Goal: Task Accomplishment & Management: Use online tool/utility

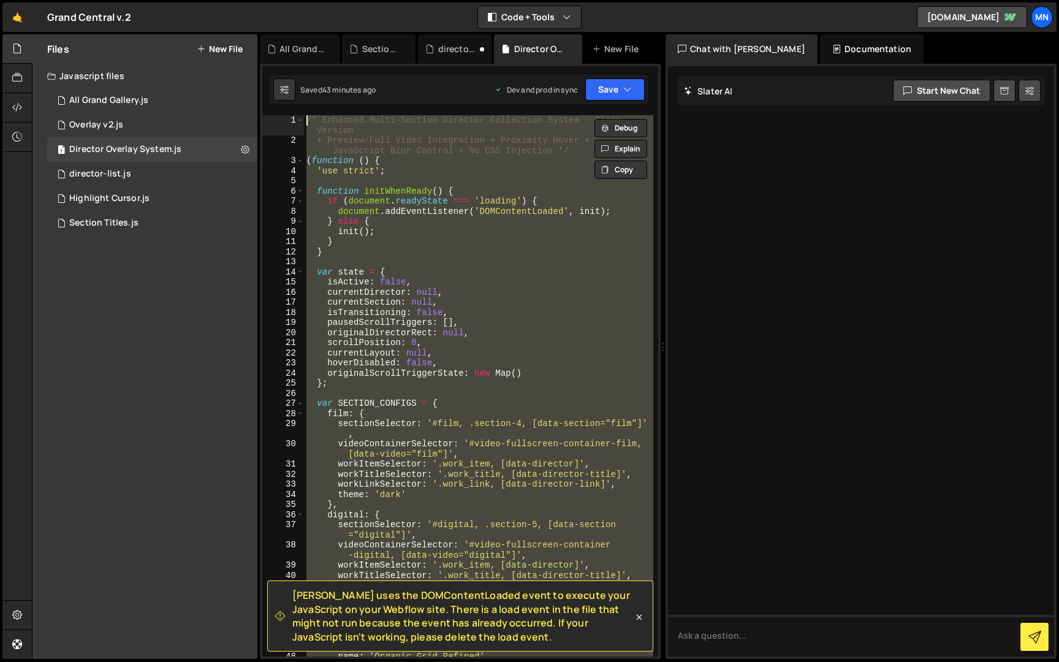
scroll to position [19541, 0]
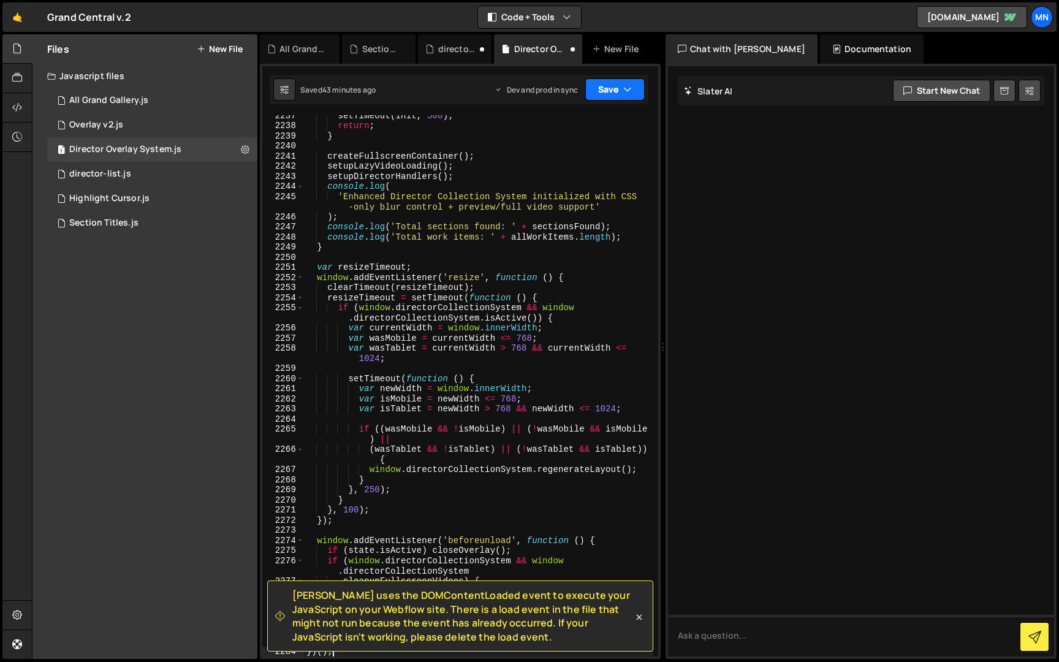
click at [625, 86] on icon "button" at bounding box center [627, 89] width 9 height 12
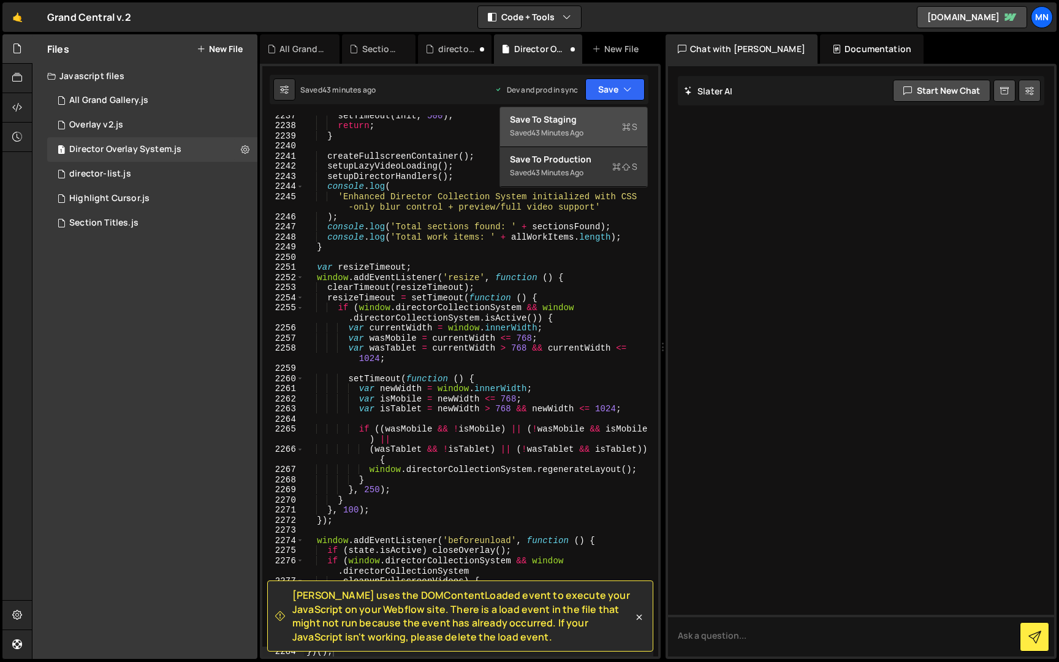
click at [577, 116] on div "Save to Staging S" at bounding box center [573, 119] width 127 height 12
type textarea "if (state.isActive) closeOverlay();"
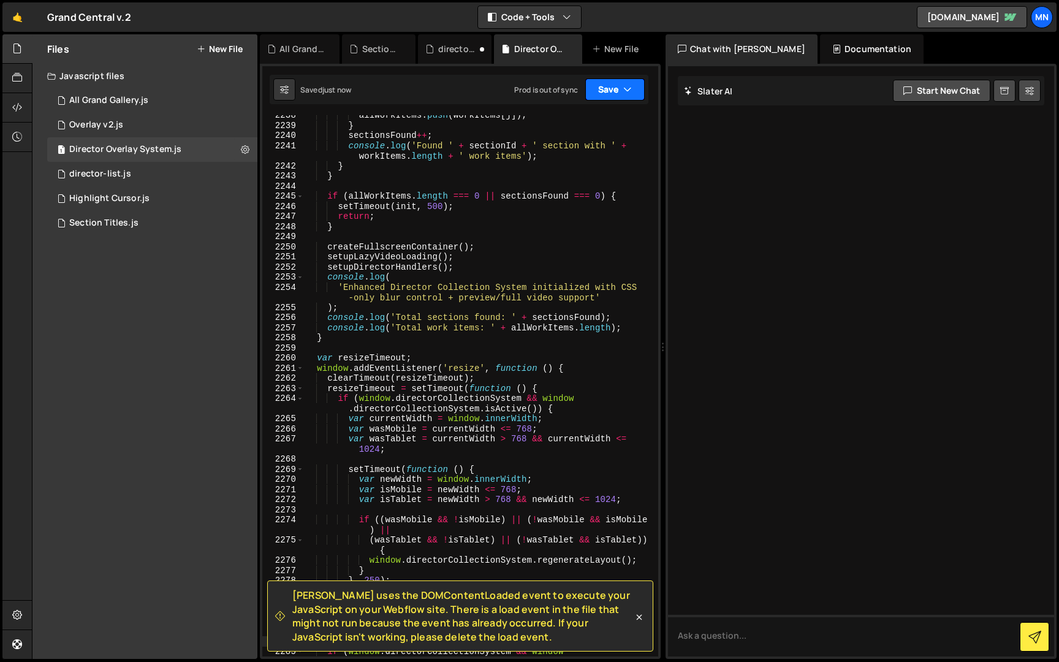
click at [617, 93] on button "Save" at bounding box center [614, 89] width 59 height 22
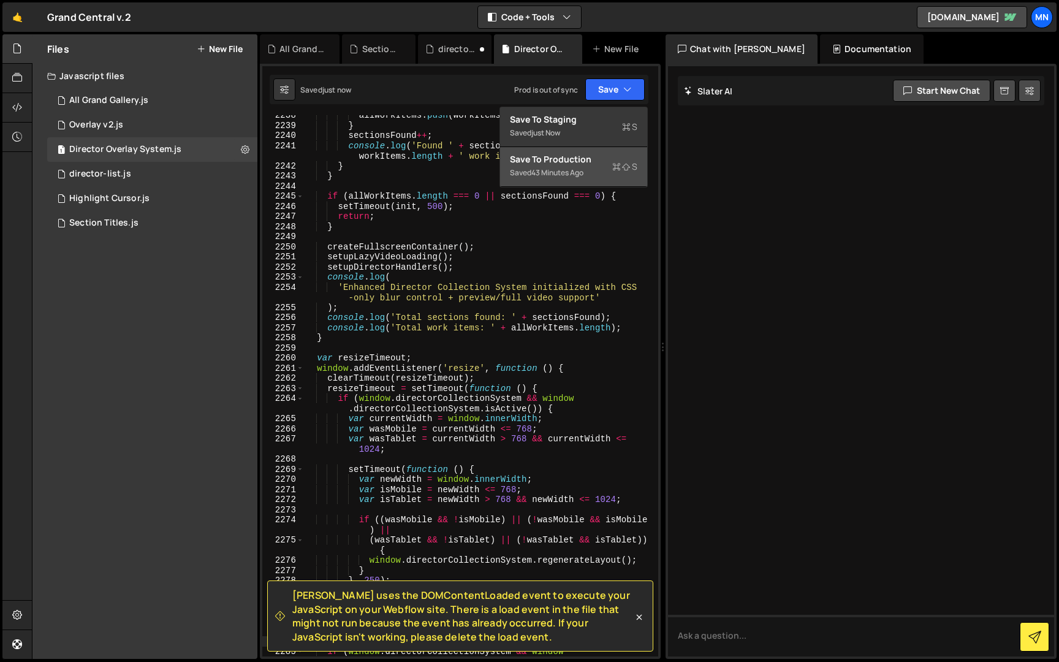
click at [577, 165] on div "Saved 43 minutes ago" at bounding box center [573, 172] width 127 height 15
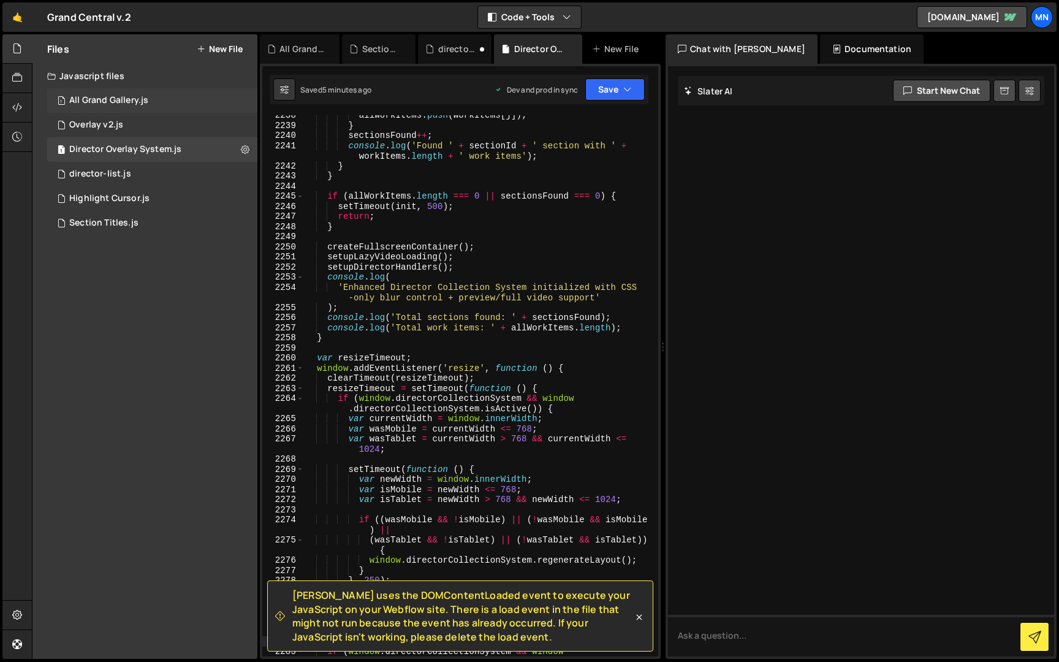
click at [106, 99] on div "All Grand Gallery.js" at bounding box center [108, 100] width 79 height 11
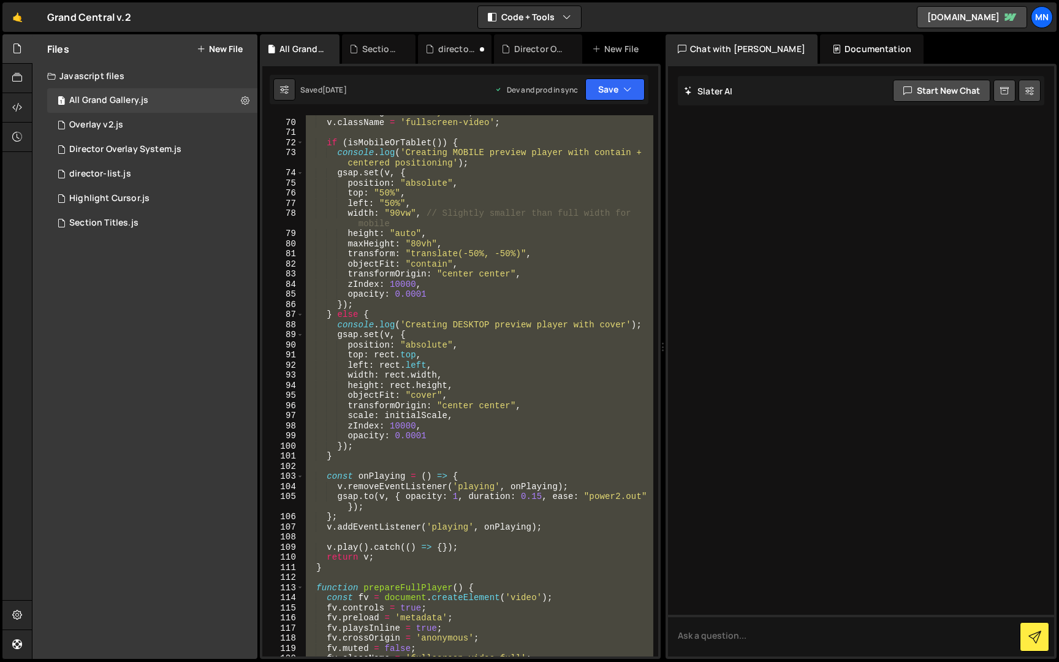
scroll to position [945, 0]
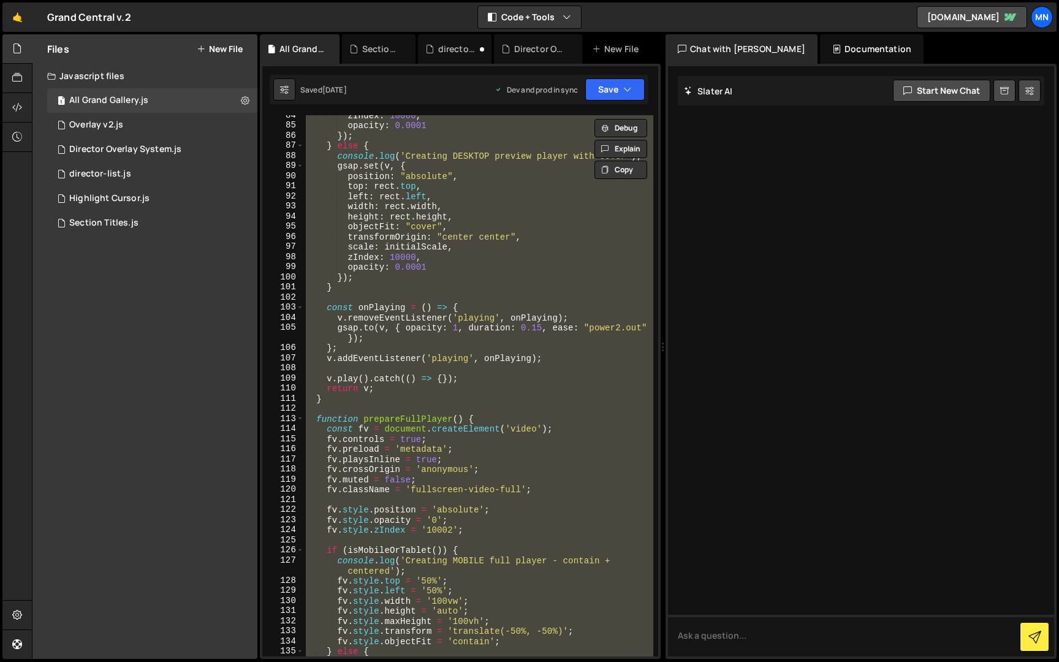
paste textarea "})();"
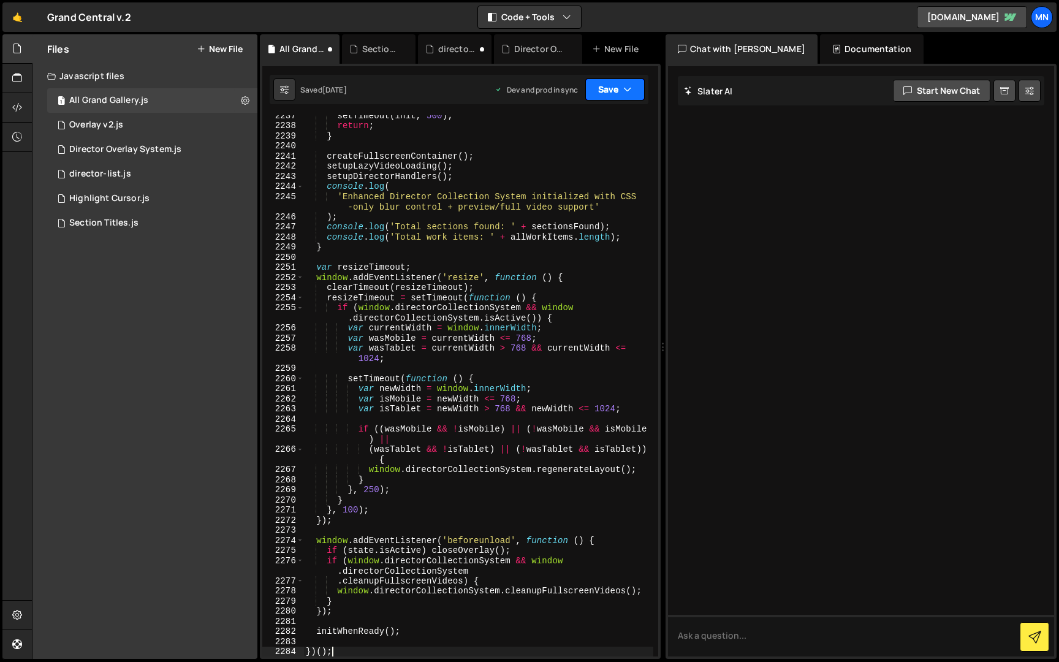
scroll to position [19541, 0]
click at [609, 84] on button "Save" at bounding box center [614, 89] width 59 height 22
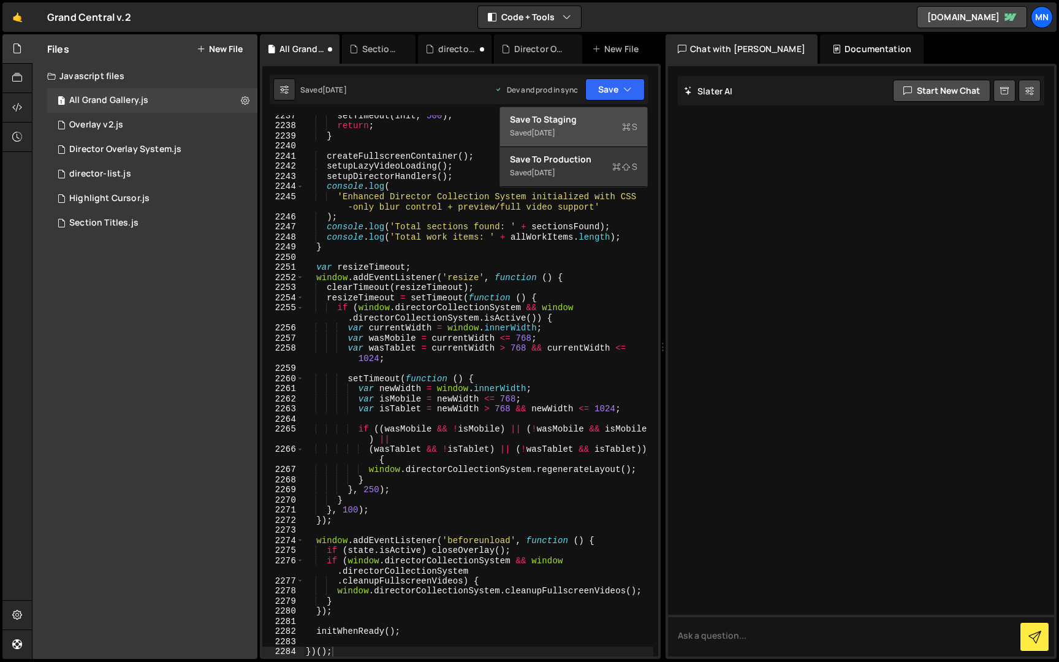
click at [578, 126] on div "Saved 4 days ago" at bounding box center [573, 133] width 127 height 15
type textarea "if (state.isActive) closeOverlay();"
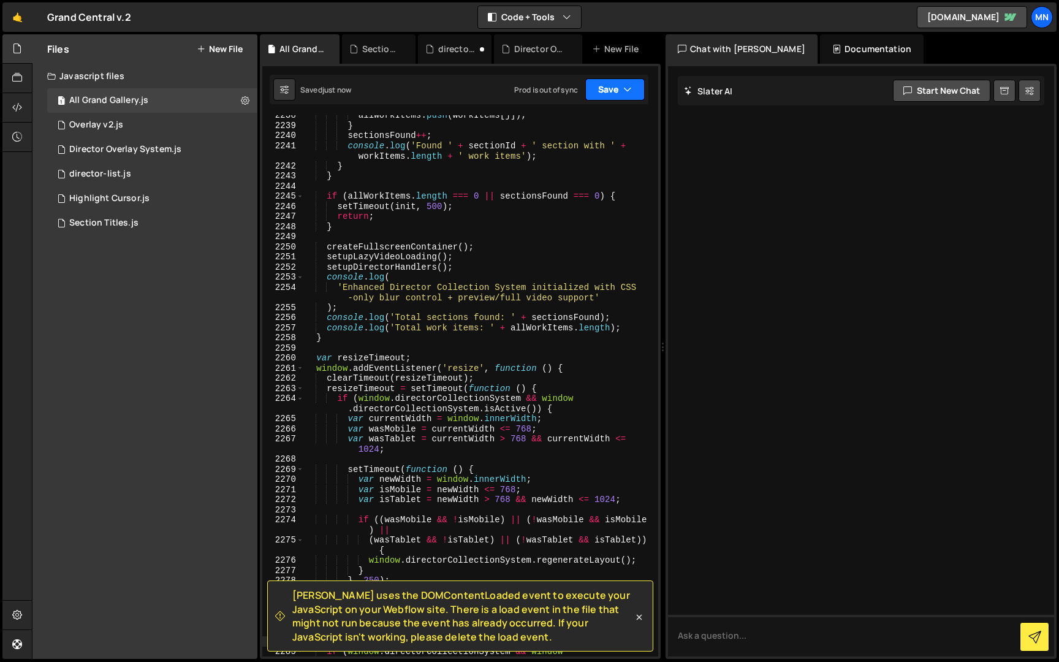
drag, startPoint x: 601, startPoint y: 91, endPoint x: 577, endPoint y: 132, distance: 47.5
click at [599, 93] on button "Save" at bounding box center [614, 89] width 59 height 22
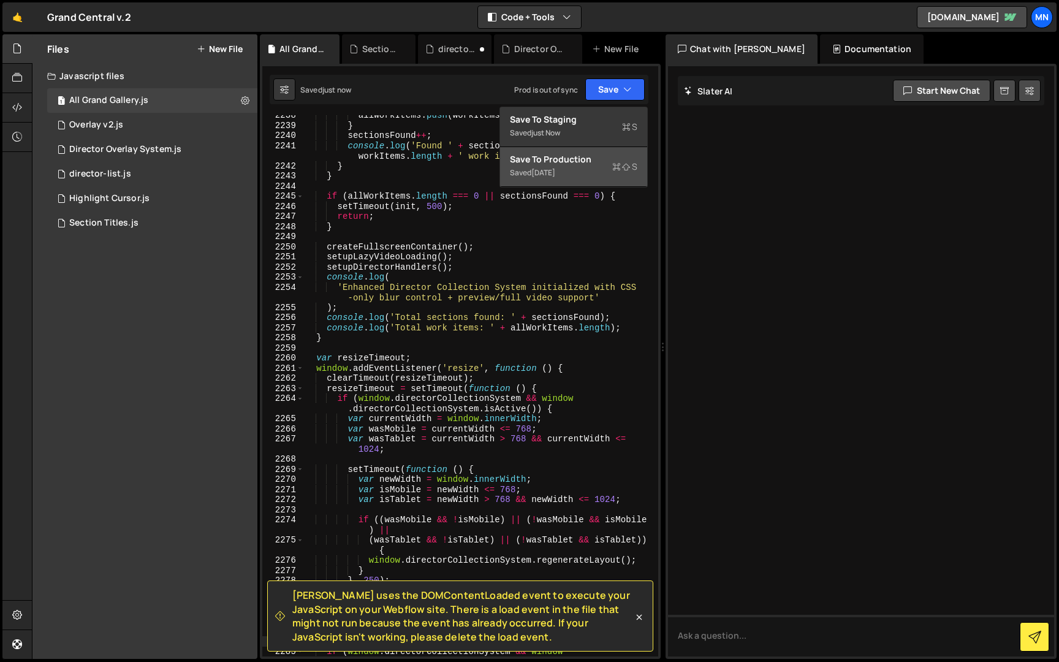
click at [555, 177] on div "4 days ago" at bounding box center [543, 172] width 24 height 10
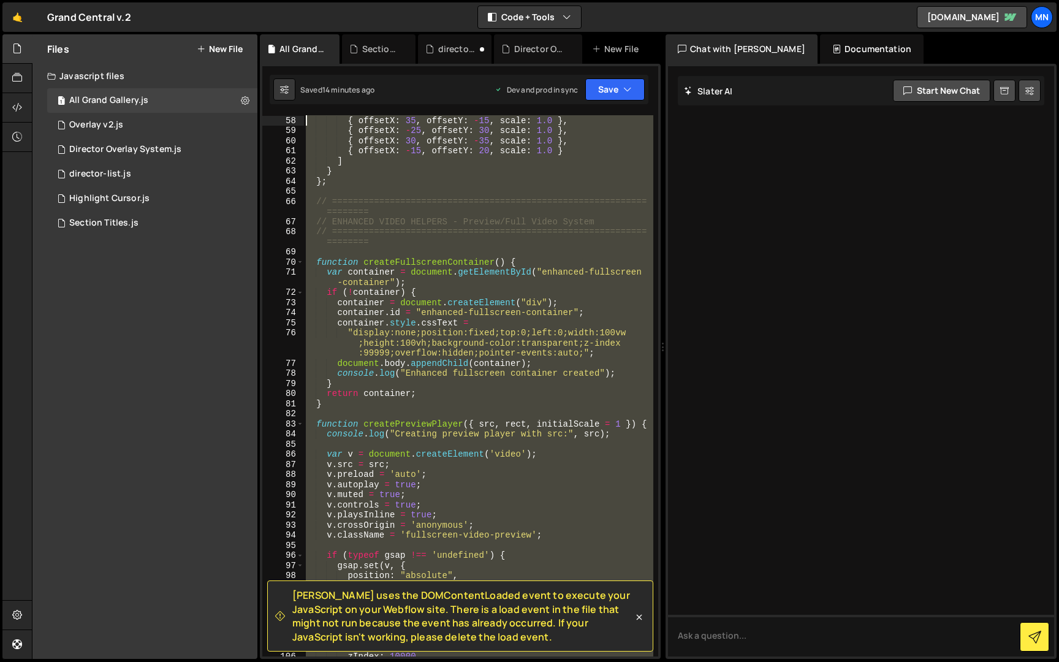
scroll to position [0, 0]
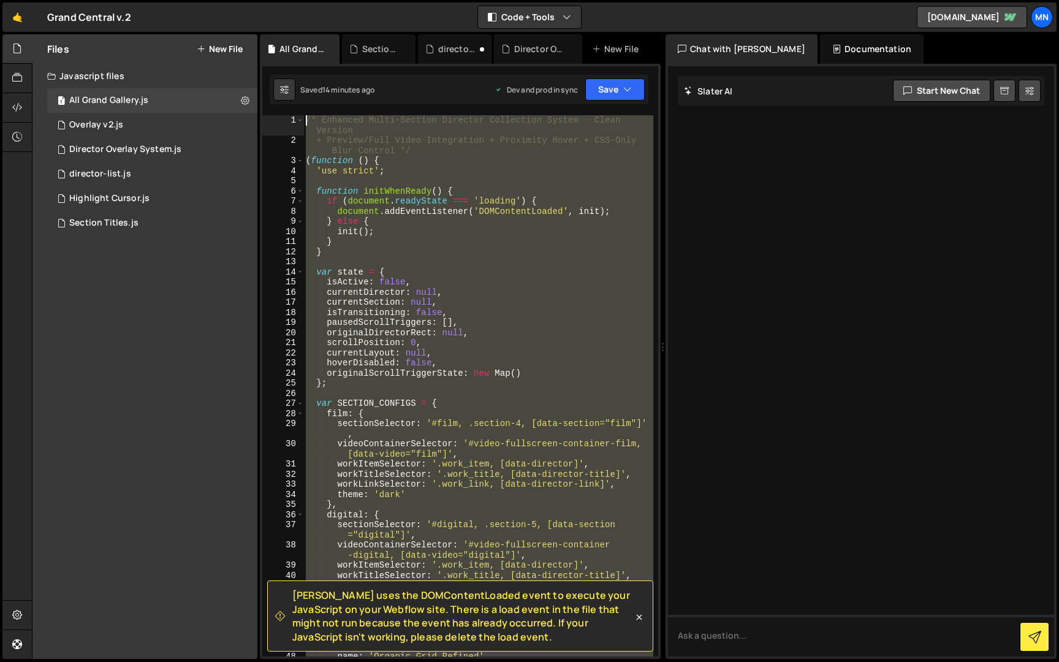
drag, startPoint x: 340, startPoint y: 443, endPoint x: 273, endPoint y: -23, distance: 470.6
click at [273, 0] on html "Projects Community Library Blog MN Projects Your Teams Invite team member Accou…" at bounding box center [529, 331] width 1059 height 662
type textarea "/* Enhanced Multi-Section Director Collection System - Clean Version + Preview/…"
click at [146, 154] on div "Director Overlay System.js" at bounding box center [125, 149] width 112 height 11
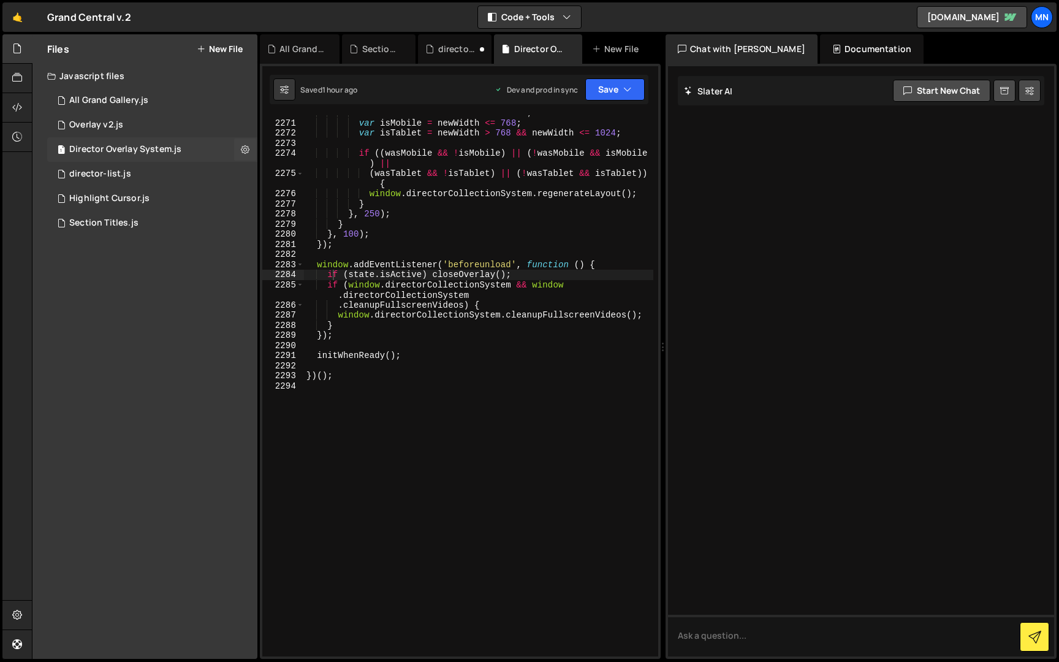
click at [151, 153] on div "Director Overlay System.js" at bounding box center [125, 149] width 112 height 11
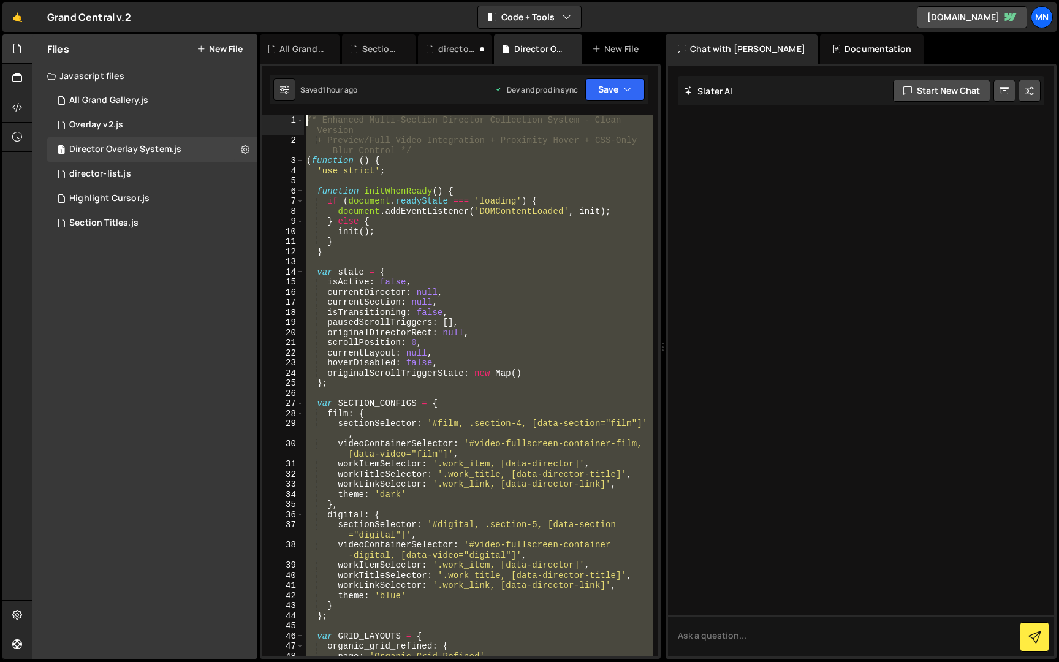
drag, startPoint x: 375, startPoint y: 511, endPoint x: 284, endPoint y: -23, distance: 541.4
click at [284, 0] on html "Projects Community Library Blog MN Projects Your Teams Invite team member Accou…" at bounding box center [529, 331] width 1059 height 662
type textarea "/* Enhanced Multi-Section Director Collection System - Clean Version + Preview/…"
paste textarea
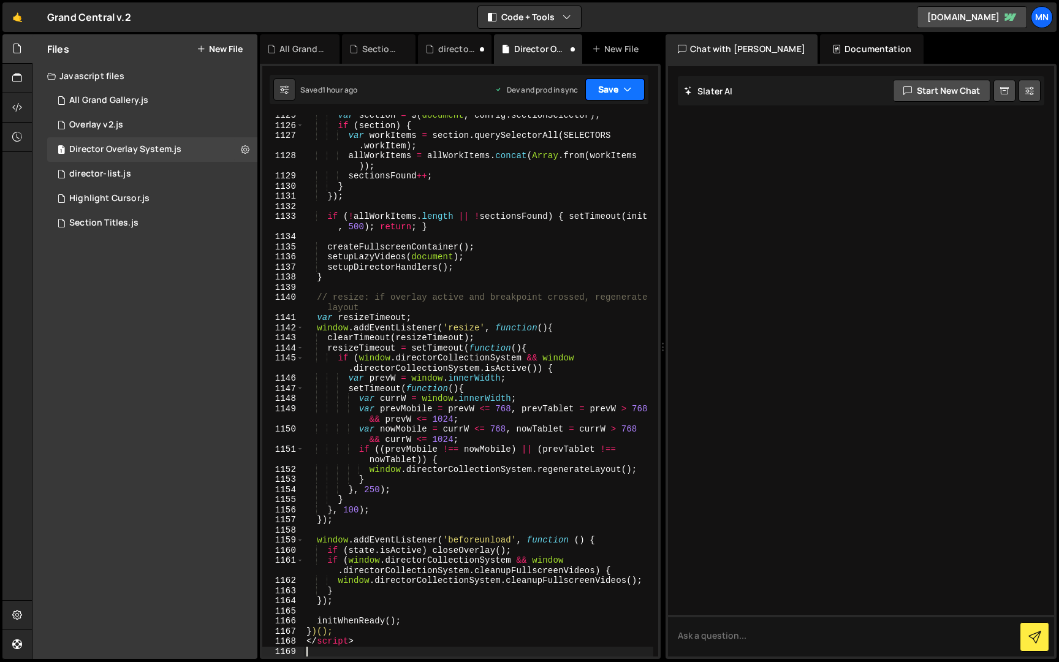
click at [612, 87] on button "Save" at bounding box center [614, 89] width 59 height 22
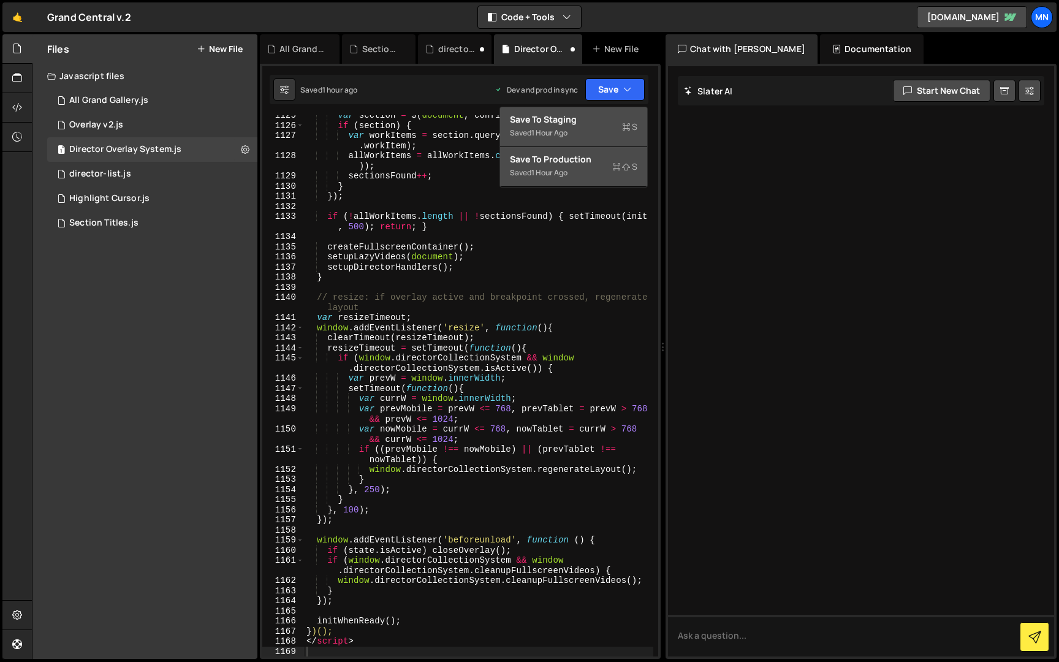
click at [582, 139] on div "Saved 1 hour ago" at bounding box center [573, 133] width 127 height 15
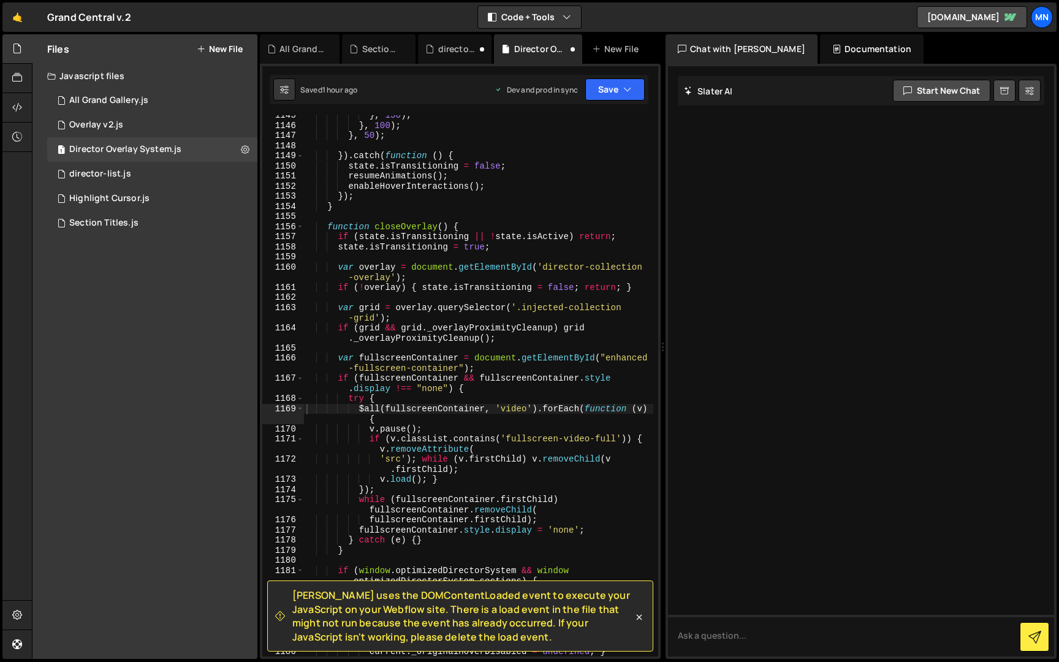
scroll to position [13696, 0]
click at [613, 89] on button "Save" at bounding box center [614, 89] width 59 height 22
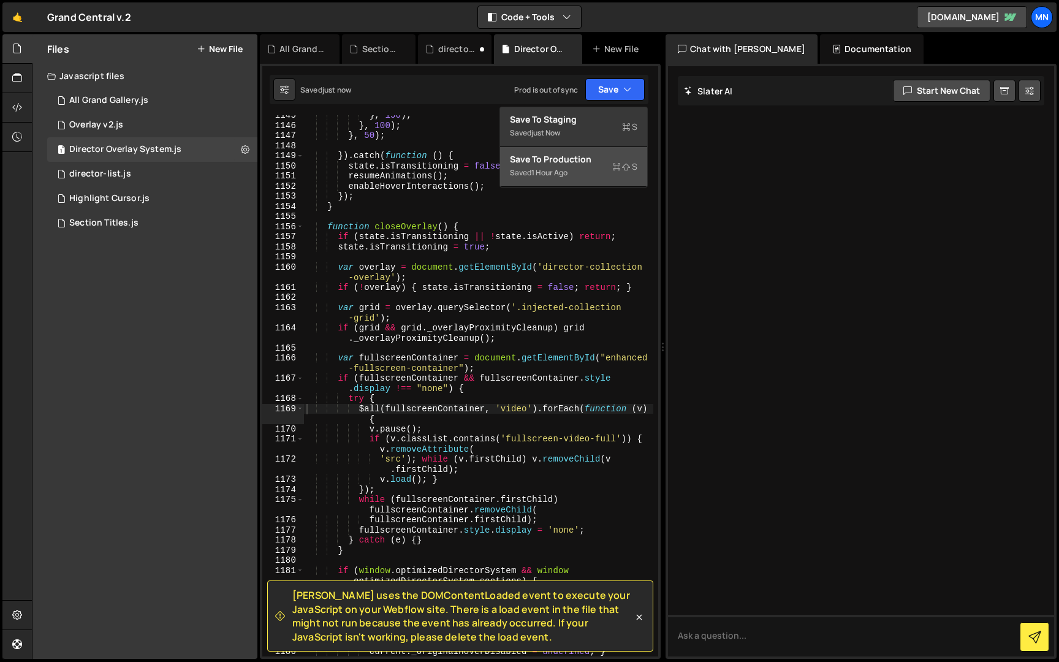
click at [564, 174] on div "1 hour ago" at bounding box center [549, 172] width 36 height 10
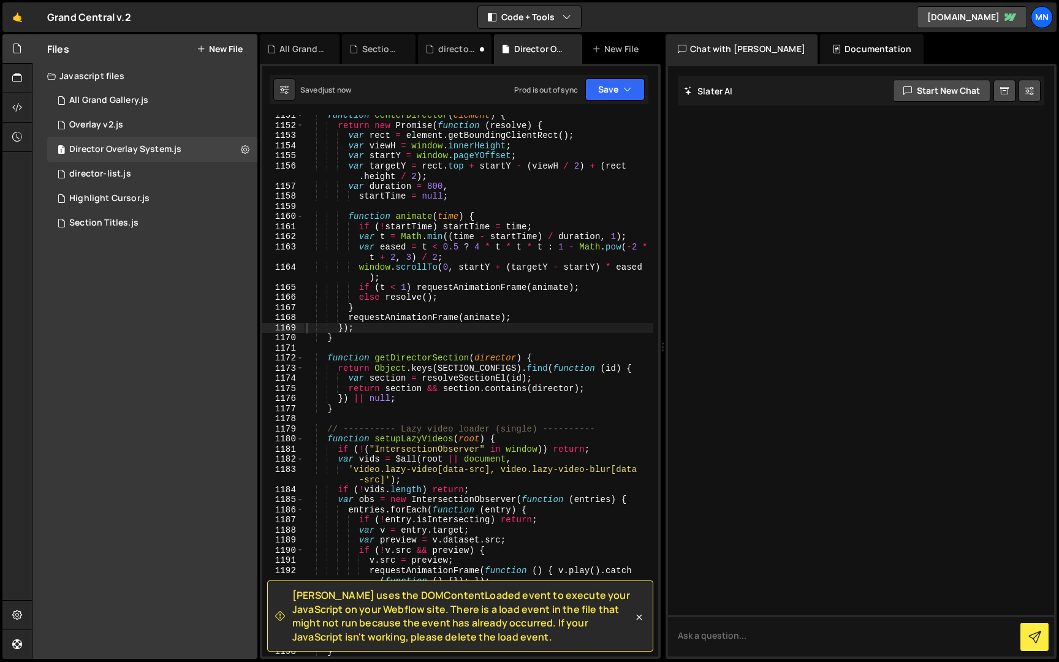
drag, startPoint x: 294, startPoint y: 637, endPoint x: 511, endPoint y: 639, distance: 217.6
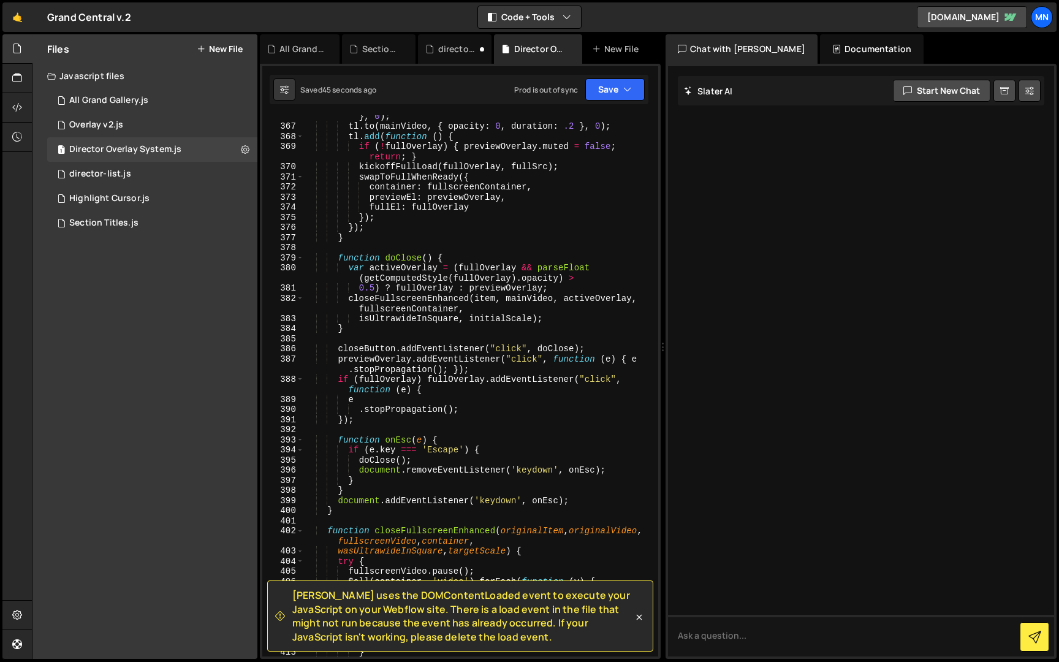
scroll to position [0, 0]
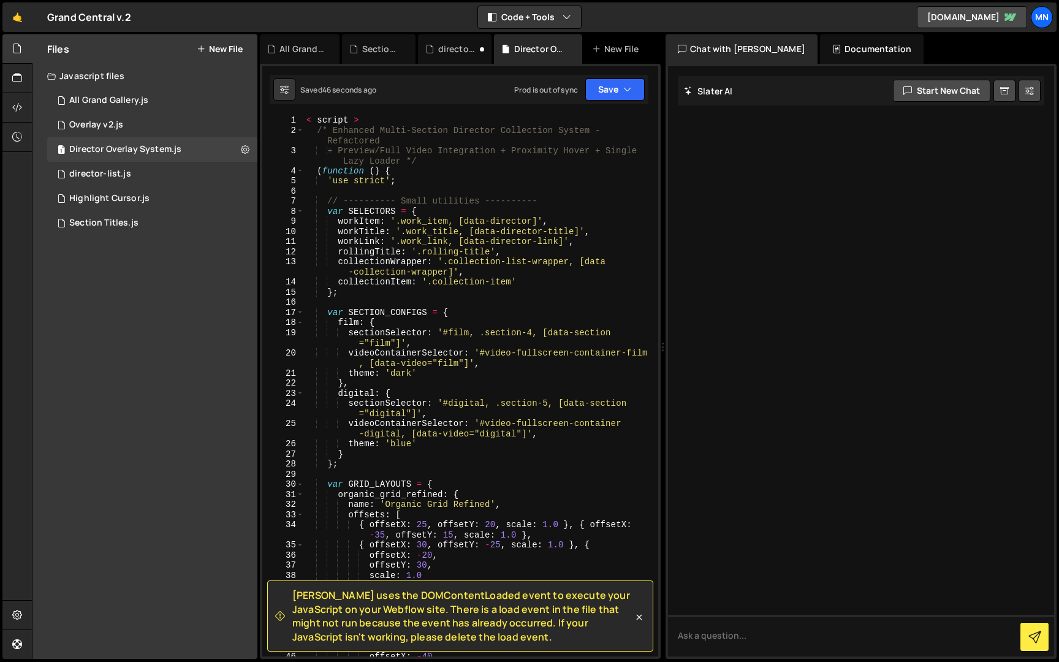
type textarea "< script >"
drag, startPoint x: 381, startPoint y: 117, endPoint x: 276, endPoint y: 115, distance: 104.8
click at [276, 115] on div "Slater uses the DOMContentLoaded event to execute your JavaScript on your Webfl…" at bounding box center [460, 361] width 401 height 595
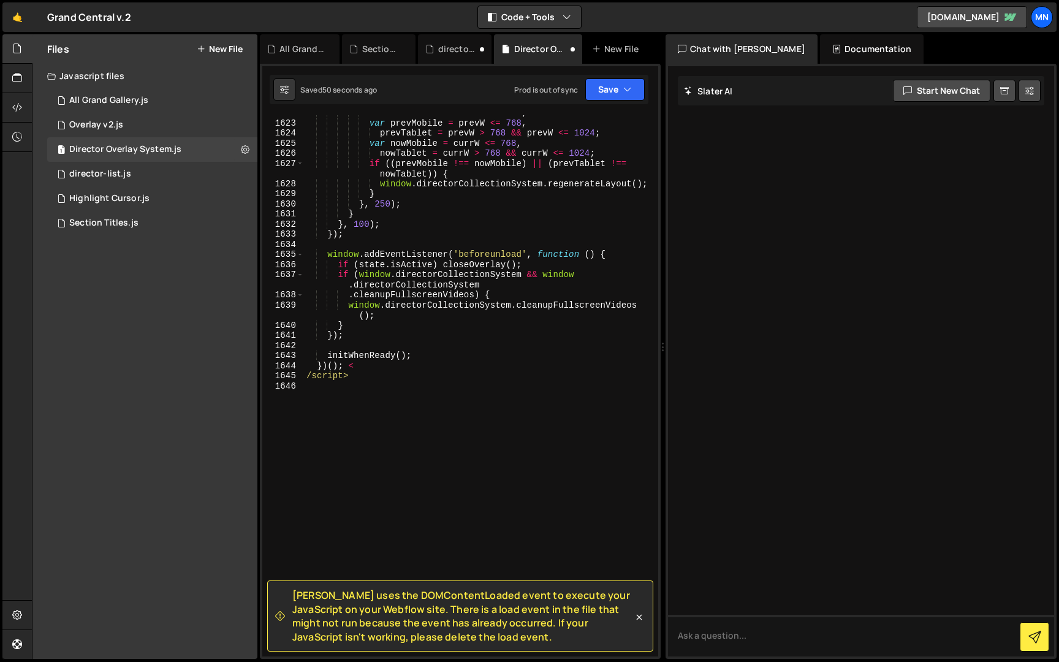
scroll to position [18512, 0]
drag, startPoint x: 347, startPoint y: 379, endPoint x: 263, endPoint y: 376, distance: 84.0
click at [263, 376] on div "/* Enhanced Multi-Section Director Collection System - Refactored 1622 1623 162…" at bounding box center [460, 385] width 396 height 541
type textarea "/script>"
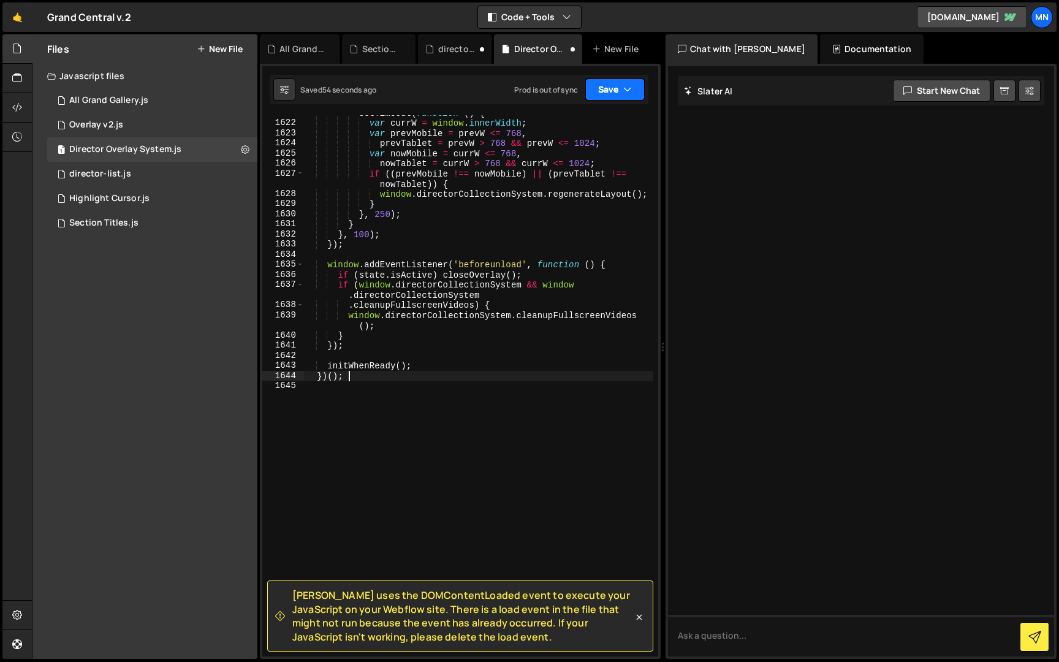
drag, startPoint x: 622, startPoint y: 88, endPoint x: 613, endPoint y: 102, distance: 17.3
click at [621, 88] on button "Save" at bounding box center [614, 89] width 59 height 22
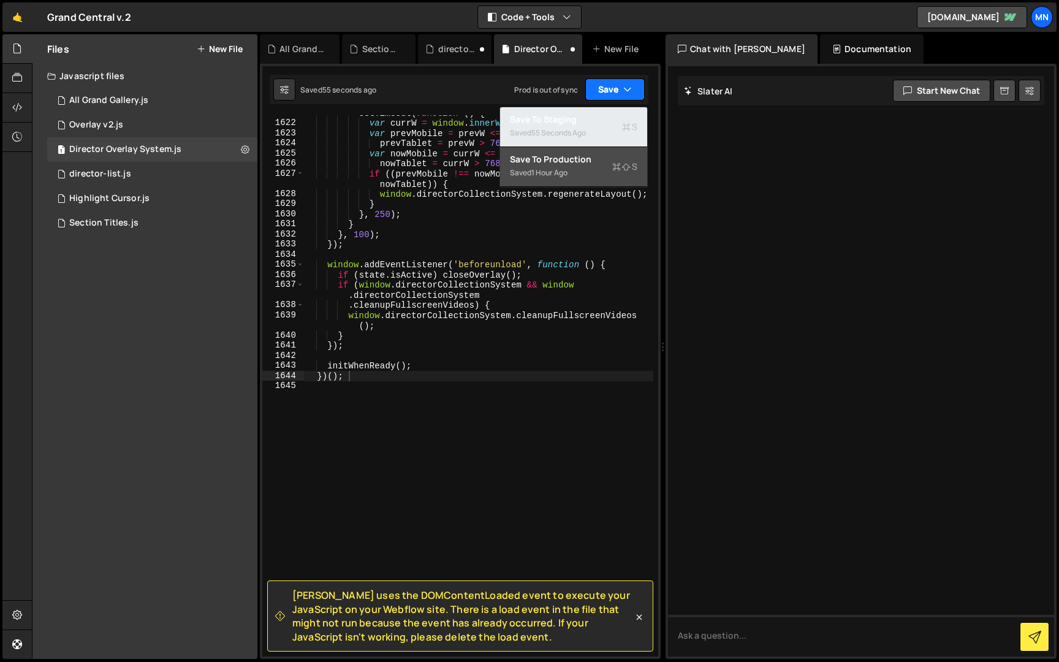
drag, startPoint x: 586, startPoint y: 126, endPoint x: 629, endPoint y: 89, distance: 56.0
click at [589, 126] on div "Saved 55 seconds ago" at bounding box center [573, 133] width 127 height 15
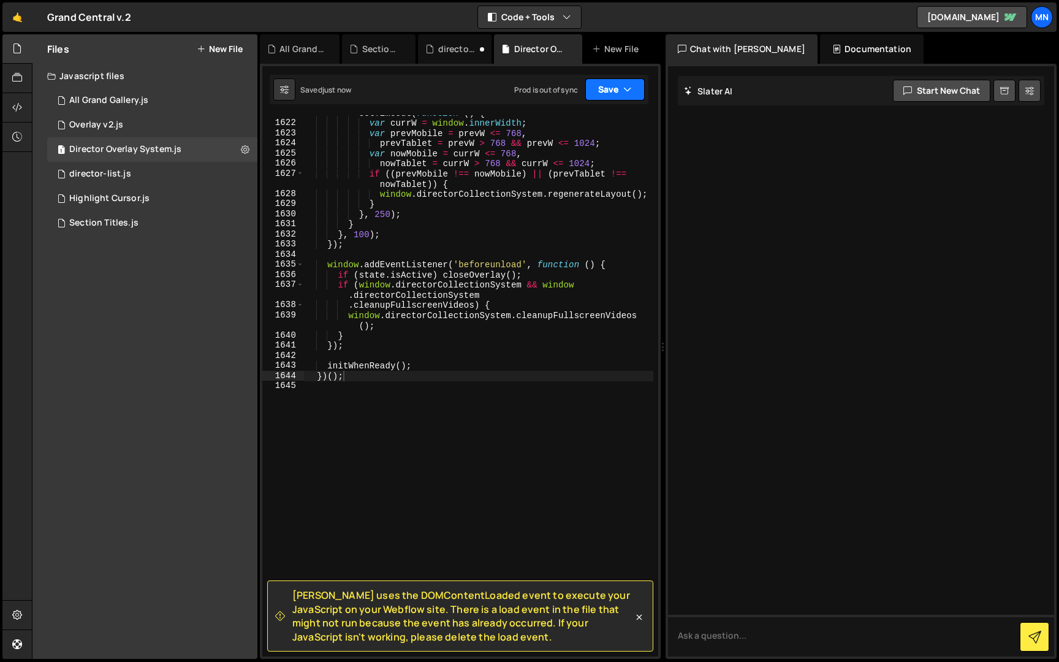
drag, startPoint x: 625, startPoint y: 82, endPoint x: 625, endPoint y: 143, distance: 61.3
click at [625, 82] on button "Save" at bounding box center [614, 89] width 59 height 22
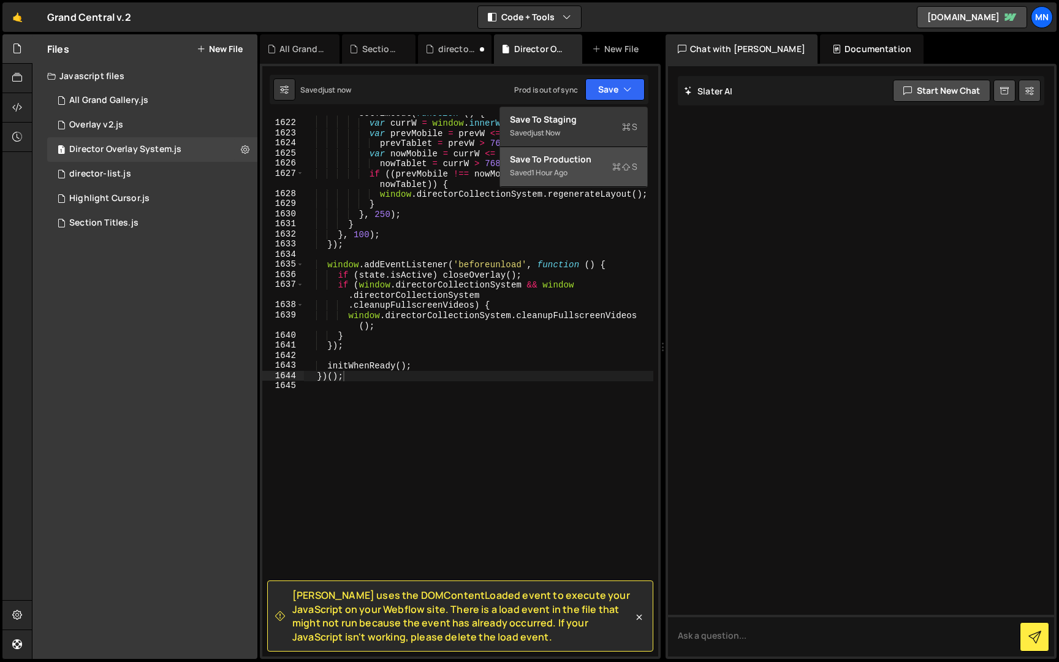
click at [579, 178] on div "Saved 1 hour ago" at bounding box center [573, 172] width 127 height 15
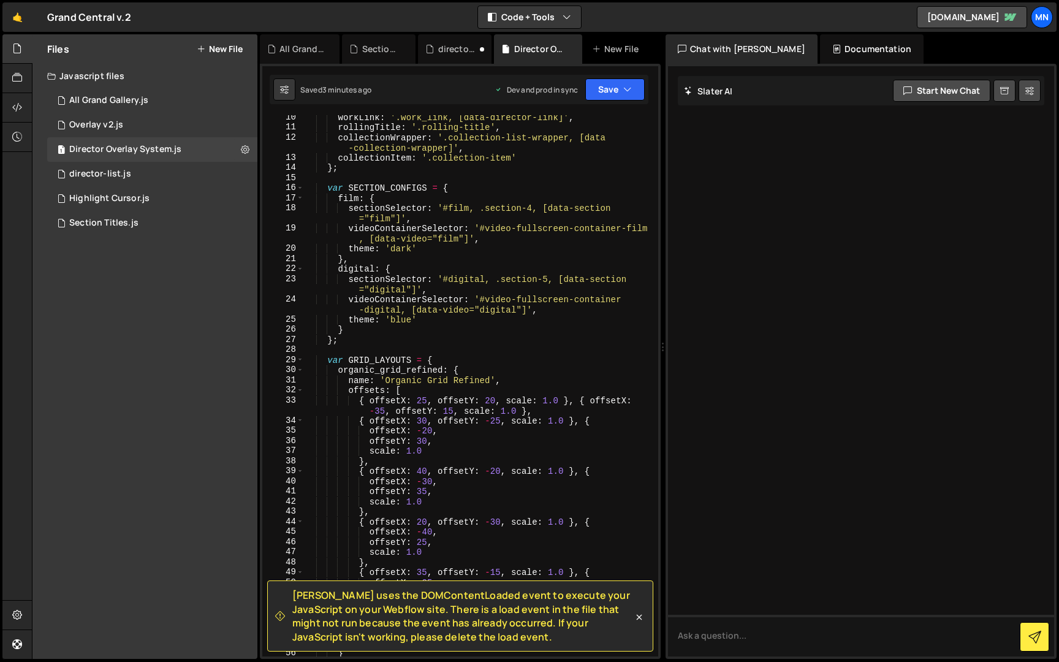
scroll to position [0, 0]
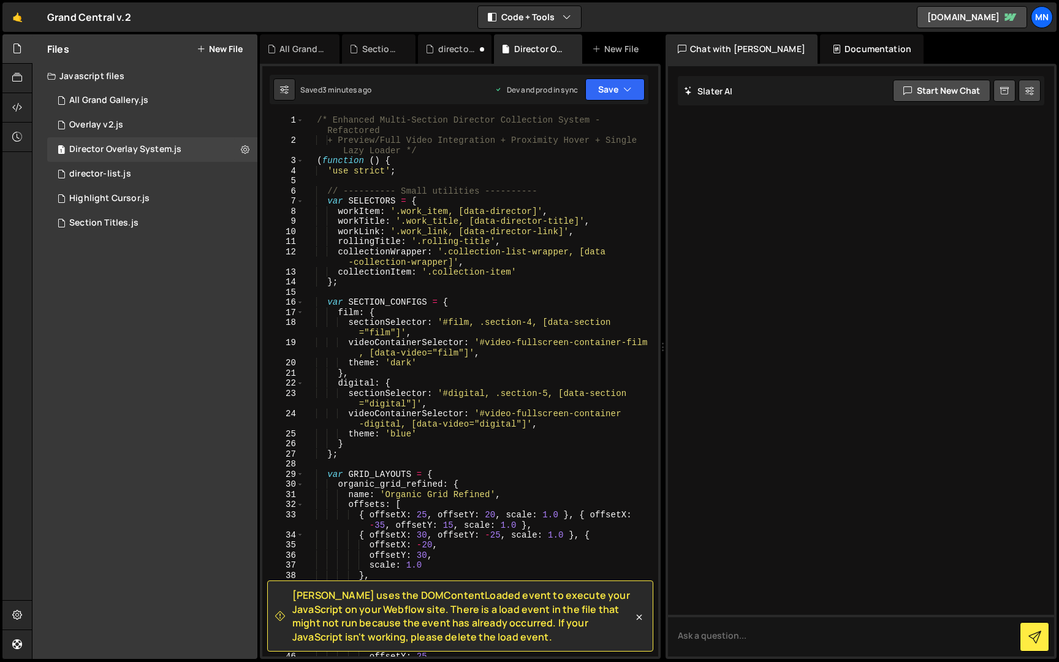
drag, startPoint x: 640, startPoint y: 617, endPoint x: 634, endPoint y: 569, distance: 48.7
click at [640, 617] on icon at bounding box center [639, 617] width 12 height 12
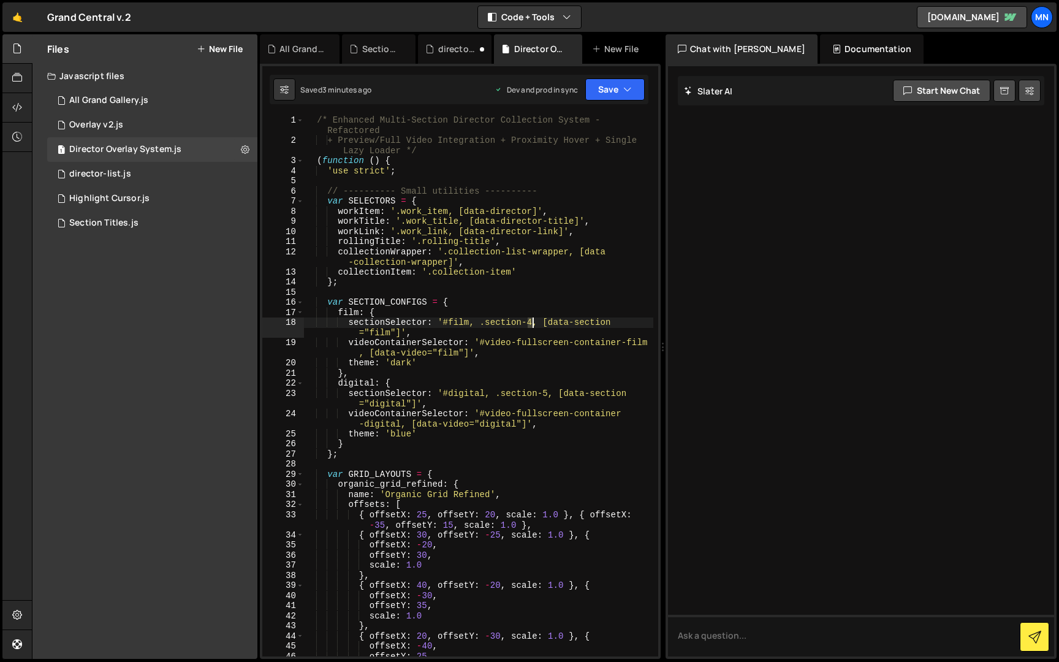
click at [531, 321] on div "/* Enhanced Multi-Section Director Collection System - Refactored + Preview/Ful…" at bounding box center [478, 401] width 349 height 572
drag, startPoint x: 545, startPoint y: 393, endPoint x: 562, endPoint y: 392, distance: 16.6
click at [548, 393] on div "/* Enhanced Multi-Section Director Collection System - Refactored + Preview/Ful…" at bounding box center [478, 401] width 349 height 572
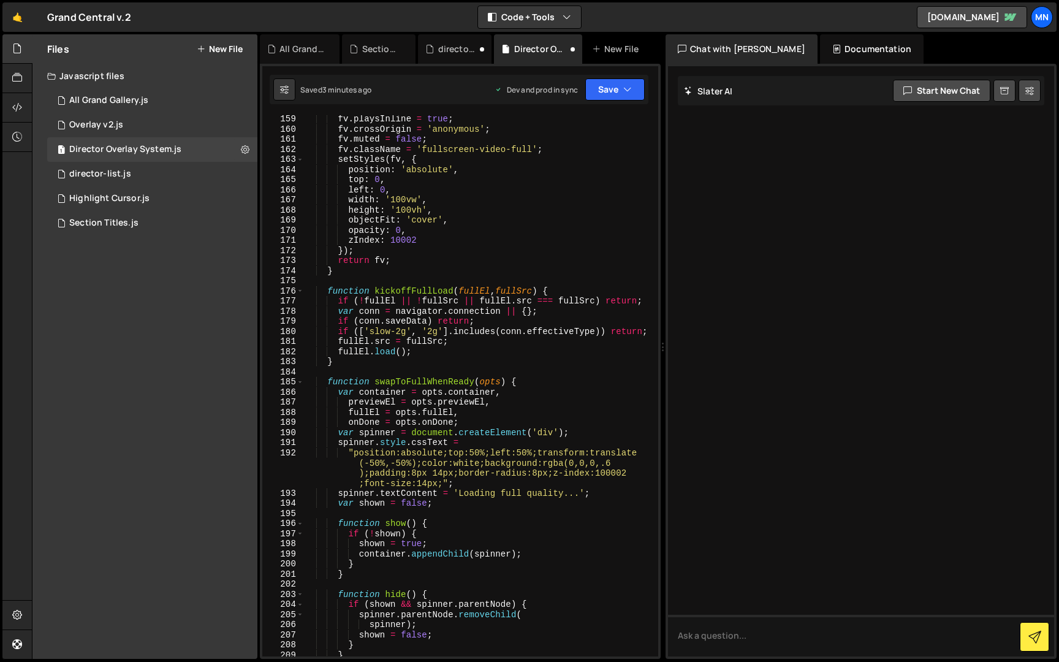
scroll to position [1780, 0]
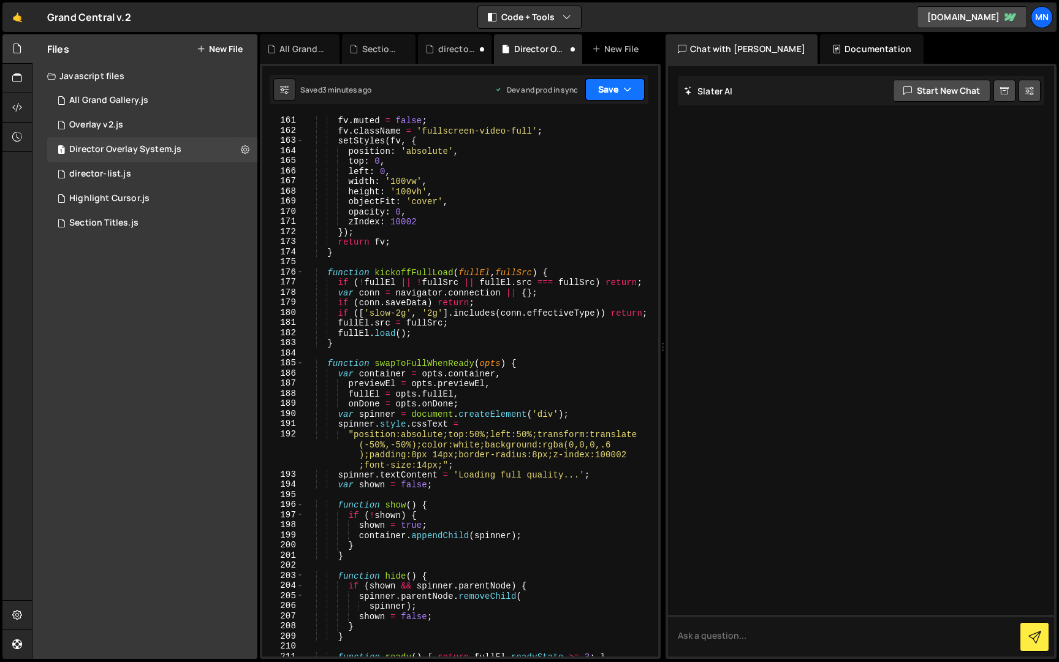
click at [613, 83] on button "Save" at bounding box center [614, 89] width 59 height 22
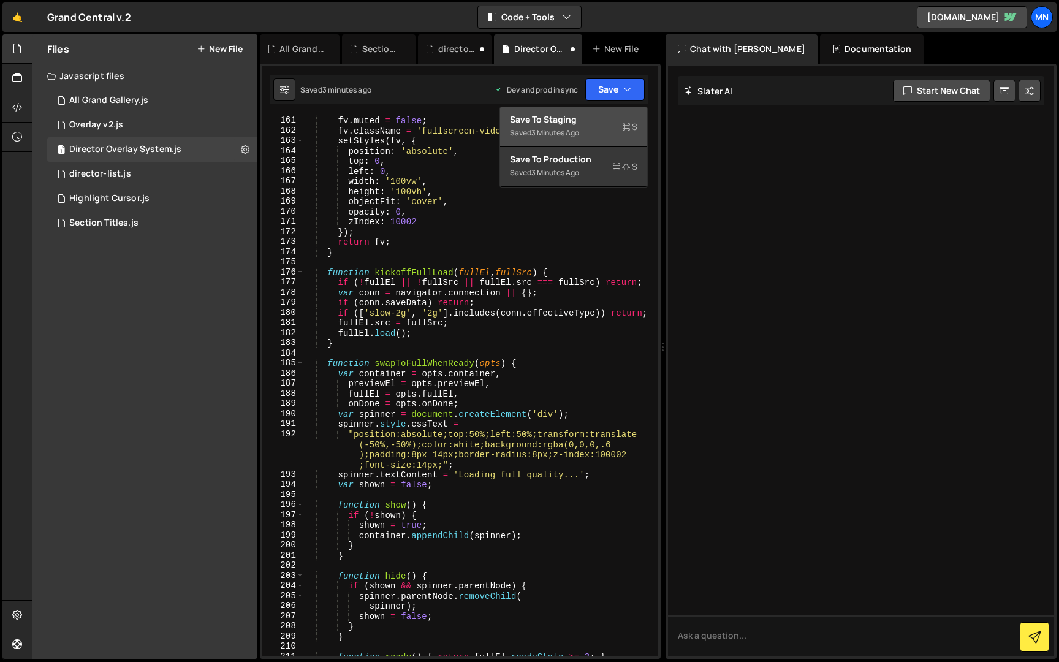
click at [607, 124] on div "Save to Staging S" at bounding box center [573, 119] width 127 height 12
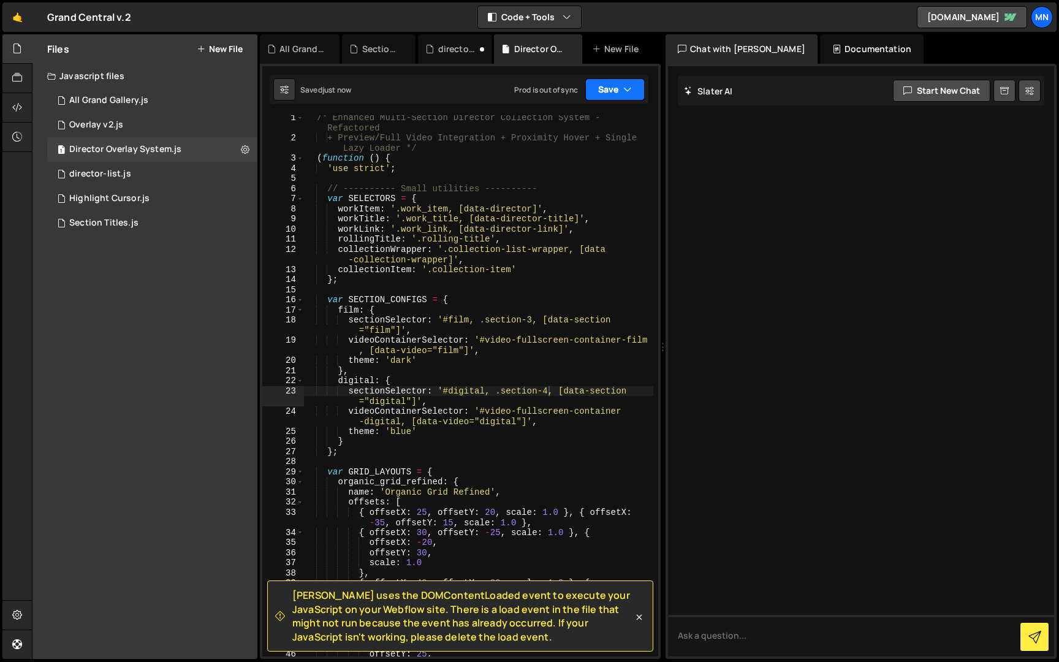
click at [623, 88] on icon "button" at bounding box center [627, 89] width 9 height 12
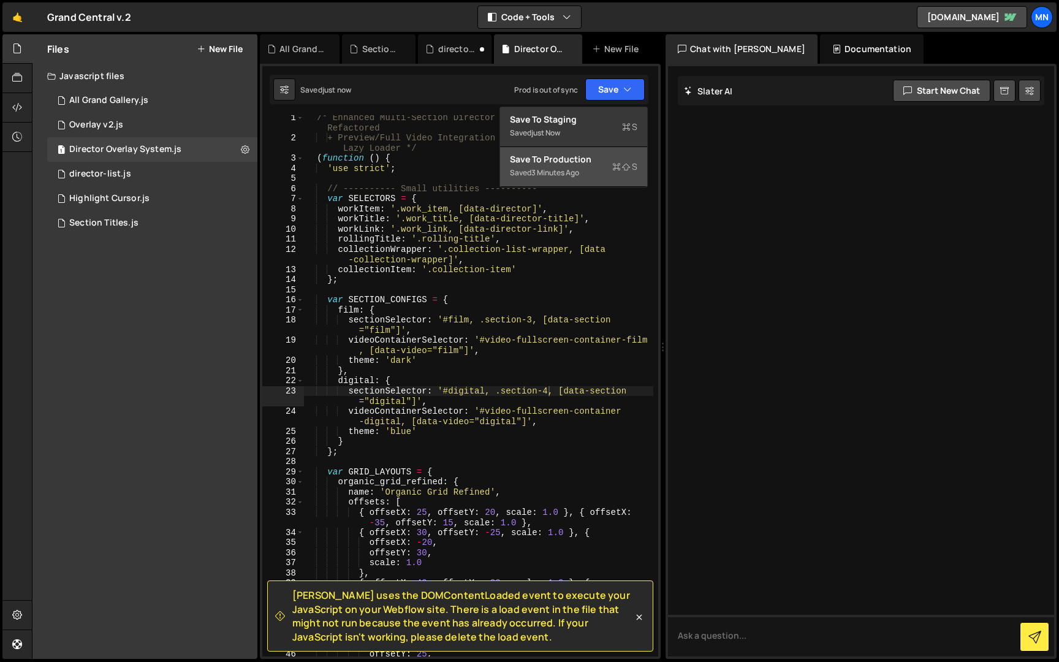
click at [596, 178] on div "Saved 3 minutes ago" at bounding box center [573, 172] width 127 height 15
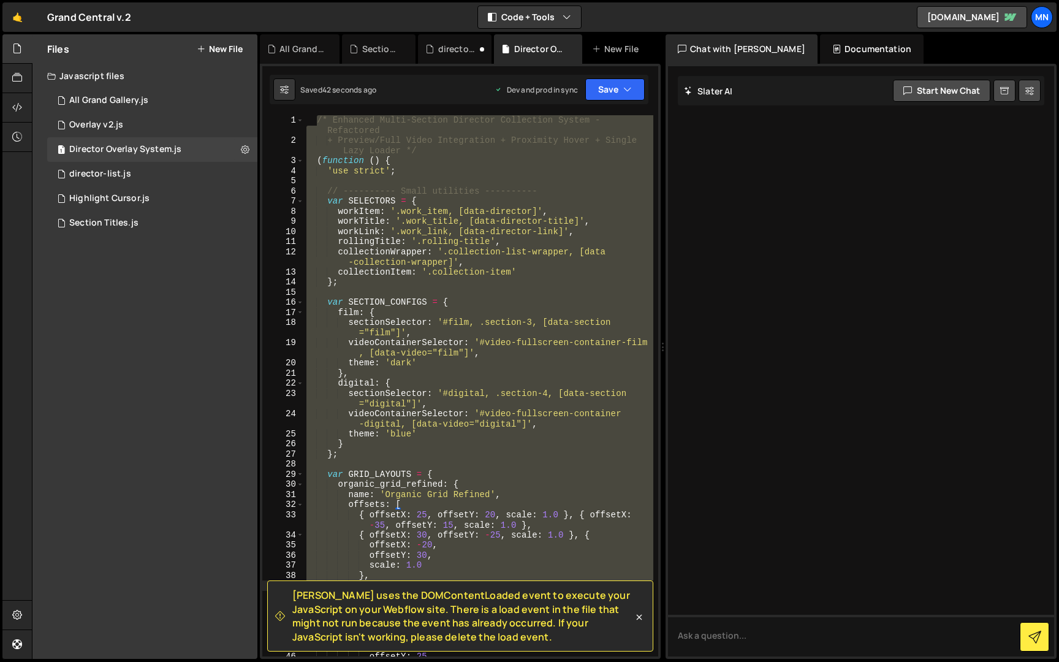
scroll to position [86, 0]
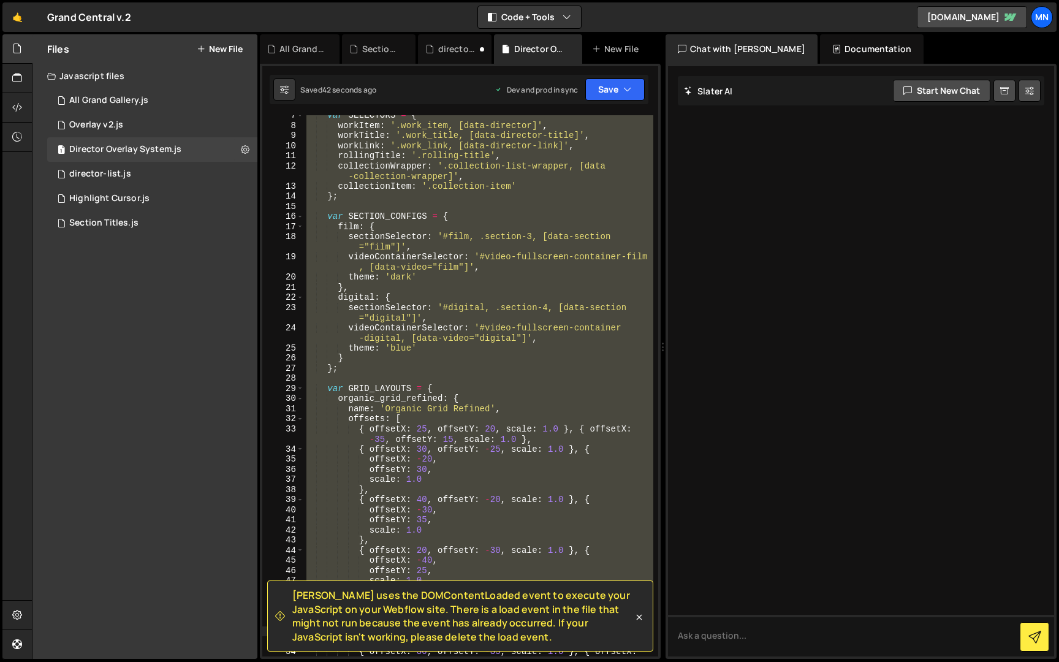
drag, startPoint x: 315, startPoint y: 120, endPoint x: 586, endPoint y: 572, distance: 527.2
click at [586, 572] on div "var SELECTORS = { workItem : '.work_item, [data-director]' , workTitle : '.work…" at bounding box center [478, 396] width 349 height 572
type textarea "offsetX: -40, offsetY: 25,"
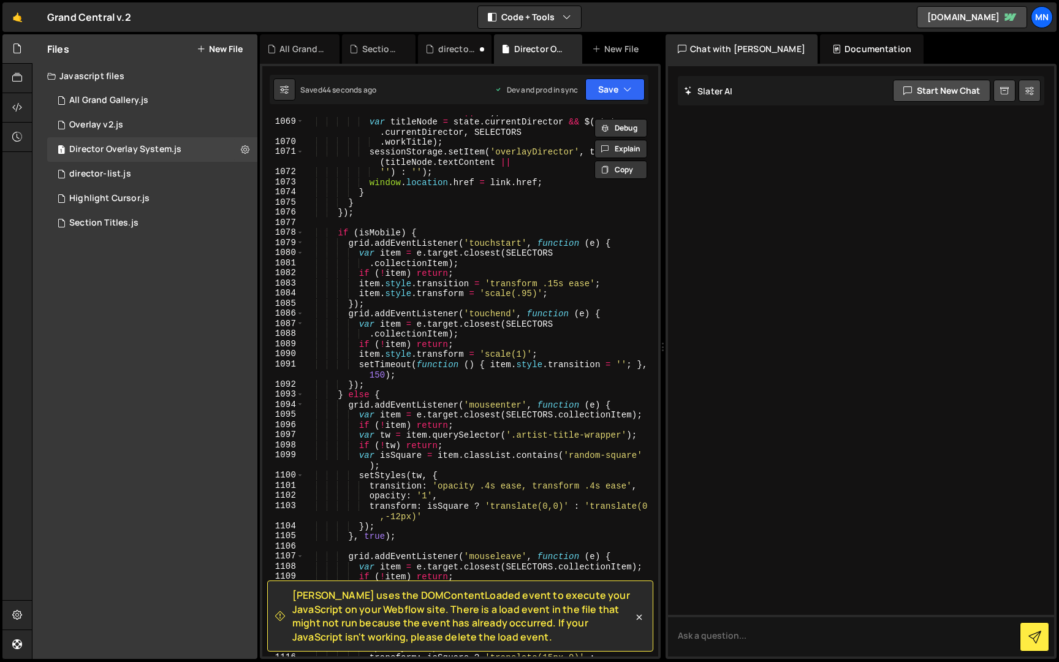
scroll to position [18236, 0]
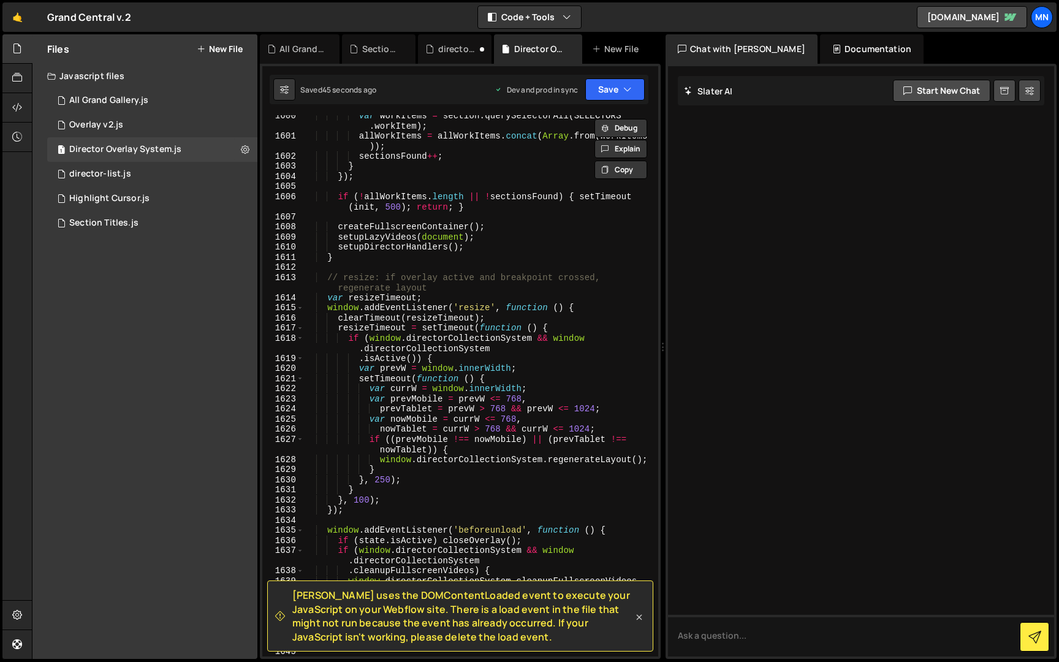
click at [638, 617] on icon at bounding box center [639, 617] width 12 height 12
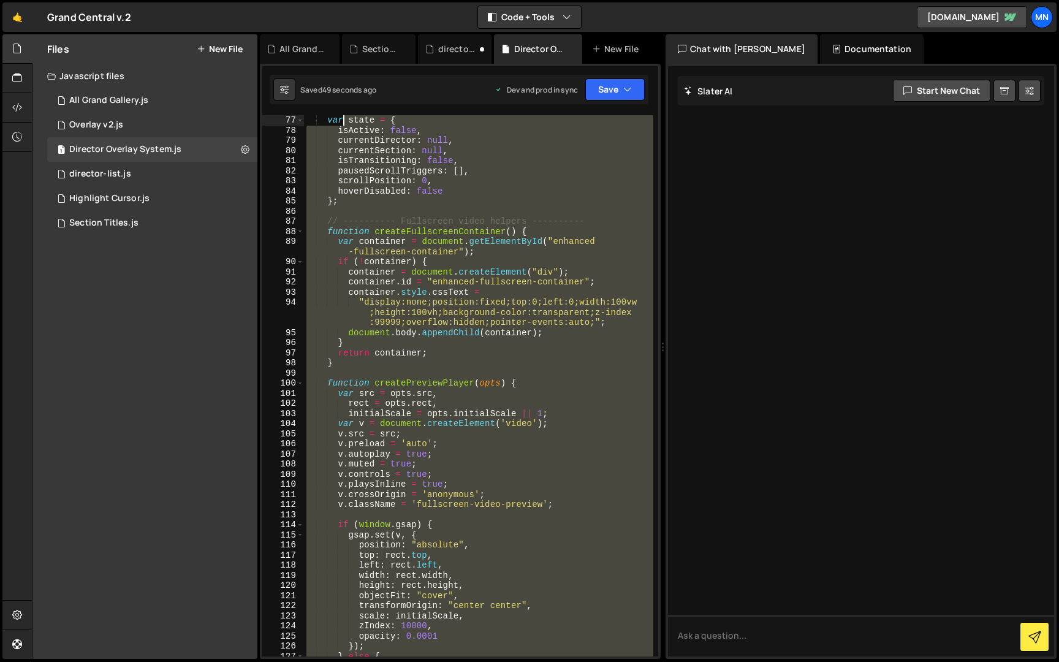
scroll to position [0, 0]
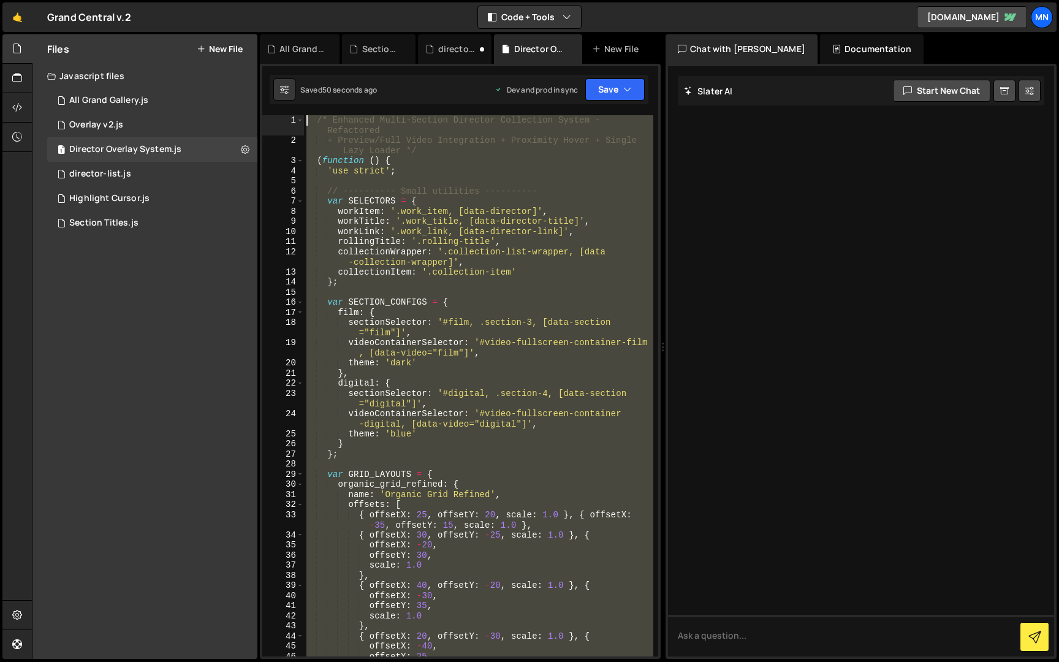
drag, startPoint x: 397, startPoint y: 608, endPoint x: 343, endPoint y: -23, distance: 632.9
click at [343, 0] on html "Projects Community Library Blog MN Projects Your Teams Invite team member Accou…" at bounding box center [529, 331] width 1059 height 662
type textarea "/* Enhanced Multi-Section Director Collection System - Refactored + Preview/Ful…"
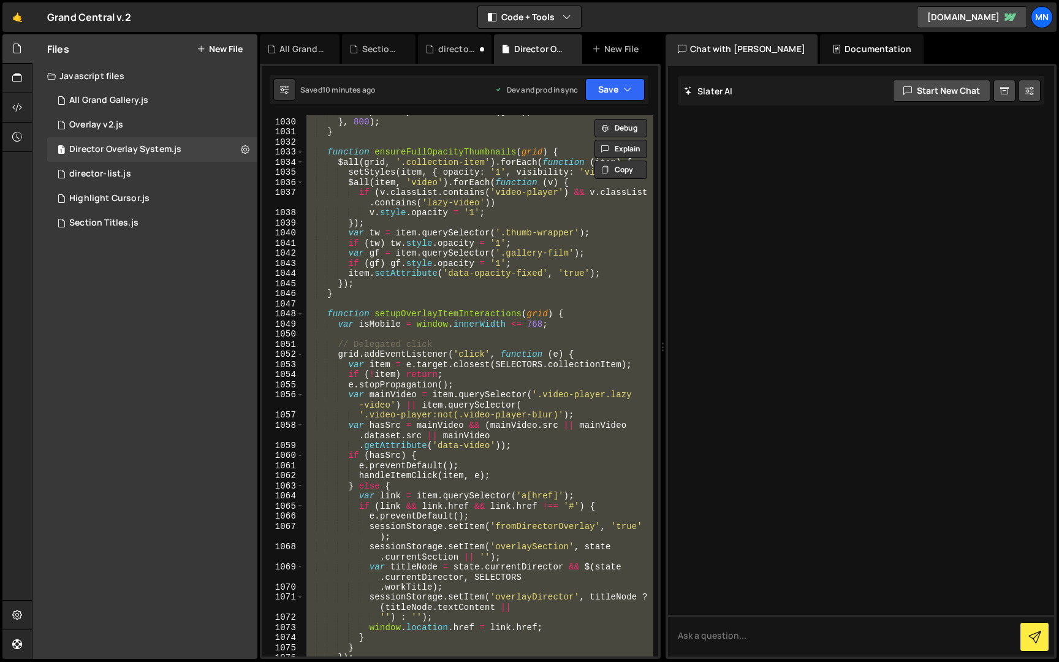
scroll to position [11704, 0]
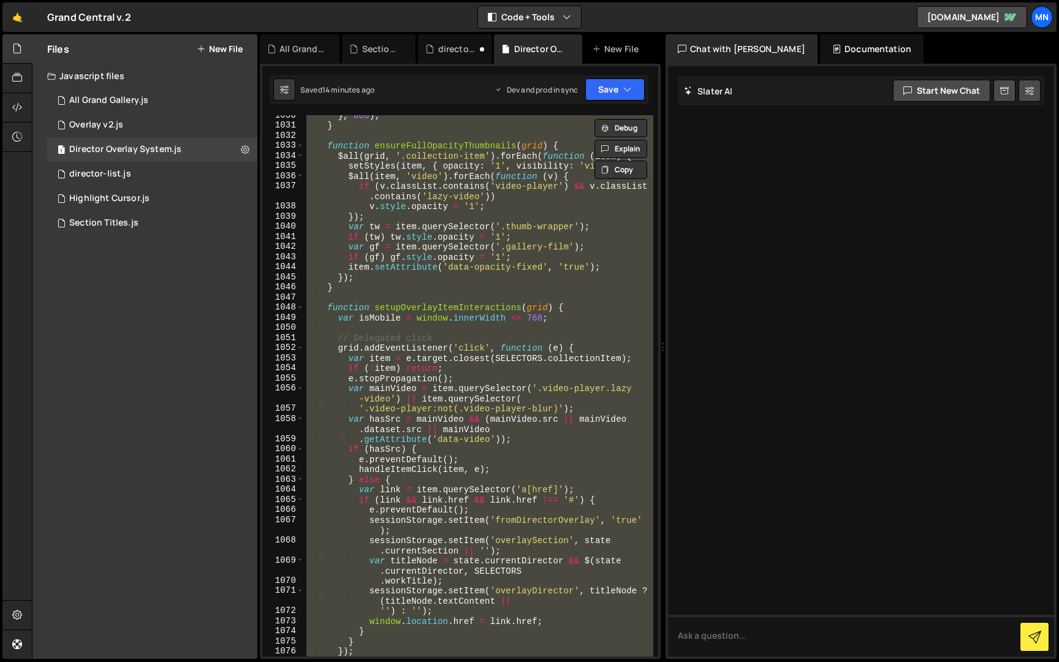
paste textarea
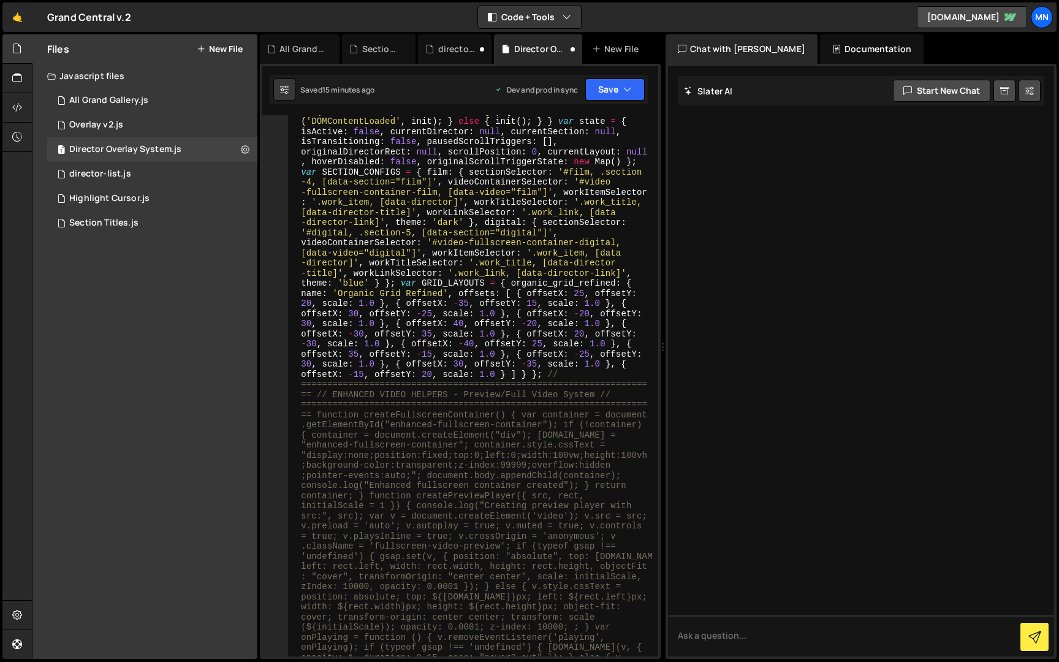
scroll to position [0, 0]
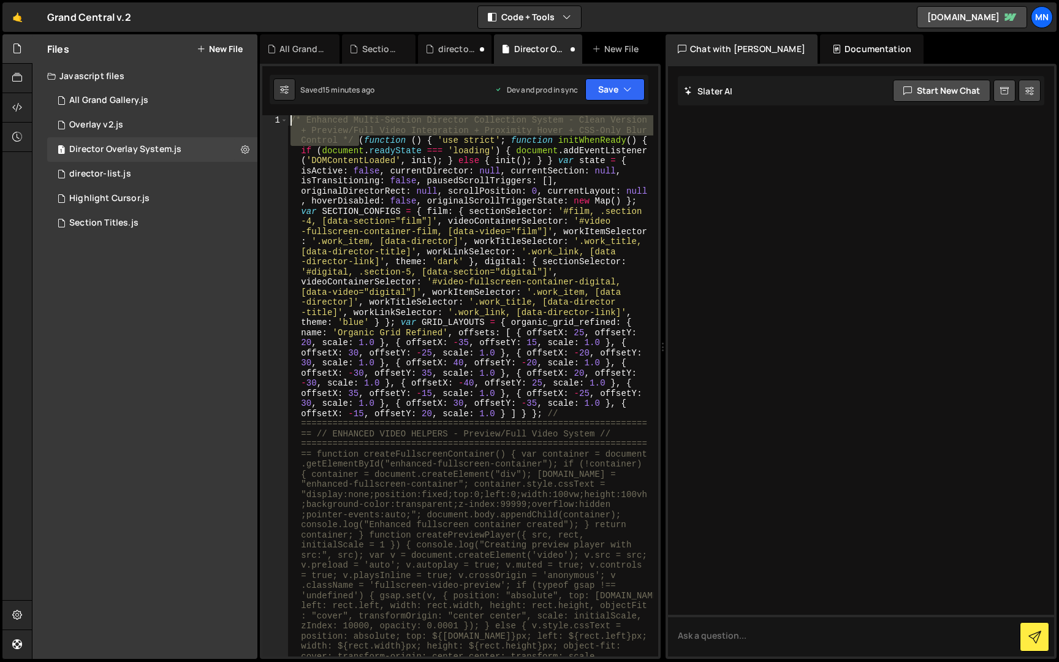
drag, startPoint x: 360, startPoint y: 139, endPoint x: 268, endPoint y: 115, distance: 95.6
click at [268, 115] on div "1 /* Enhanced Multi-Section Director Collection System - Clean Version + Previe…" at bounding box center [460, 361] width 401 height 595
type textarea "(function () { 'use strict'; function initWhenReady() { if (document.readyState…"
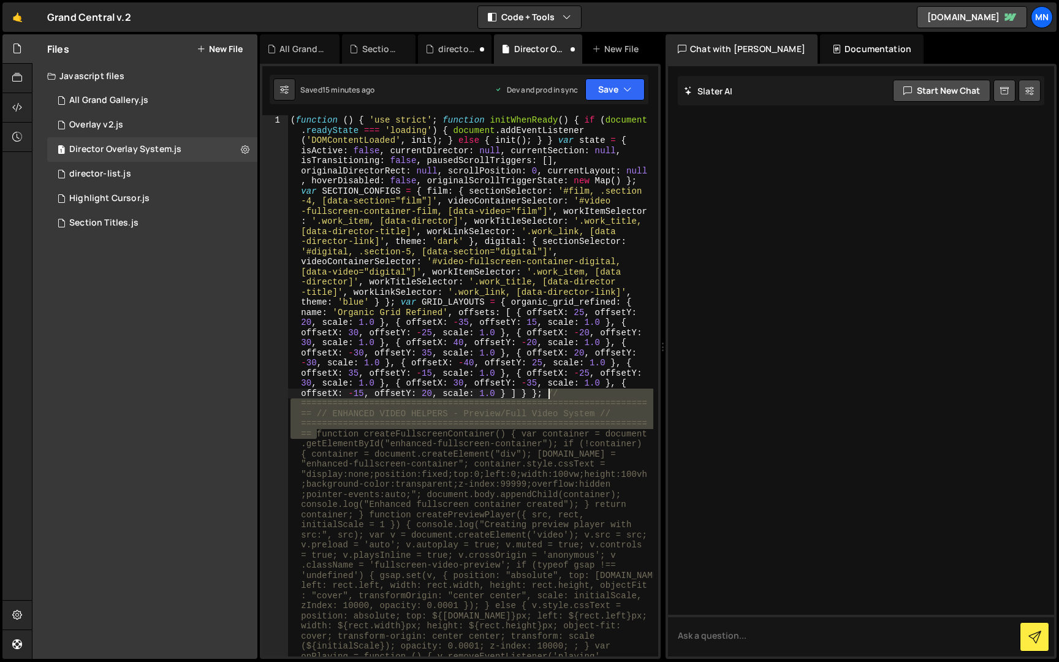
drag, startPoint x: 316, startPoint y: 432, endPoint x: 549, endPoint y: 392, distance: 236.3
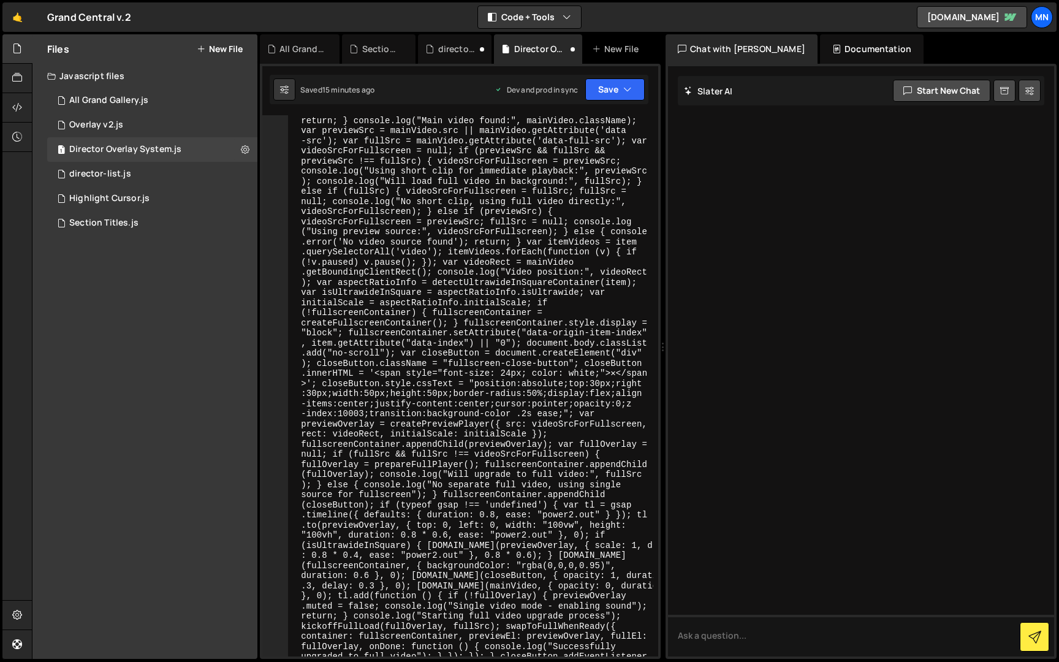
scroll to position [1169, 0]
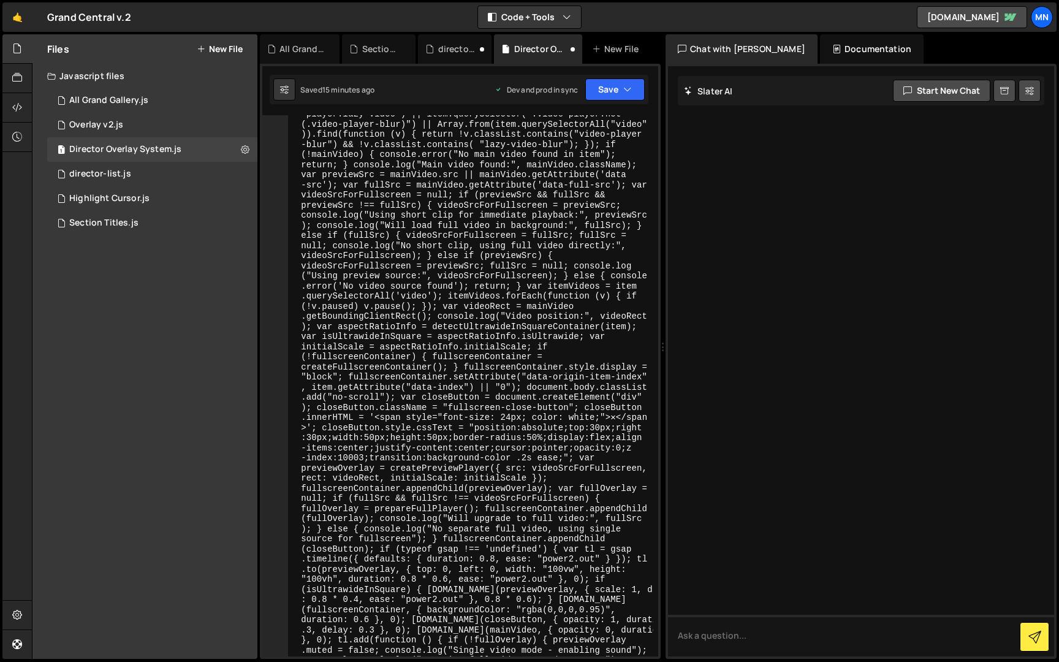
type textarea "function createFullscreenContainer() { var container = document.getElementById(…"
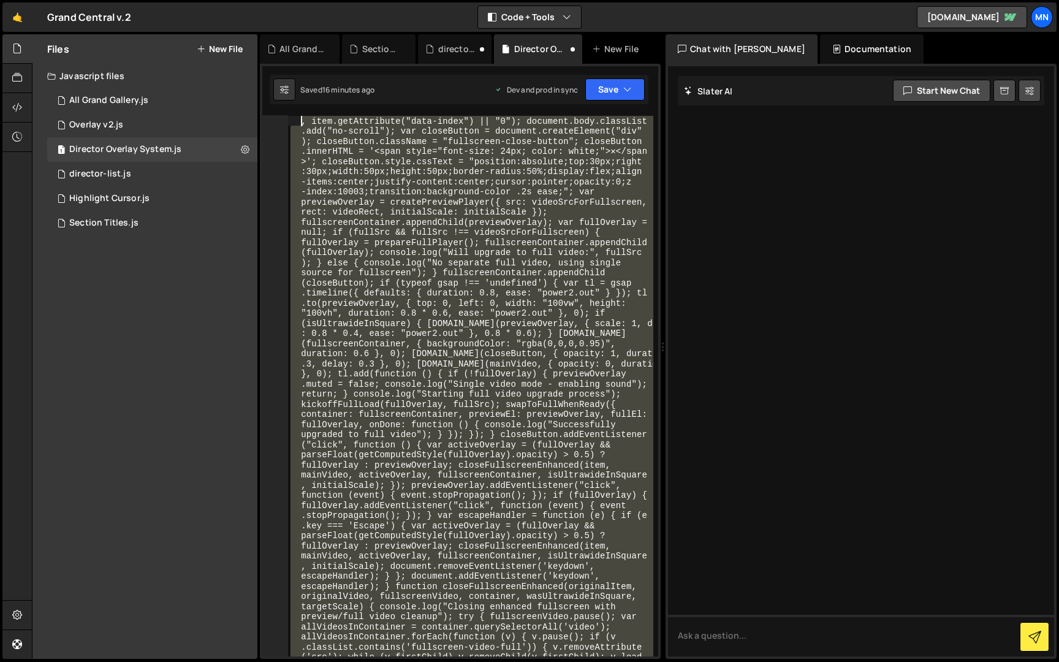
scroll to position [0, 0]
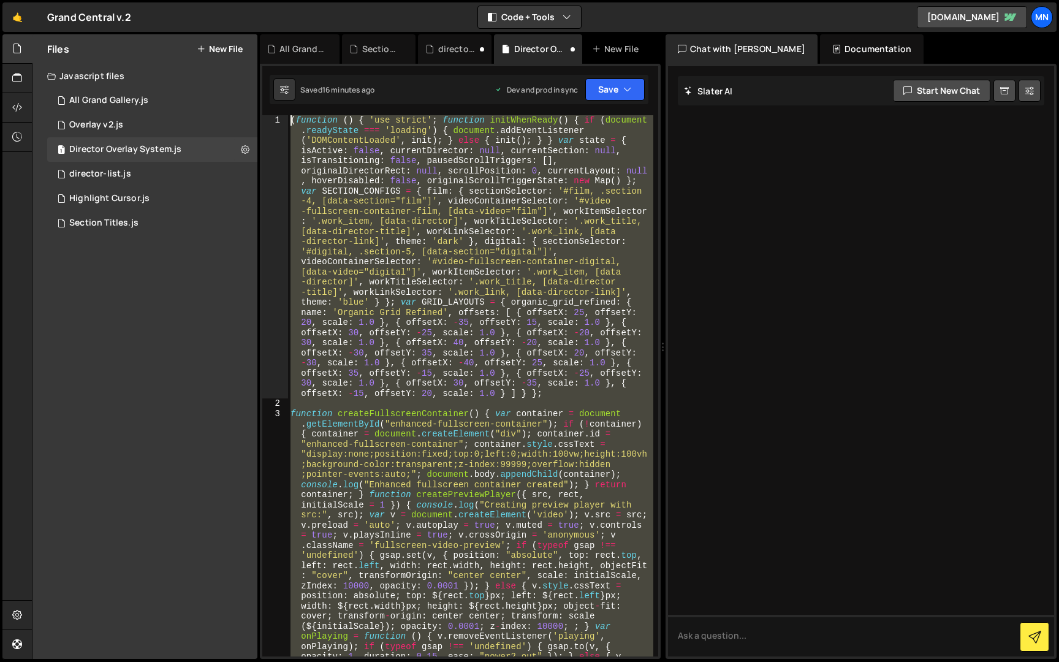
drag, startPoint x: 332, startPoint y: 512, endPoint x: 239, endPoint y: -23, distance: 543.1
click at [239, 0] on html "Projects Community Library Blog MN Projects Your Teams Invite team member Accou…" at bounding box center [529, 331] width 1059 height 662
paste textarea "})();"
type textarea "})();"
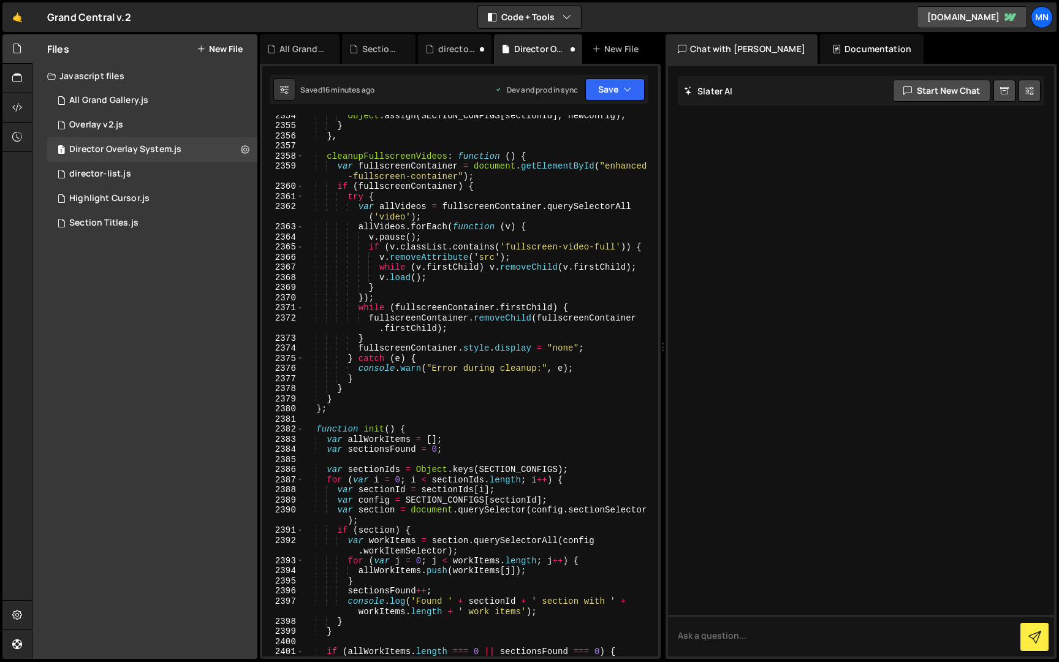
scroll to position [19541, 0]
click at [602, 93] on button "Save" at bounding box center [614, 89] width 59 height 22
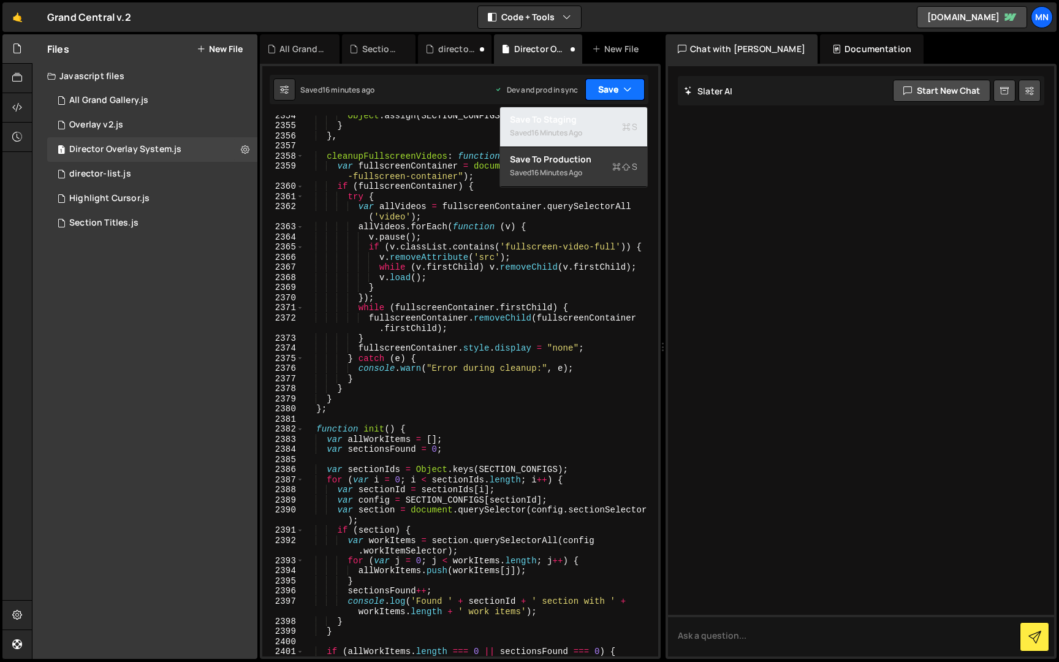
drag, startPoint x: 569, startPoint y: 121, endPoint x: 610, endPoint y: 97, distance: 48.0
click at [571, 121] on div "Save to Staging S" at bounding box center [573, 119] width 127 height 12
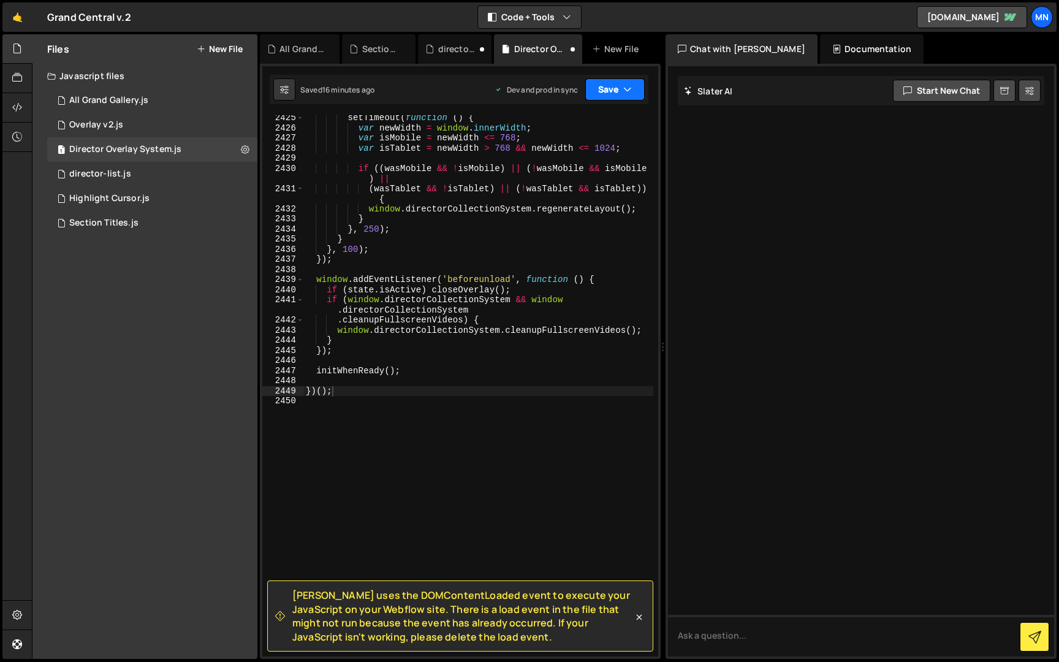
click at [617, 89] on button "Save" at bounding box center [614, 89] width 59 height 22
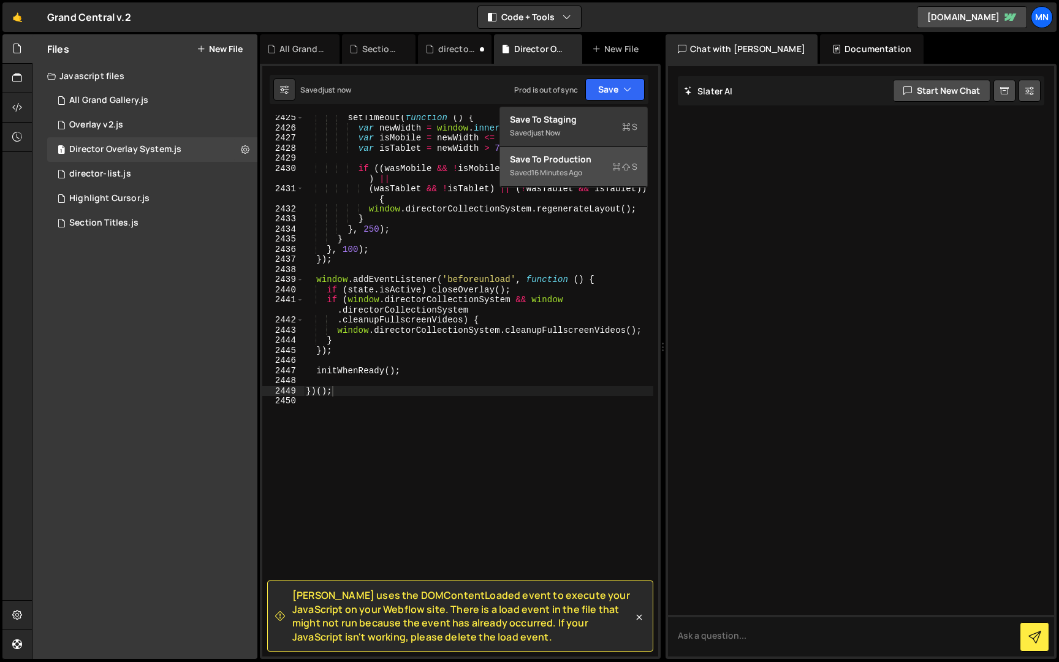
click at [580, 170] on div "16 minutes ago" at bounding box center [556, 172] width 51 height 10
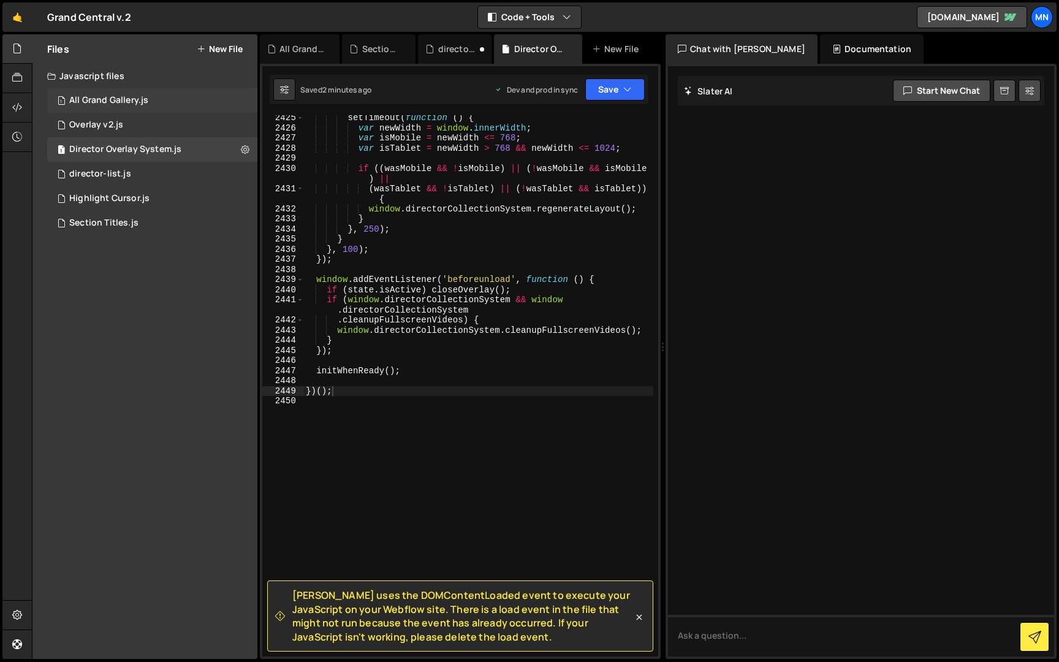
click at [121, 101] on div "All Grand Gallery.js" at bounding box center [108, 100] width 79 height 11
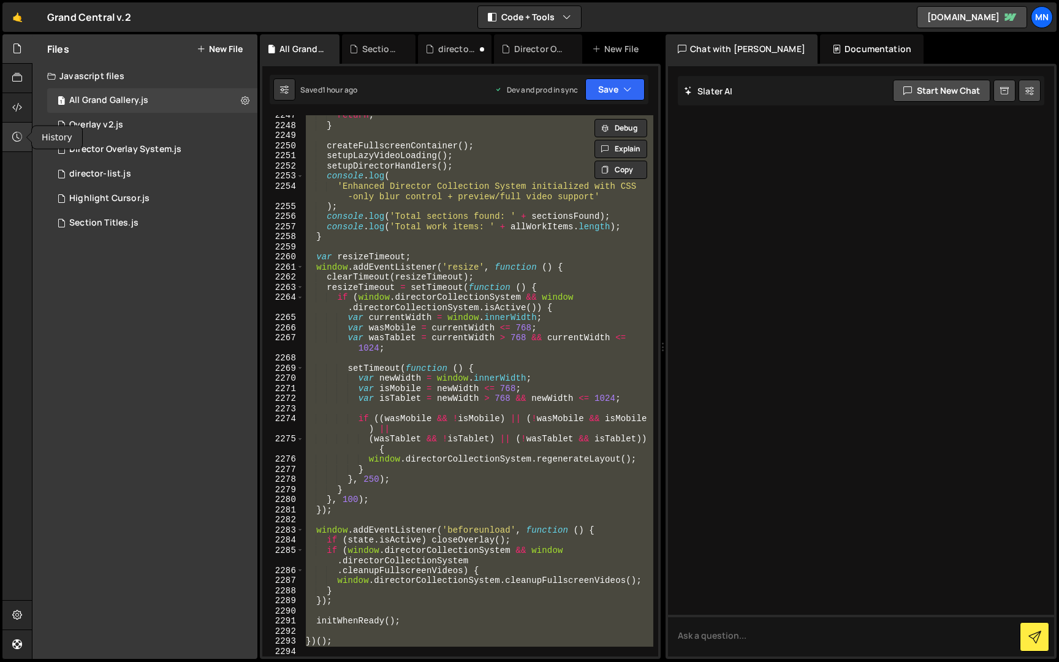
click at [14, 139] on icon at bounding box center [17, 136] width 10 height 13
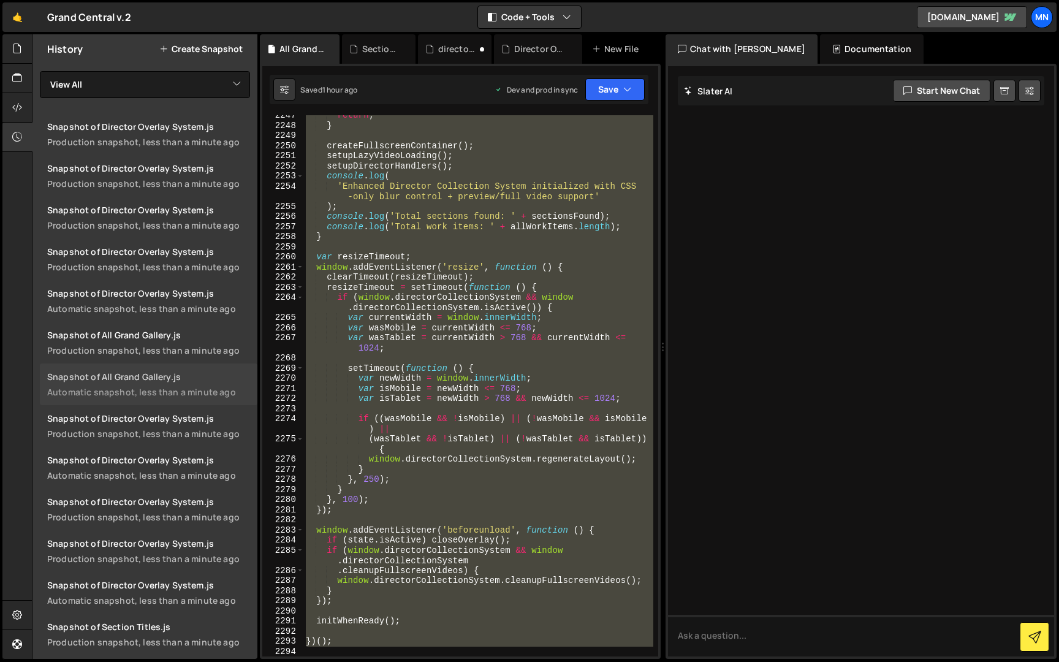
scroll to position [16, 0]
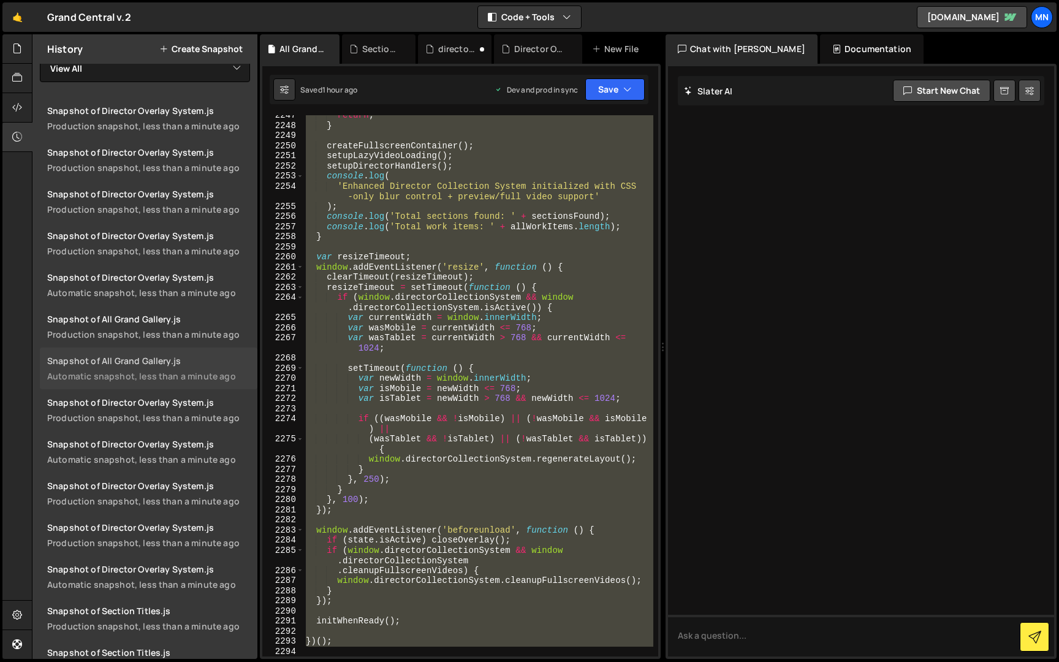
click at [176, 366] on div "Snapshot of All Grand Gallery.js" at bounding box center [148, 361] width 203 height 12
click at [12, 72] on icon at bounding box center [17, 77] width 10 height 13
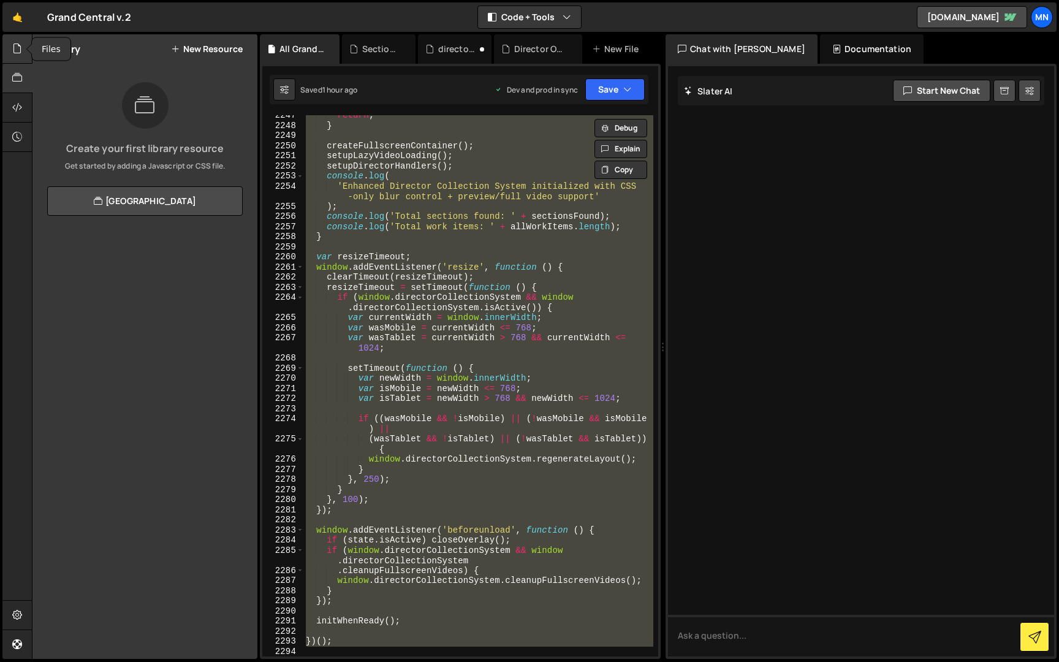
click at [23, 53] on div at bounding box center [17, 48] width 30 height 29
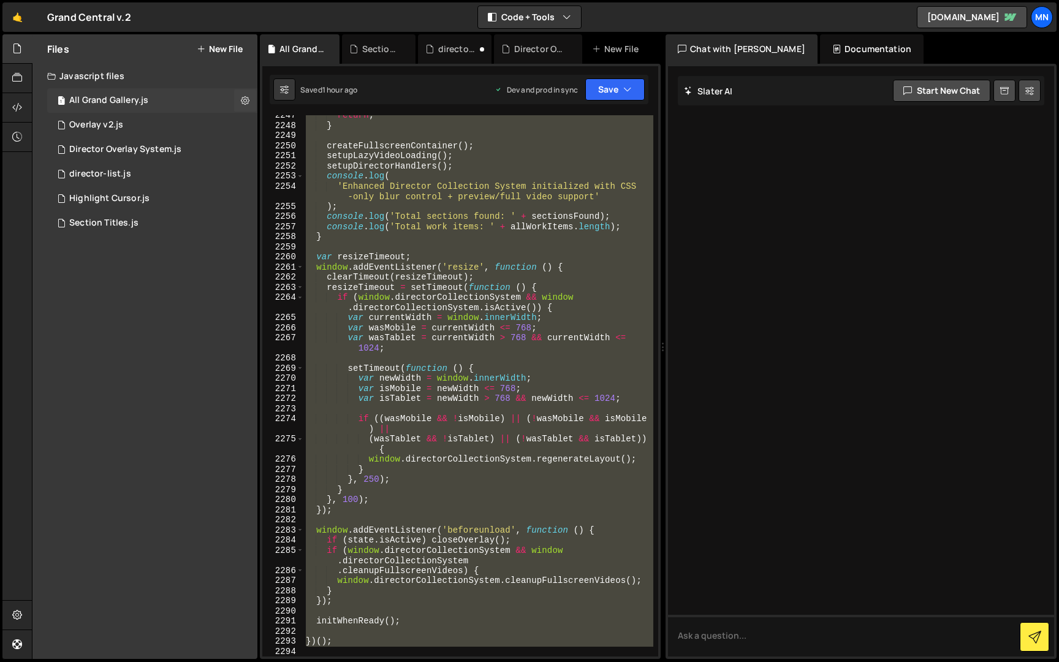
click at [91, 96] on div "All Grand Gallery.js" at bounding box center [108, 100] width 79 height 11
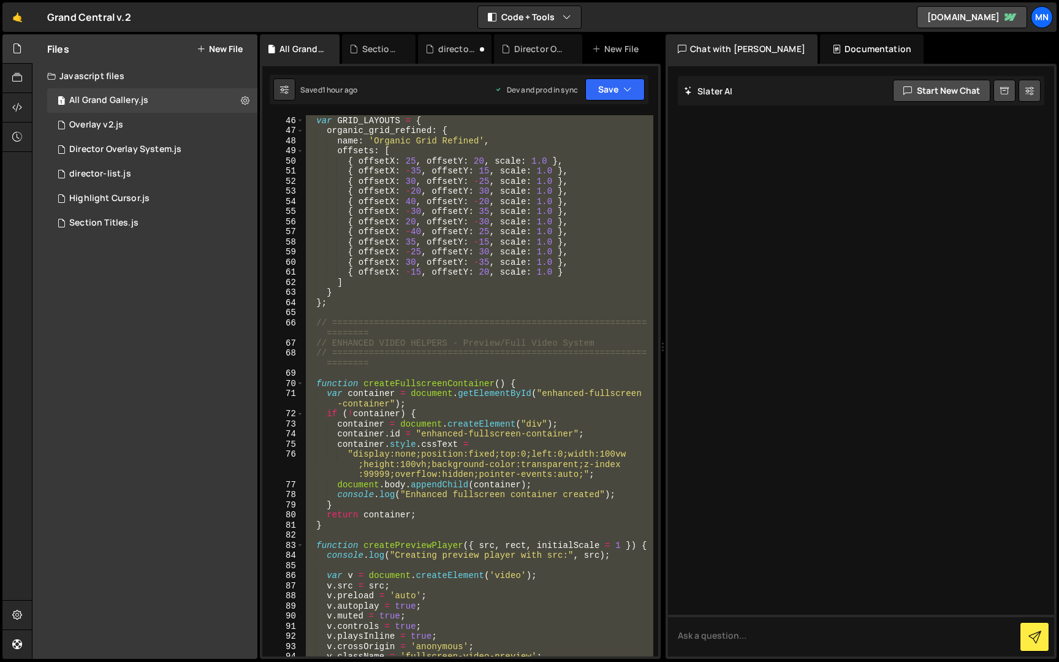
scroll to position [0, 0]
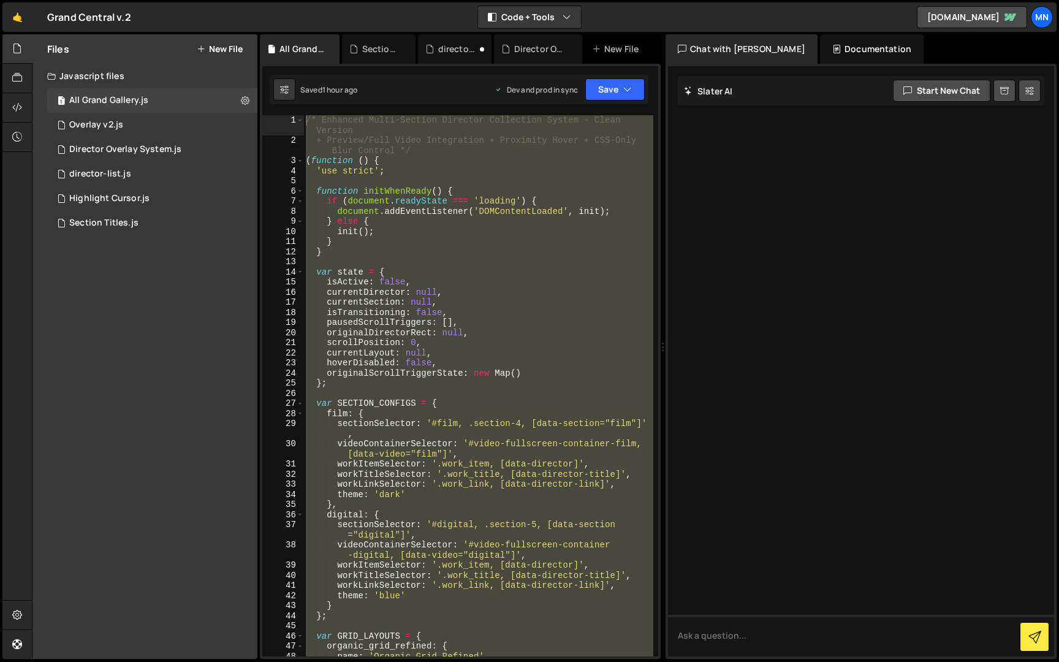
click at [599, 145] on div "Debug Explain Copy All Grand Gallery.js Section Titles.js director-list.js Dire…" at bounding box center [460, 346] width 401 height 625
type textarea "+ Preview/Full Video Integration + Proximity Hover + CSS-Only Blur Control */"
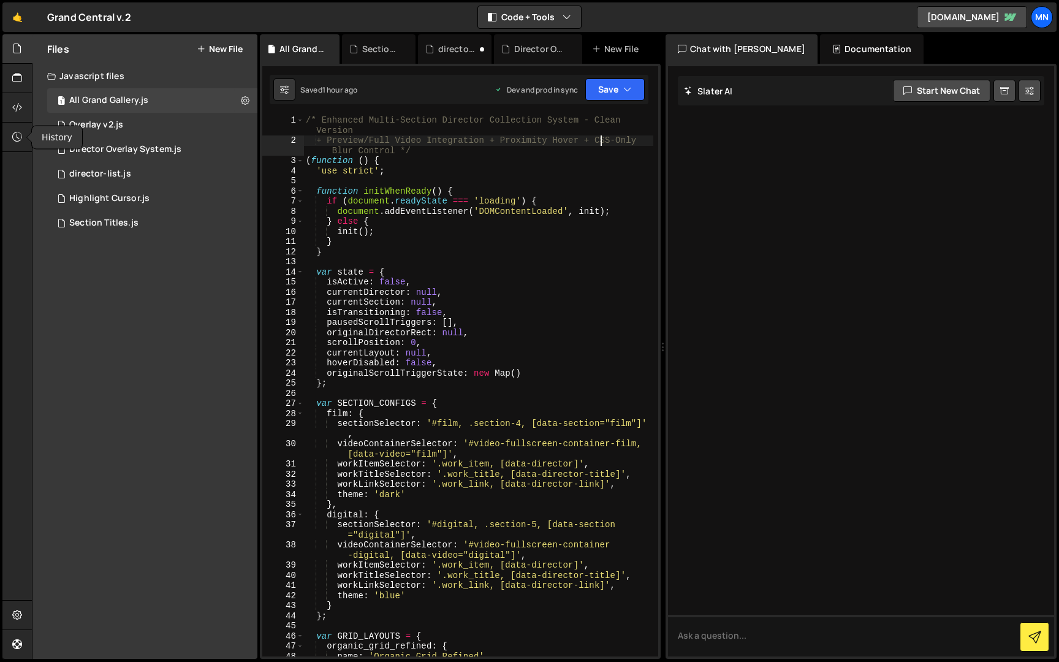
drag, startPoint x: 20, startPoint y: 134, endPoint x: 26, endPoint y: 169, distance: 35.5
click at [19, 134] on icon at bounding box center [17, 136] width 10 height 13
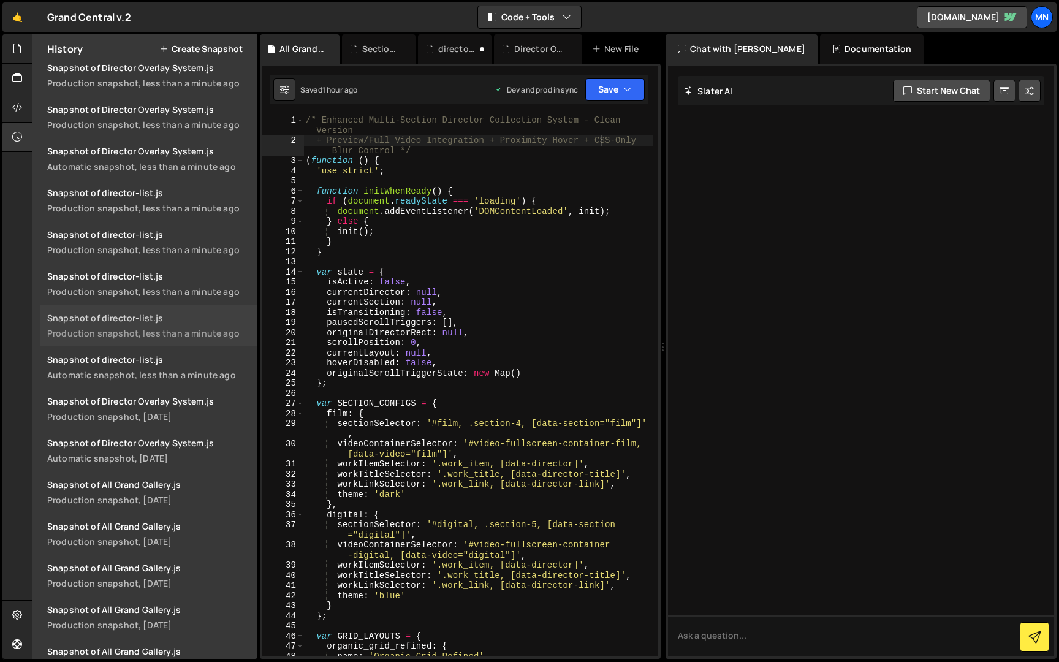
scroll to position [643, 0]
click at [147, 488] on div "Snapshot of All Grand Gallery.js" at bounding box center [148, 484] width 203 height 12
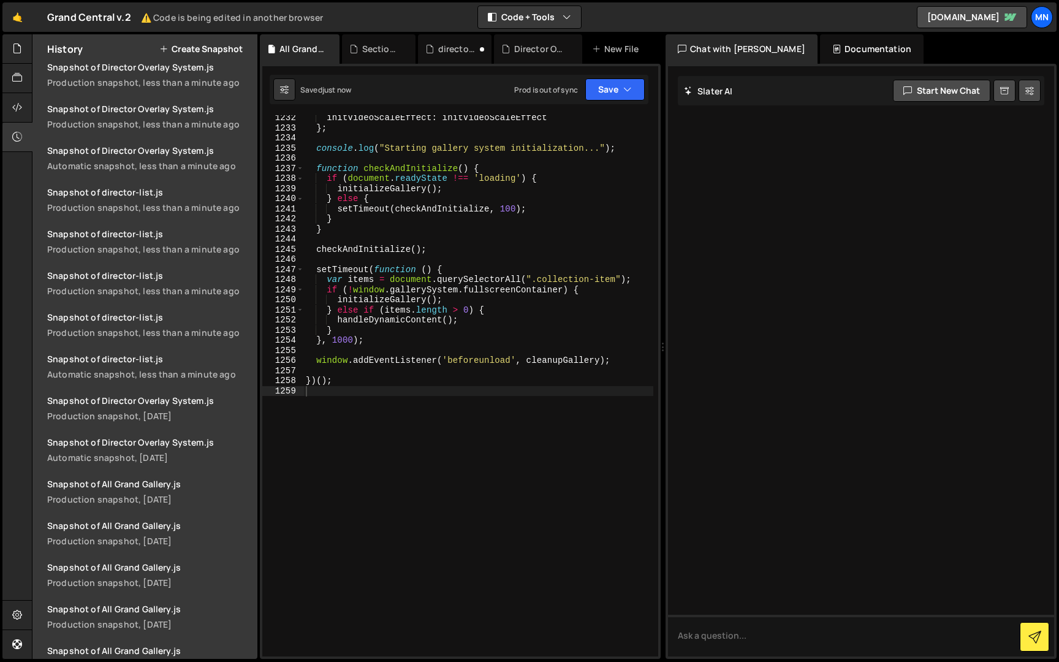
scroll to position [685, 0]
click at [623, 87] on icon "button" at bounding box center [627, 89] width 9 height 12
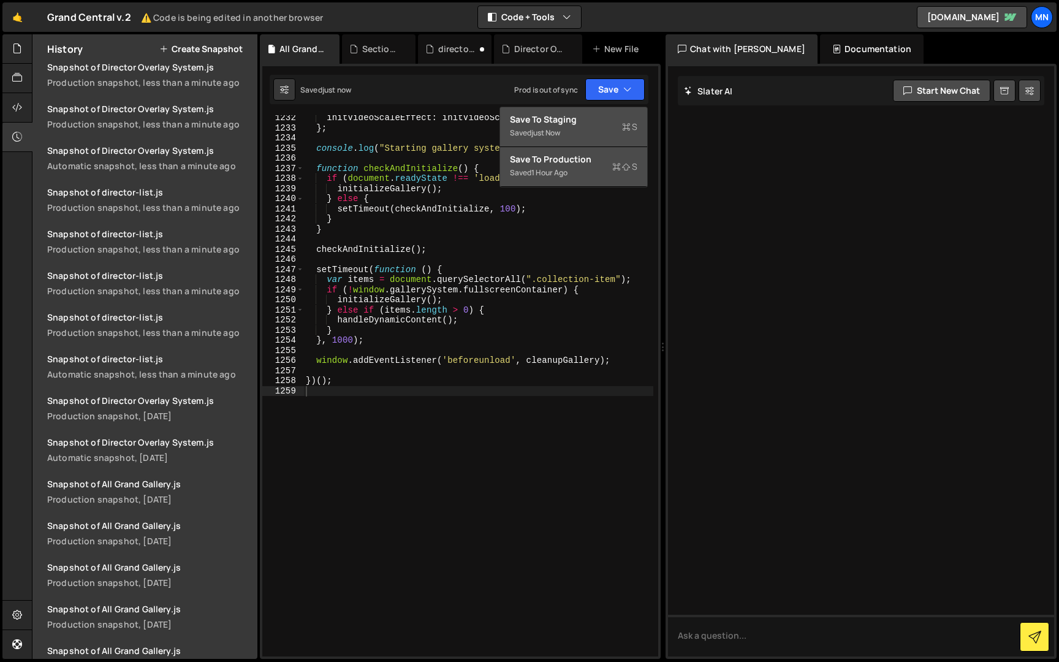
click at [583, 120] on div "Save to Staging S" at bounding box center [573, 119] width 127 height 12
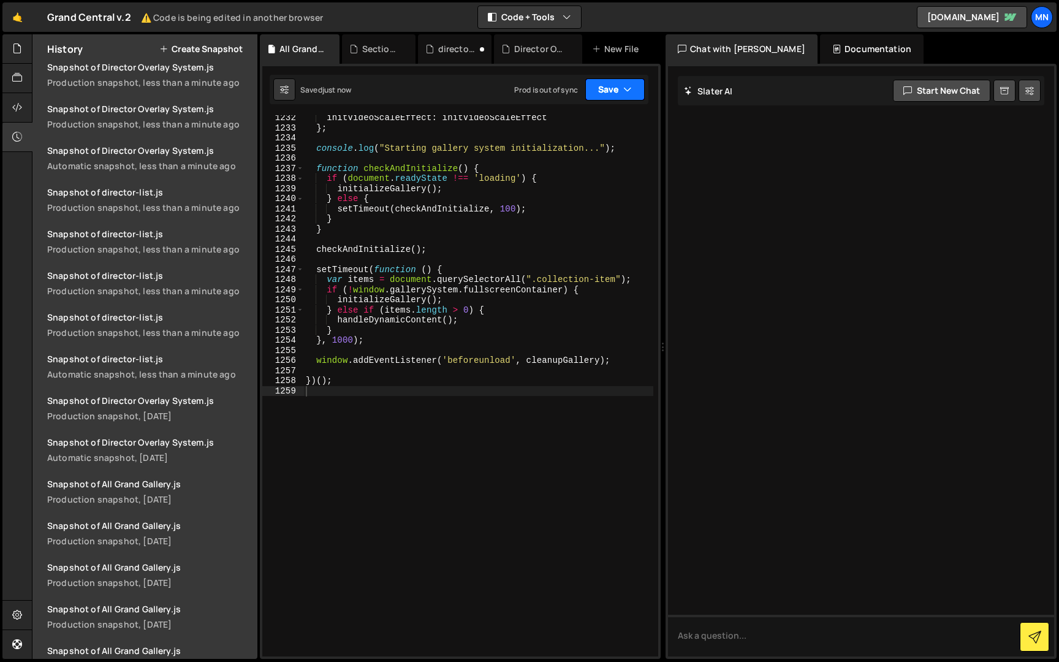
click at [626, 86] on icon "button" at bounding box center [627, 89] width 9 height 12
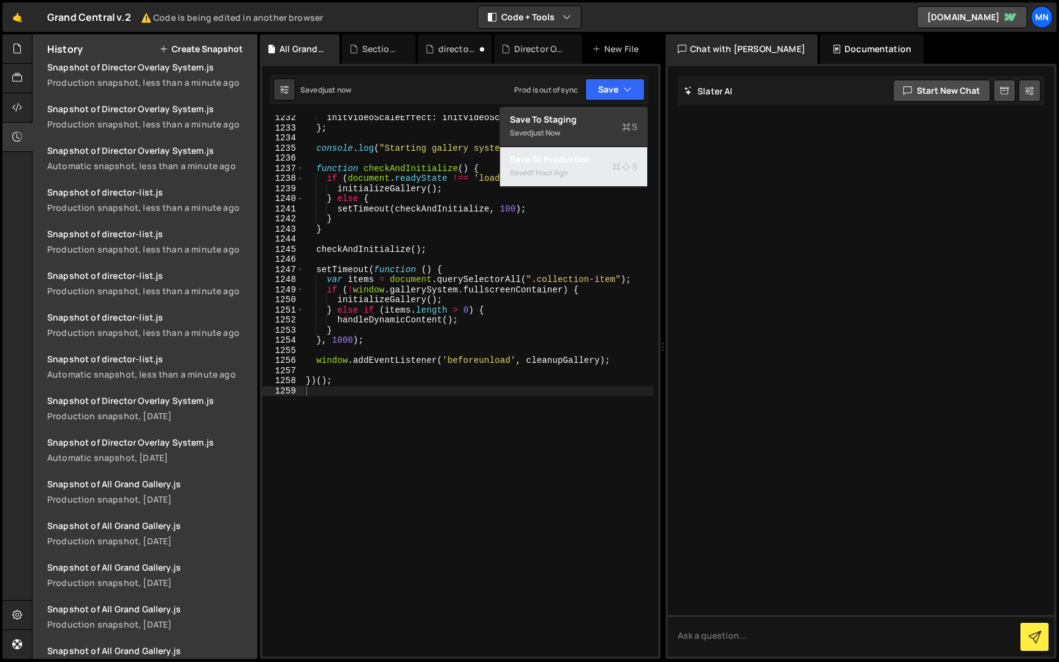
drag, startPoint x: 596, startPoint y: 174, endPoint x: 610, endPoint y: 172, distance: 14.9
click at [596, 174] on div "Saved 1 hour ago" at bounding box center [573, 172] width 127 height 15
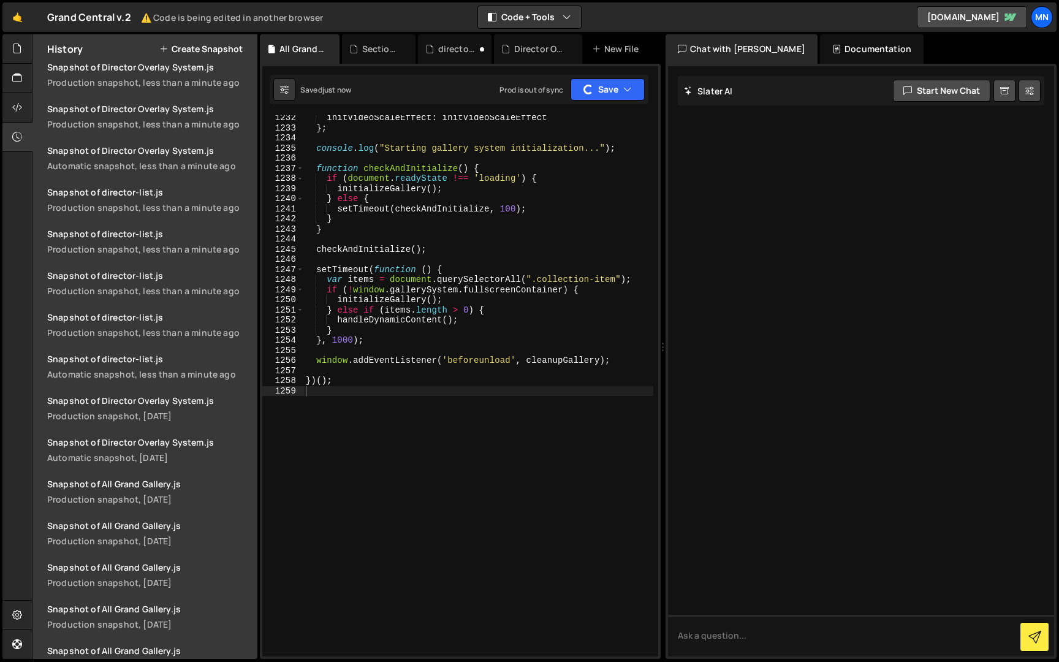
scroll to position [726, 0]
click at [20, 78] on icon at bounding box center [17, 77] width 10 height 13
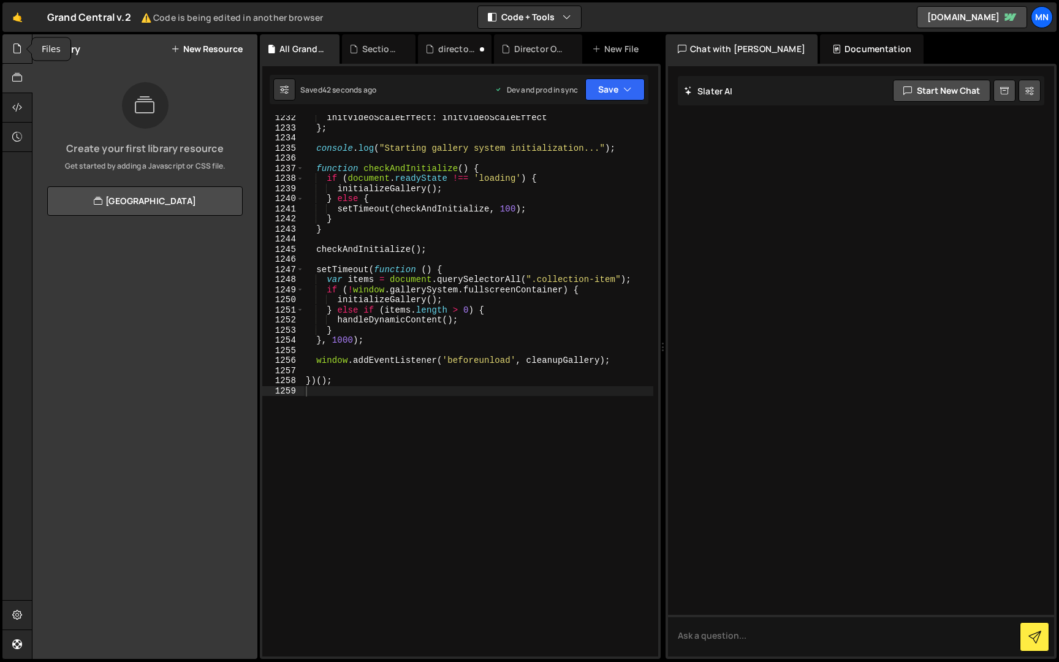
click at [19, 44] on icon at bounding box center [17, 48] width 10 height 13
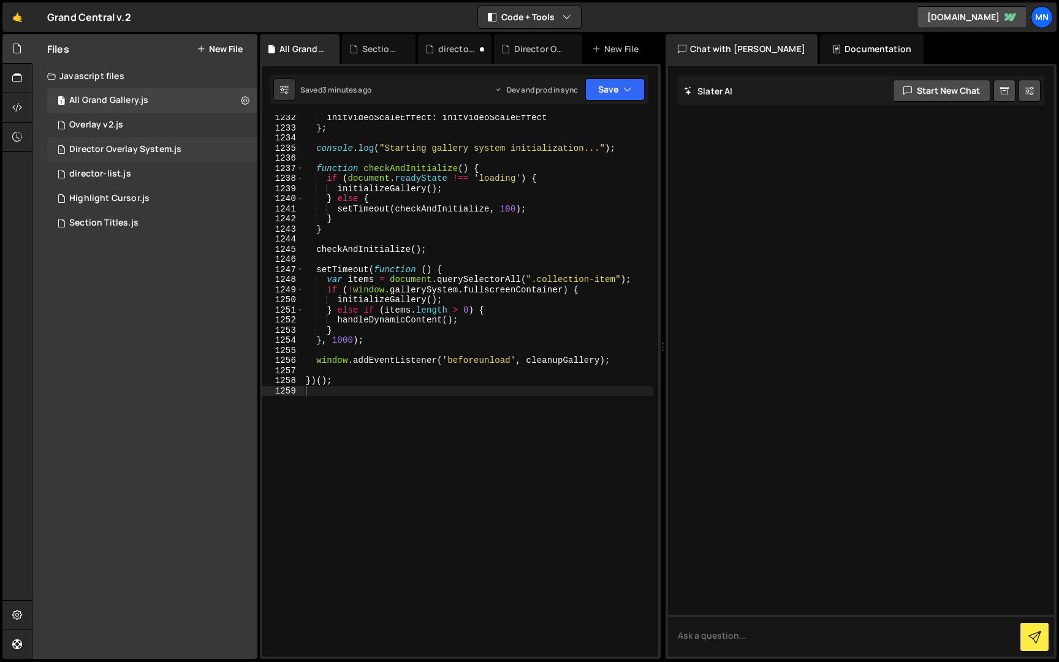
click at [130, 144] on div "Director Overlay System.js" at bounding box center [125, 149] width 112 height 11
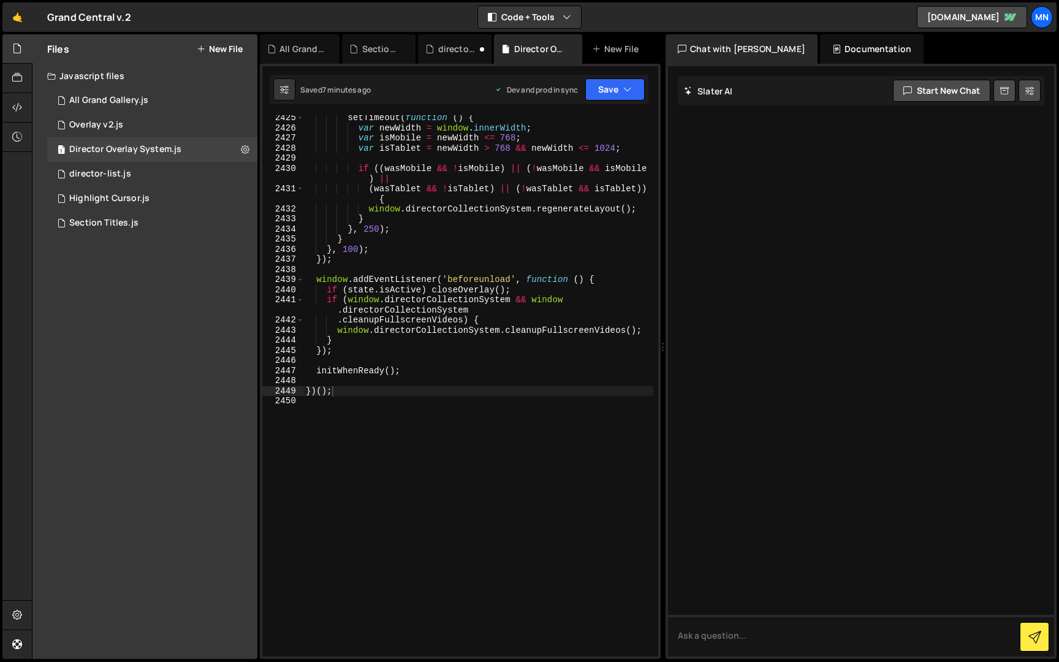
drag, startPoint x: 370, startPoint y: 455, endPoint x: 378, endPoint y: 469, distance: 16.4
click at [370, 455] on div "setTimeout ( function ( ) { var newWidth = window . innerWidth ; var isMobile =…" at bounding box center [478, 393] width 350 height 561
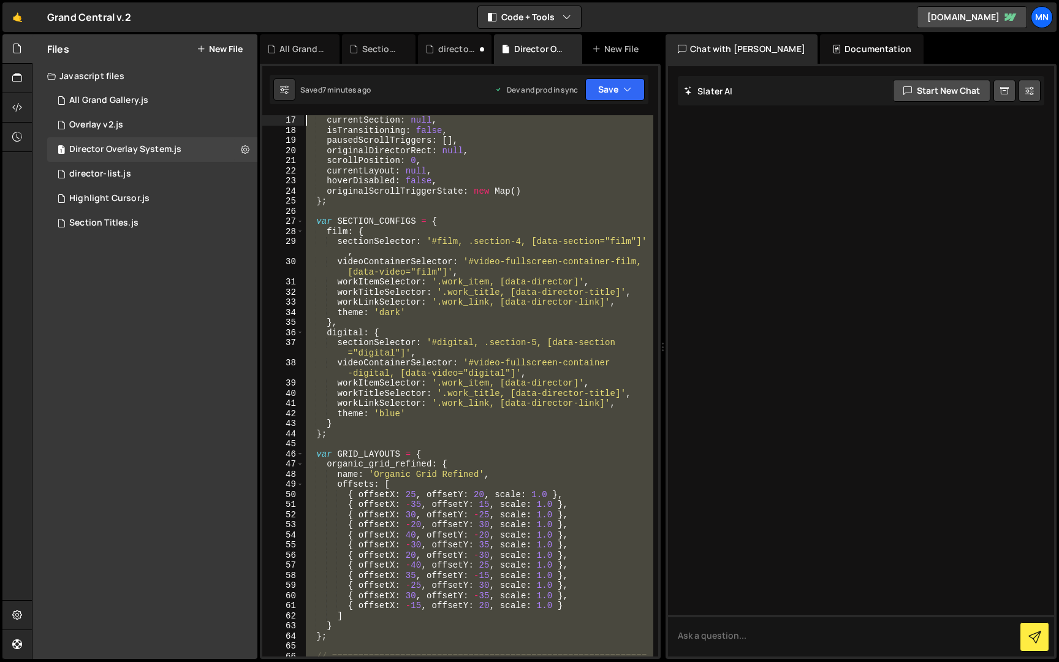
scroll to position [0, 0]
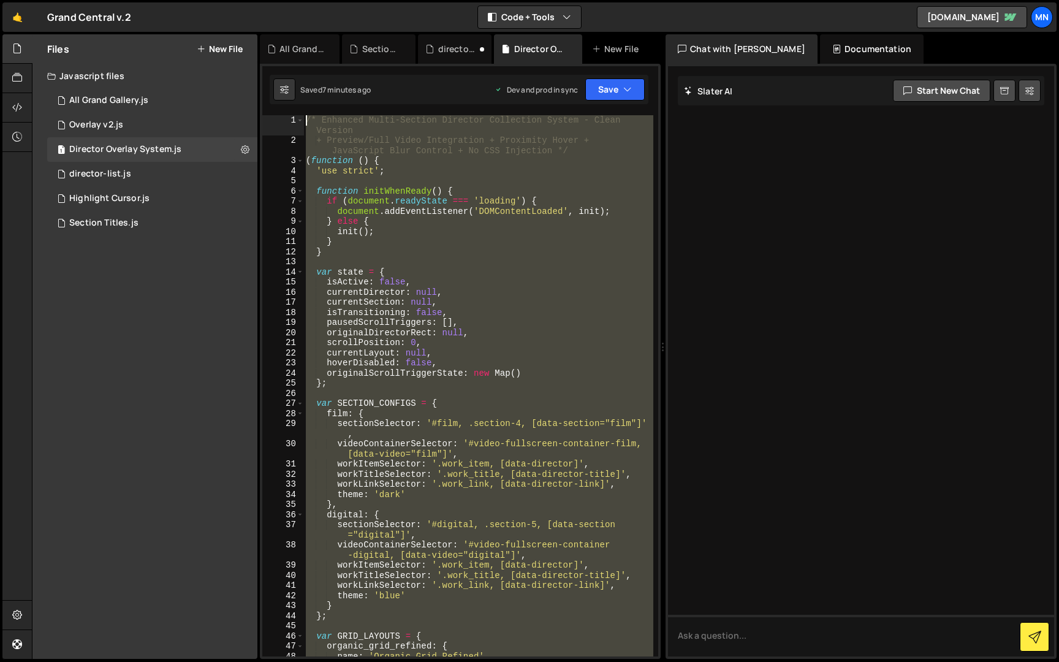
drag, startPoint x: 383, startPoint y: 495, endPoint x: 263, endPoint y: -23, distance: 531.6
click at [263, 0] on html "Projects Community Library Blog MN Projects Your Teams Invite team member Accou…" at bounding box center [529, 331] width 1059 height 662
type textarea "/* Enhanced Multi-Section Director Collection System - Clean Version + Preview/…"
click at [96, 173] on div "director-list.js" at bounding box center [100, 174] width 62 height 11
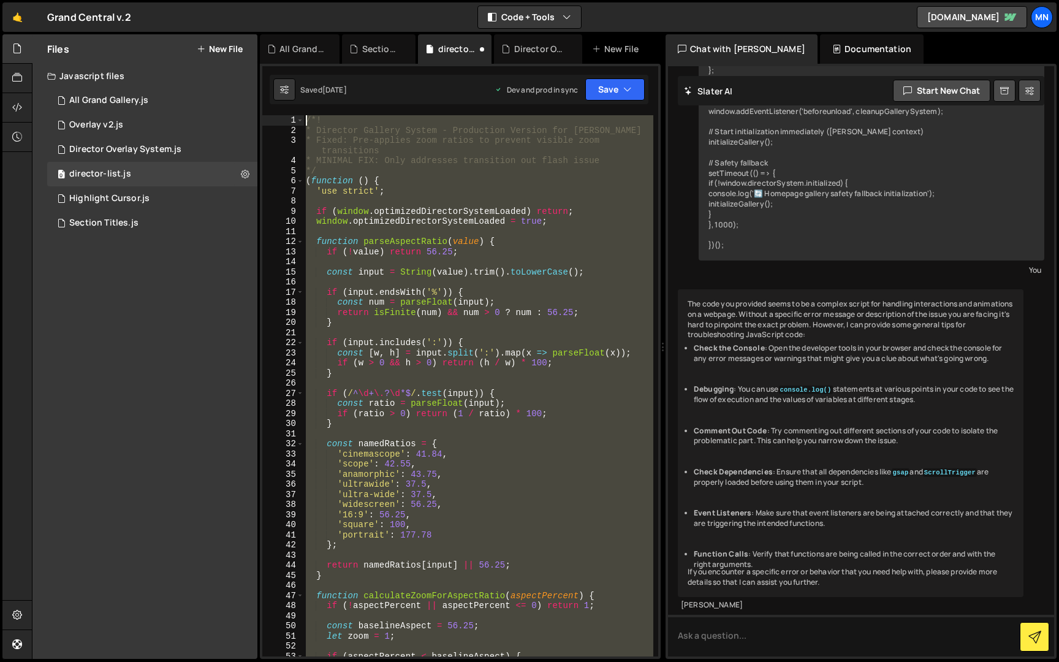
drag, startPoint x: 352, startPoint y: 593, endPoint x: 224, endPoint y: -23, distance: 629.1
click at [224, 0] on html "Projects Community Library Blog MN Projects Your Teams Invite team member Accou…" at bounding box center [529, 331] width 1059 height 662
type textarea "/*! * Director Gallery System - Production Version for Slater"
click at [158, 146] on div "Director Overlay System.js" at bounding box center [125, 149] width 112 height 11
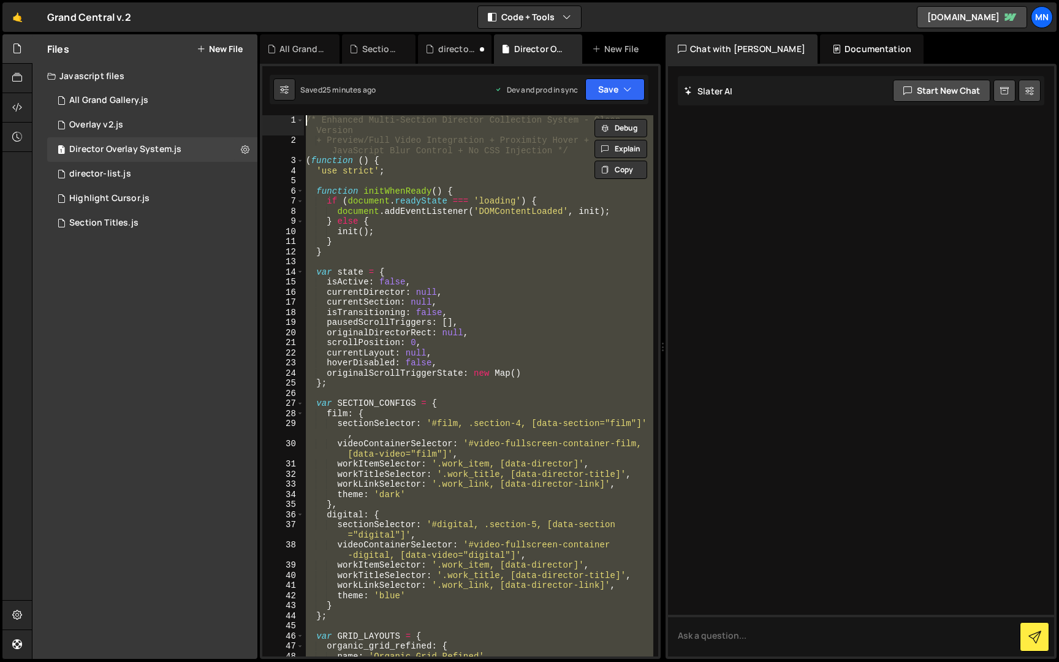
paste textarea "})();"
type textarea "})();"
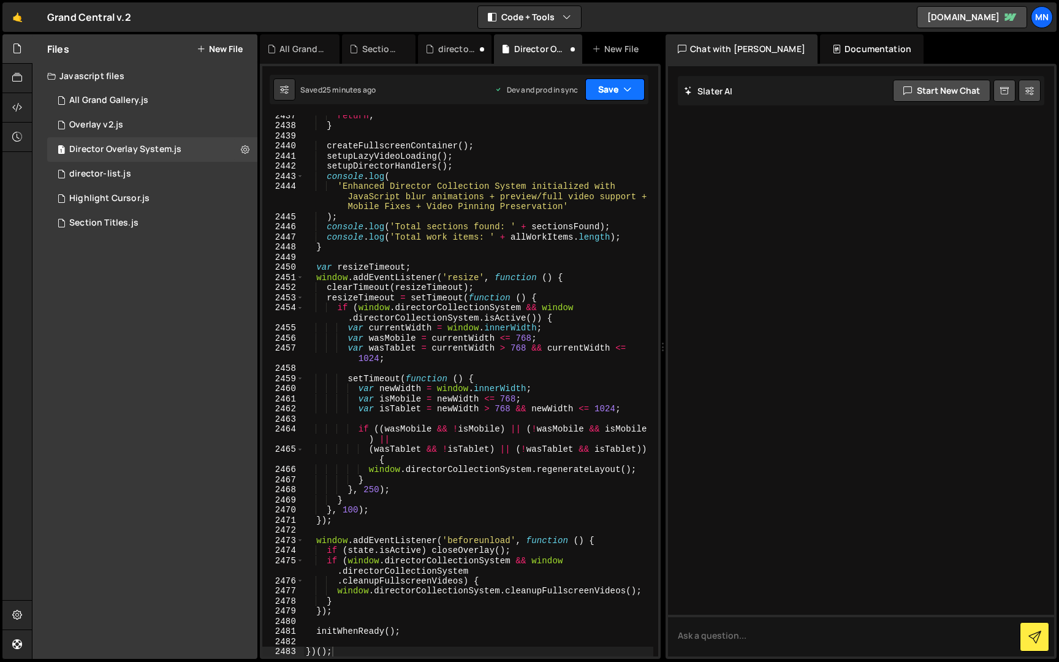
click at [626, 85] on icon "button" at bounding box center [627, 89] width 9 height 12
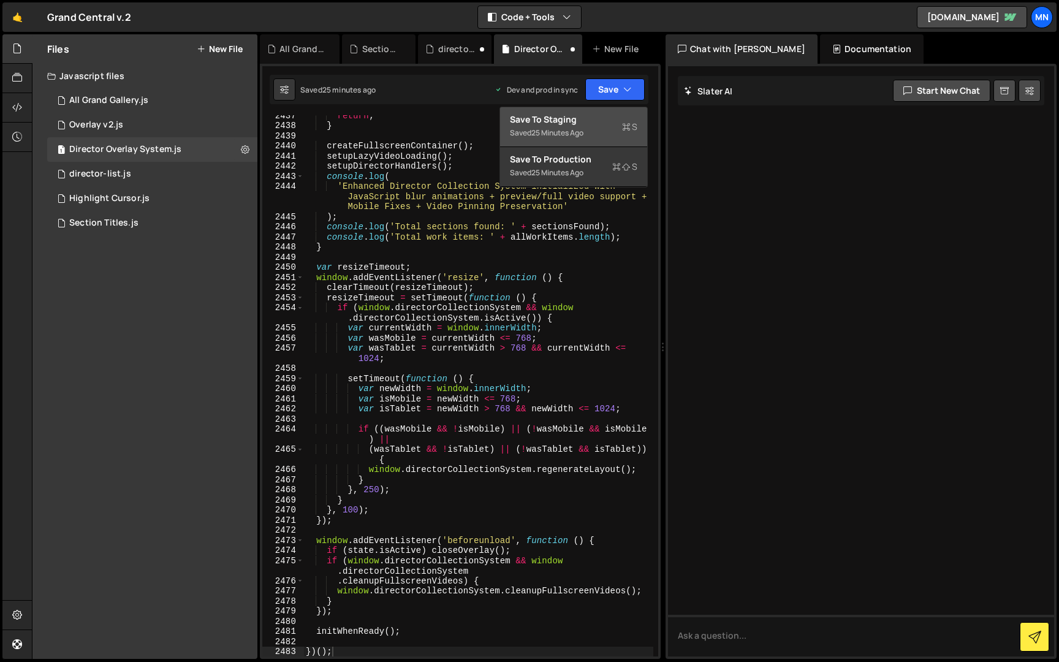
click at [604, 123] on div "Save to Staging S" at bounding box center [573, 119] width 127 height 12
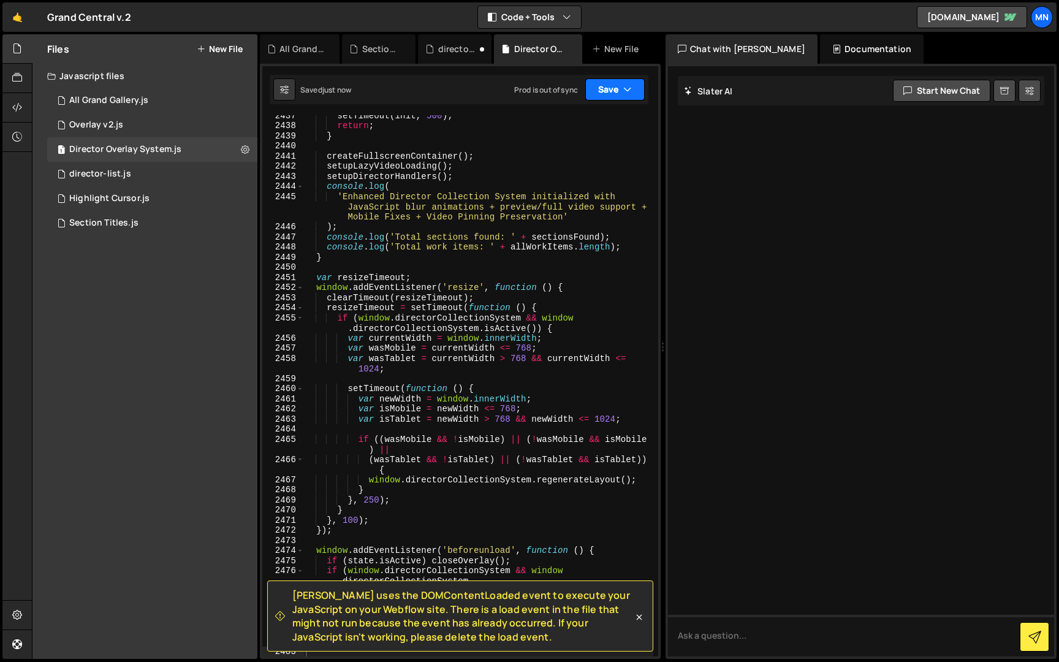
click at [621, 89] on button "Save" at bounding box center [614, 89] width 59 height 22
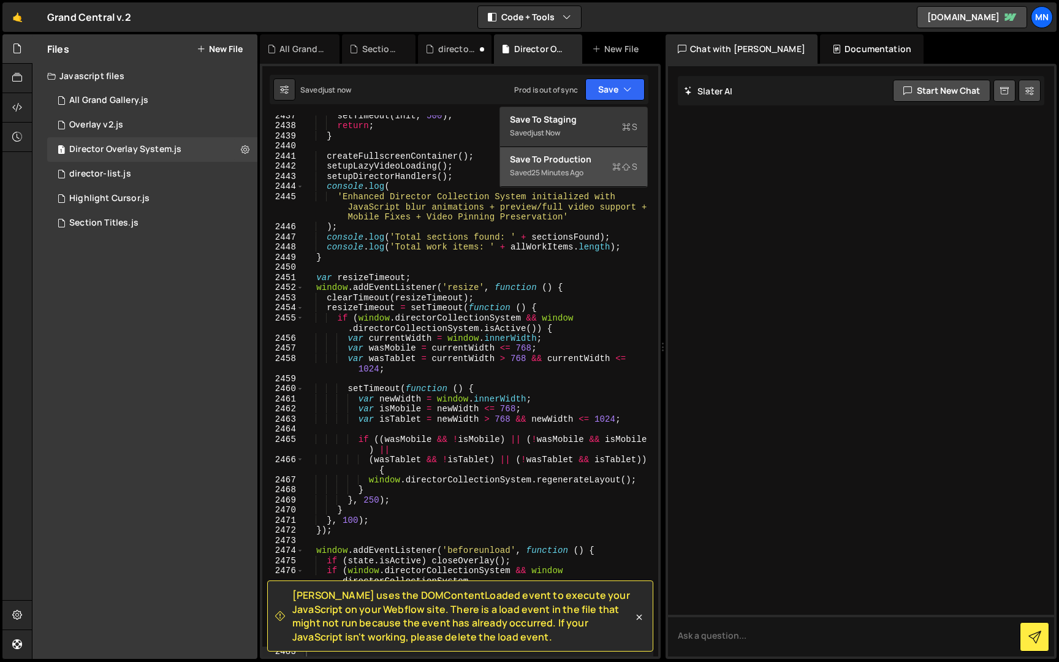
click at [597, 175] on div "Saved 25 minutes ago" at bounding box center [573, 172] width 127 height 15
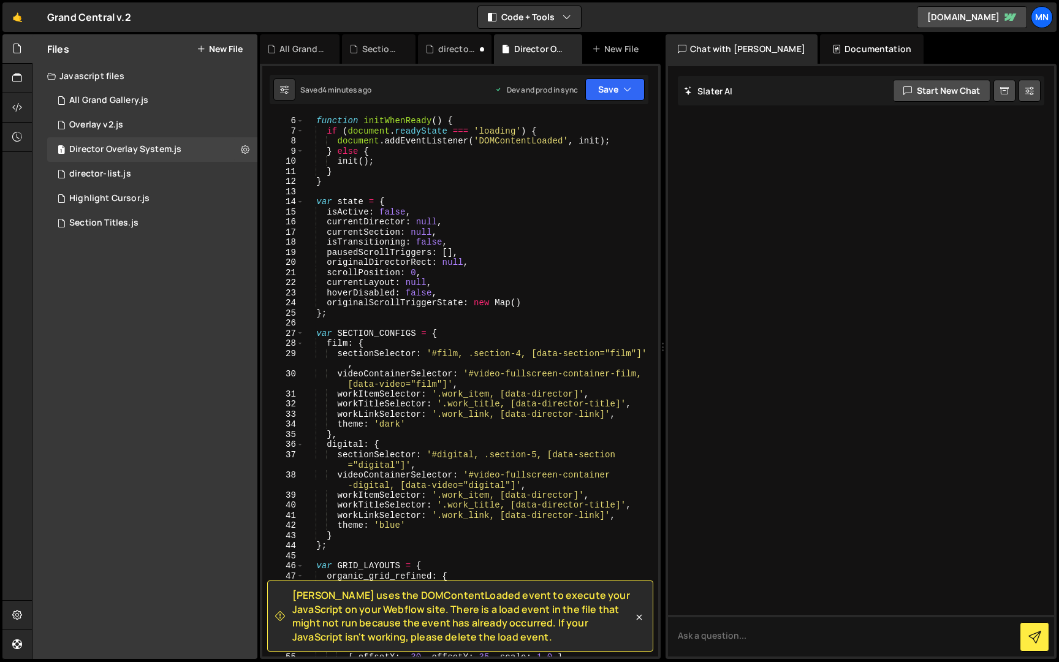
scroll to position [58, 0]
click at [522, 351] on div "function initWhenReady ( ) { if ( document . readyState === 'loading' ) { docum…" at bounding box center [478, 385] width 350 height 561
click at [615, 302] on div "function initWhenReady ( ) { if ( document . readyState === 'loading' ) { docum…" at bounding box center [478, 385] width 350 height 561
drag, startPoint x: 597, startPoint y: 458, endPoint x: 593, endPoint y: 450, distance: 8.8
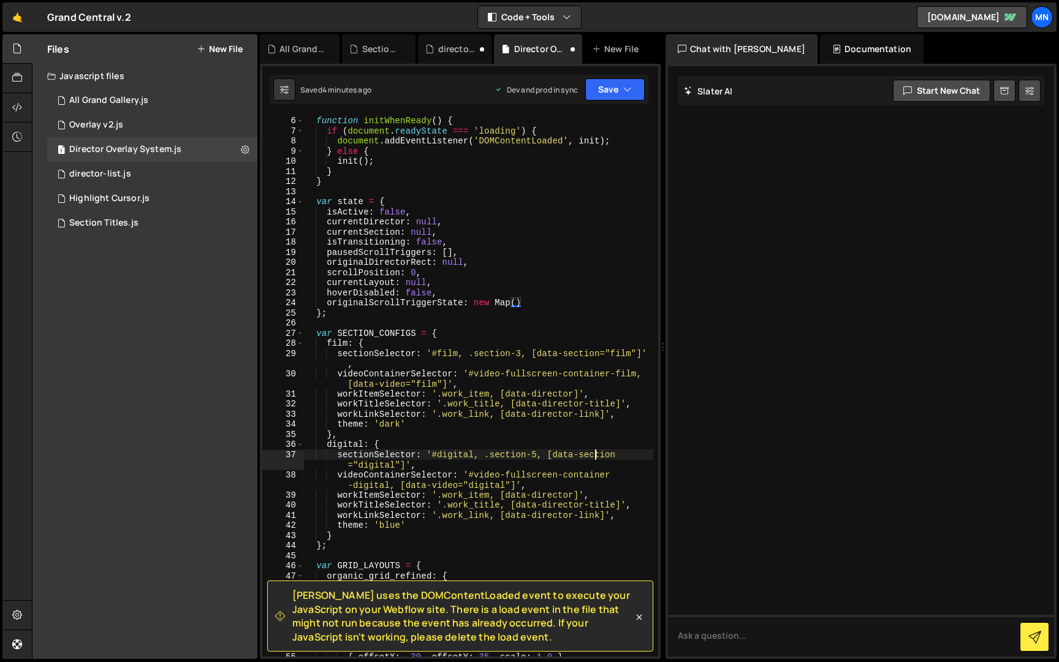
click at [597, 458] on div "function initWhenReady ( ) { if ( document . readyState === 'loading' ) { docum…" at bounding box center [478, 385] width 350 height 561
click at [536, 452] on div "function initWhenReady ( ) { if ( document . readyState === 'loading' ) { docum…" at bounding box center [478, 385] width 350 height 561
drag, startPoint x: 578, startPoint y: 431, endPoint x: 599, endPoint y: 426, distance: 21.6
click at [578, 431] on div "function initWhenReady ( ) { if ( document . readyState === 'loading' ) { docum…" at bounding box center [478, 385] width 350 height 561
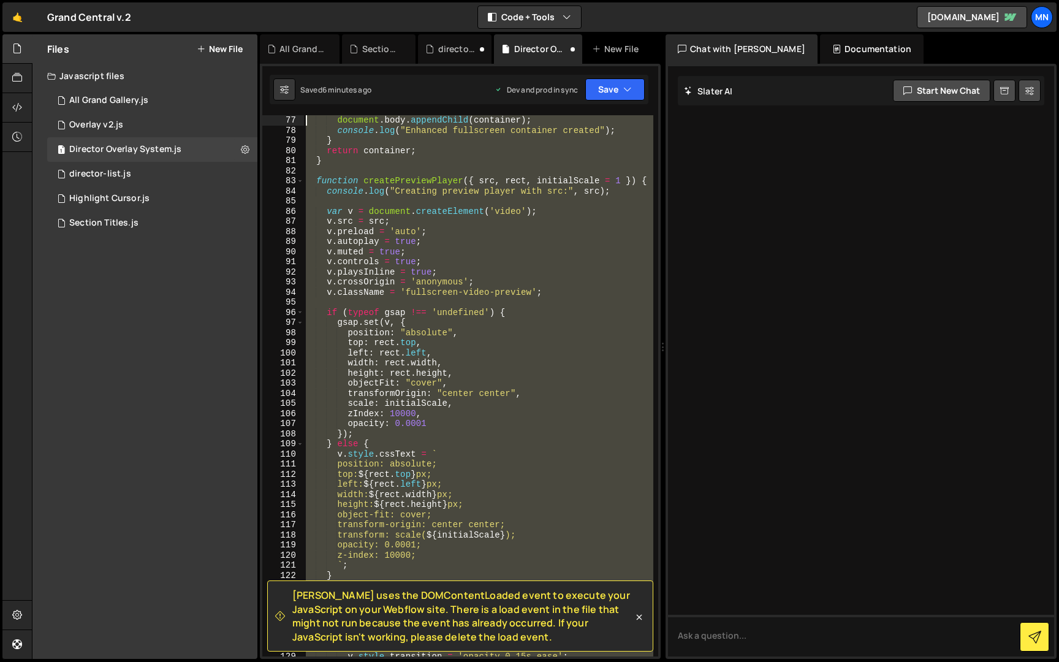
scroll to position [0, 0]
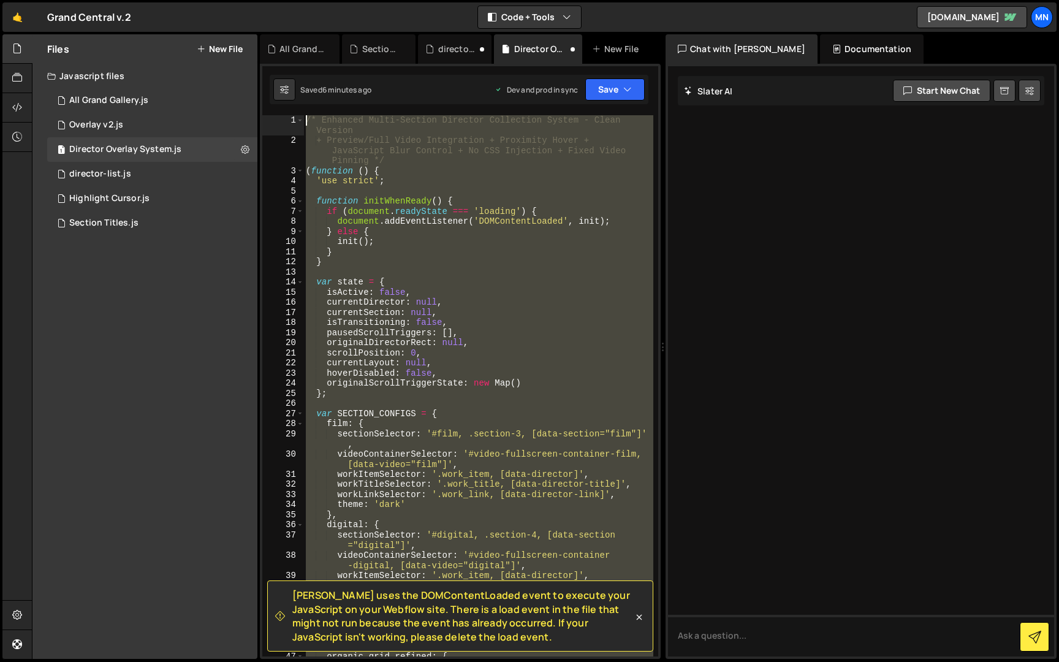
drag, startPoint x: 294, startPoint y: 485, endPoint x: 238, endPoint y: -23, distance: 510.5
click at [238, 0] on html "Projects Community Library Blog MN Projects Your Teams Invite team member Accou…" at bounding box center [529, 331] width 1059 height 662
paste textarea "})();"
type textarea "})();"
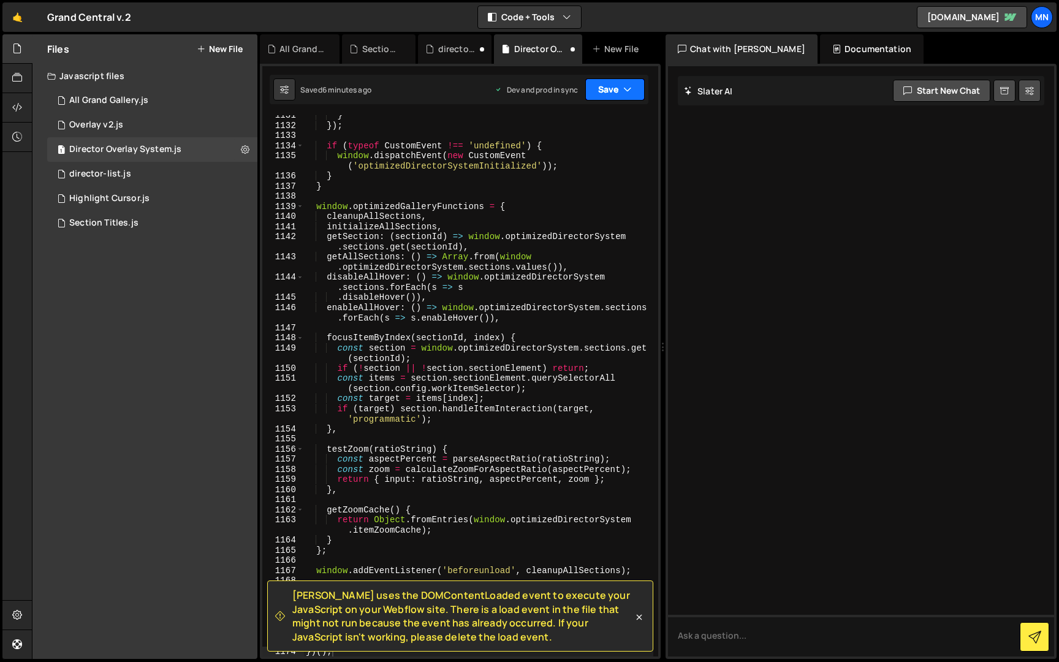
click at [615, 89] on button "Save" at bounding box center [614, 89] width 59 height 22
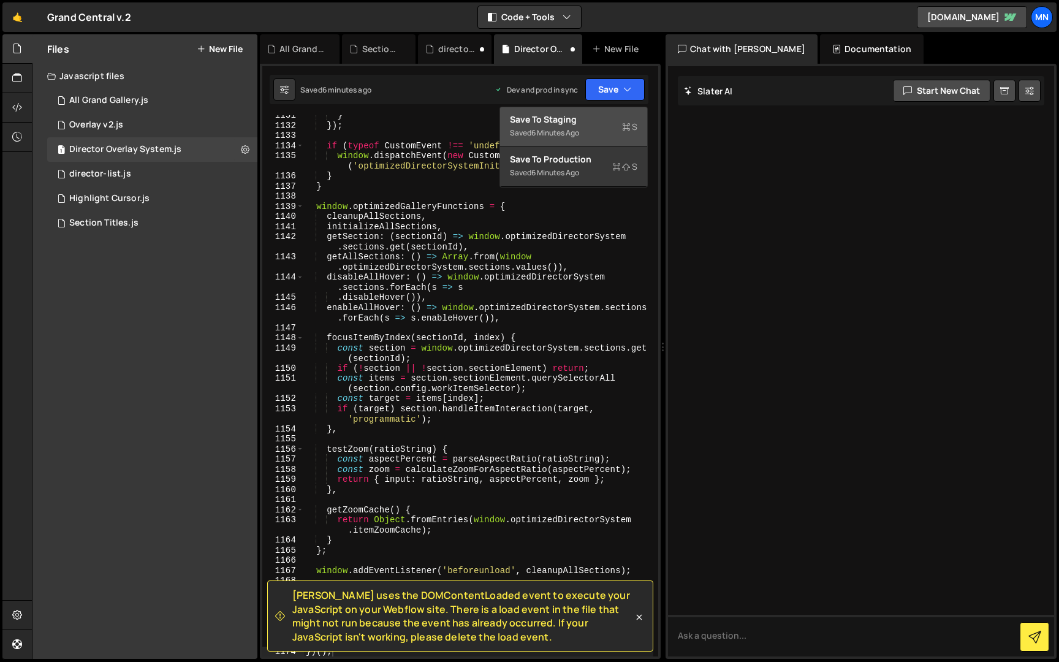
click at [578, 127] on div "Saved 6 minutes ago" at bounding box center [573, 133] width 127 height 15
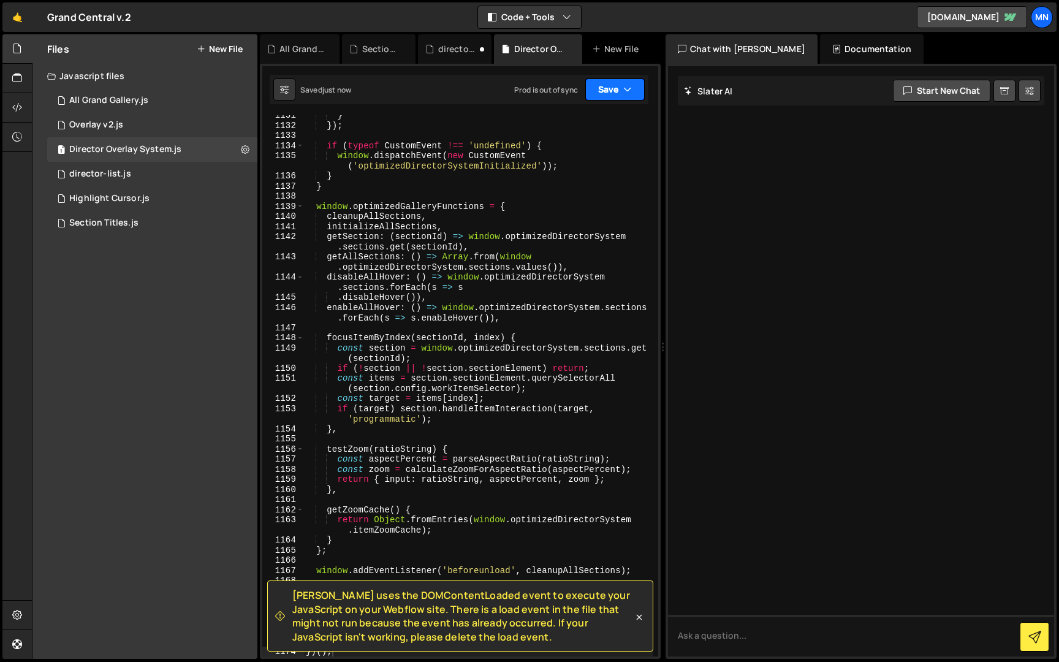
click at [610, 89] on button "Save" at bounding box center [614, 89] width 59 height 22
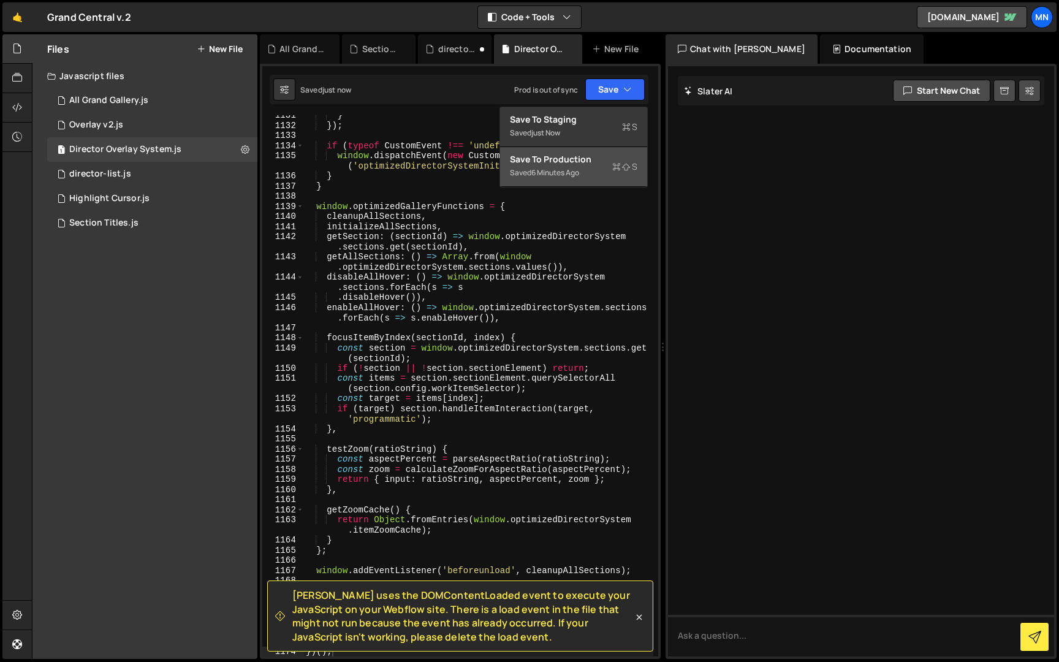
click at [572, 178] on div "Saved 6 minutes ago" at bounding box center [573, 172] width 127 height 15
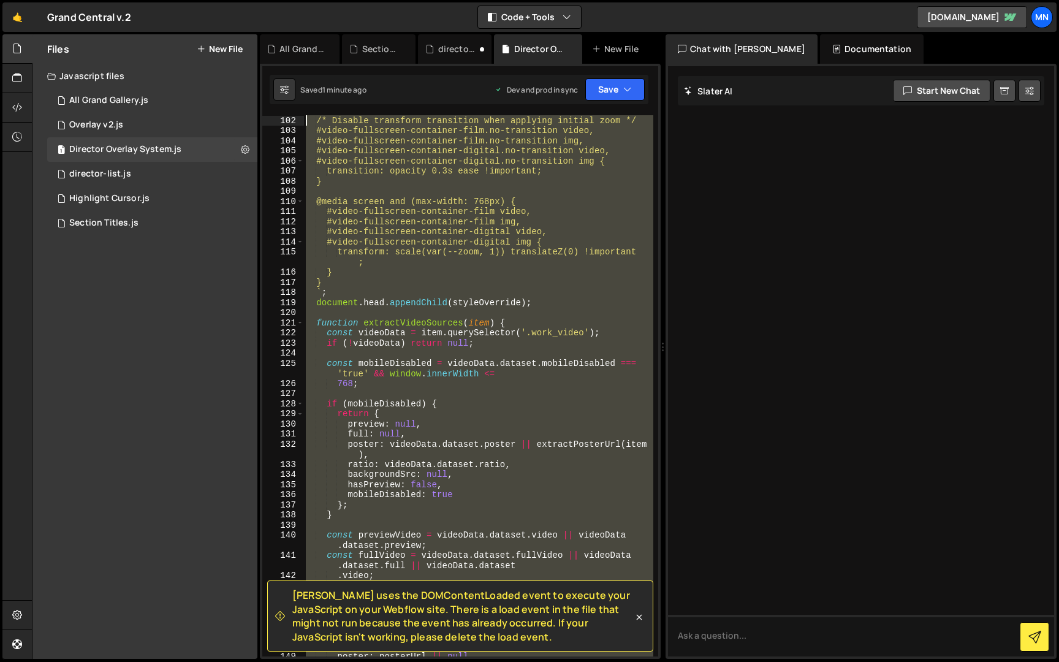
scroll to position [0, 0]
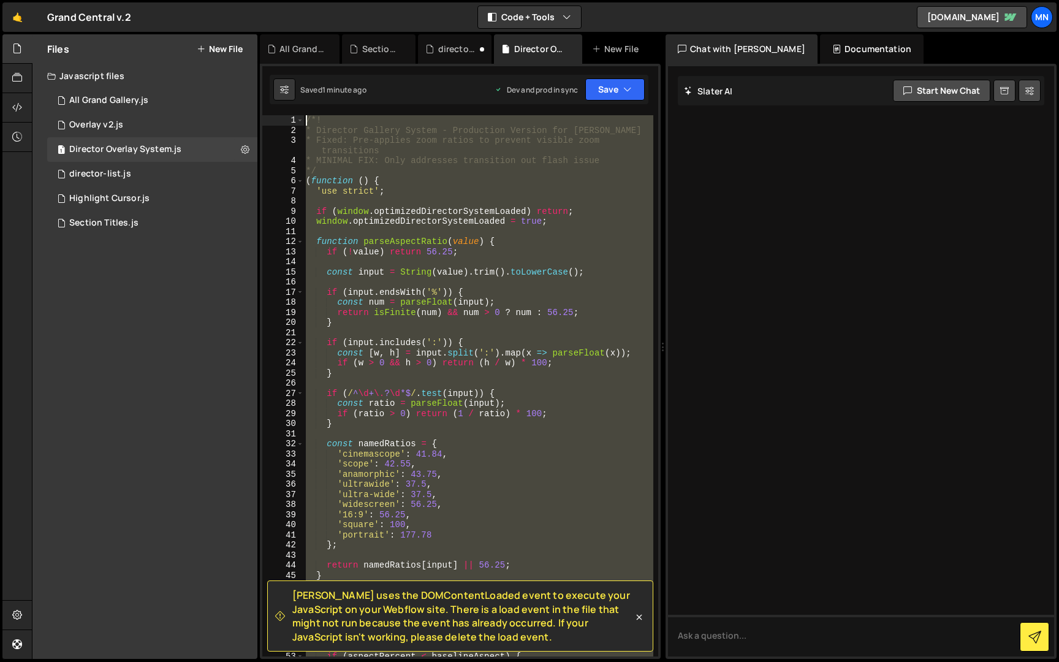
drag, startPoint x: 268, startPoint y: 425, endPoint x: 239, endPoint y: -23, distance: 448.3
click at [239, 0] on html "Projects Community Library Blog MN Projects Your Teams Invite team member Accou…" at bounding box center [529, 331] width 1059 height 662
paste textarea "})();"
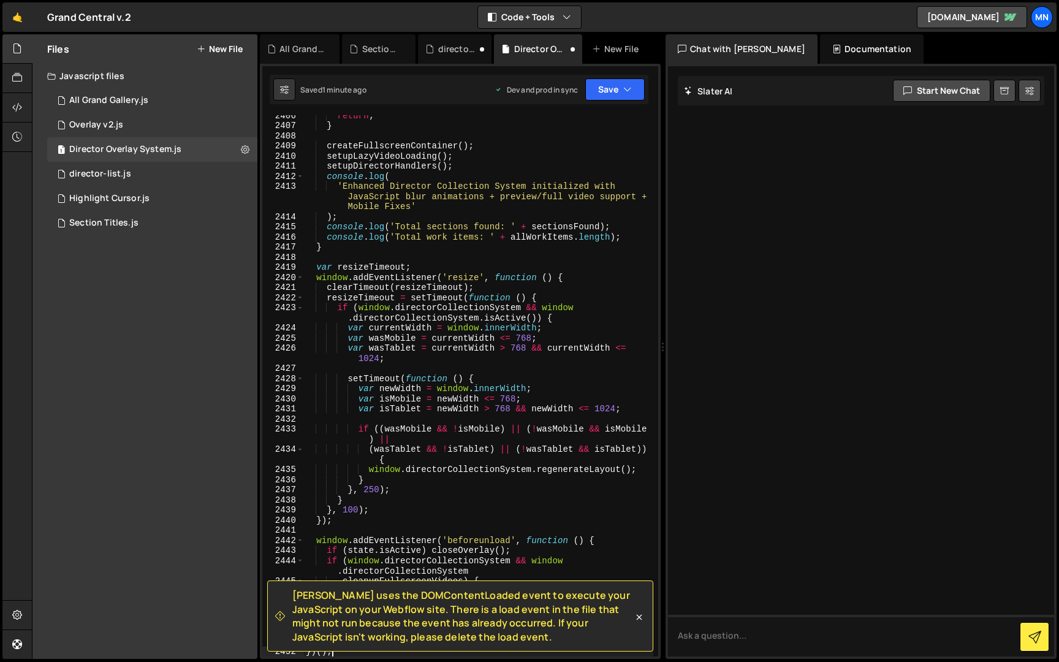
scroll to position [19541, 0]
click at [617, 85] on button "Save" at bounding box center [614, 89] width 59 height 22
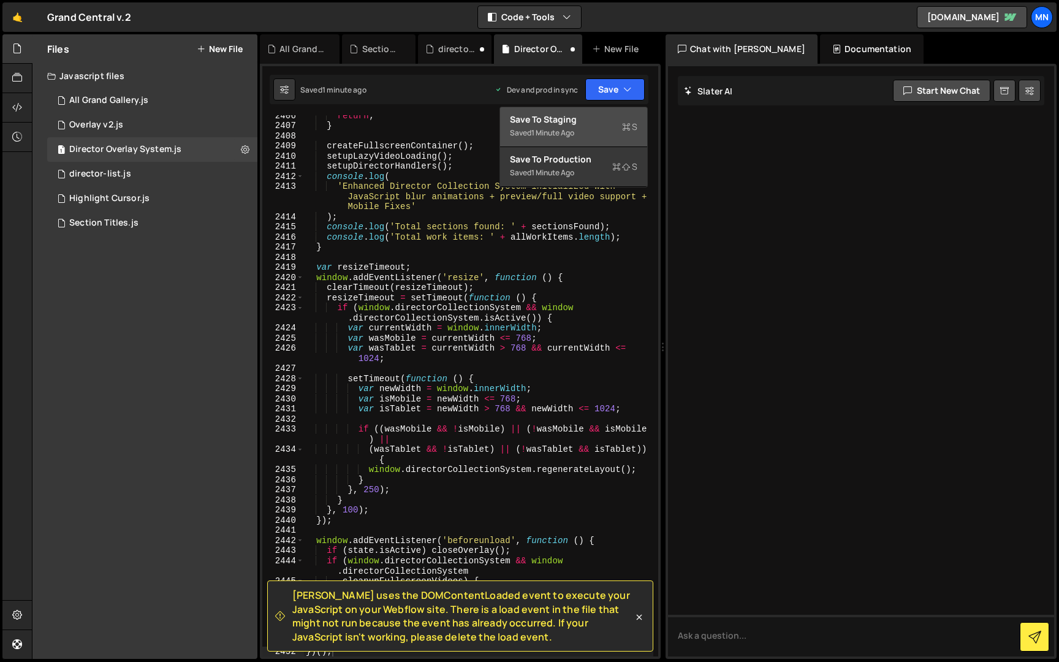
click at [569, 124] on div "Save to Staging S" at bounding box center [573, 119] width 127 height 12
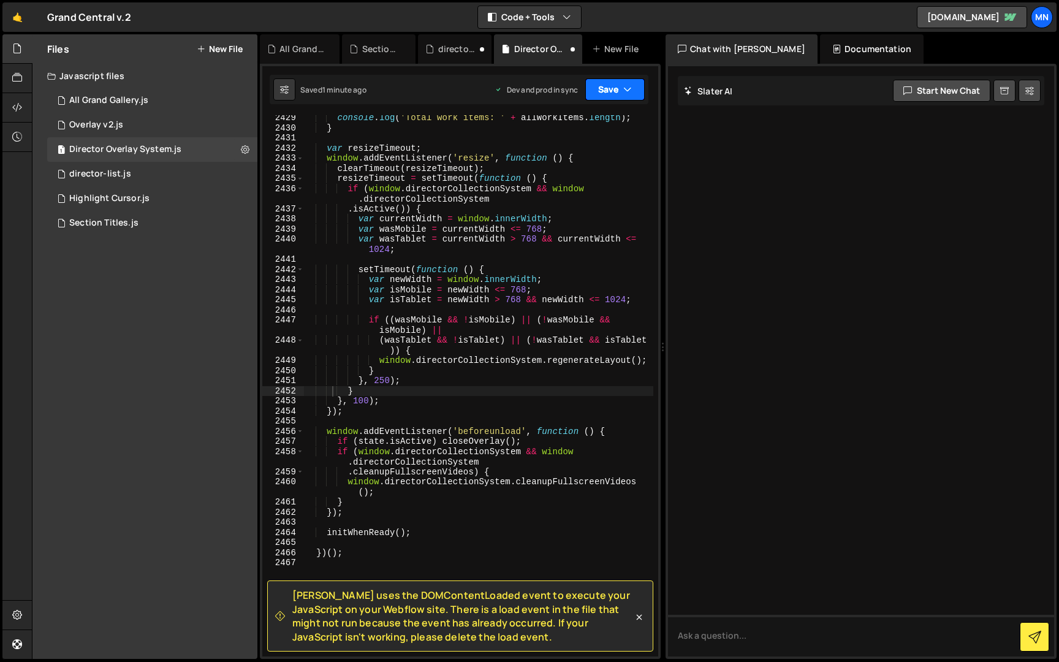
click at [625, 91] on icon "button" at bounding box center [627, 89] width 9 height 12
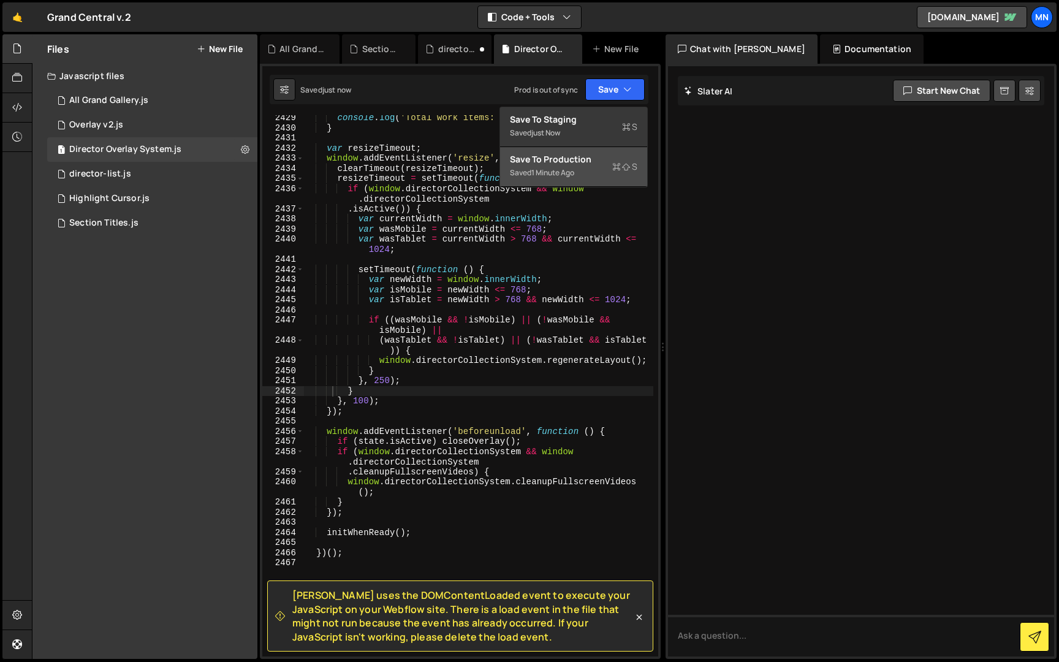
click at [563, 174] on div "1 minute ago" at bounding box center [552, 172] width 43 height 10
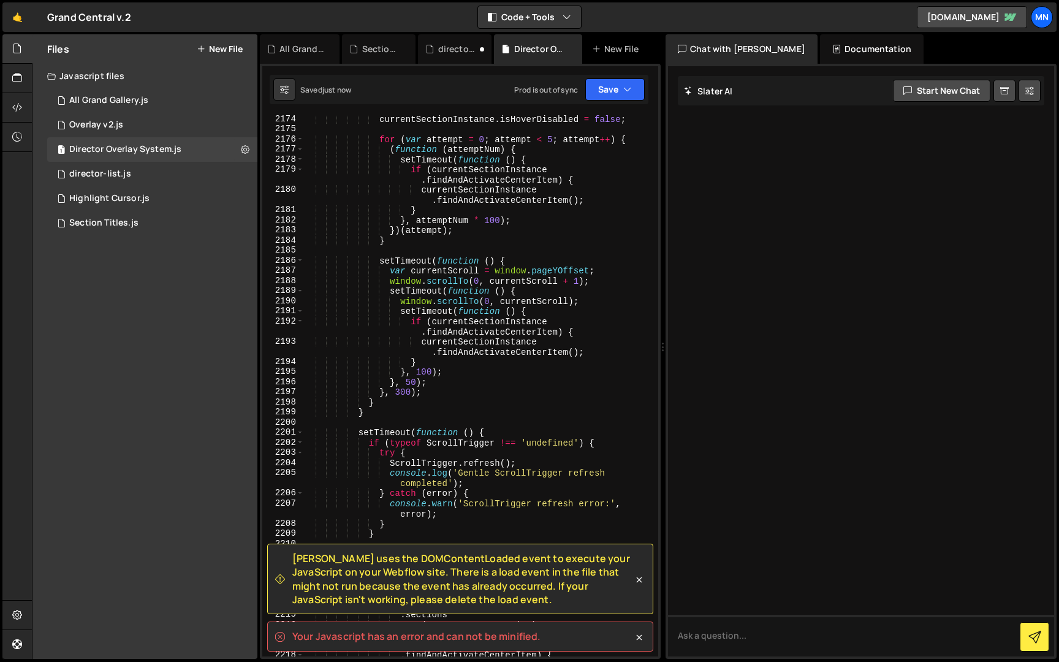
scroll to position [17397, 0]
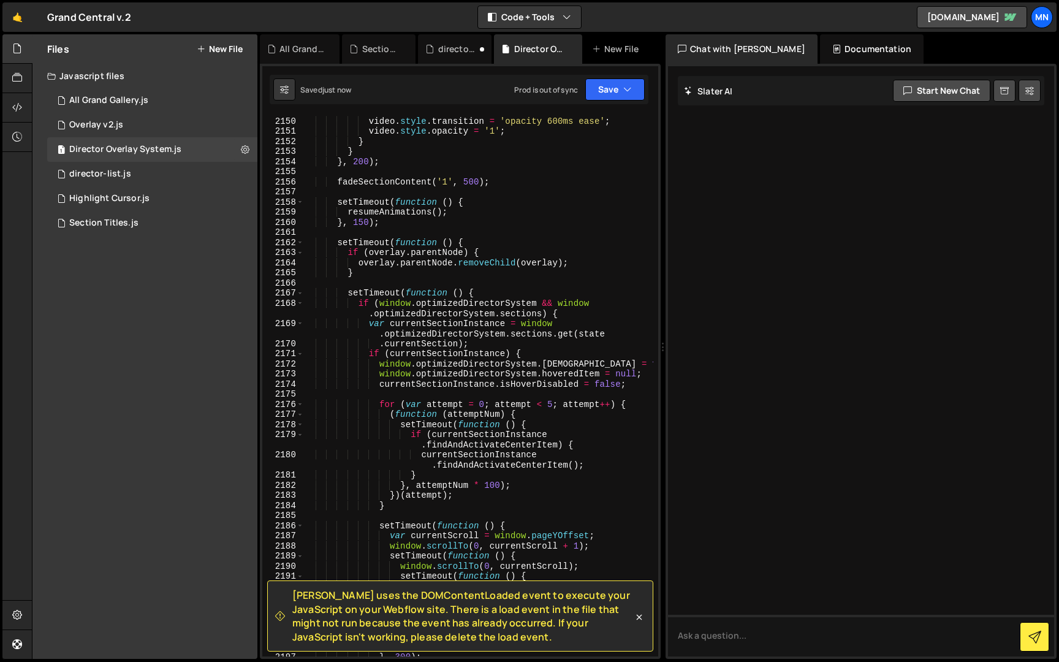
click at [658, 594] on div "Slater uses the DOMContentLoaded event to execute your JavaScript on your Webfl…" at bounding box center [460, 361] width 401 height 595
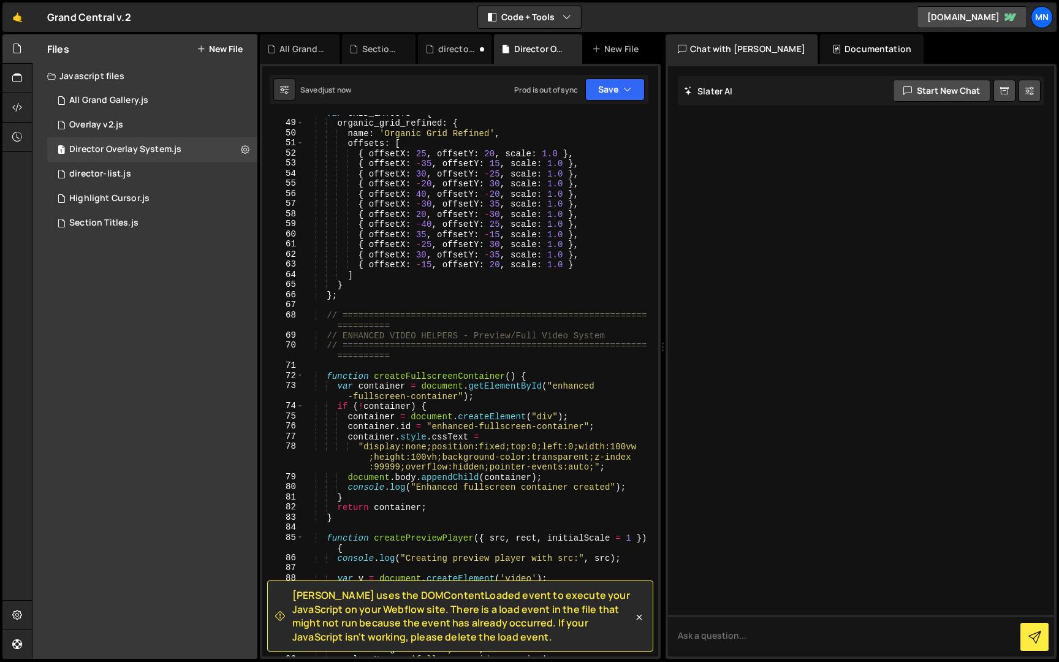
scroll to position [0, 0]
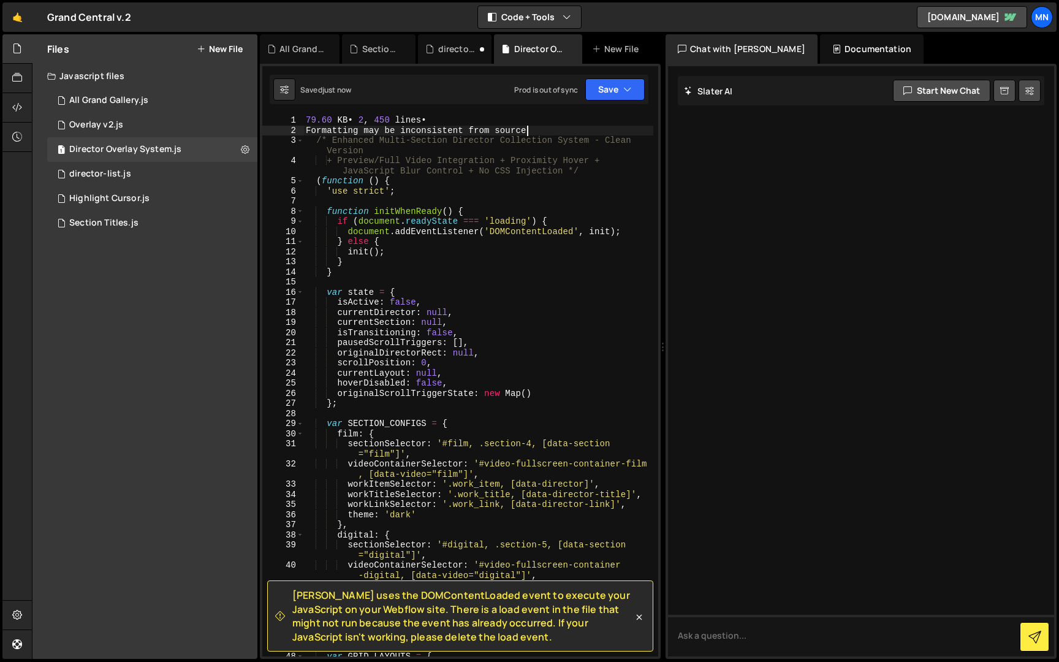
click at [532, 127] on div "79.60 KB• 2 , 450 lines• Formatting may be inconsistent from source /* Enhanced…" at bounding box center [478, 395] width 350 height 561
click at [548, 129] on div "79.60 KB• 2 , 450 lines• Formatting may be inconsistent from source /* Enhanced…" at bounding box center [478, 395] width 350 height 561
drag, startPoint x: 540, startPoint y: 129, endPoint x: 273, endPoint y: 116, distance: 266.9
click at [273, 116] on div "Formatting may be inconsistent from source 1 2 3 4 5 6 7 8 9 10 11 12 13 14 15 …" at bounding box center [460, 385] width 396 height 541
type textarea "79.60 KB• 2, 450 lines• Formatting may be inconsistent from source"
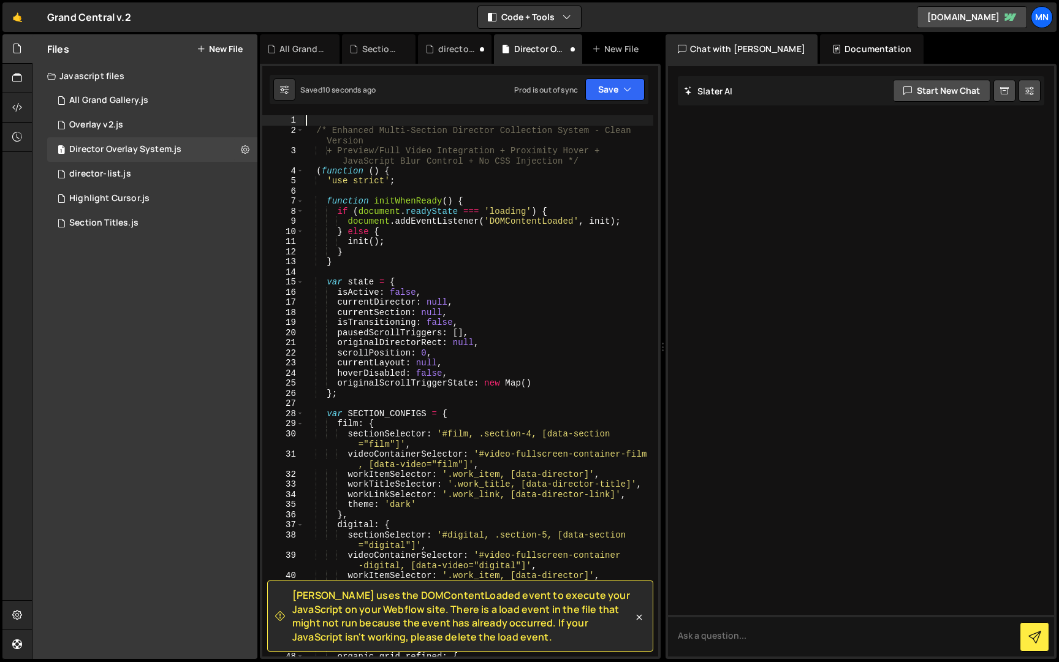
type textarea "/* Enhanced Multi-Section Director Collection System - Clean Version"
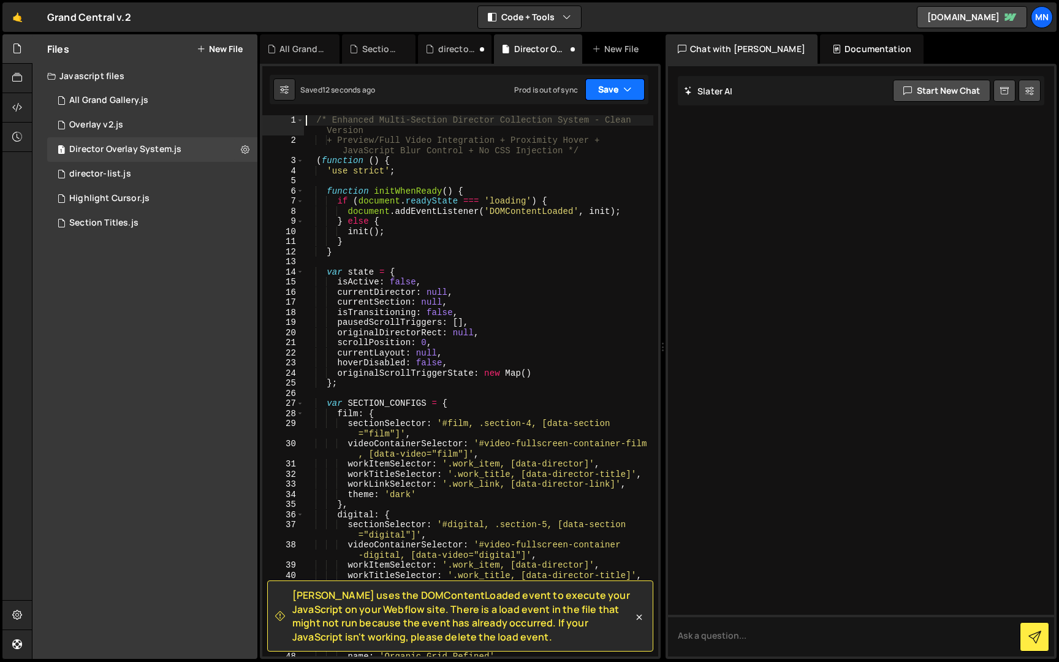
click at [607, 86] on button "Save" at bounding box center [614, 89] width 59 height 22
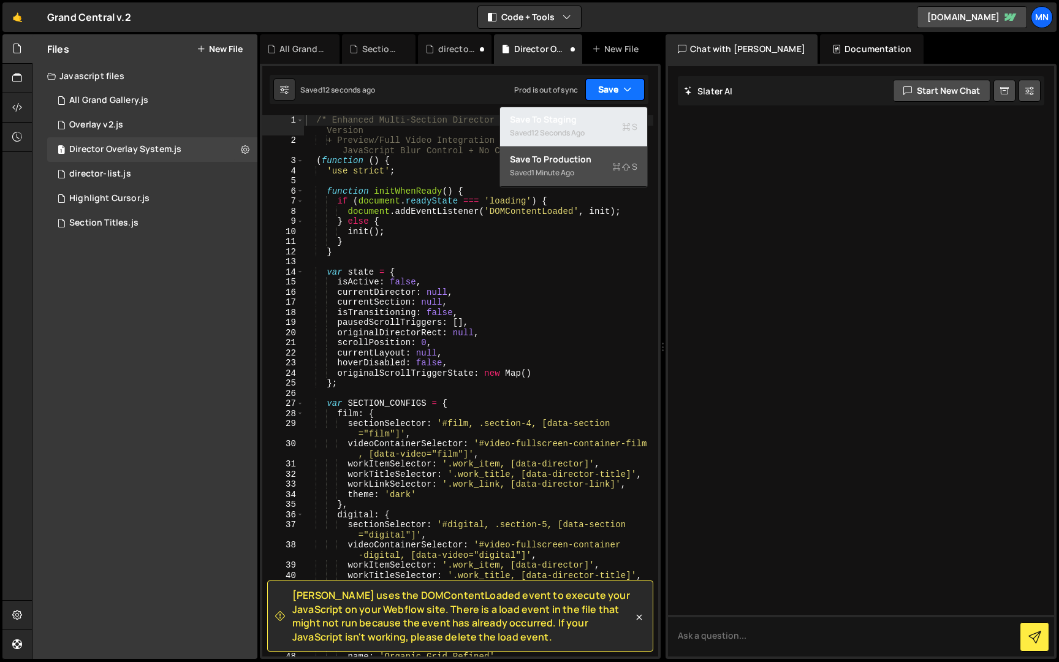
drag, startPoint x: 592, startPoint y: 132, endPoint x: 614, endPoint y: 97, distance: 41.3
click at [592, 132] on div "Saved 12 seconds ago" at bounding box center [573, 133] width 127 height 15
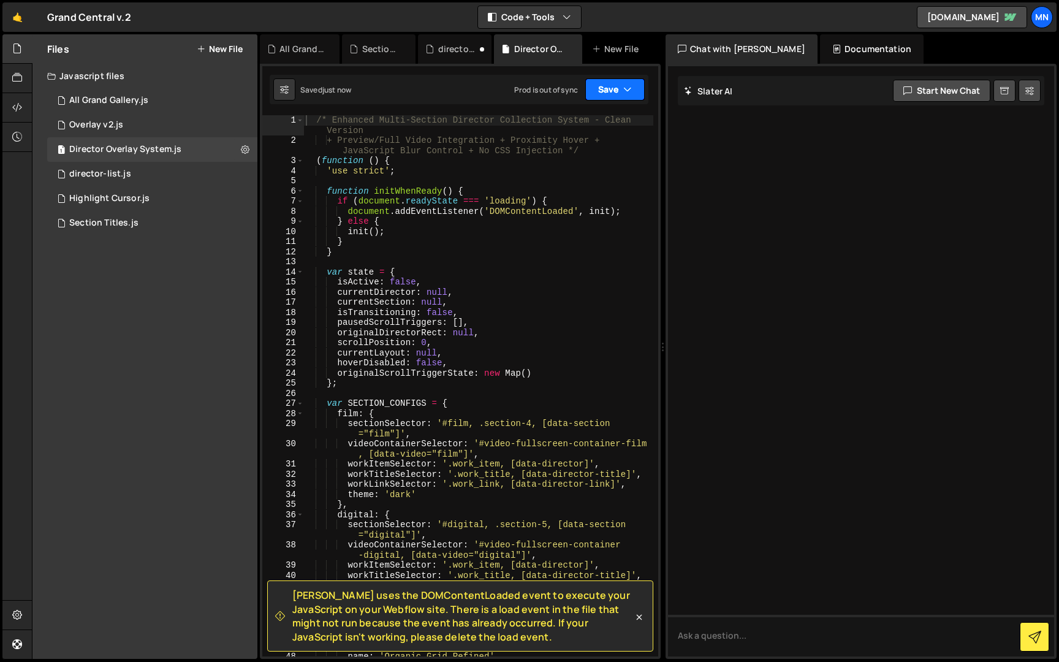
click at [614, 88] on button "Save" at bounding box center [614, 89] width 59 height 22
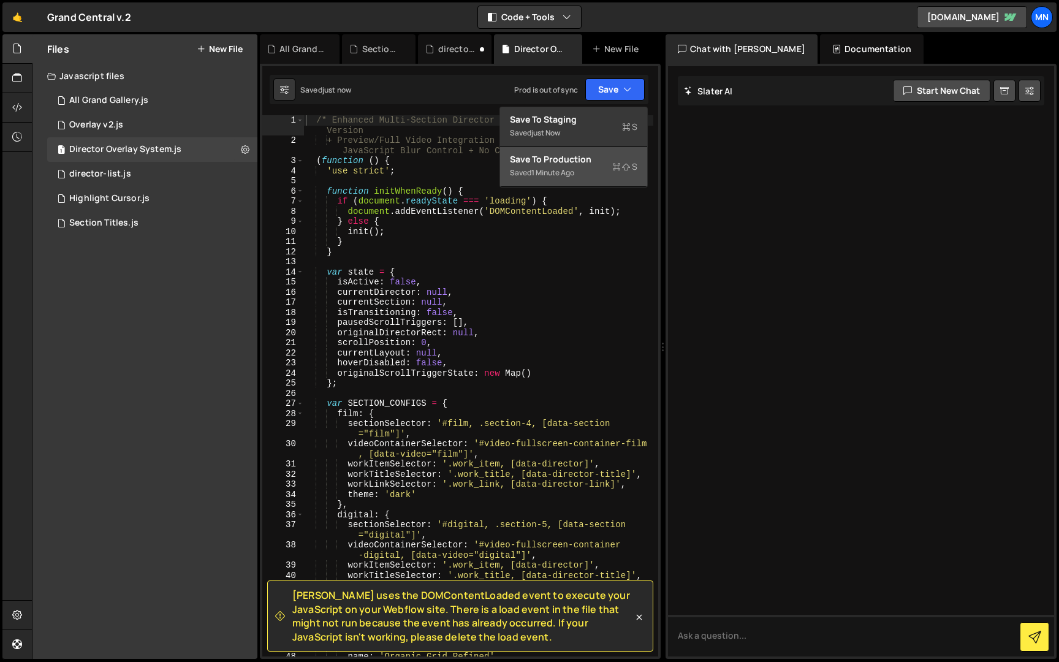
click at [580, 175] on div "Saved 1 minute ago" at bounding box center [573, 172] width 127 height 15
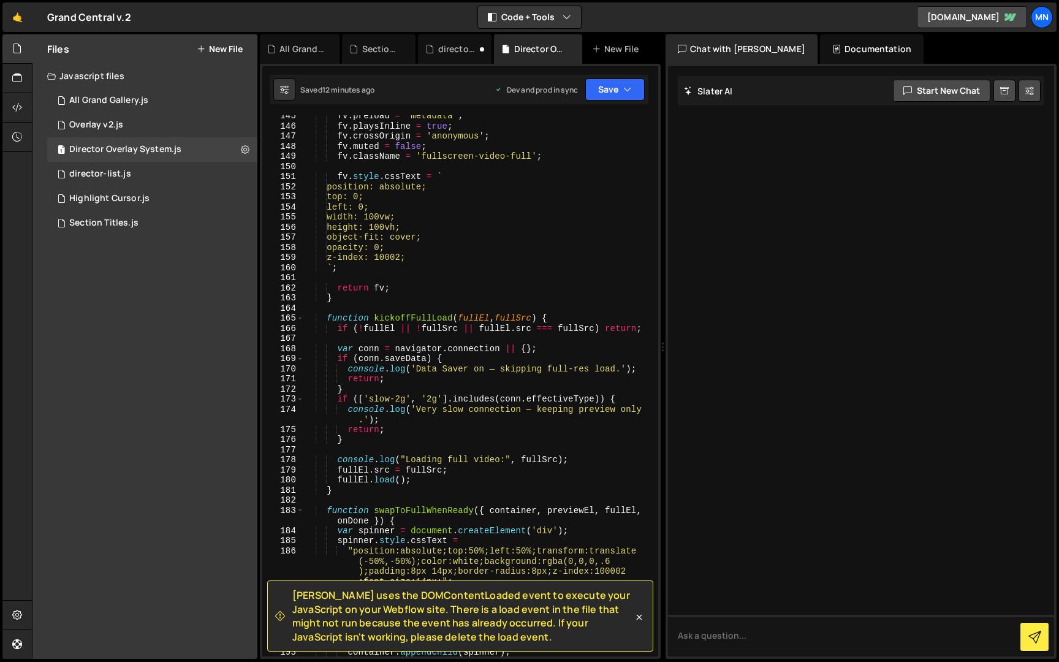
click at [642, 617] on icon at bounding box center [639, 617] width 12 height 12
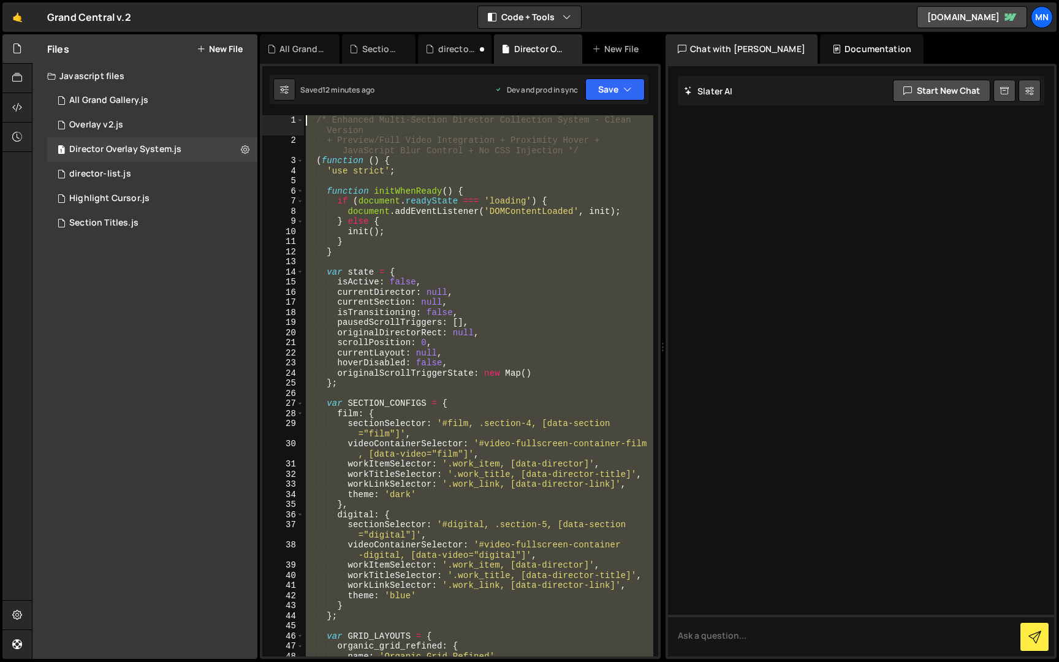
drag, startPoint x: 386, startPoint y: 648, endPoint x: 281, endPoint y: -23, distance: 679.2
click at [281, 0] on html "Projects Community Library Blog MN Projects Your Teams Invite team member Accou…" at bounding box center [529, 331] width 1059 height 662
paste textarea "})();"
type textarea "})();"
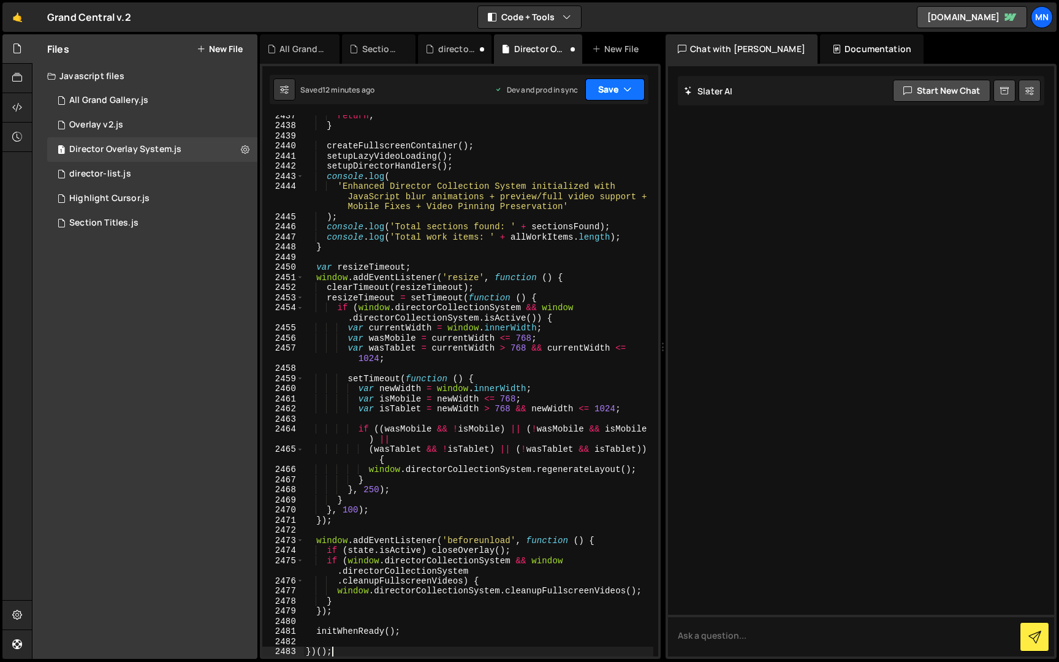
click at [642, 88] on button "Save" at bounding box center [614, 89] width 59 height 22
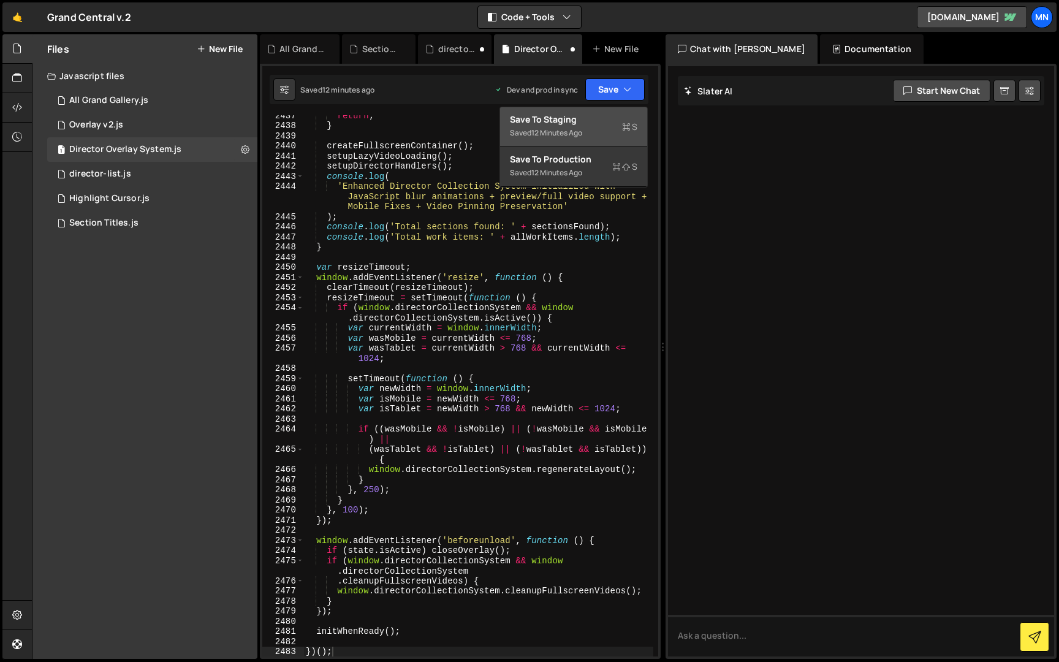
click at [580, 115] on div "Save to Staging S" at bounding box center [573, 119] width 127 height 12
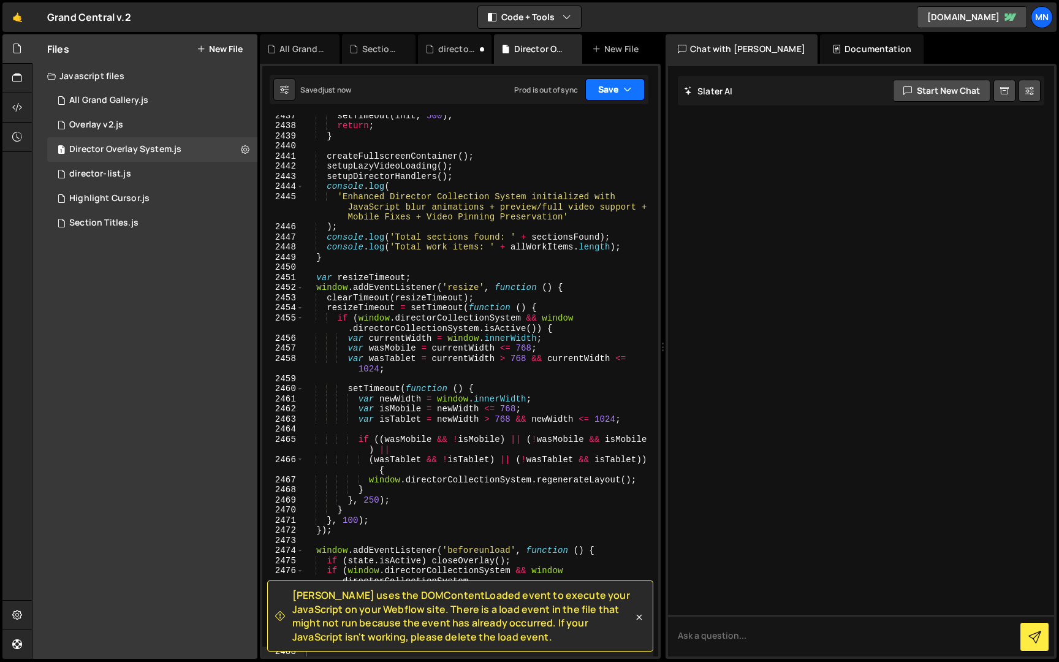
click at [623, 88] on button "Save" at bounding box center [614, 89] width 59 height 22
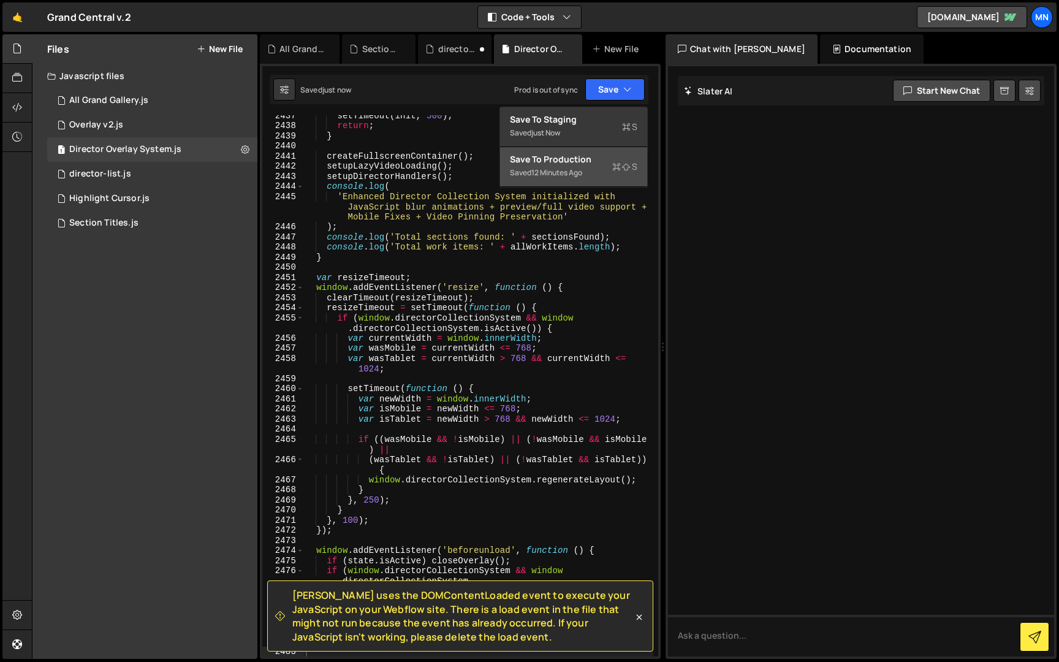
click at [577, 171] on div "12 minutes ago" at bounding box center [556, 172] width 51 height 10
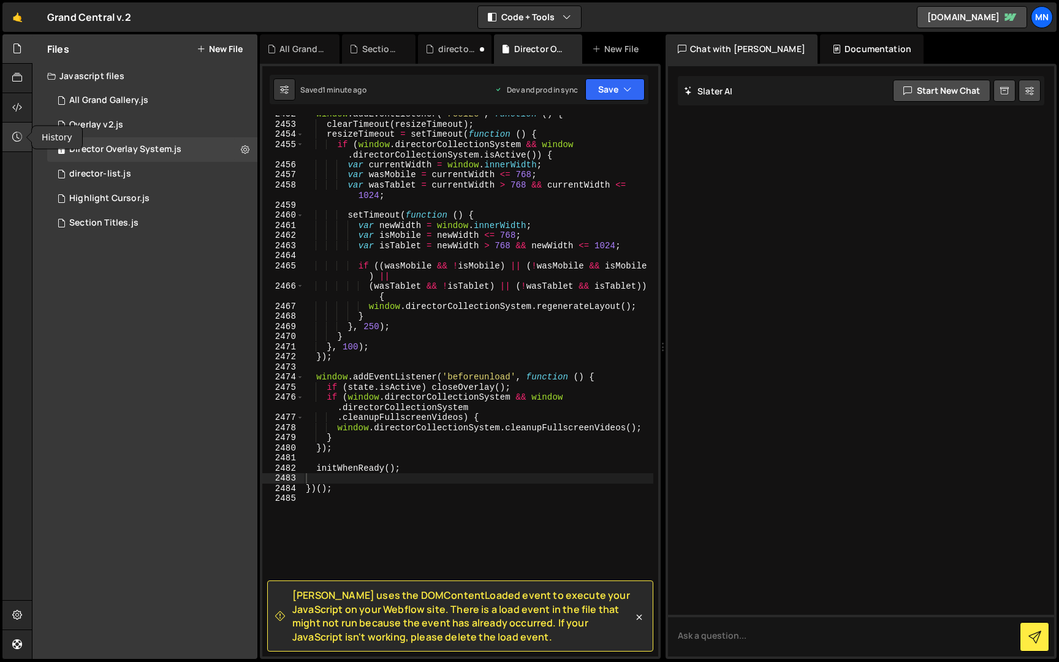
click at [20, 134] on icon at bounding box center [17, 136] width 10 height 13
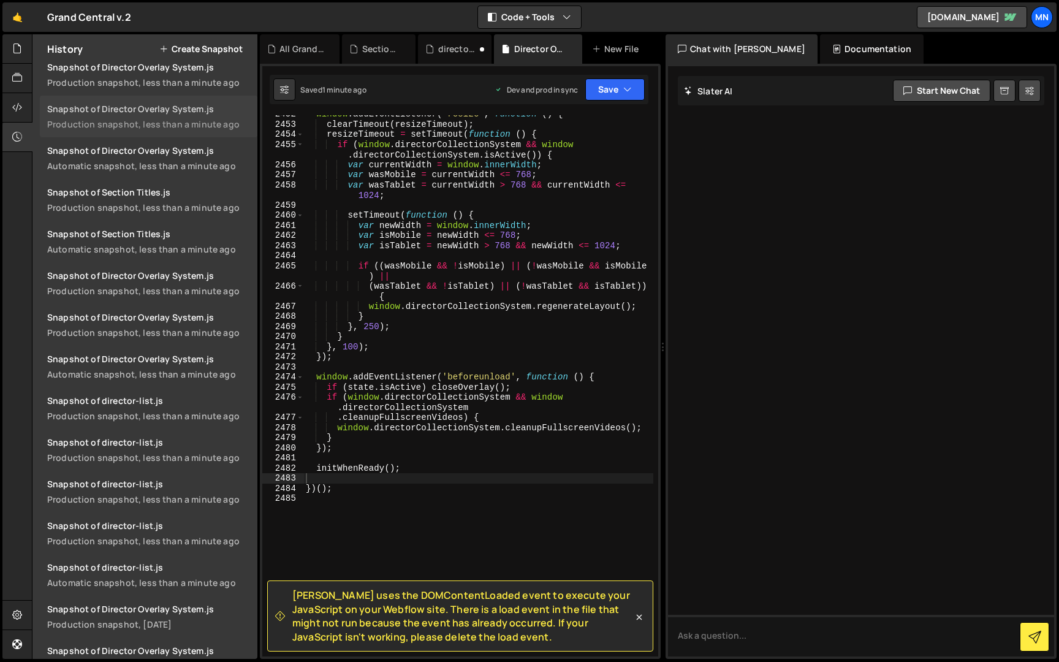
scroll to position [725, 0]
click at [168, 114] on div "Snapshot of Director Overlay System.js" at bounding box center [148, 110] width 203 height 12
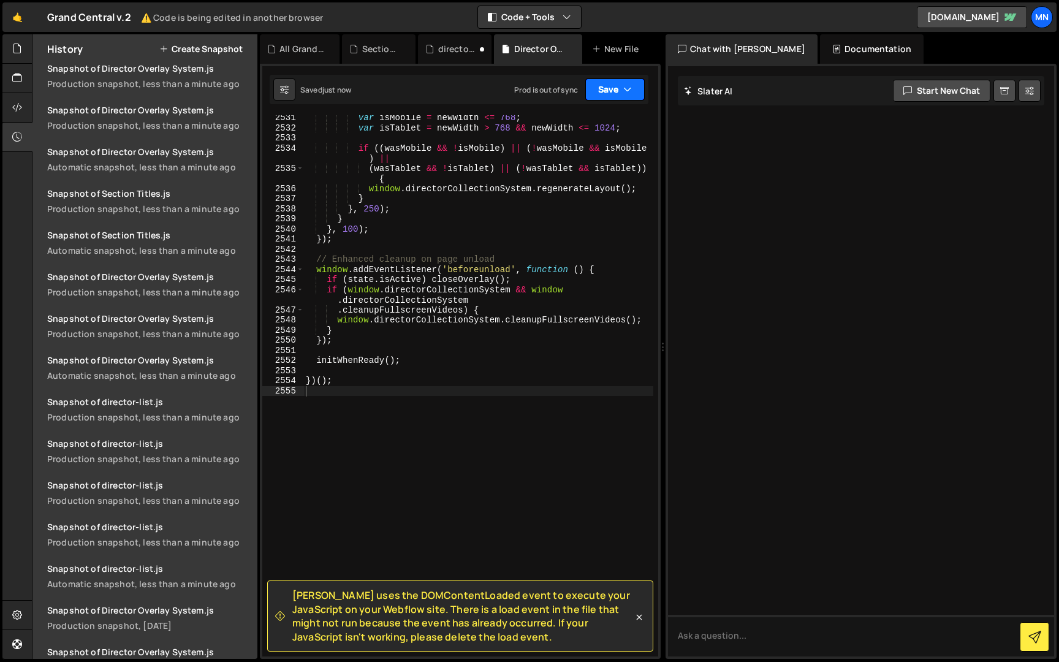
click at [622, 85] on button "Save" at bounding box center [614, 89] width 59 height 22
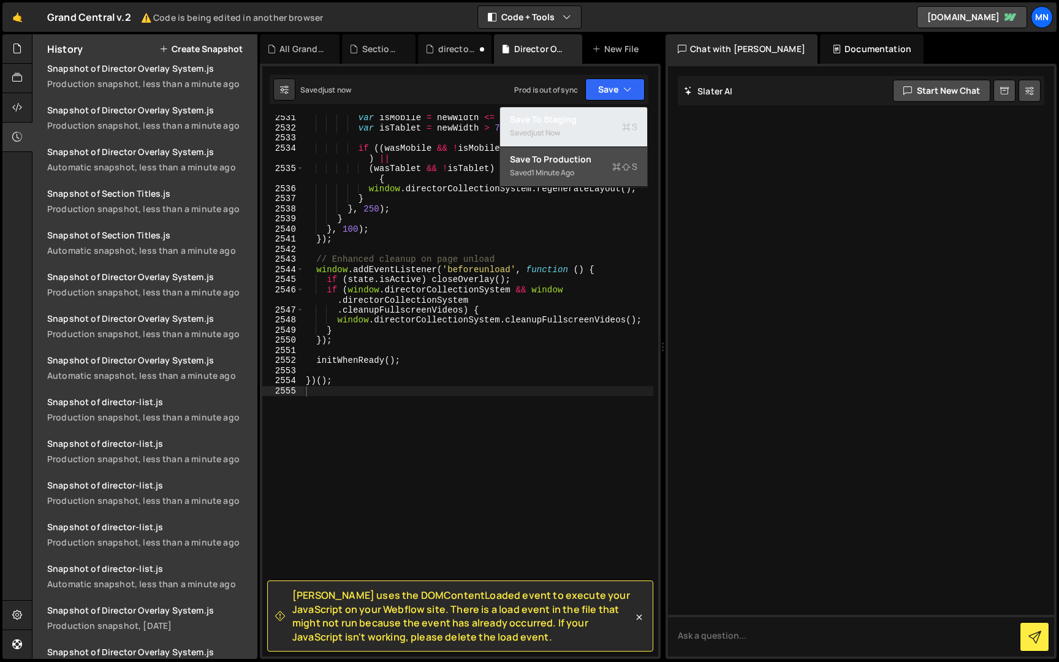
drag, startPoint x: 595, startPoint y: 125, endPoint x: 612, endPoint y: 111, distance: 22.2
click at [600, 123] on div "Save to Staging S" at bounding box center [573, 119] width 127 height 12
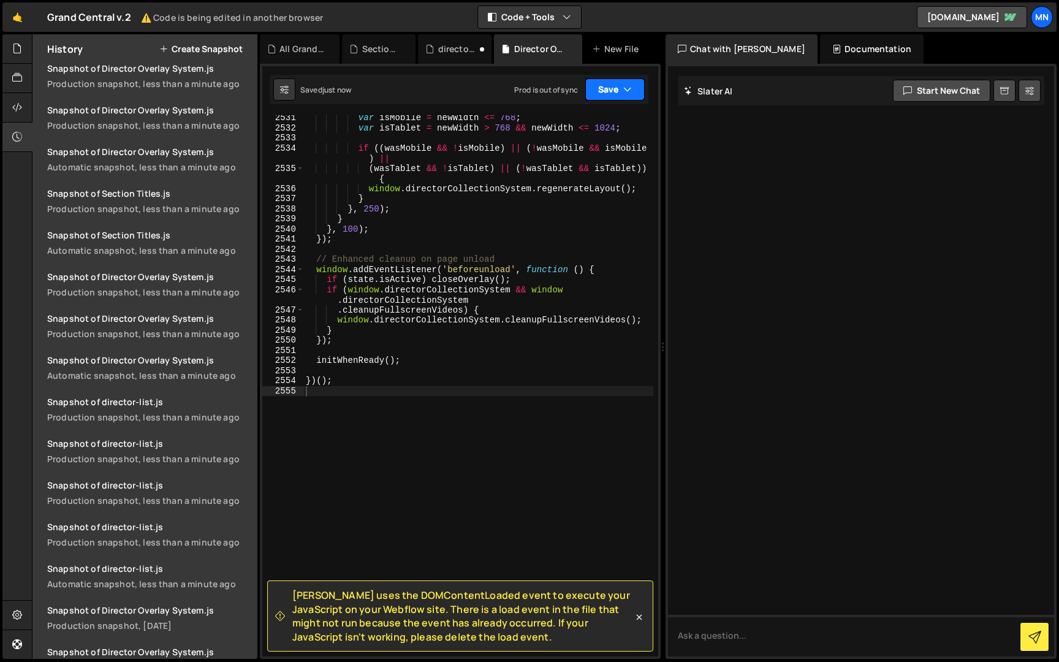
drag, startPoint x: 618, startPoint y: 92, endPoint x: 614, endPoint y: 124, distance: 32.8
click at [618, 92] on button "Save" at bounding box center [614, 89] width 59 height 22
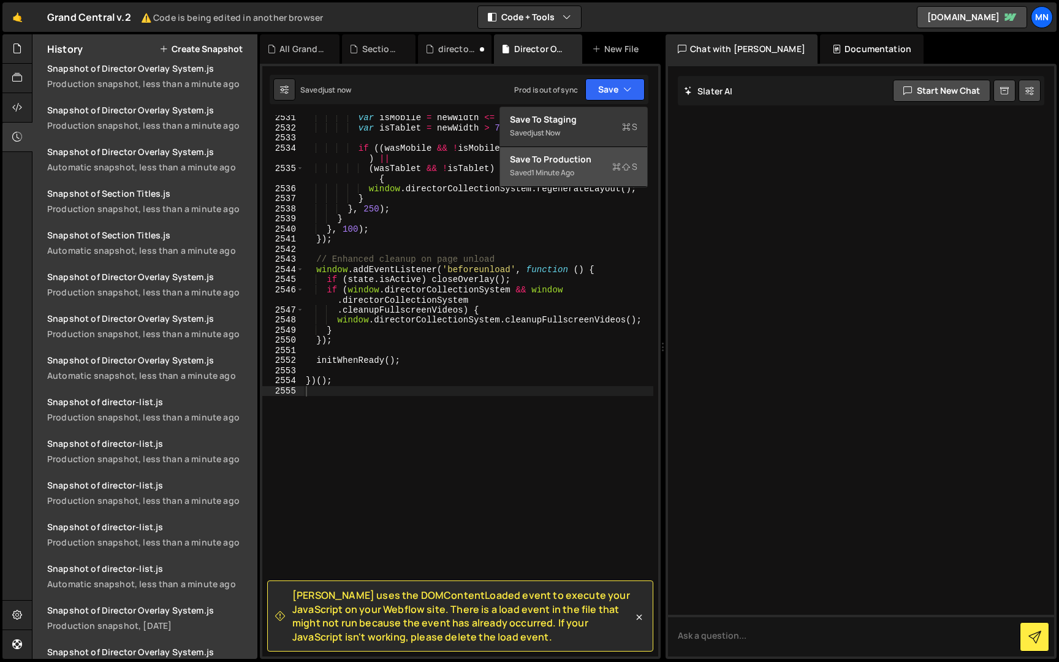
click at [592, 178] on div "Saved 1 minute ago" at bounding box center [573, 172] width 127 height 15
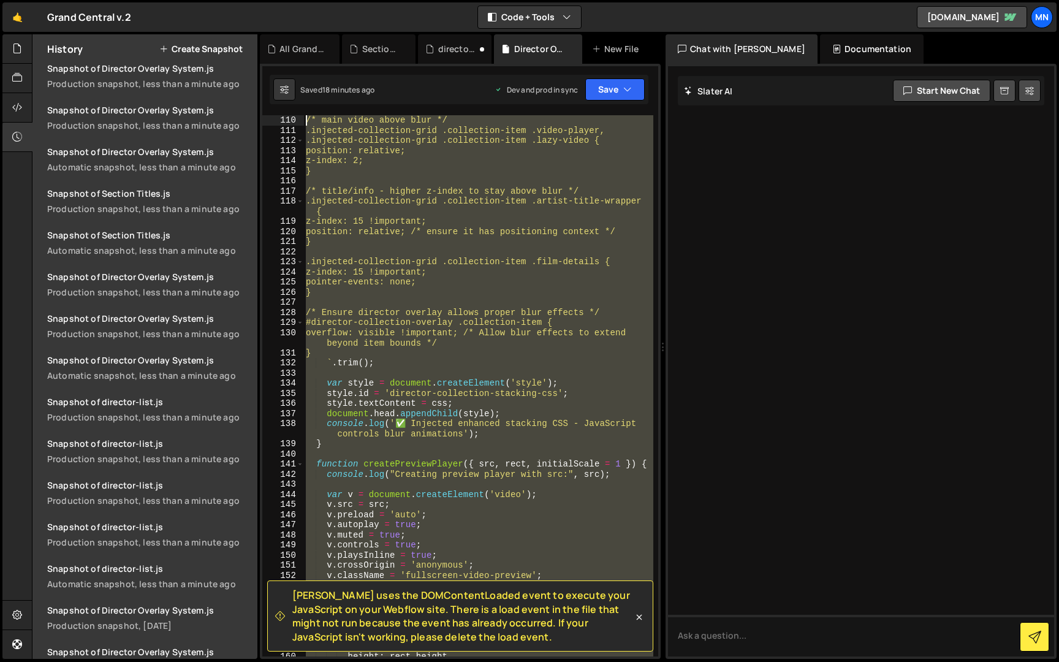
scroll to position [0, 0]
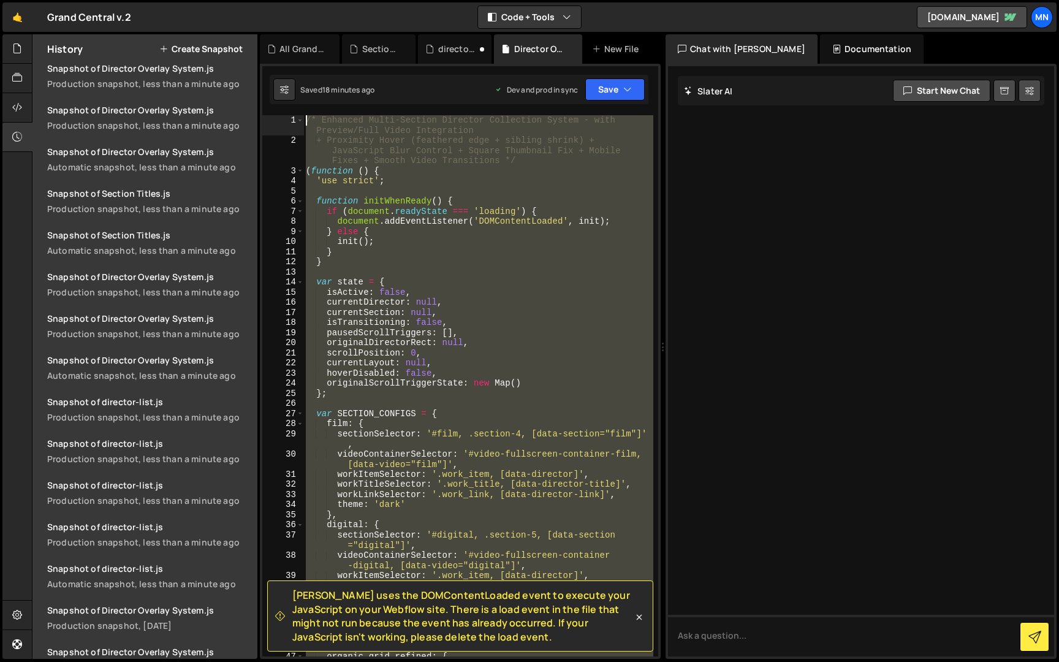
drag, startPoint x: 371, startPoint y: 479, endPoint x: 237, endPoint y: -23, distance: 519.7
click at [237, 0] on html "Projects Community Library Blog MN Projects Your Teams Invite team member Accou…" at bounding box center [529, 331] width 1059 height 662
paste textarea "})();"
type textarea "})();"
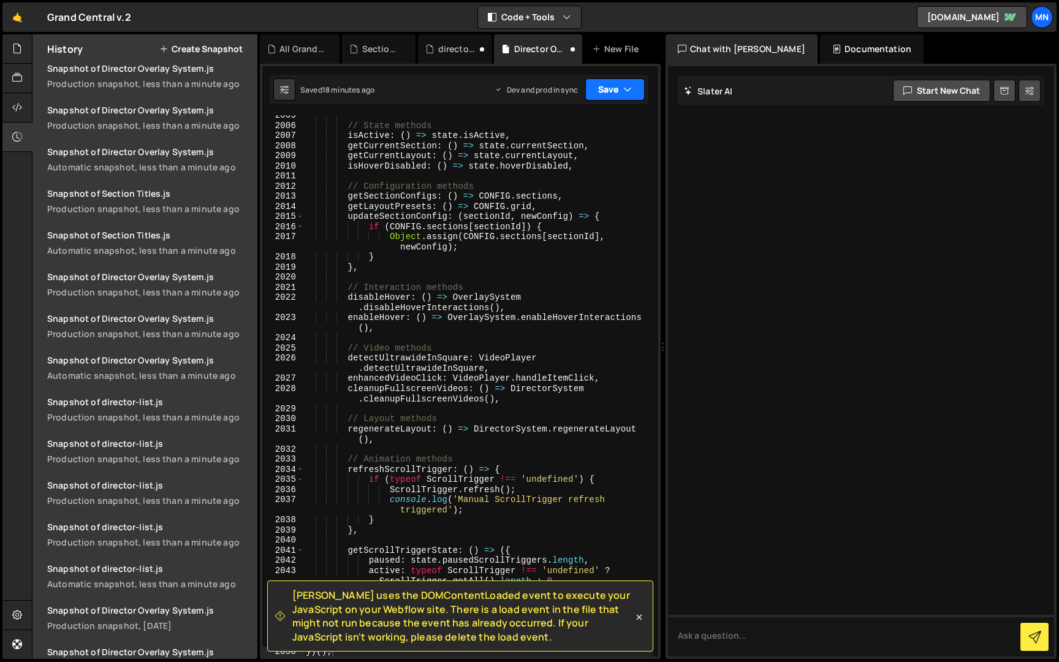
drag, startPoint x: 633, startPoint y: 91, endPoint x: 617, endPoint y: 102, distance: 19.0
click at [633, 91] on button "Save" at bounding box center [614, 89] width 59 height 22
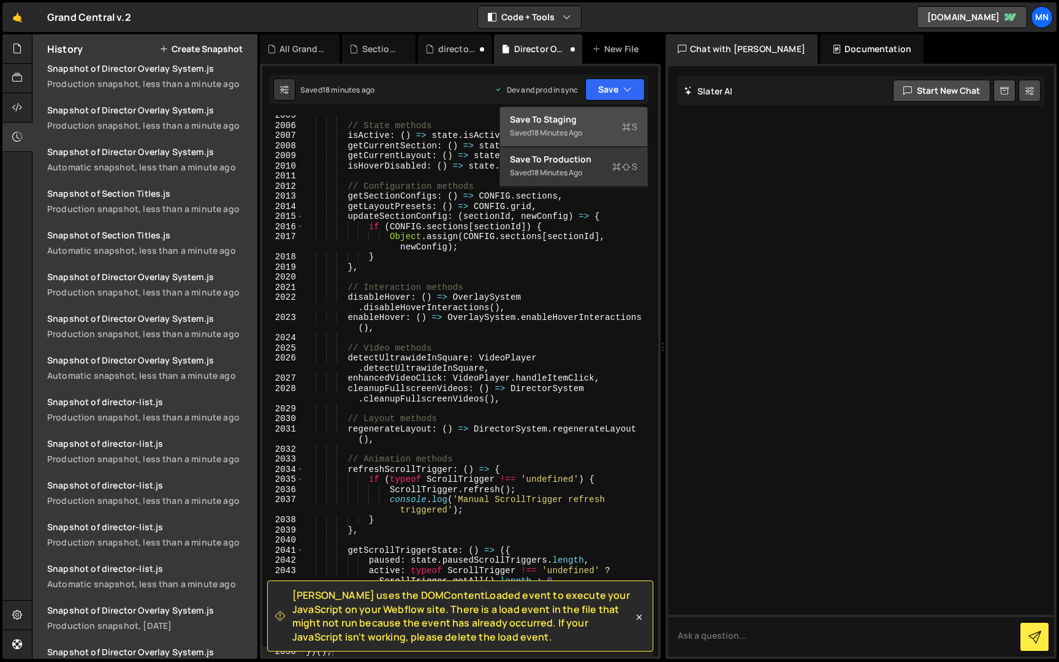
click at [598, 116] on div "Save to Staging S" at bounding box center [573, 119] width 127 height 12
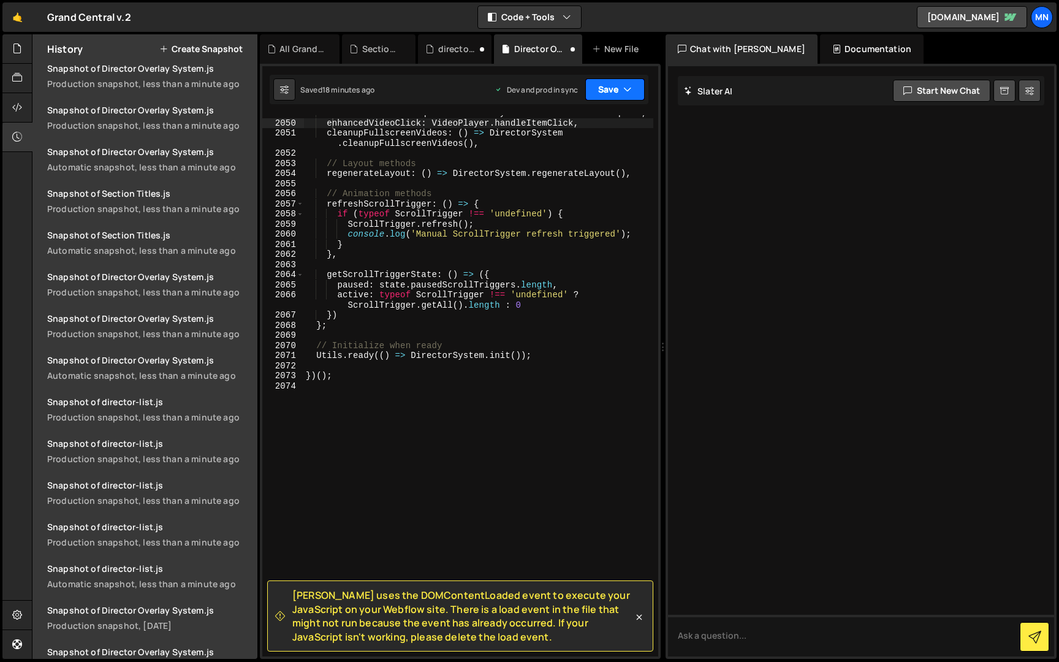
click at [623, 91] on icon "button" at bounding box center [627, 89] width 9 height 12
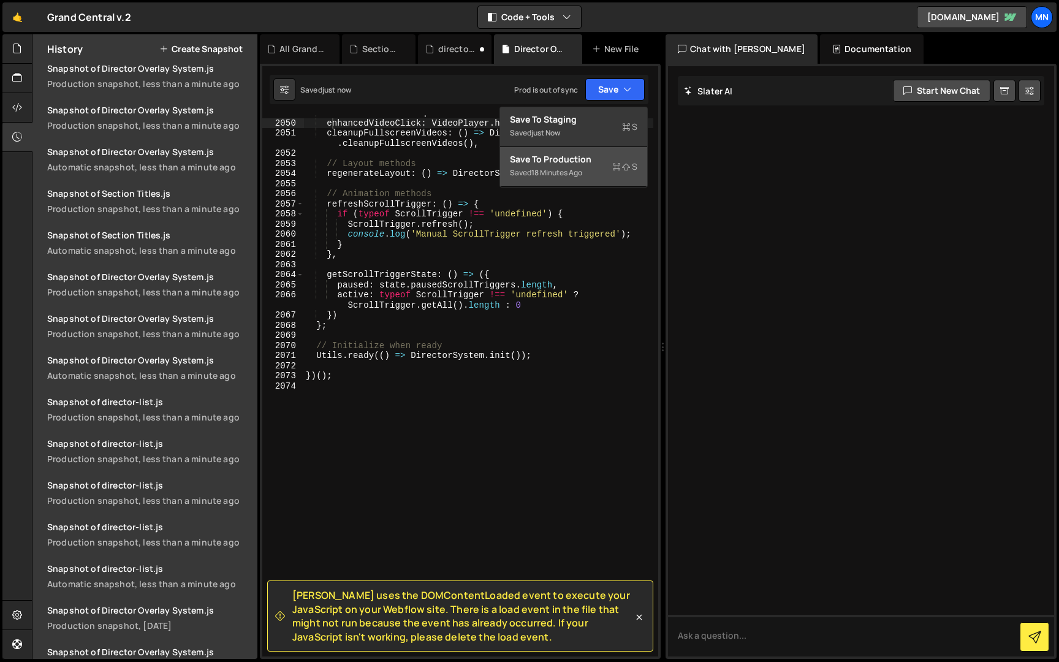
click at [599, 169] on div "Saved 18 minutes ago" at bounding box center [573, 172] width 127 height 15
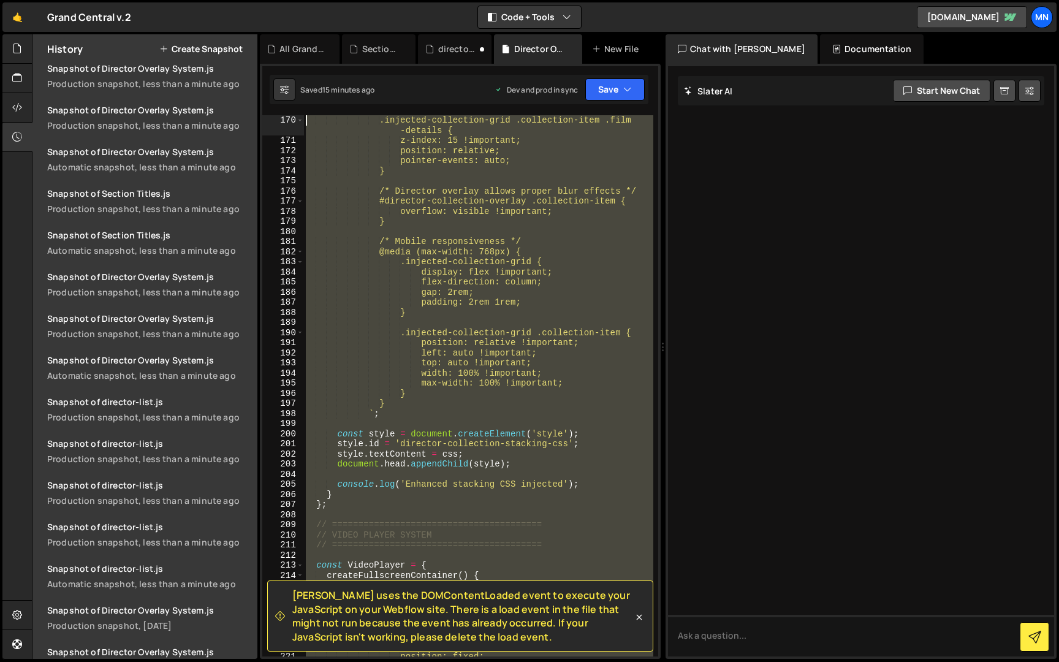
scroll to position [514, 0]
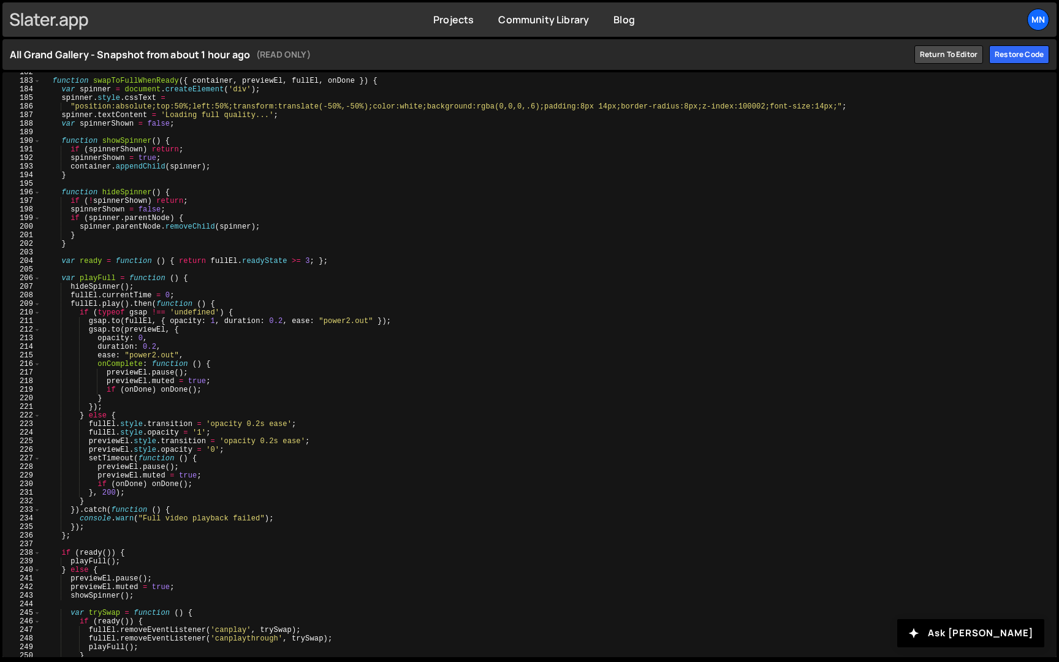
scroll to position [1558, 0]
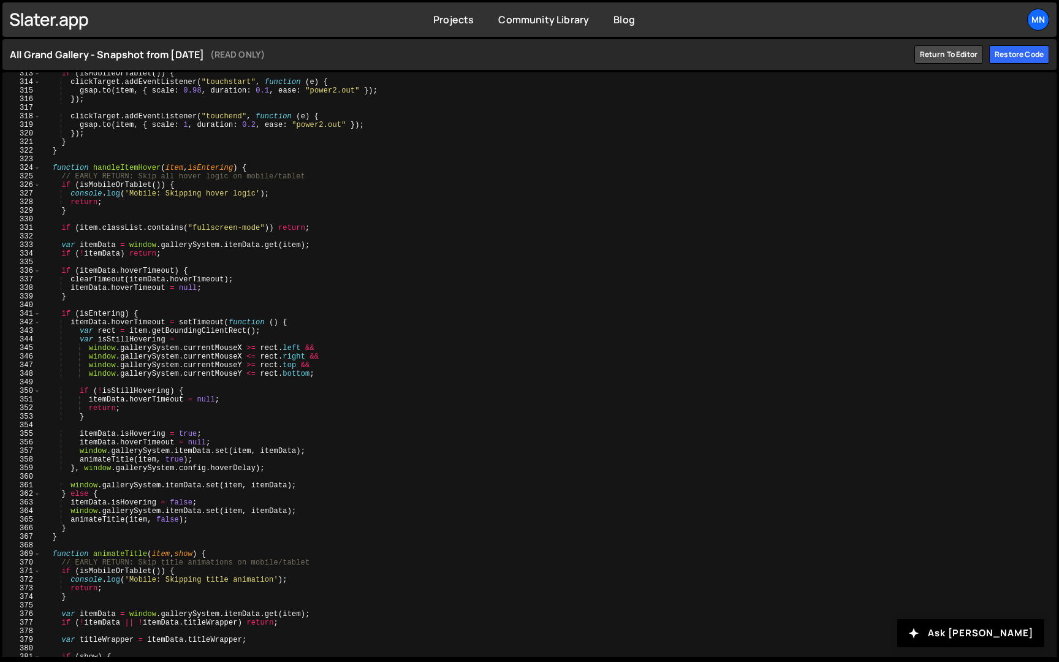
scroll to position [2690, 0]
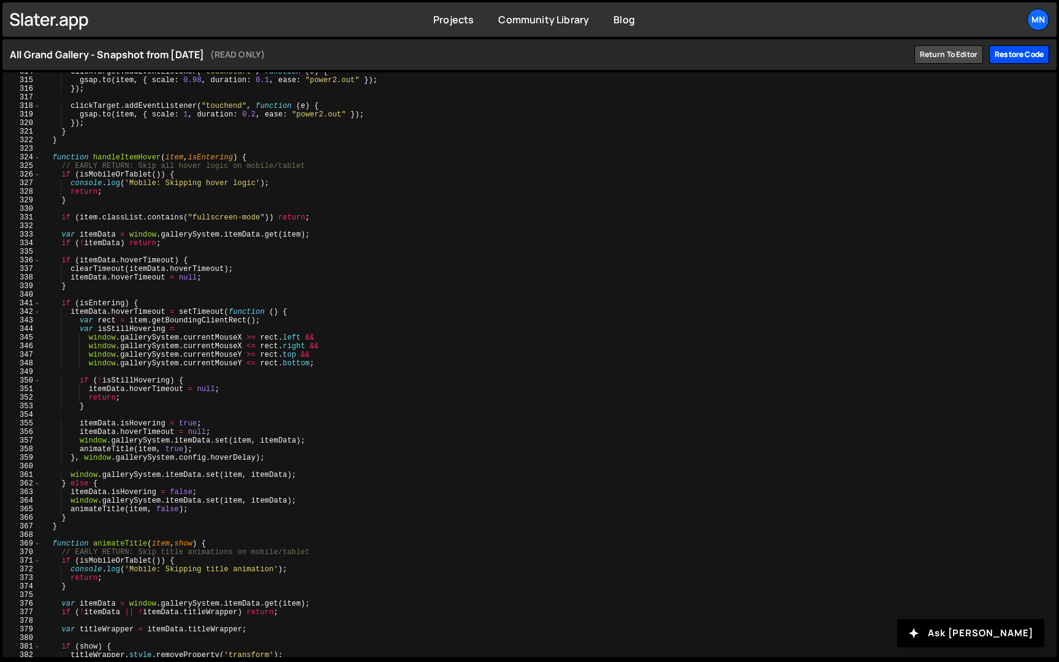
click at [1026, 50] on div "Restore code" at bounding box center [1019, 54] width 60 height 18
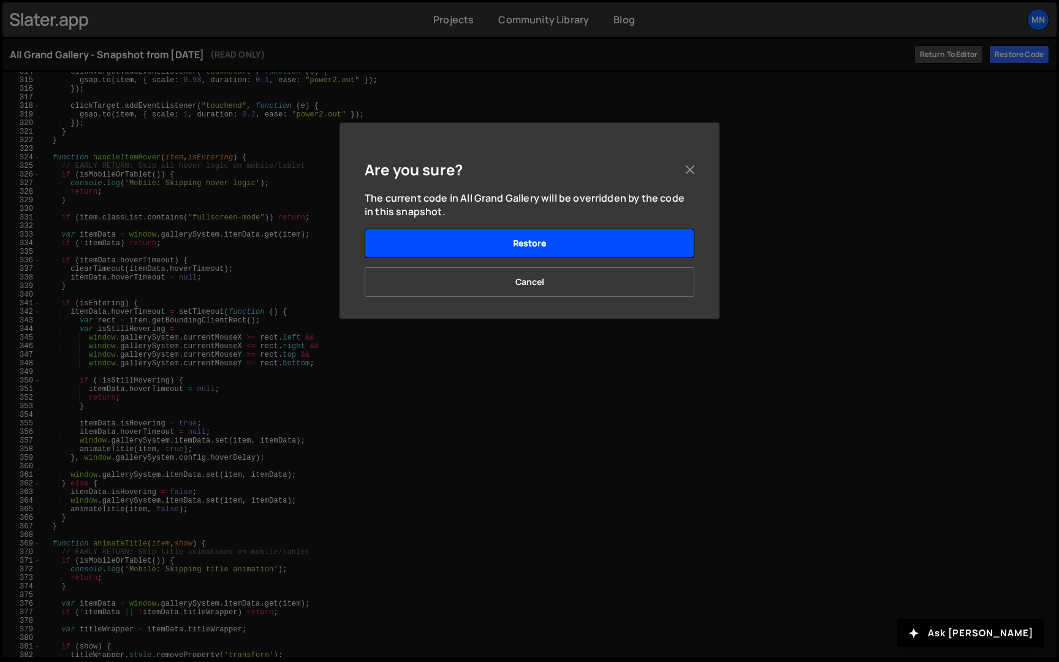
click at [542, 246] on button "Restore" at bounding box center [530, 243] width 330 height 29
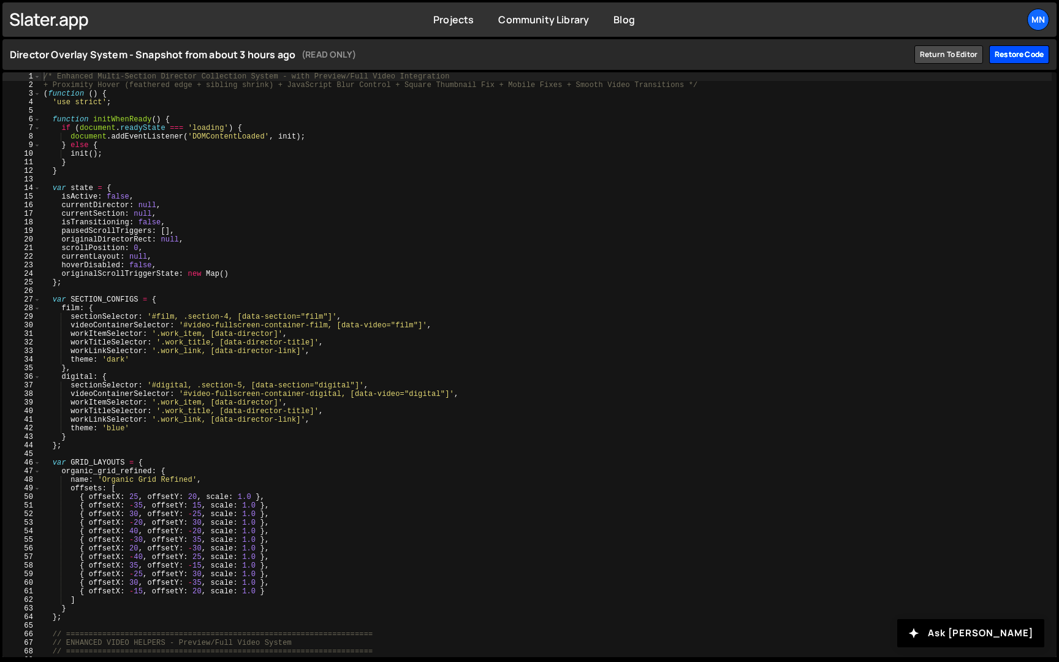
click at [1018, 61] on div "Restore code" at bounding box center [1019, 54] width 60 height 18
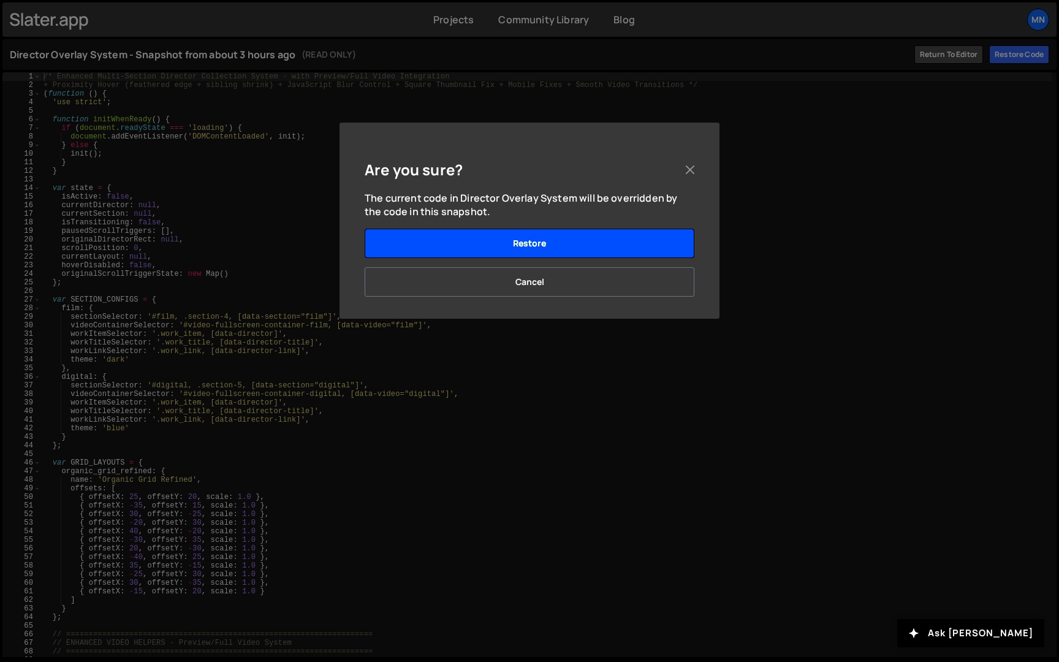
click at [544, 248] on button "Restore" at bounding box center [530, 243] width 330 height 29
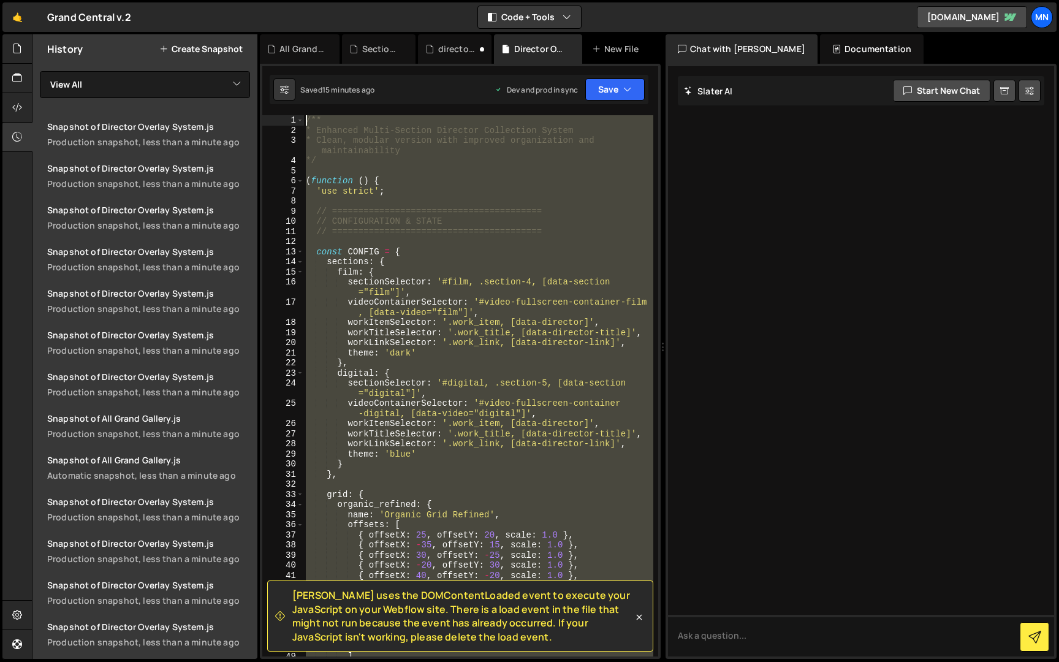
click at [285, 0] on html "Projects [GEOGRAPHIC_DATA] Blog [GEOGRAPHIC_DATA] Projects Your Teams Invite te…" at bounding box center [529, 331] width 1059 height 662
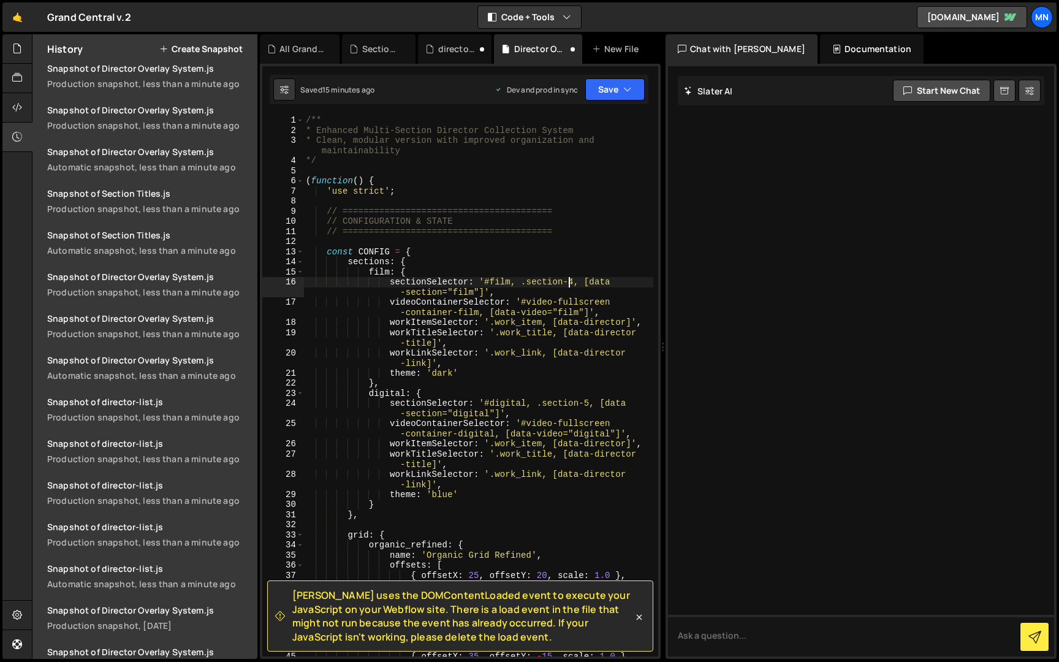
click at [572, 282] on div "/** * Enhanced Multi-Section Director Collection System * Clean, modular versio…" at bounding box center [478, 395] width 350 height 561
click at [574, 277] on div "/** * Enhanced Multi-Section Director Collection System * Clean, modular versio…" at bounding box center [478, 385] width 350 height 541
click at [574, 278] on div "/** * Enhanced Multi-Section Director Collection System * Clean, modular versio…" at bounding box center [478, 395] width 350 height 561
click at [575, 254] on div "/** * Enhanced Multi-Section Director Collection System * Clean, modular versio…" at bounding box center [478, 395] width 350 height 561
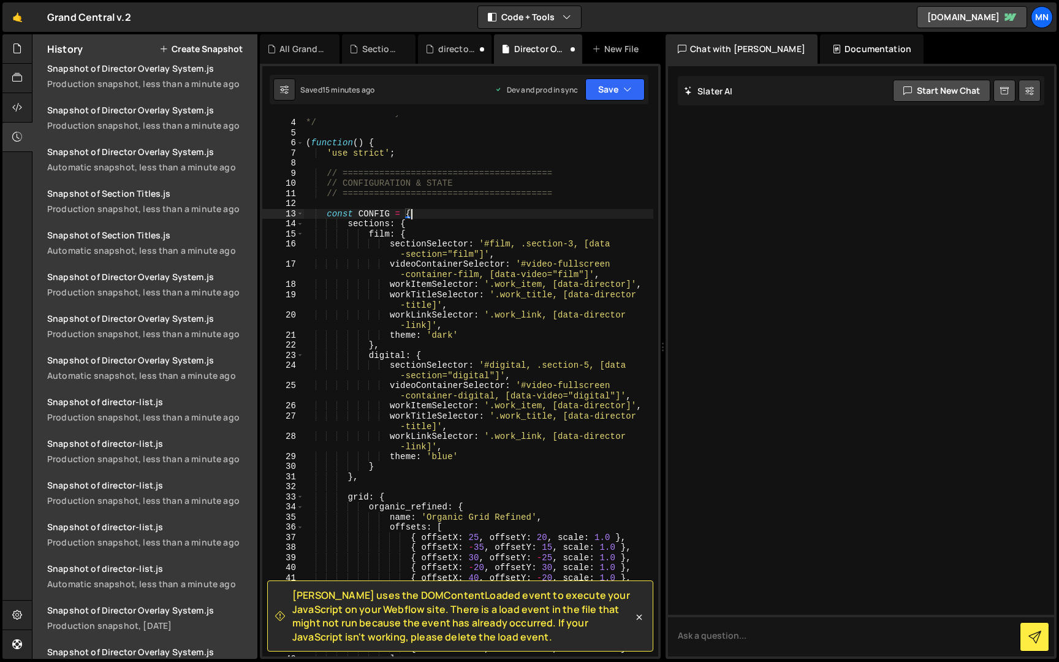
scroll to position [34, 0]
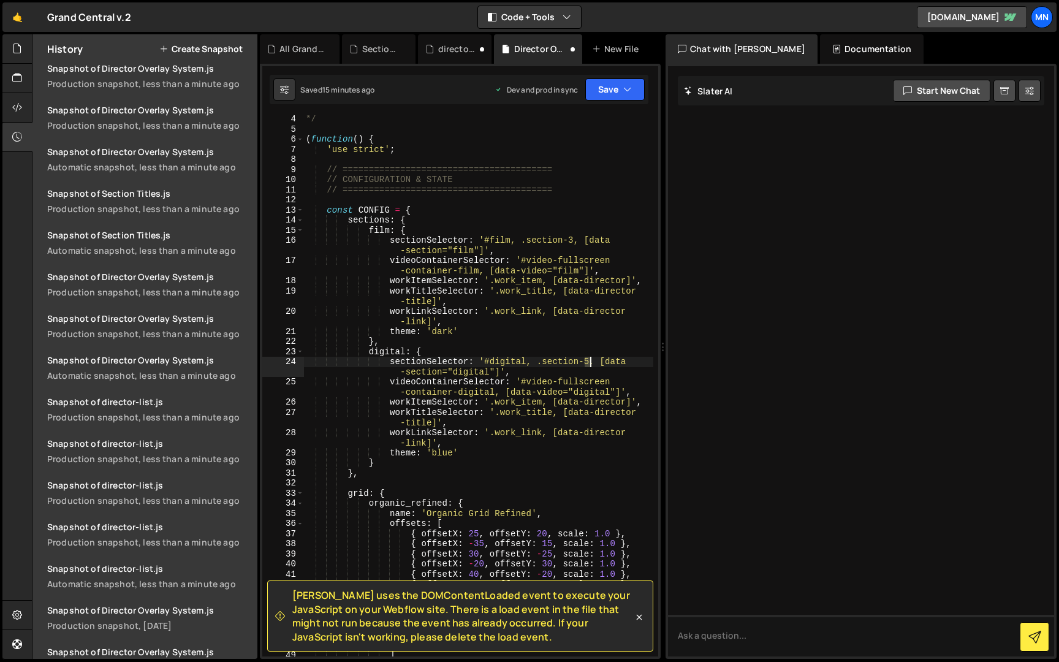
click at [589, 360] on div "*/ ( function ( ) { 'use strict' ; // ======================================== …" at bounding box center [478, 394] width 350 height 561
click at [560, 344] on div "*/ ( function ( ) { 'use strict' ; // ======================================== …" at bounding box center [478, 394] width 350 height 561
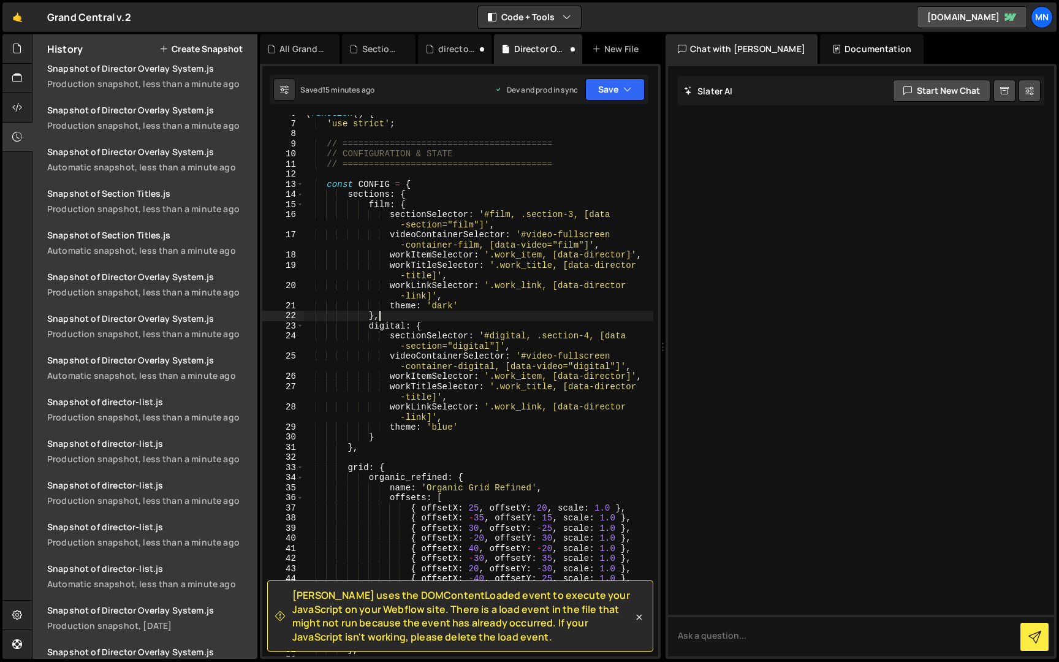
type textarea "},"
drag, startPoint x: 634, startPoint y: 96, endPoint x: 613, endPoint y: 117, distance: 29.9
click at [634, 96] on button "Save" at bounding box center [614, 89] width 59 height 22
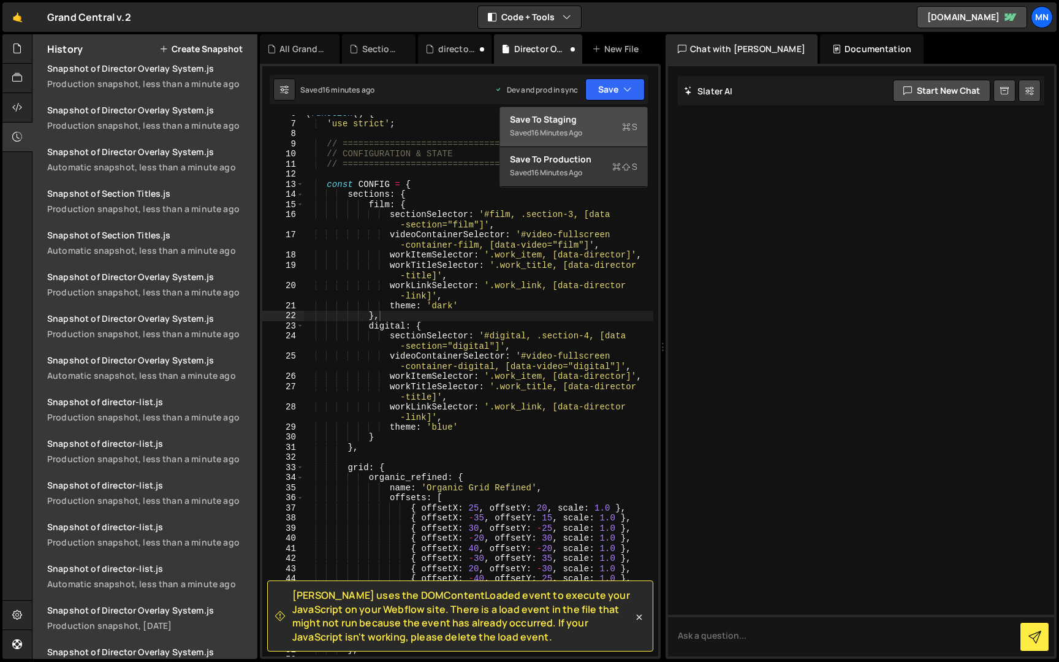
drag, startPoint x: 602, startPoint y: 129, endPoint x: 625, endPoint y: 96, distance: 40.0
click at [605, 127] on div "Saved 16 minutes ago" at bounding box center [573, 133] width 127 height 15
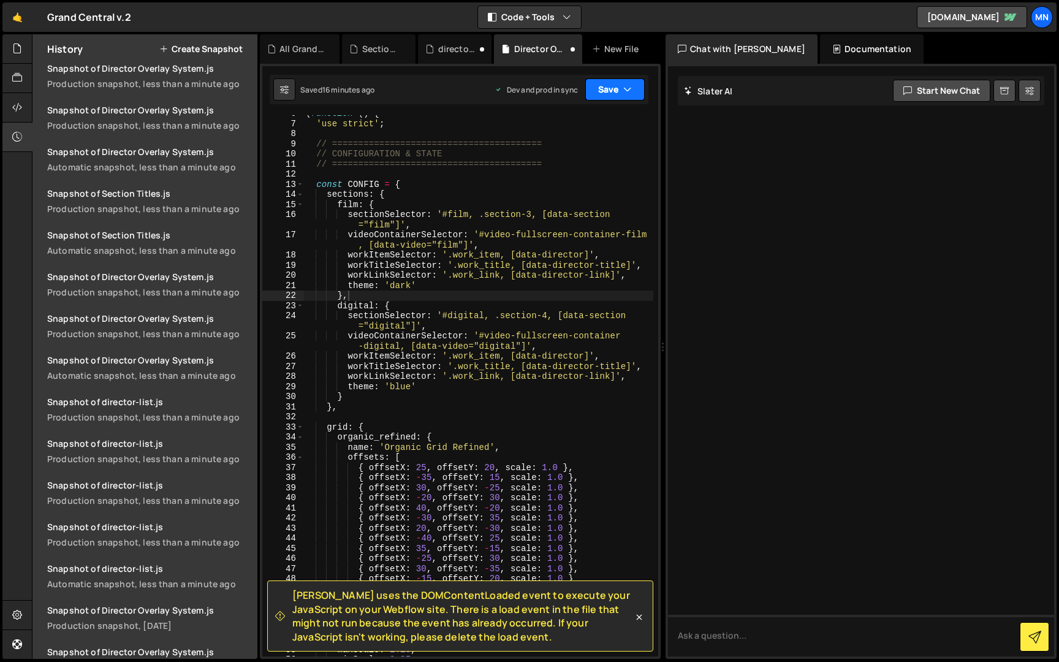
click at [626, 91] on icon "button" at bounding box center [627, 89] width 9 height 12
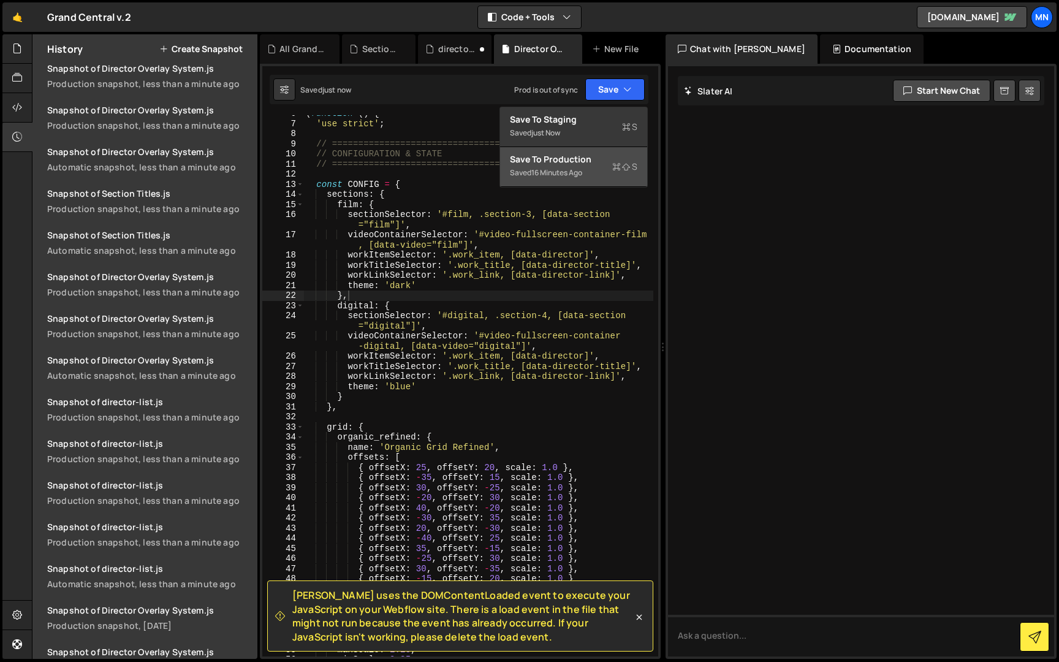
click at [602, 181] on button "Save to Production S Saved 16 minutes ago" at bounding box center [573, 167] width 147 height 40
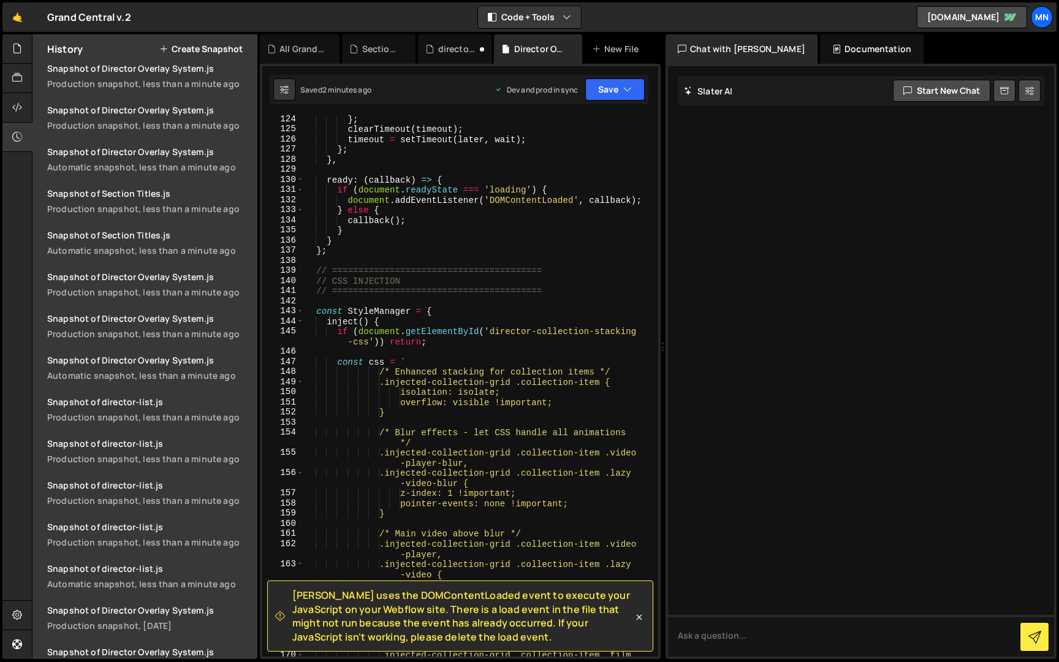
scroll to position [1167, 0]
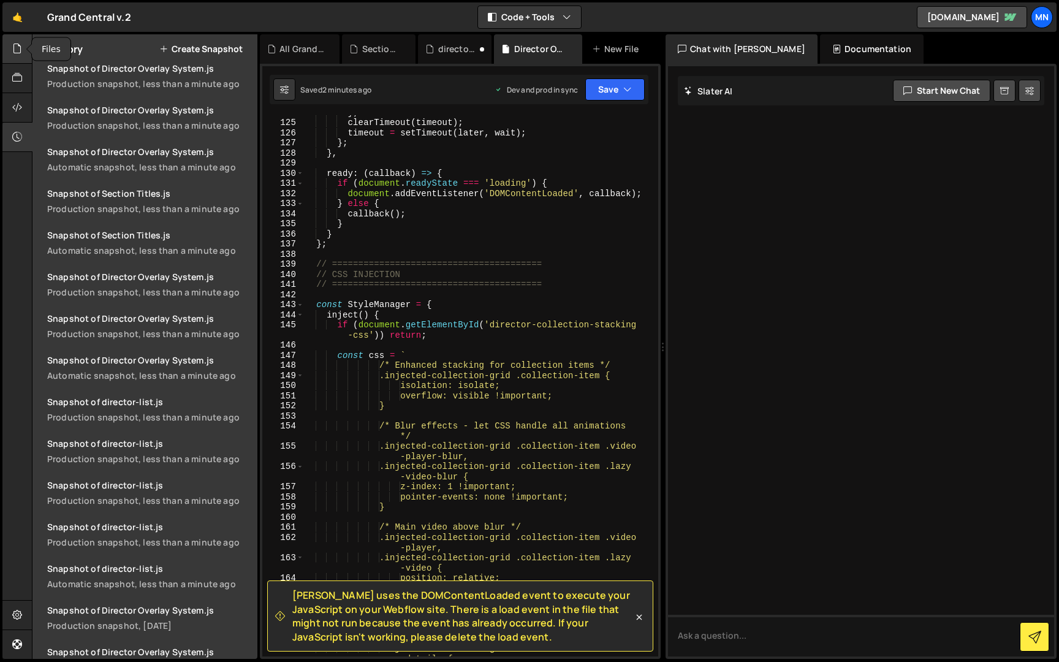
click at [10, 51] on div at bounding box center [17, 48] width 30 height 29
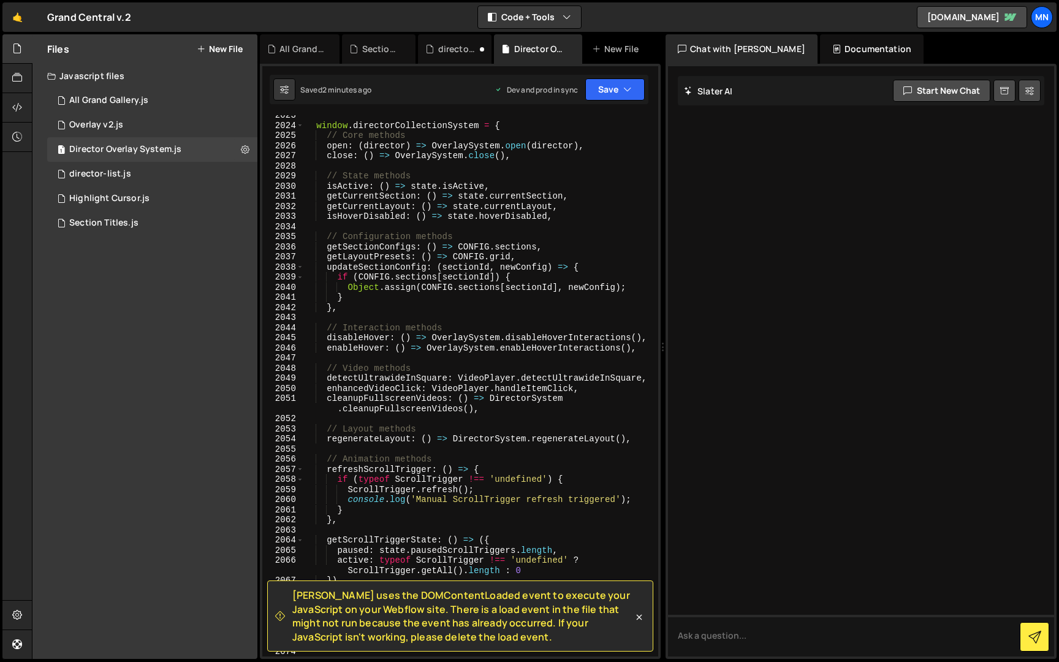
scroll to position [19541, 0]
click at [640, 617] on icon at bounding box center [639, 617] width 12 height 12
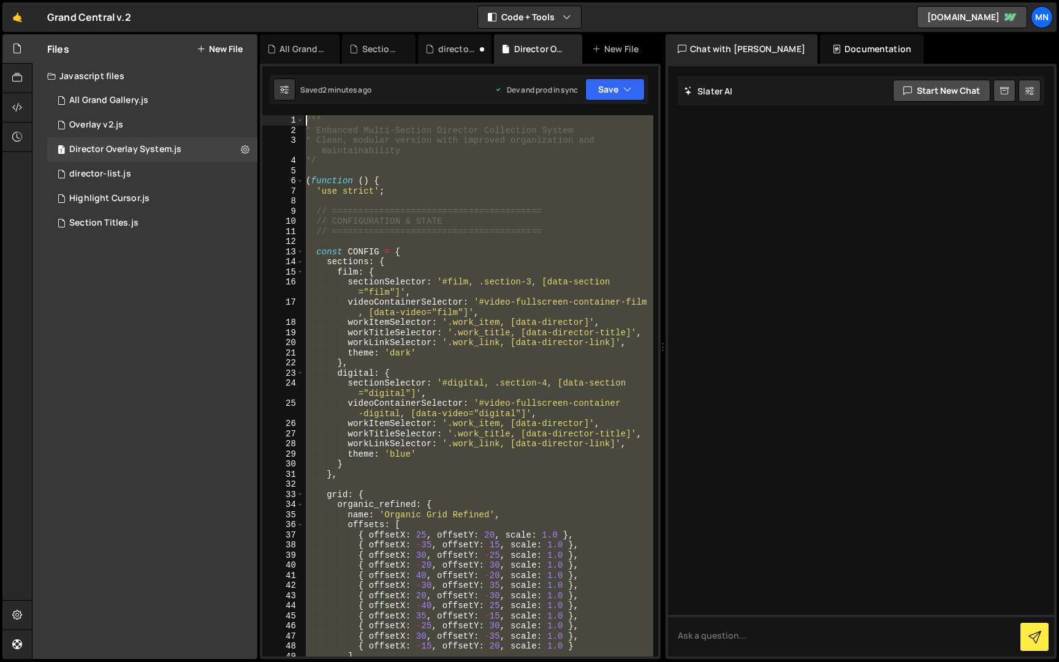
scroll to position [0, 0]
drag, startPoint x: 305, startPoint y: 655, endPoint x: 300, endPoint y: -23, distance: 677.2
click at [300, 0] on html "Projects Community Library Blog MN Projects Your Teams Invite team member Accou…" at bounding box center [529, 331] width 1059 height 662
paste textarea "})();"
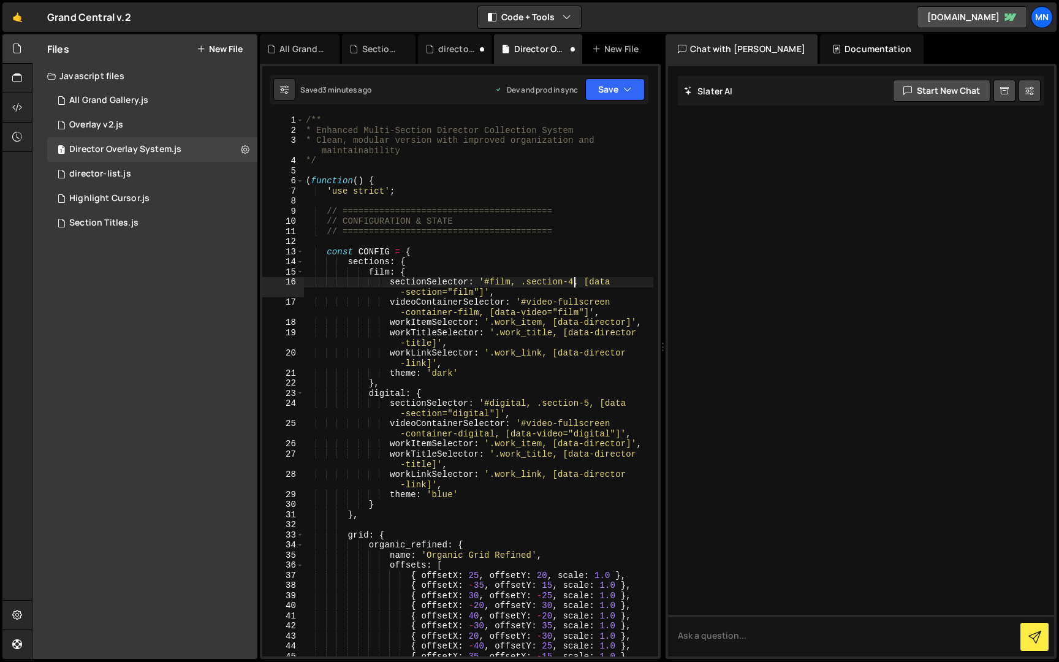
click at [573, 281] on div "/** * Enhanced Multi-Section Director Collection System * Clean, modular versio…" at bounding box center [478, 395] width 350 height 561
click at [574, 281] on div "/** * Enhanced Multi-Section Director Collection System * Clean, modular versio…" at bounding box center [478, 395] width 350 height 561
click at [588, 400] on div "/** * Enhanced Multi-Section Director Collection System * Clean, modular versio…" at bounding box center [478, 395] width 350 height 561
click at [349, 215] on div "/** * Enhanced Multi-Section Director Collection System * Clean, modular versio…" at bounding box center [478, 395] width 350 height 561
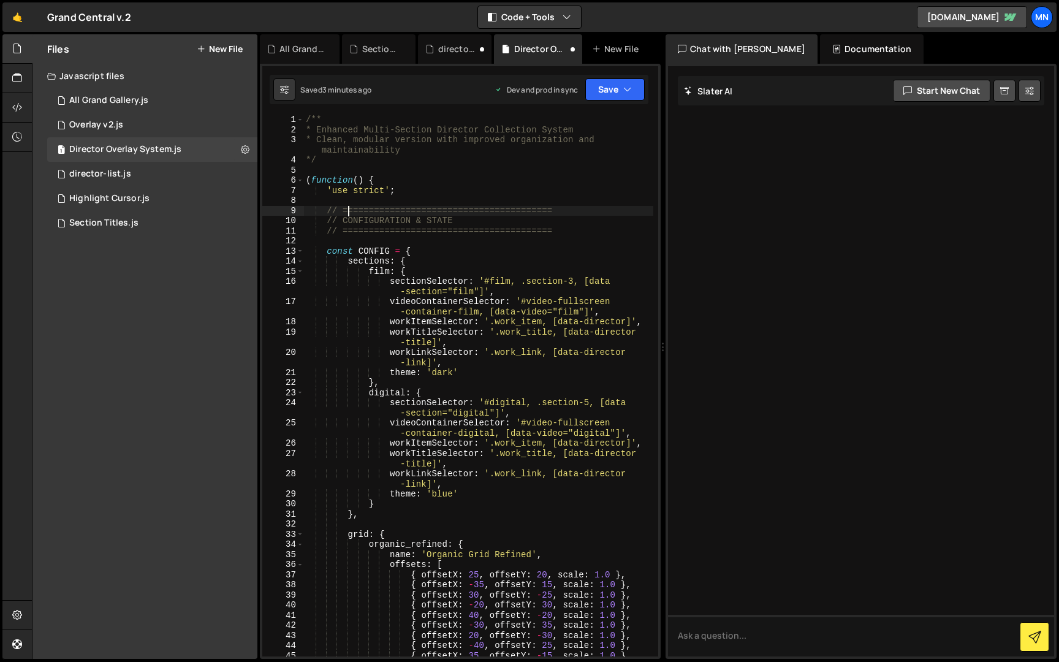
type textarea "// ========================================"
click at [328, 246] on div "/** * Enhanced Multi-Section Director Collection System * Clean, modular versio…" at bounding box center [478, 395] width 350 height 561
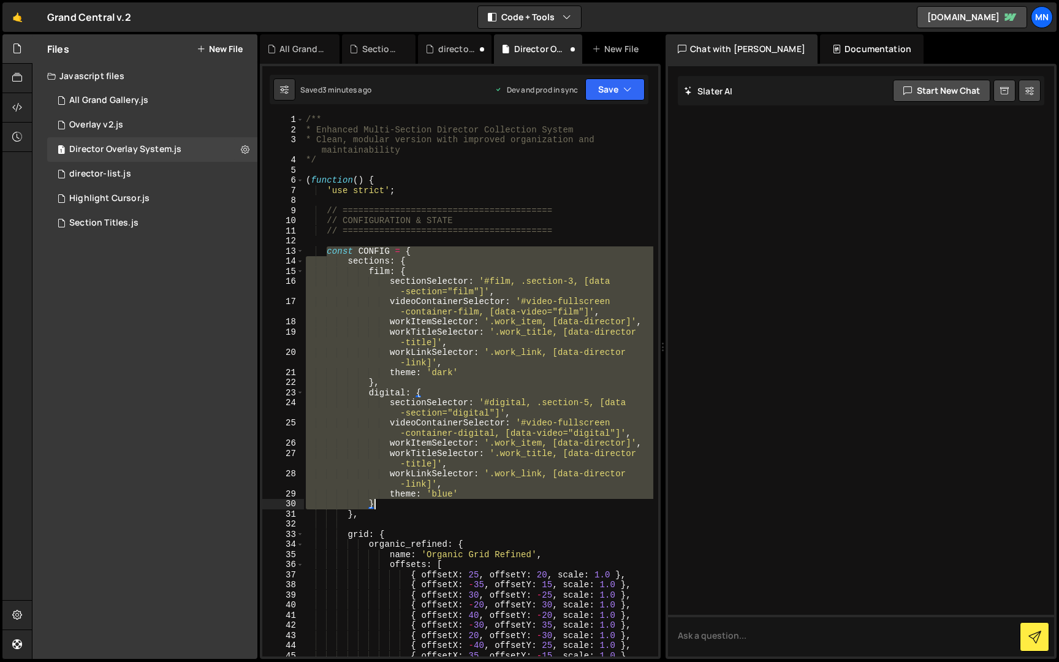
drag, startPoint x: 327, startPoint y: 252, endPoint x: 420, endPoint y: 506, distance: 269.5
click at [420, 506] on div "/** * Enhanced Multi-Section Director Collection System * Clean, modular versio…" at bounding box center [478, 395] width 350 height 561
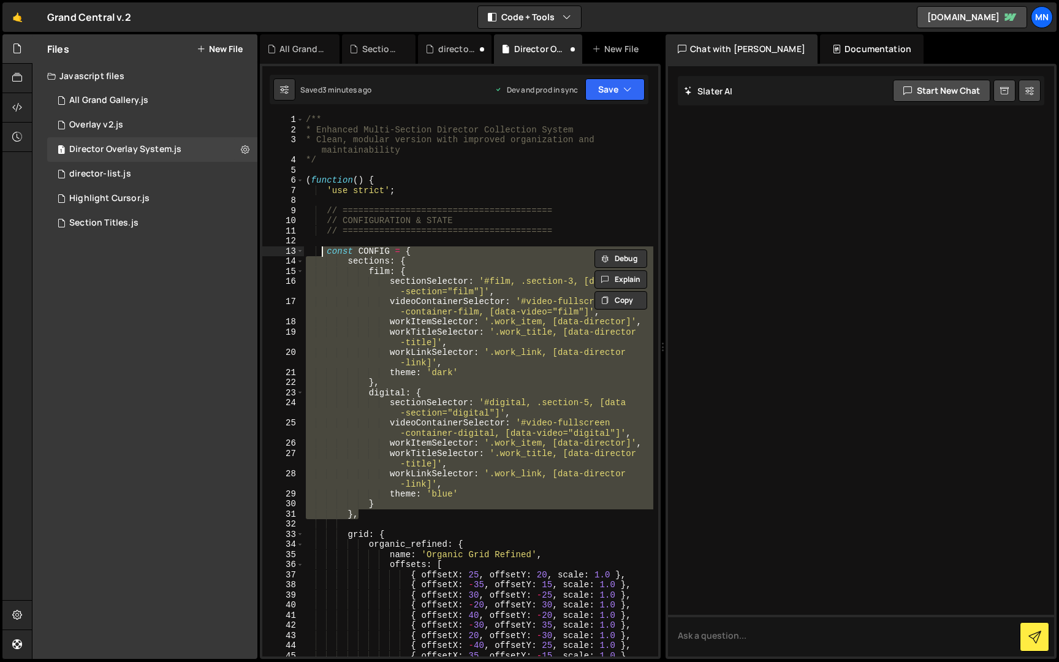
drag, startPoint x: 363, startPoint y: 515, endPoint x: 322, endPoint y: 251, distance: 267.9
click at [322, 251] on div "/** * Enhanced Multi-Section Director Collection System * Clean, modular versio…" at bounding box center [478, 395] width 350 height 561
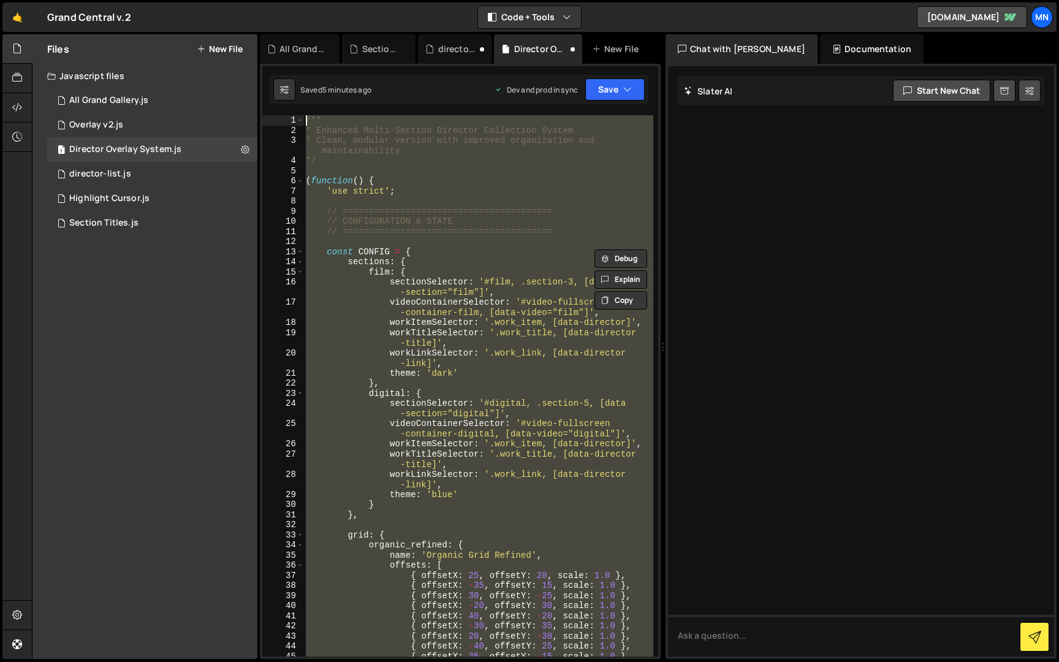
drag, startPoint x: 338, startPoint y: 600, endPoint x: 325, endPoint y: -23, distance: 622.8
click at [325, 0] on html "Projects Community Library Blog MN Projects Your Teams Invite team member Accou…" at bounding box center [529, 331] width 1059 height 662
paste textarea "})();"
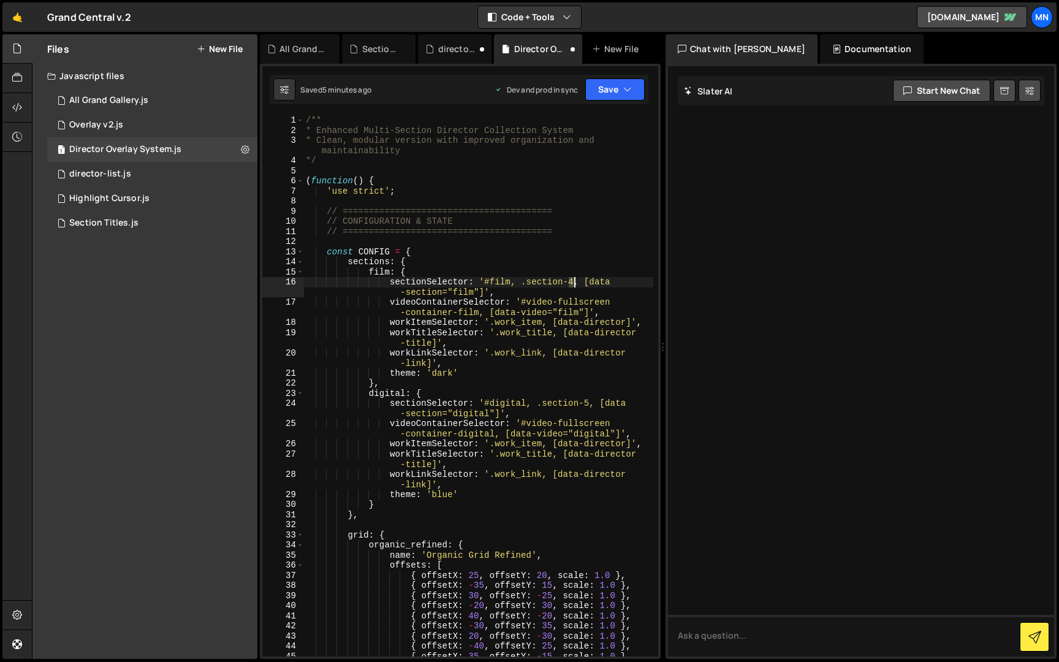
click at [573, 280] on div "/** * Enhanced Multi-Section Director Collection System * Clean, modular versio…" at bounding box center [478, 395] width 350 height 561
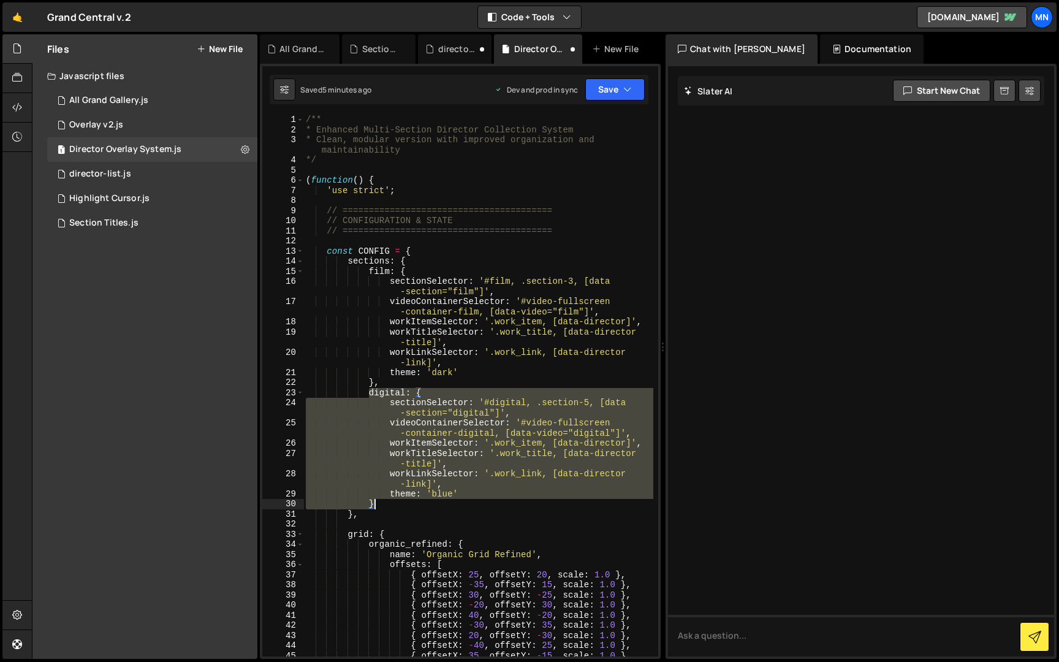
scroll to position [1, 0]
drag, startPoint x: 371, startPoint y: 392, endPoint x: 386, endPoint y: 499, distance: 108.3
click at [386, 499] on div "/** * Enhanced Multi-Section Director Collection System * Clean, modular versio…" at bounding box center [478, 394] width 350 height 561
drag, startPoint x: 376, startPoint y: 381, endPoint x: 384, endPoint y: 501, distance: 119.7
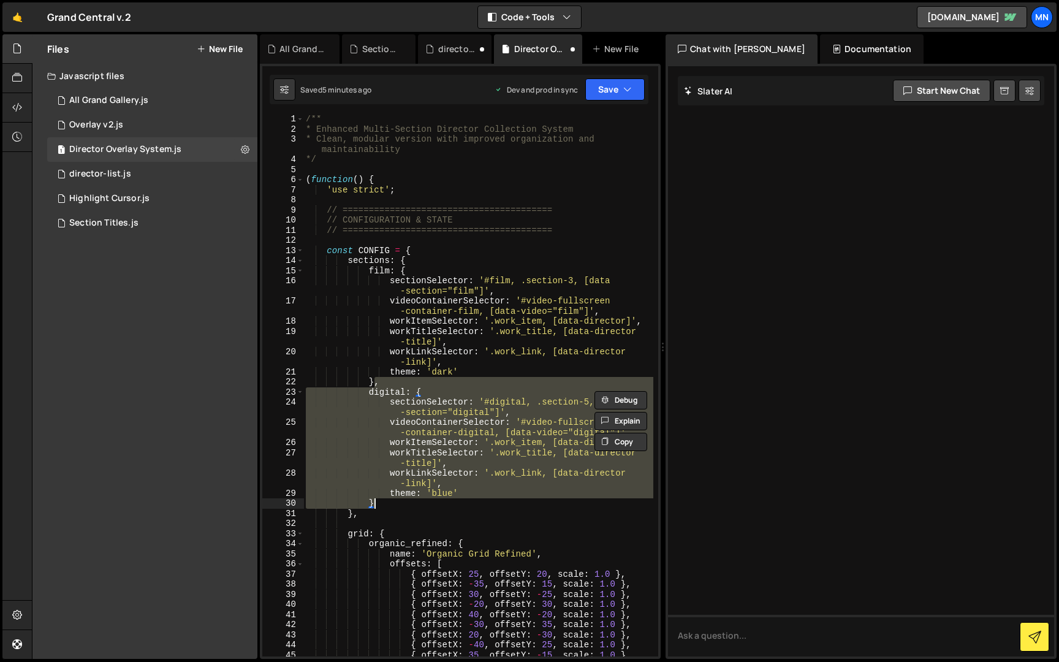
click at [384, 501] on div "/** * Enhanced Multi-Section Director Collection System * Clean, modular versio…" at bounding box center [478, 394] width 350 height 561
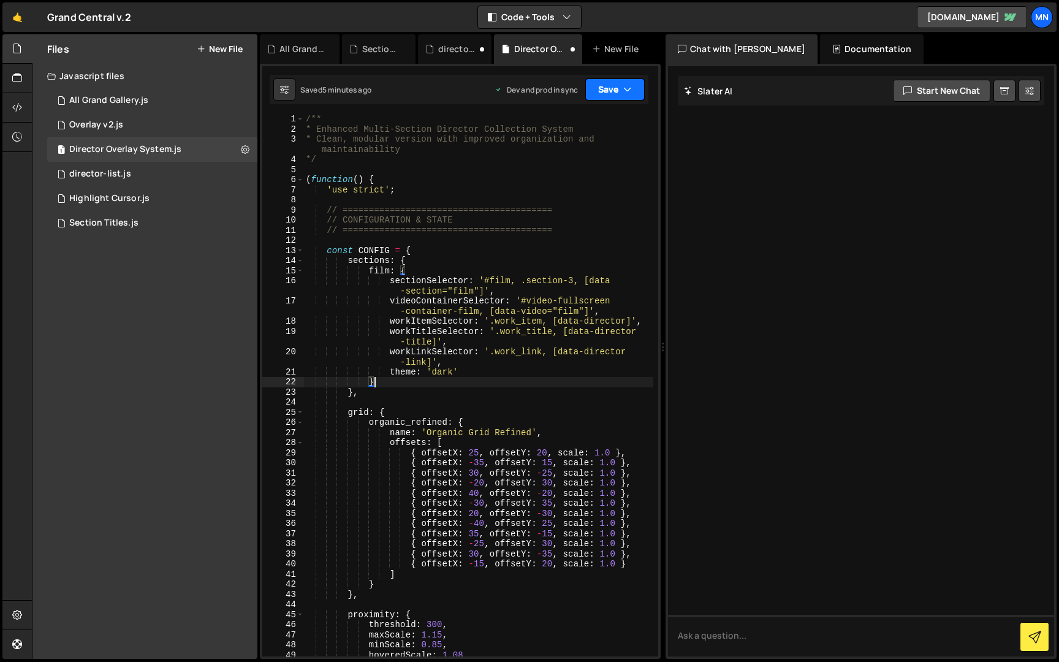
type textarea "}"
click at [609, 86] on button "Save" at bounding box center [614, 89] width 59 height 22
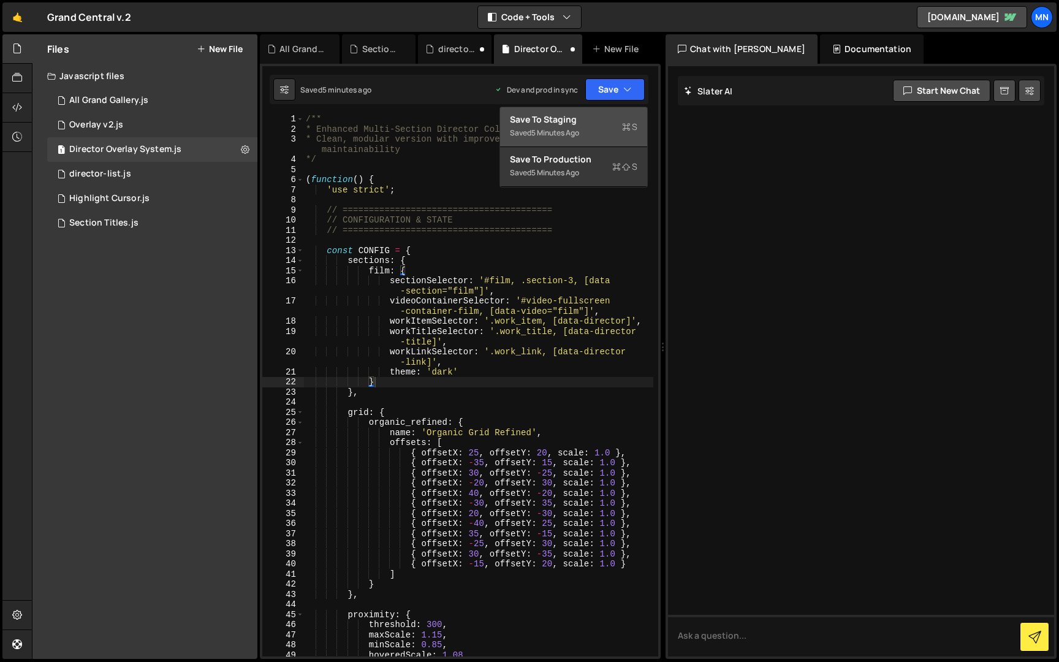
click at [599, 120] on div "Save to Staging S" at bounding box center [573, 119] width 127 height 12
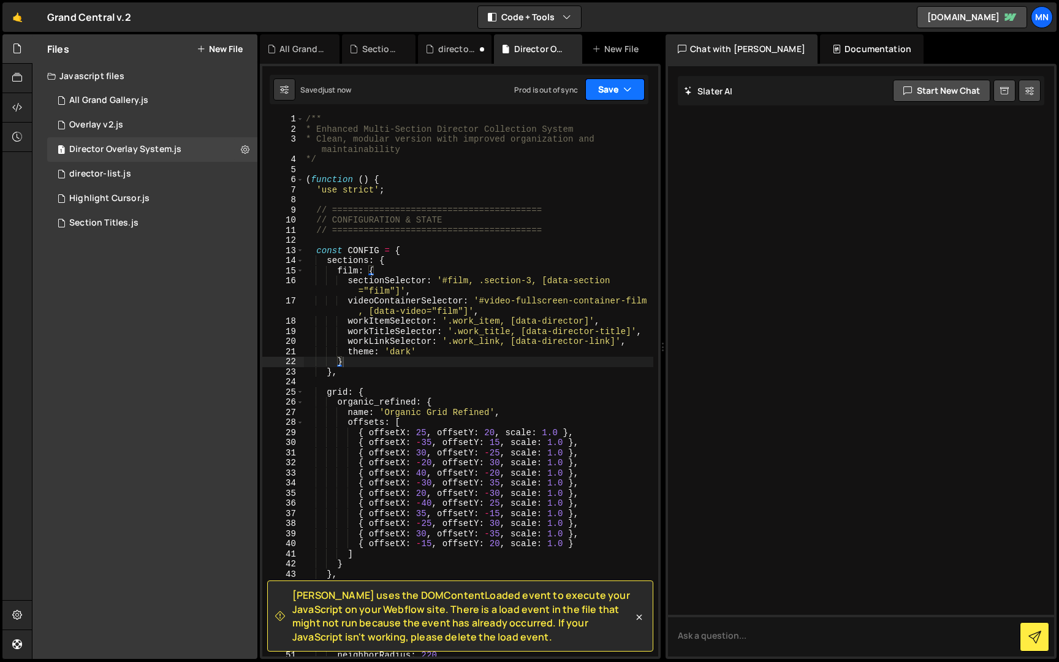
click at [613, 91] on button "Save" at bounding box center [614, 89] width 59 height 22
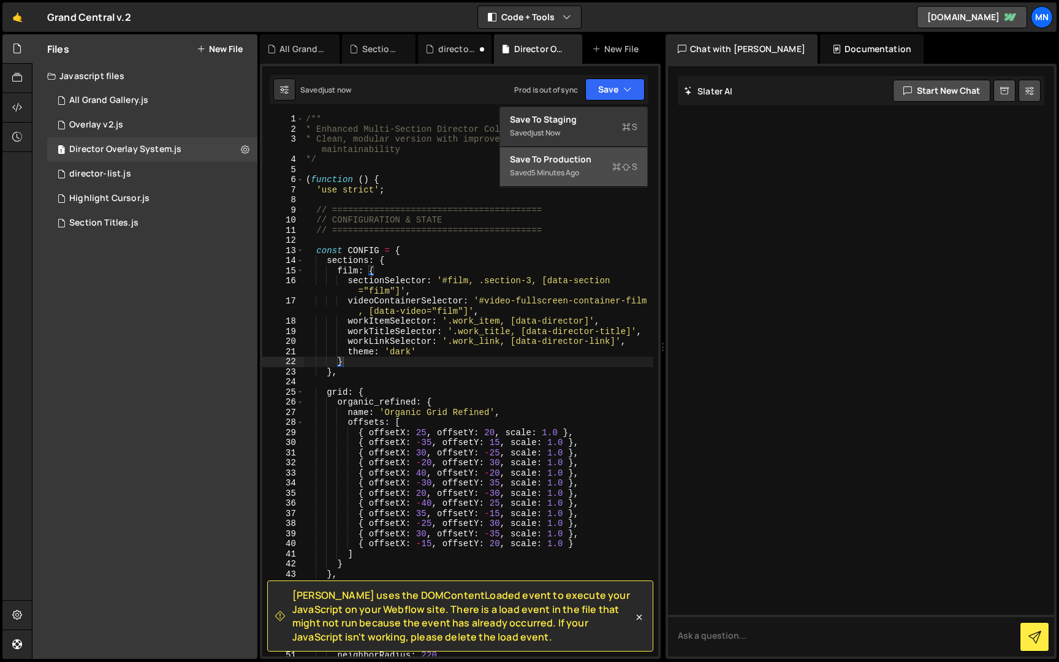
click at [600, 173] on div "Saved 5 minutes ago" at bounding box center [573, 172] width 127 height 15
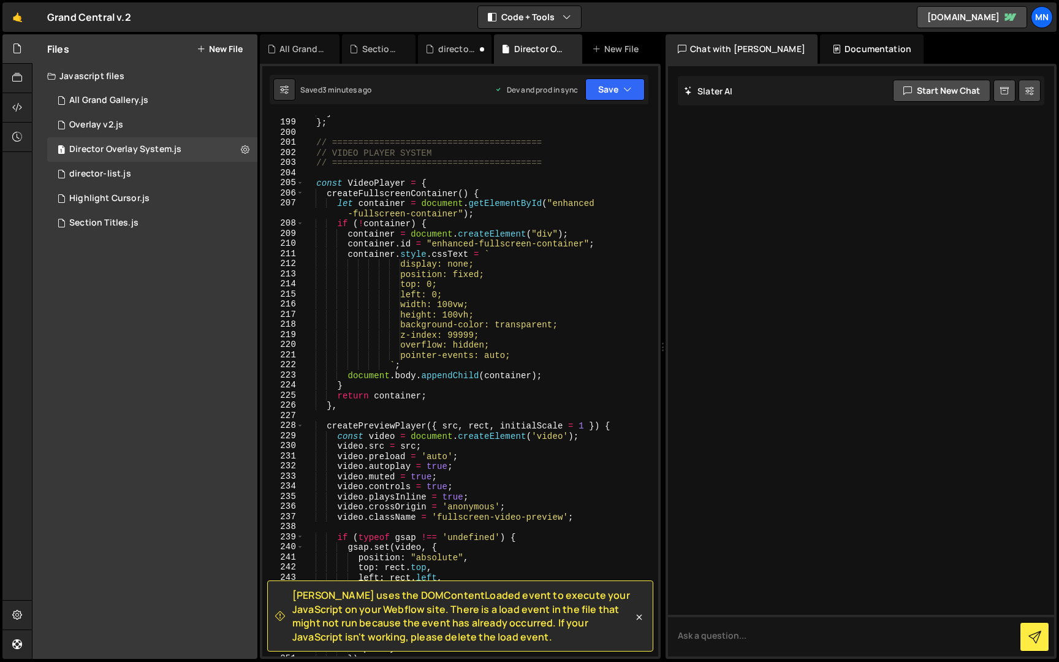
scroll to position [1890, 0]
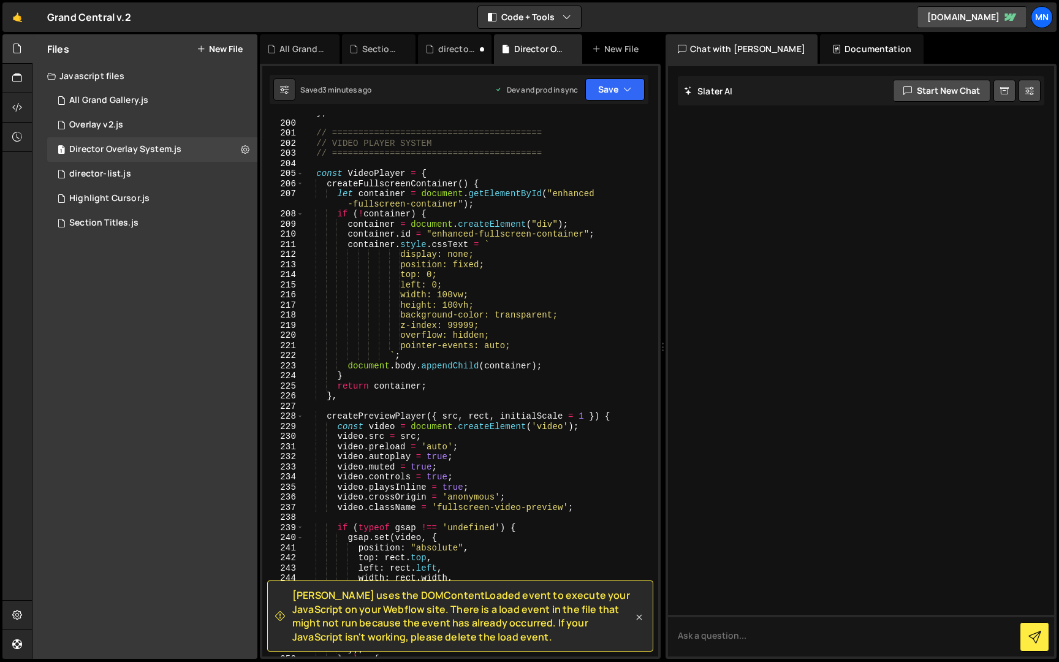
click at [637, 616] on icon at bounding box center [639, 617] width 12 height 12
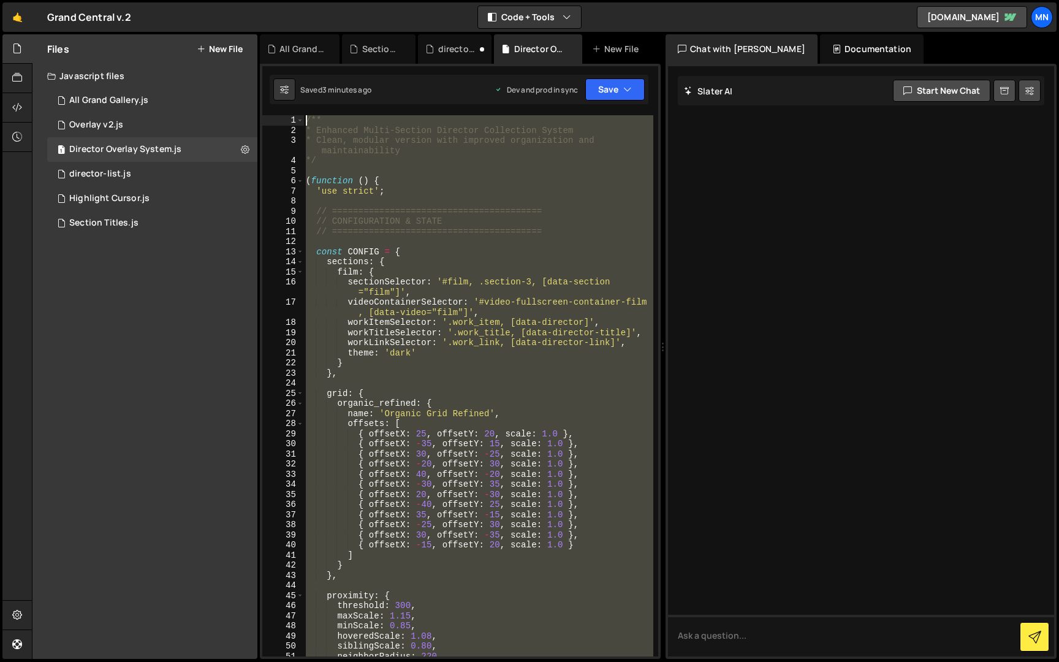
scroll to position [0, 0]
drag, startPoint x: 360, startPoint y: 650, endPoint x: 316, endPoint y: -23, distance: 674.3
click at [316, 0] on html "Projects Community Library Blog MN Projects Your Teams Invite team member Accou…" at bounding box center [529, 331] width 1059 height 662
paste textarea "})();"
type textarea "})();"
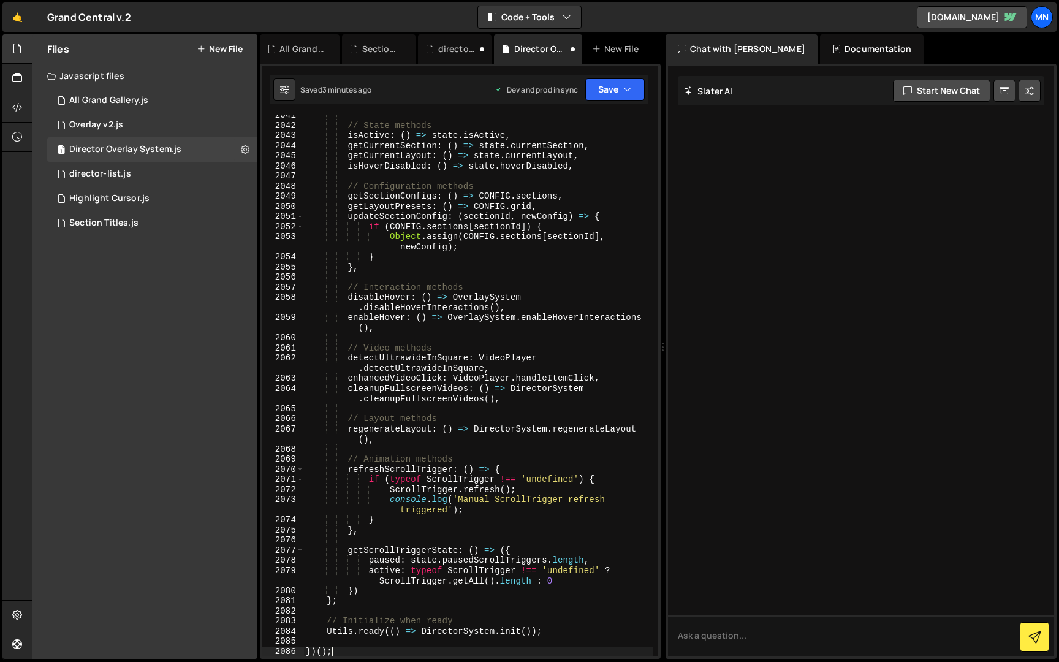
scroll to position [19541, 0]
click at [607, 91] on button "Save" at bounding box center [614, 89] width 59 height 22
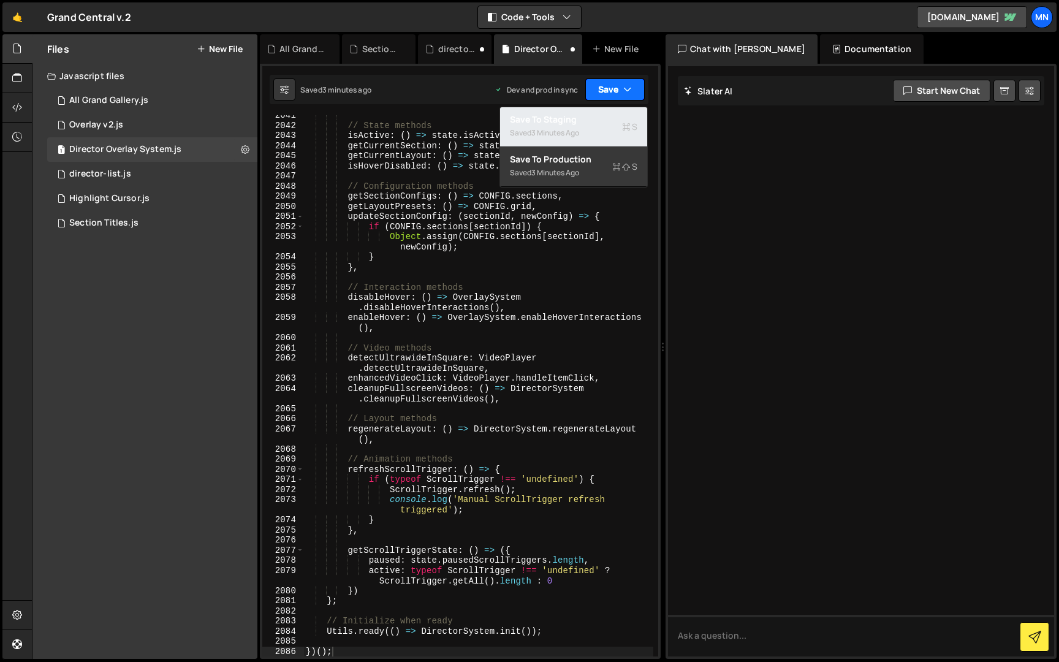
drag, startPoint x: 582, startPoint y: 115, endPoint x: 609, endPoint y: 95, distance: 33.7
click at [583, 115] on div "Save to Staging S" at bounding box center [573, 119] width 127 height 12
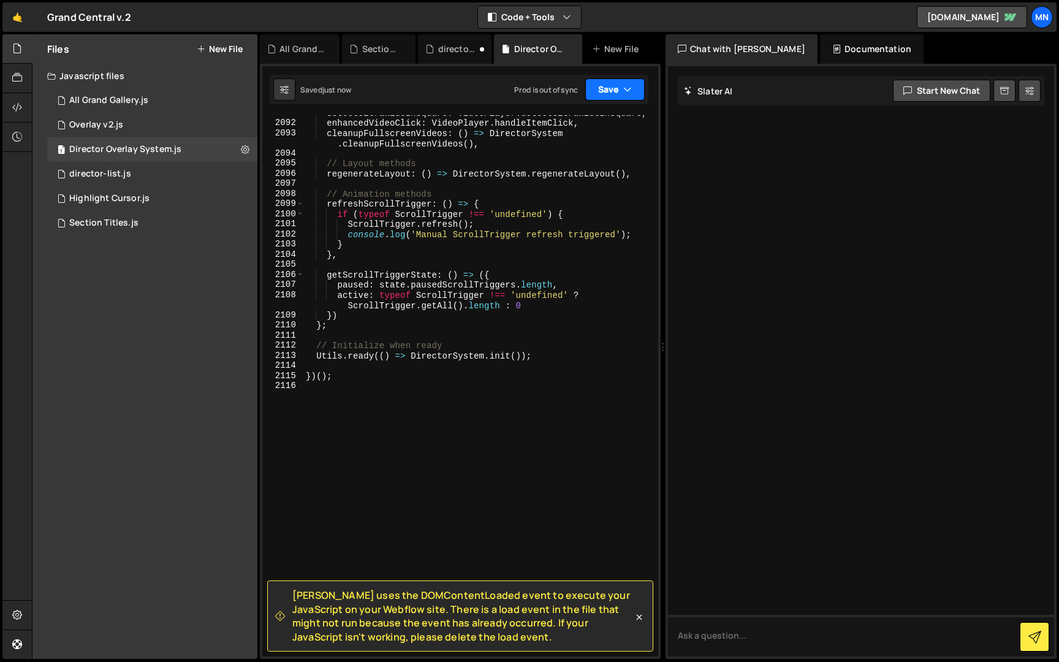
click at [613, 90] on button "Save" at bounding box center [614, 89] width 59 height 22
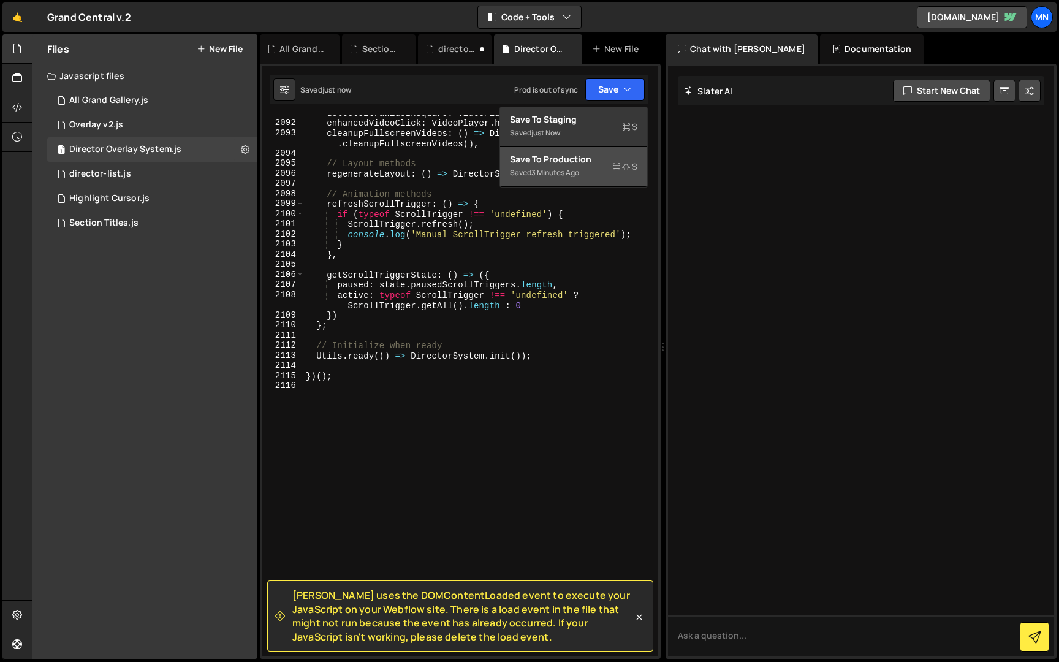
click at [588, 178] on div "Saved 3 minutes ago" at bounding box center [573, 172] width 127 height 15
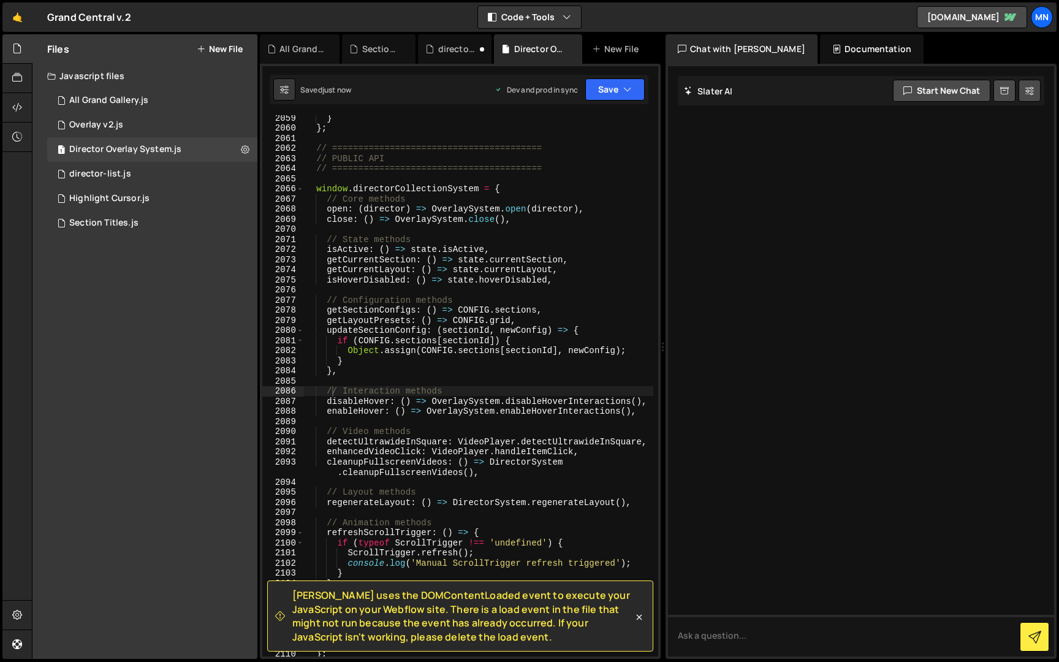
drag, startPoint x: 637, startPoint y: 617, endPoint x: 629, endPoint y: 552, distance: 64.8
click at [637, 616] on icon at bounding box center [639, 617] width 12 height 12
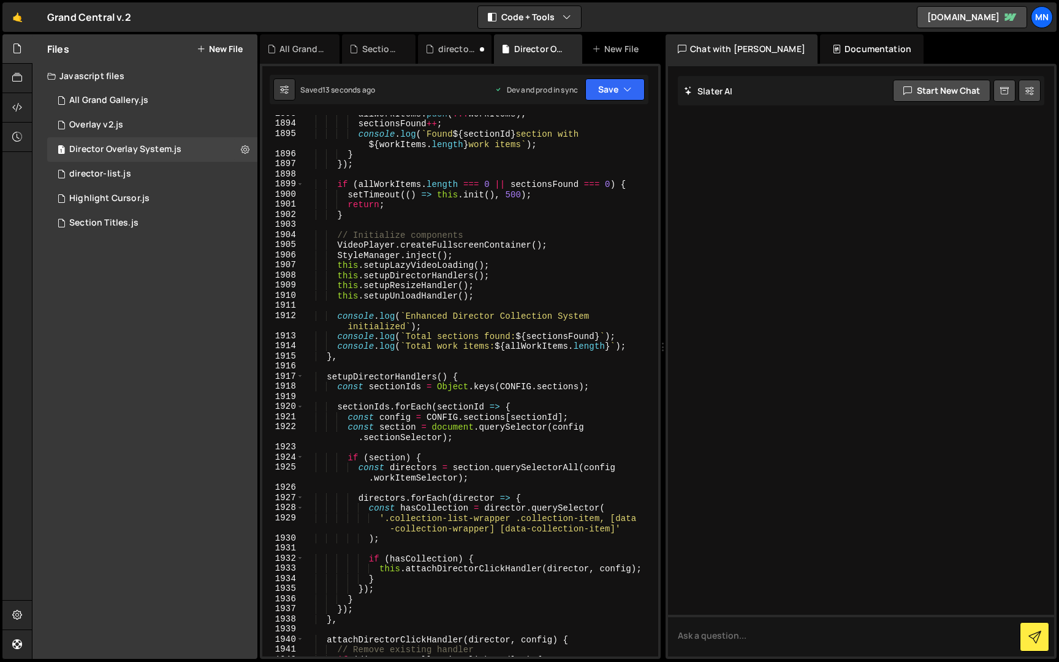
scroll to position [17935, 0]
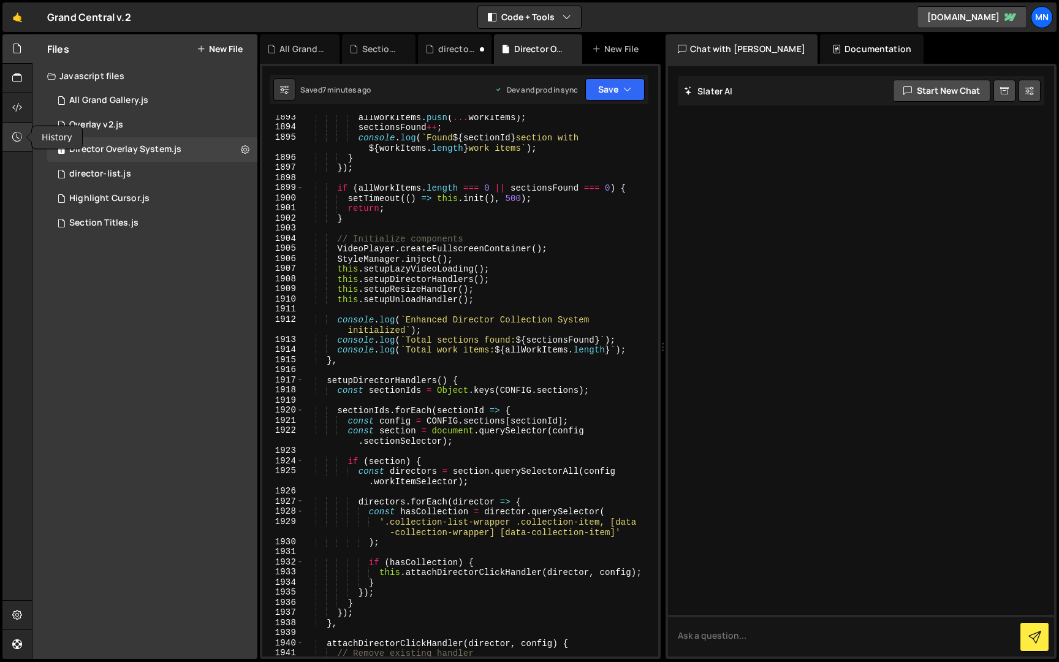
click at [20, 135] on icon at bounding box center [17, 136] width 10 height 13
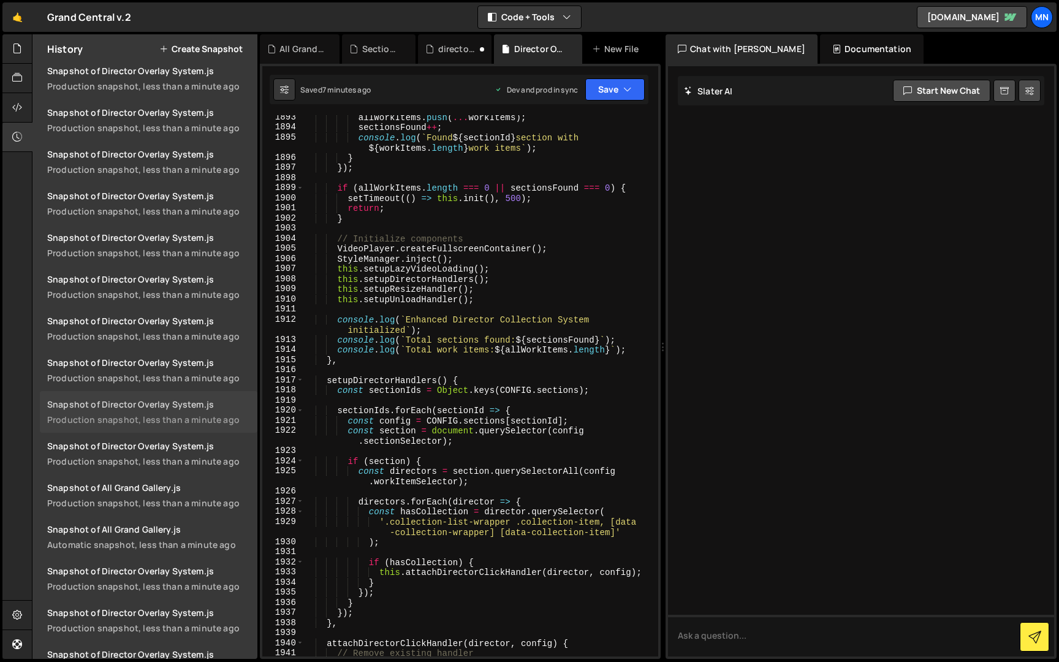
scroll to position [116, 0]
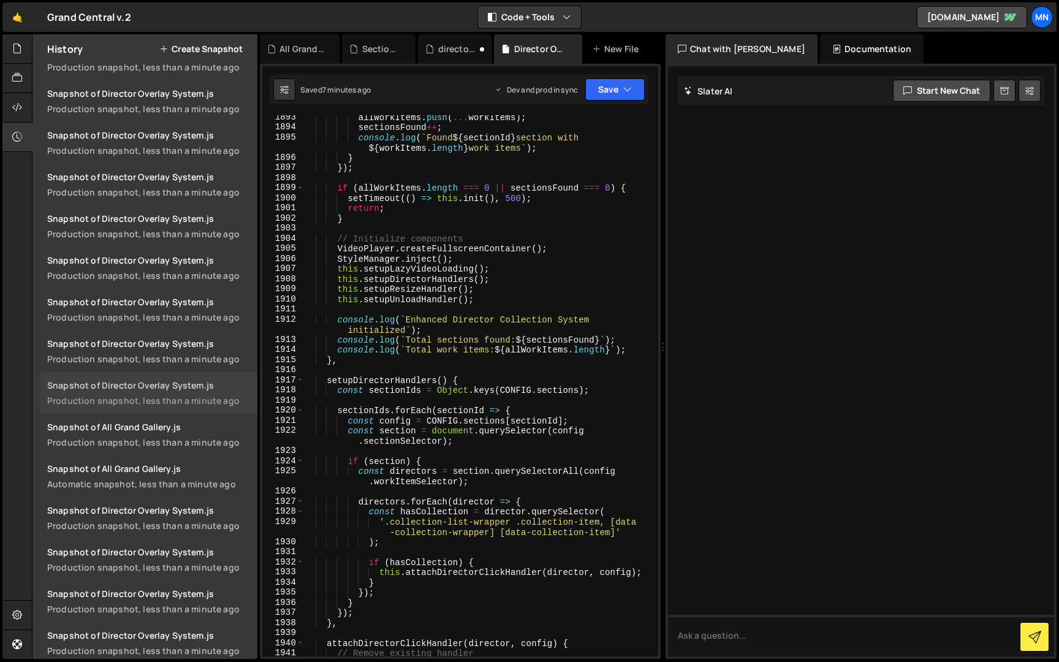
click at [169, 395] on div "Production snapshot, less than a minute ago" at bounding box center [148, 401] width 203 height 12
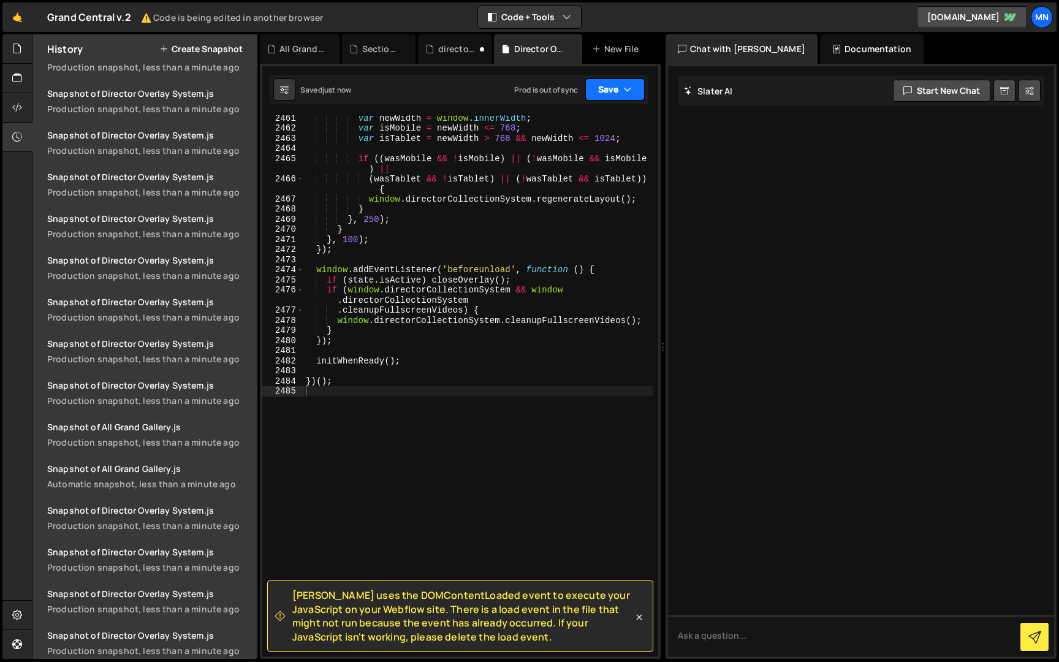
click at [618, 90] on button "Save" at bounding box center [614, 89] width 59 height 22
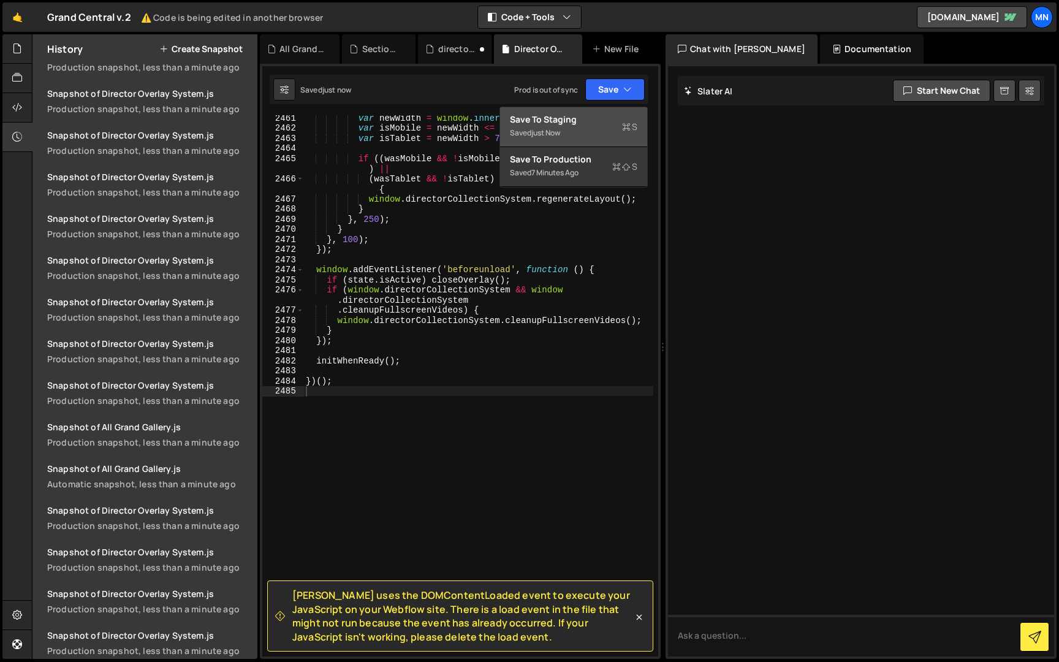
click at [584, 126] on div "Saved just now" at bounding box center [573, 133] width 127 height 15
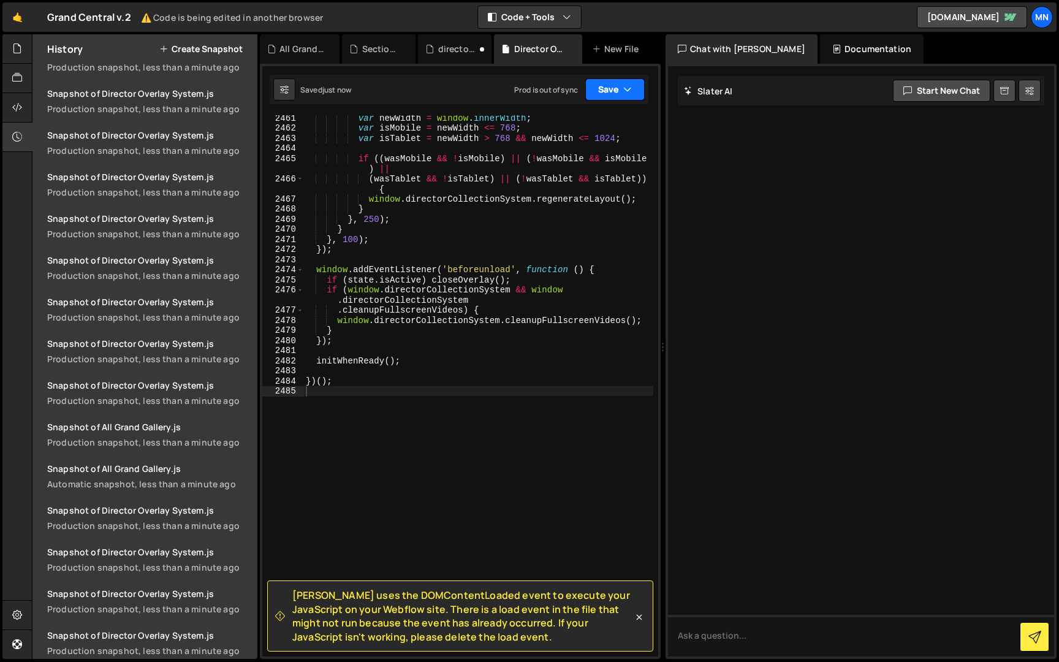
click at [628, 91] on icon "button" at bounding box center [627, 89] width 9 height 12
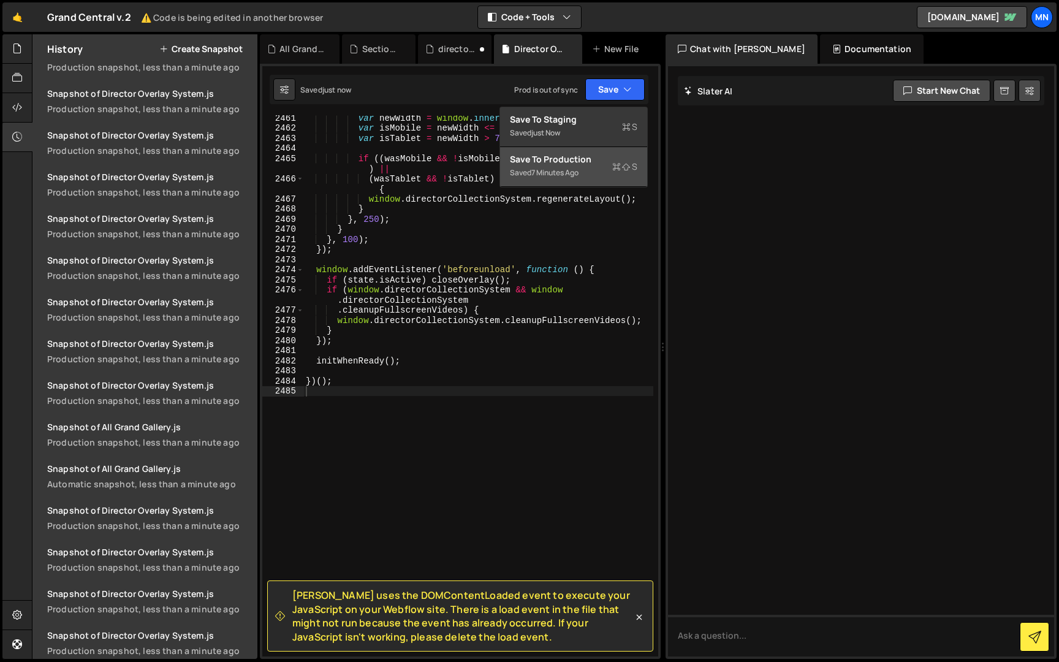
click at [615, 169] on icon at bounding box center [616, 167] width 9 height 12
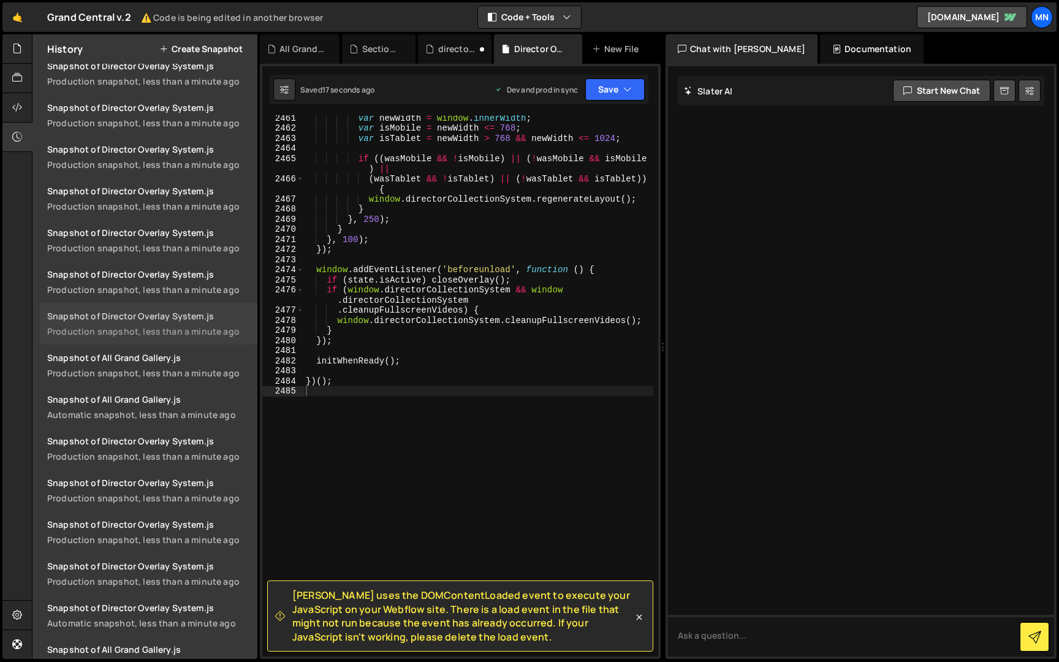
scroll to position [245, 0]
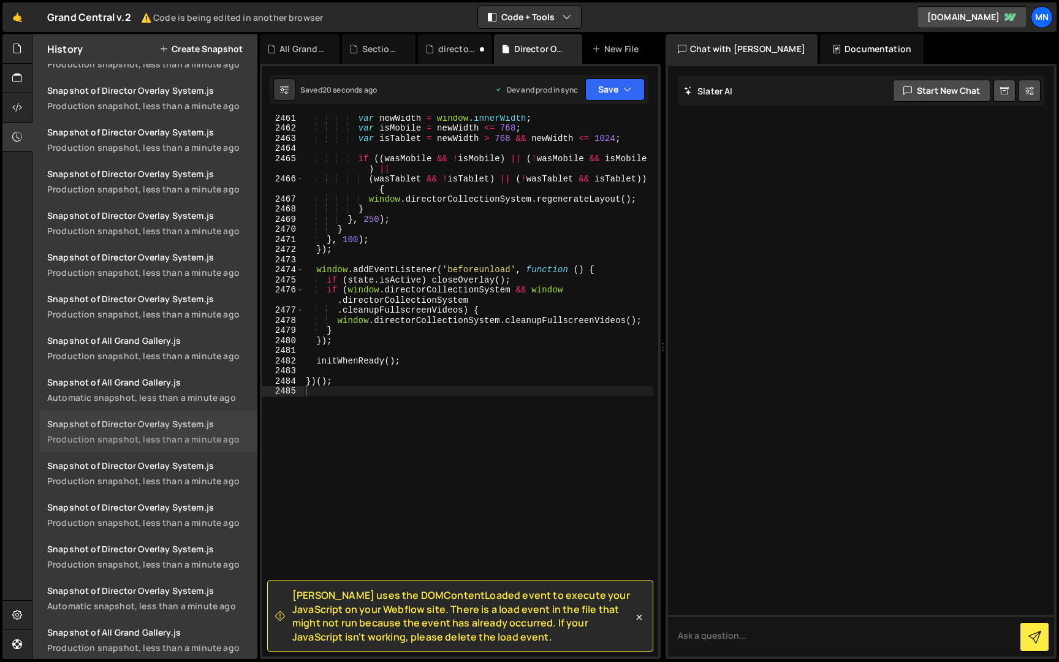
click at [183, 416] on link "Snapshot of Director Overlay System.js Production snapshot, less than a minute …" at bounding box center [149, 432] width 218 height 42
click at [621, 91] on button "Save" at bounding box center [614, 89] width 59 height 22
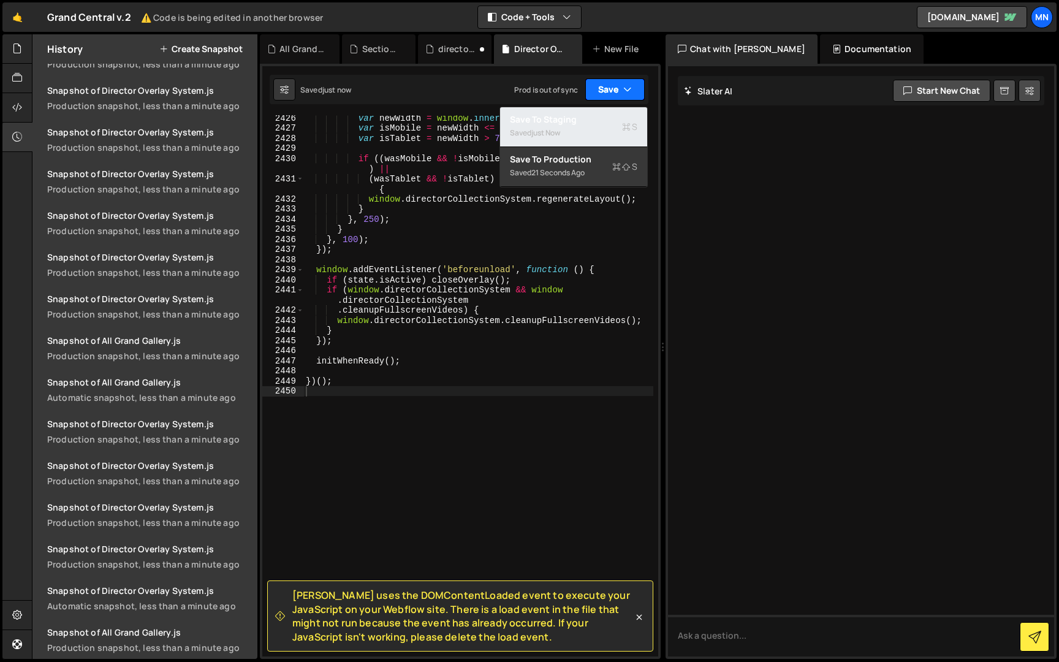
drag, startPoint x: 562, startPoint y: 130, endPoint x: 617, endPoint y: 99, distance: 63.1
click at [560, 130] on div "just now" at bounding box center [545, 132] width 29 height 10
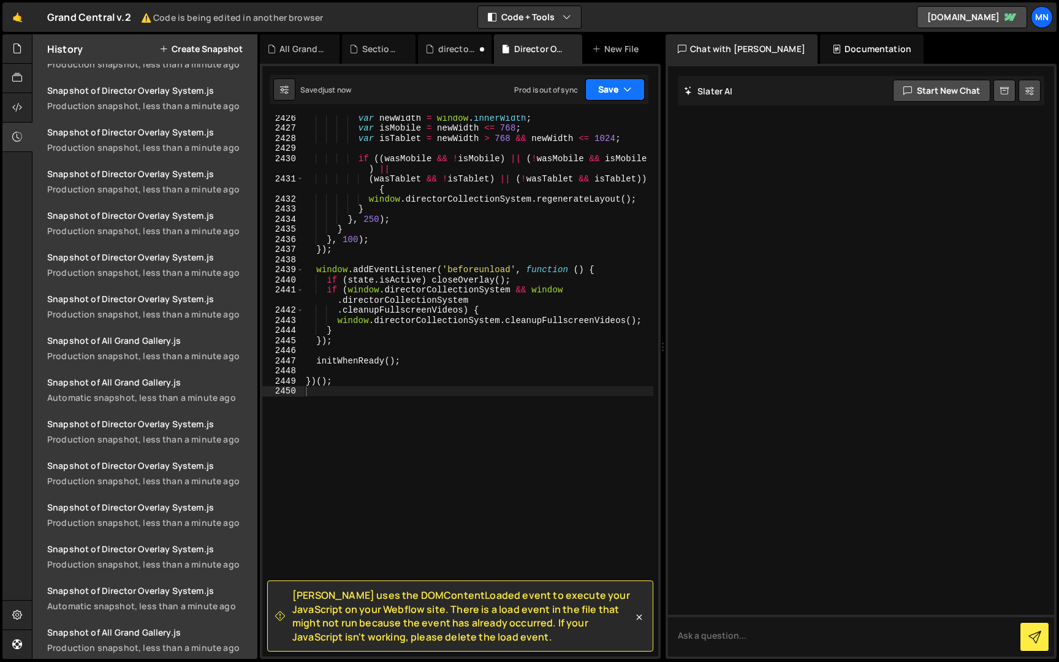
click at [621, 89] on button "Save" at bounding box center [614, 89] width 59 height 22
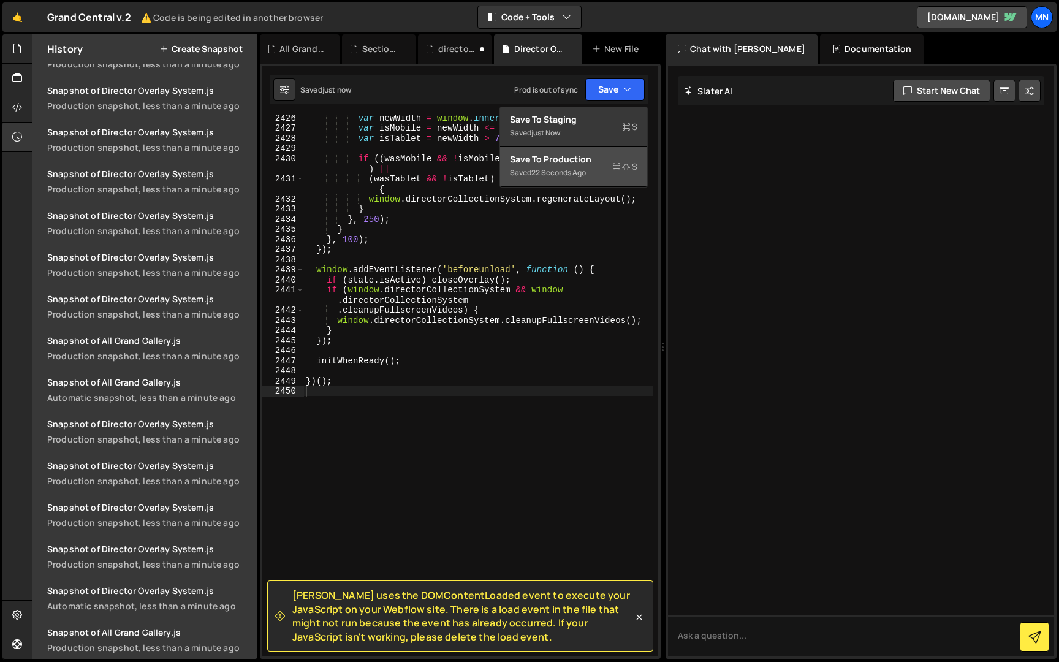
click at [593, 167] on div "Saved 22 seconds ago" at bounding box center [573, 172] width 127 height 15
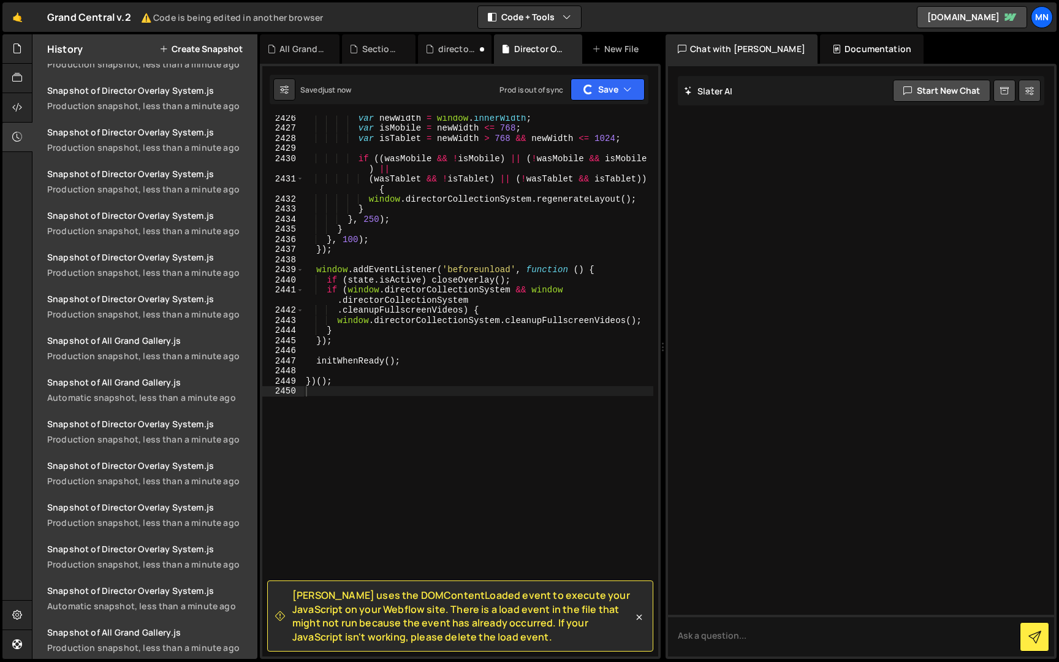
scroll to position [286, 0]
click at [474, 418] on div "var newWidth = window . innerWidth ; var isMobile = newWidth <= 768 ; var isTab…" at bounding box center [478, 393] width 350 height 561
click at [17, 46] on icon at bounding box center [17, 48] width 10 height 13
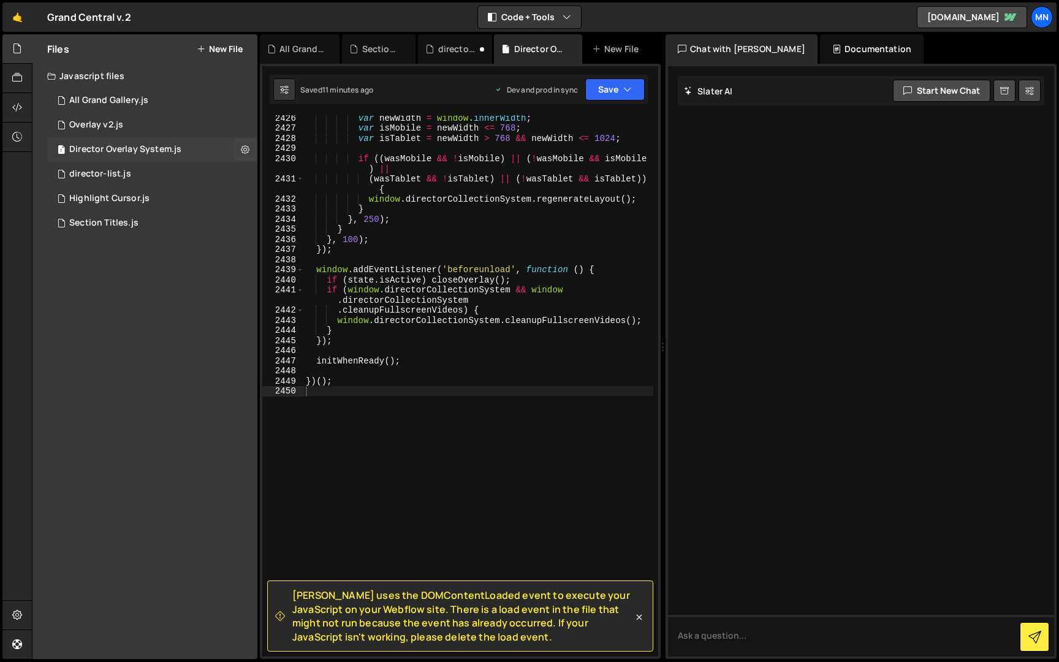
click at [146, 150] on div "Director Overlay System.js" at bounding box center [125, 149] width 112 height 11
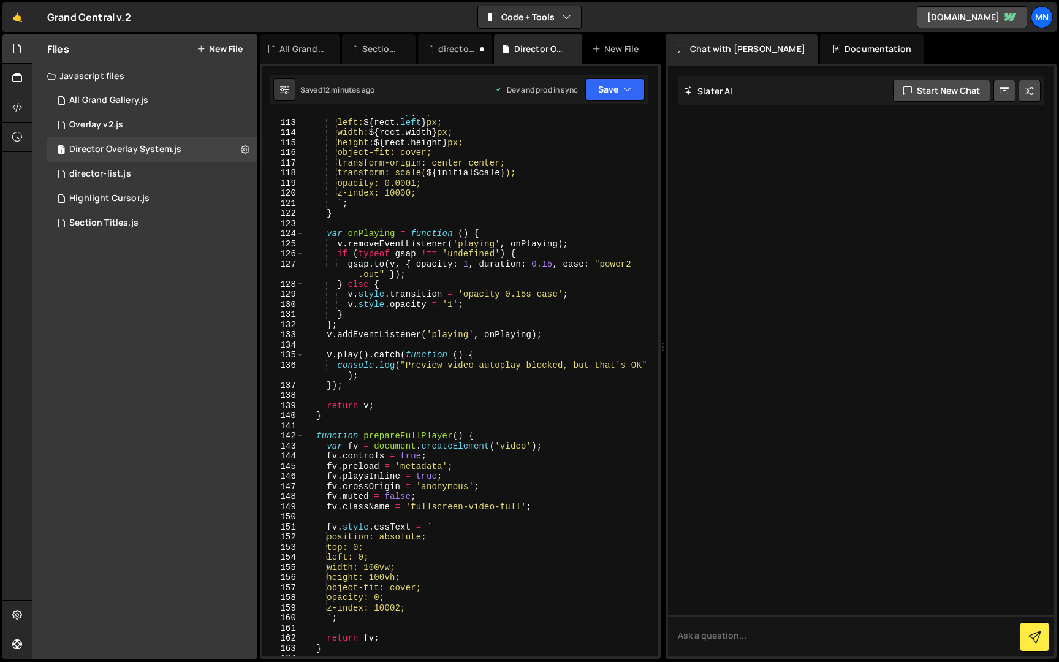
scroll to position [0, 0]
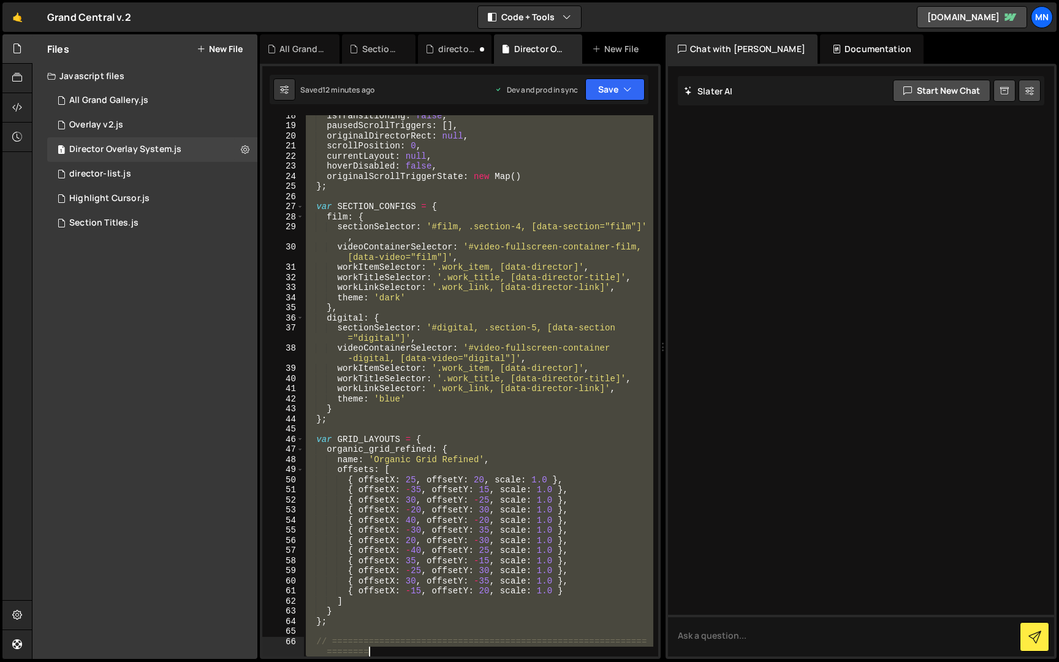
drag, startPoint x: 305, startPoint y: 118, endPoint x: 650, endPoint y: 554, distance: 555.8
click at [680, 651] on div "Files New File Javascript files 1 All Grand Gallery.js 0 0 Overlay v2.js 0 1 Di…" at bounding box center [545, 346] width 1027 height 625
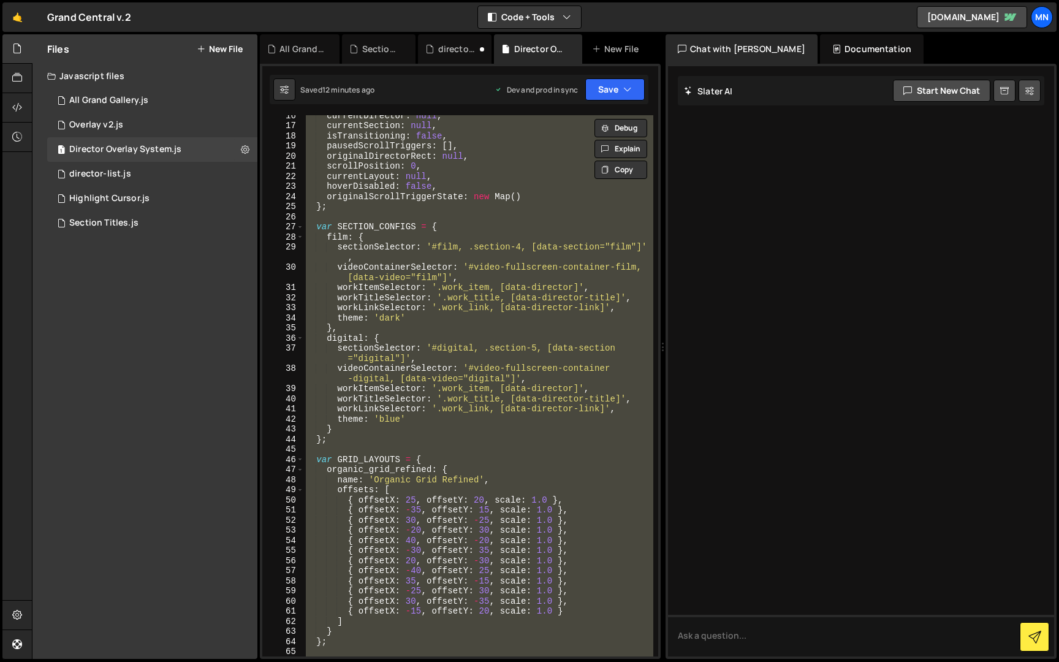
scroll to position [128, 0]
click at [506, 268] on div "currentDirector : null , currentSection : null , isTransitioning : false , paus…" at bounding box center [478, 385] width 350 height 541
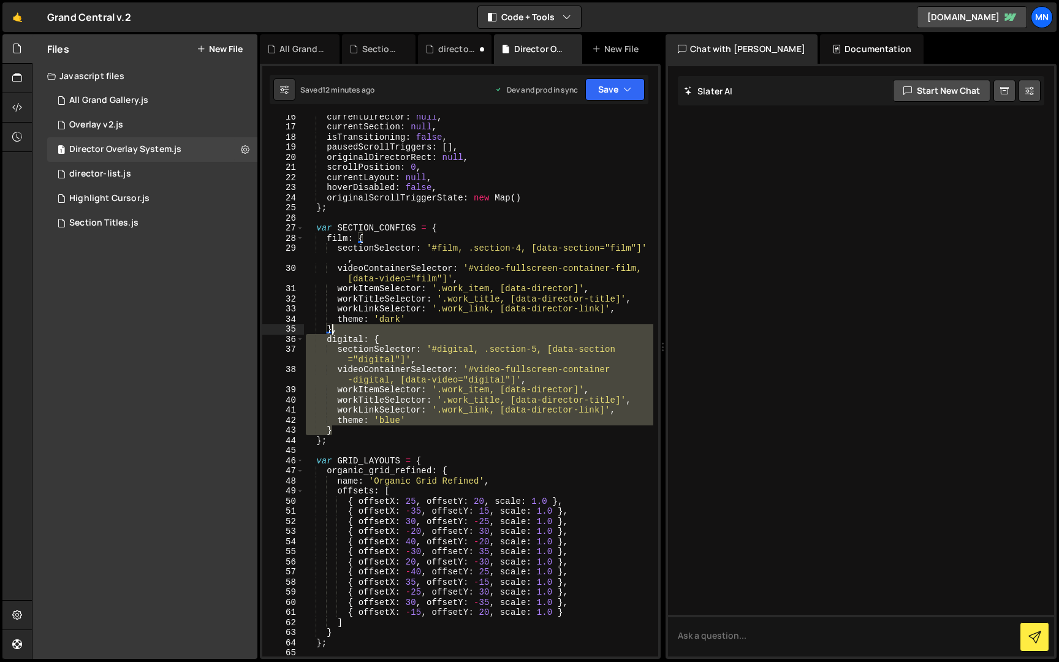
drag, startPoint x: 334, startPoint y: 430, endPoint x: 334, endPoint y: 330, distance: 99.9
click at [334, 330] on div "currentDirector : null , currentSection : null , isTransitioning : false , paus…" at bounding box center [478, 398] width 350 height 572
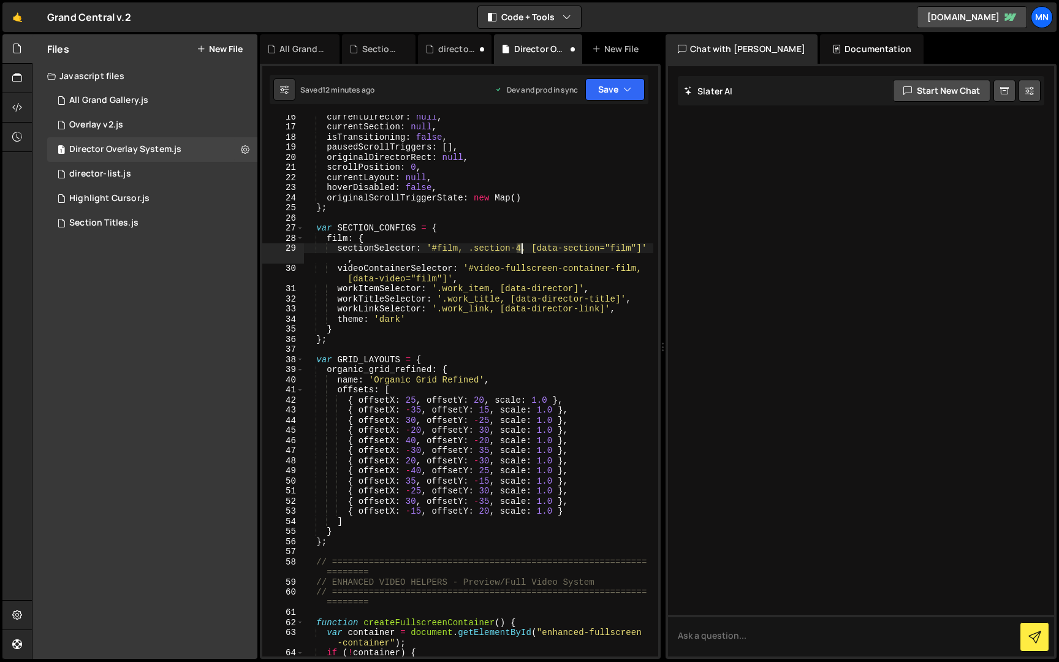
drag, startPoint x: 518, startPoint y: 246, endPoint x: 555, endPoint y: 257, distance: 37.6
click at [520, 246] on div "currentDirector : null , currentSection : null , isTransitioning : false , paus…" at bounding box center [478, 392] width 350 height 561
click at [581, 401] on div "currentDirector : null , currentSection : null , isTransitioning : false , paus…" at bounding box center [478, 392] width 350 height 561
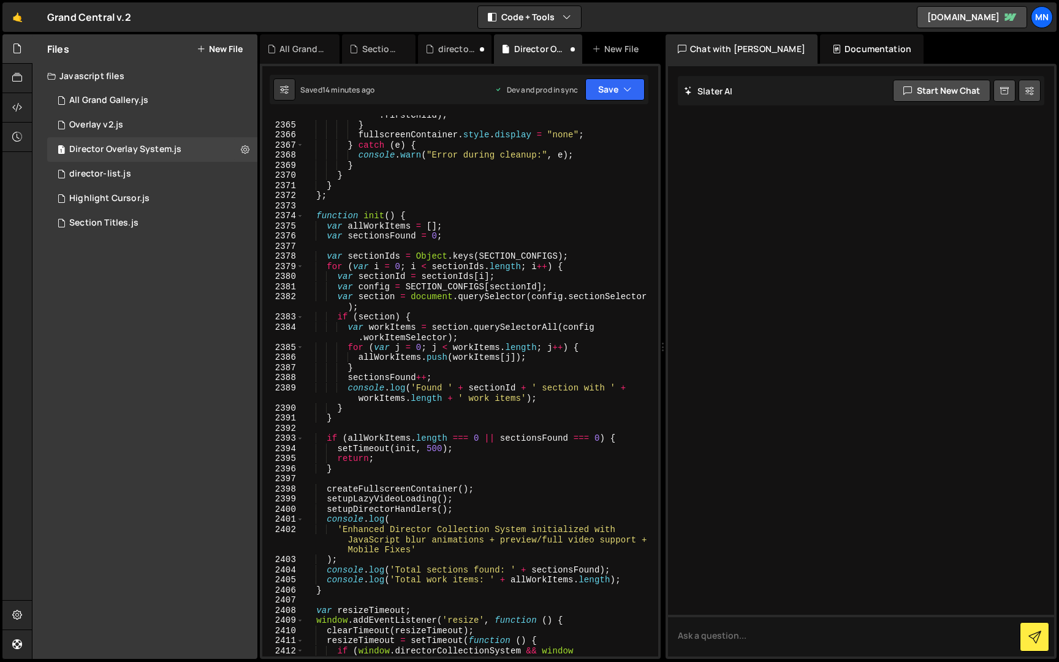
scroll to position [19541, 0]
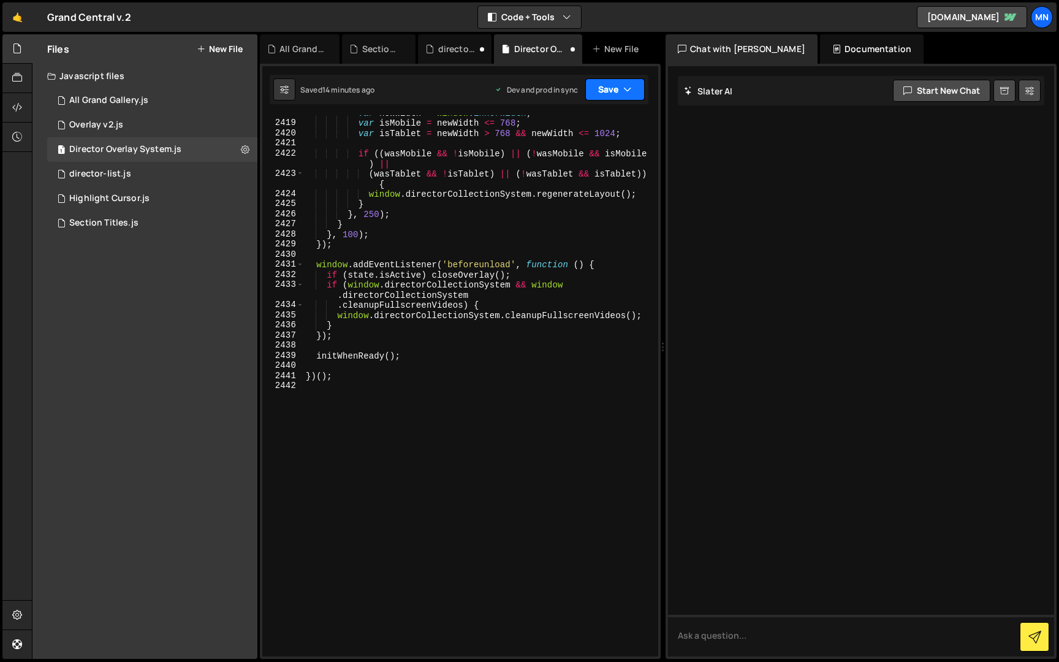
type textarea "{ offsetX: 25, offsetY: 20, scale: 1.0 },"
click at [637, 83] on button "Save" at bounding box center [614, 89] width 59 height 22
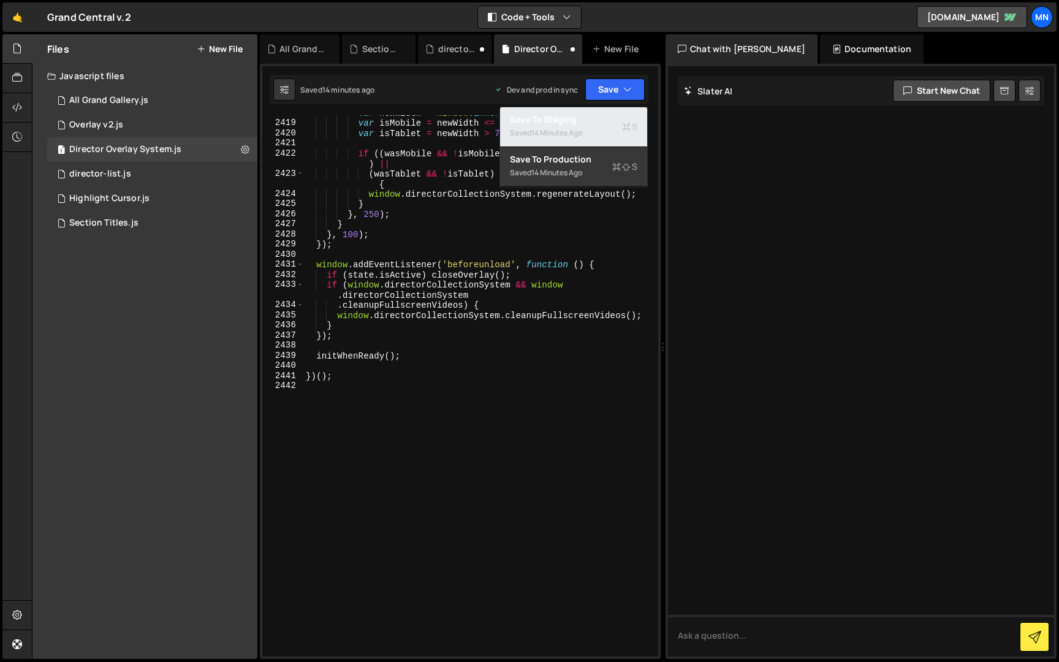
click at [594, 119] on div "Save to Staging S" at bounding box center [573, 119] width 127 height 12
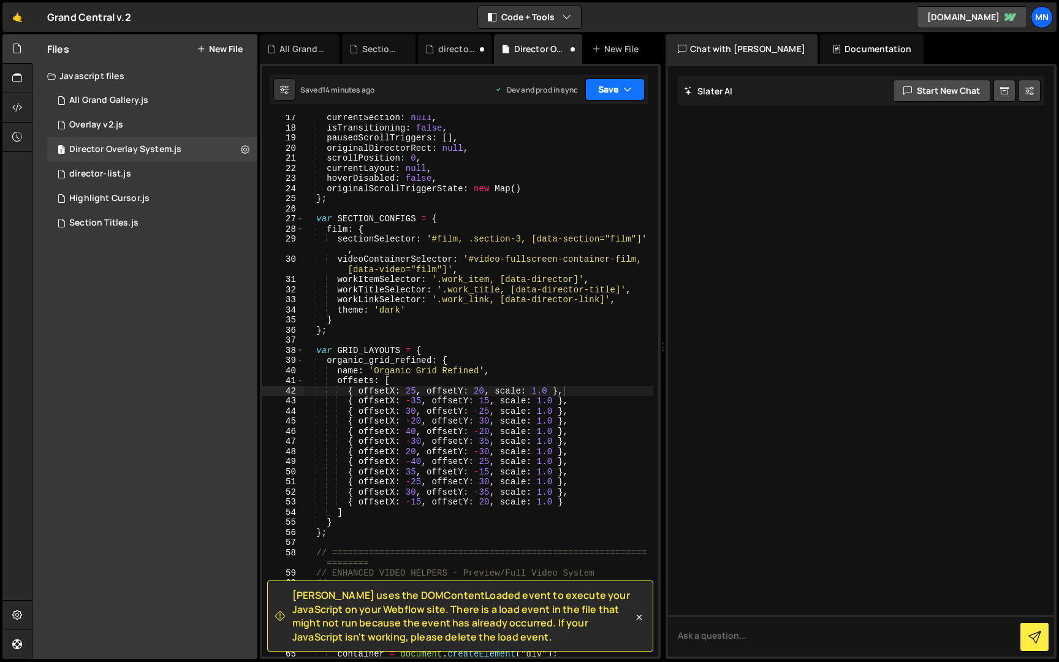
scroll to position [135, 0]
click at [620, 83] on button "Save" at bounding box center [614, 89] width 59 height 22
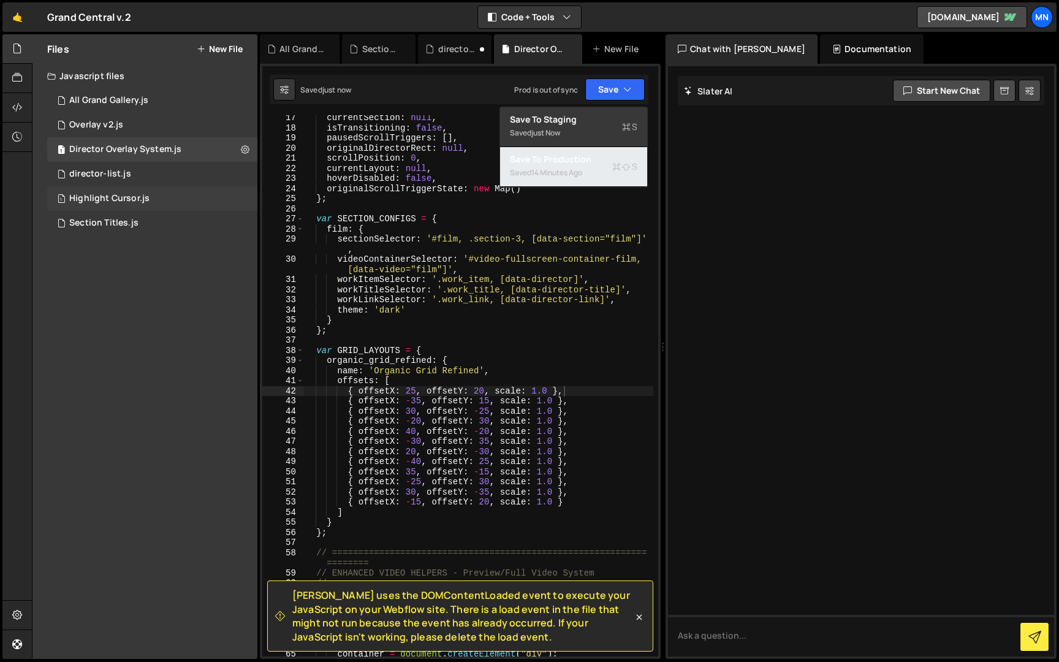
drag, startPoint x: 588, startPoint y: 175, endPoint x: 66, endPoint y: 210, distance: 523.4
click at [588, 175] on div "Saved 14 minutes ago" at bounding box center [573, 172] width 127 height 15
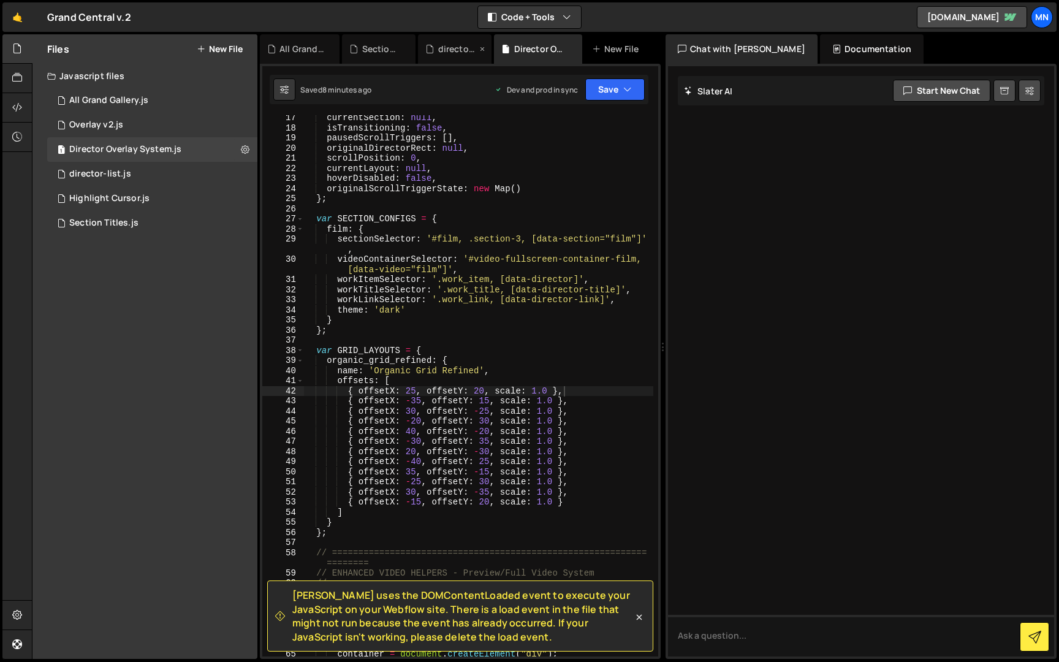
click at [455, 49] on div "director-list.js" at bounding box center [457, 49] width 39 height 12
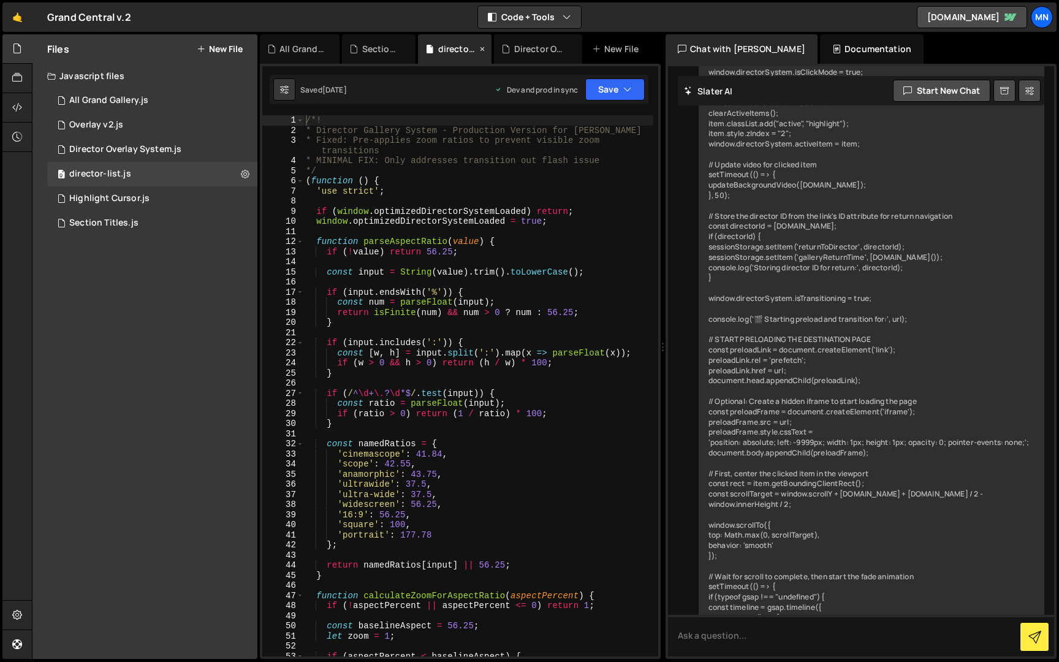
scroll to position [24983, 0]
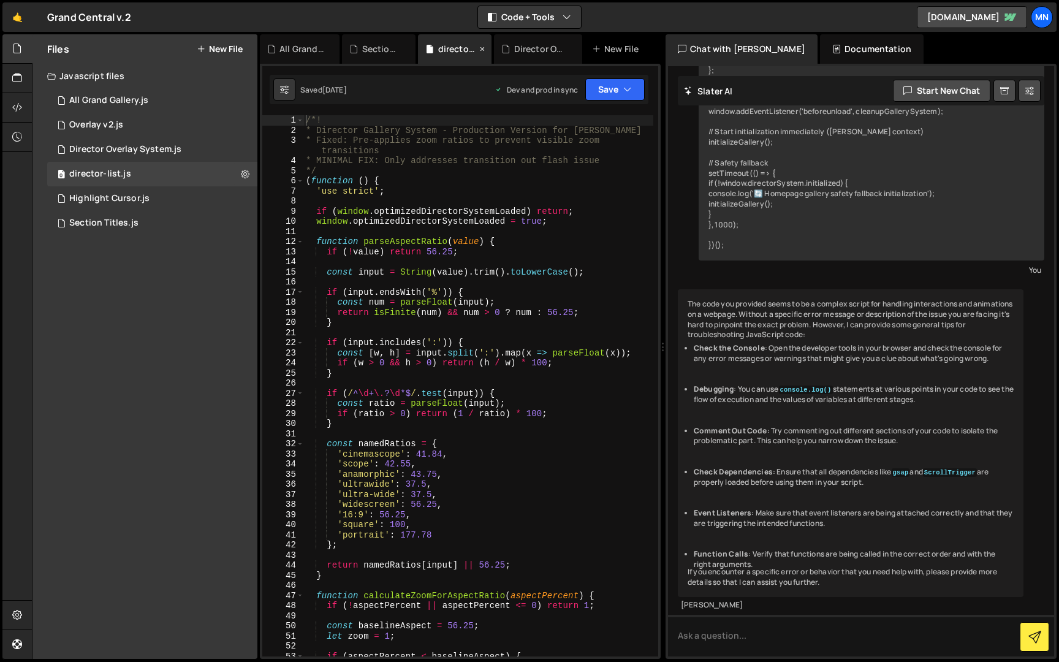
click at [480, 46] on icon at bounding box center [482, 49] width 9 height 12
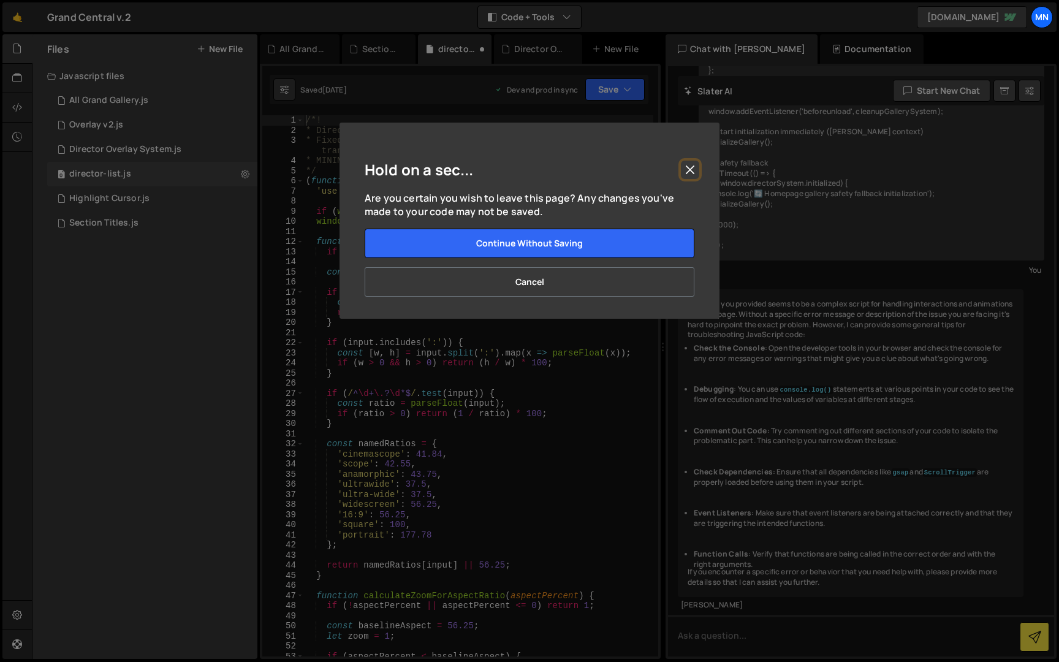
drag, startPoint x: 695, startPoint y: 167, endPoint x: 677, endPoint y: 145, distance: 27.9
click at [695, 167] on button "Close" at bounding box center [690, 170] width 18 height 18
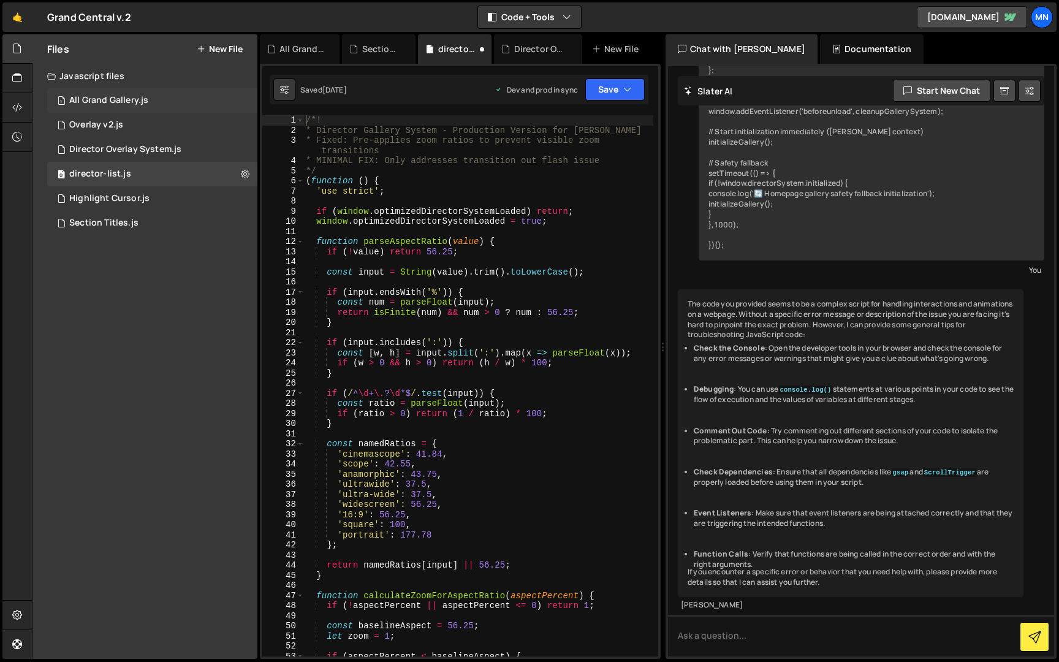
click at [102, 104] on div "All Grand Gallery.js" at bounding box center [108, 100] width 79 height 11
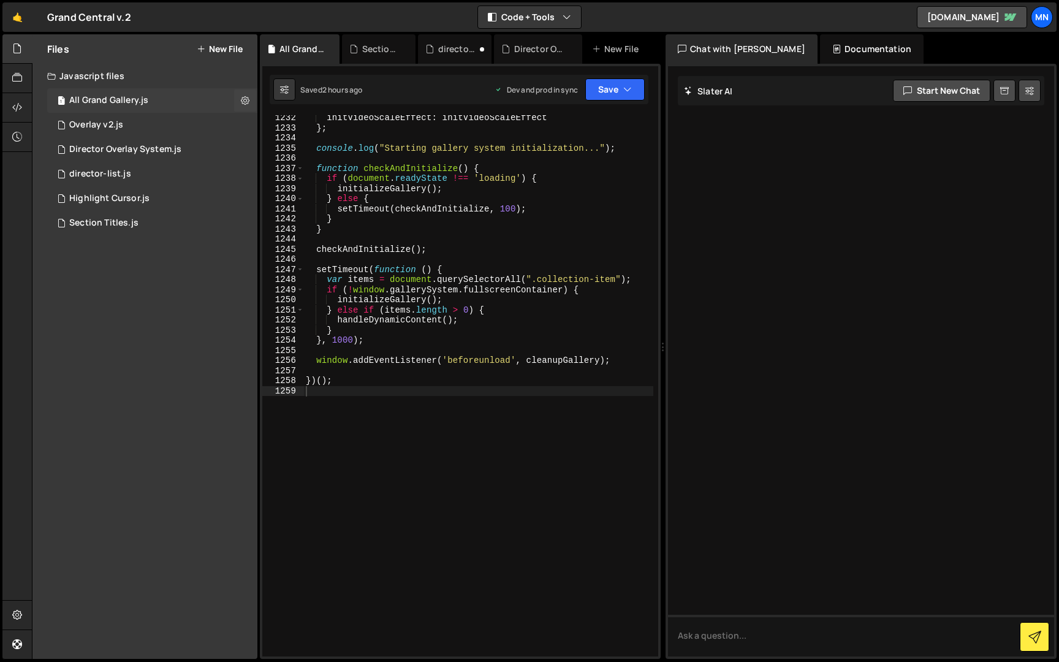
scroll to position [0, 0]
click at [384, 49] on div "Section Titles.js" at bounding box center [381, 49] width 39 height 12
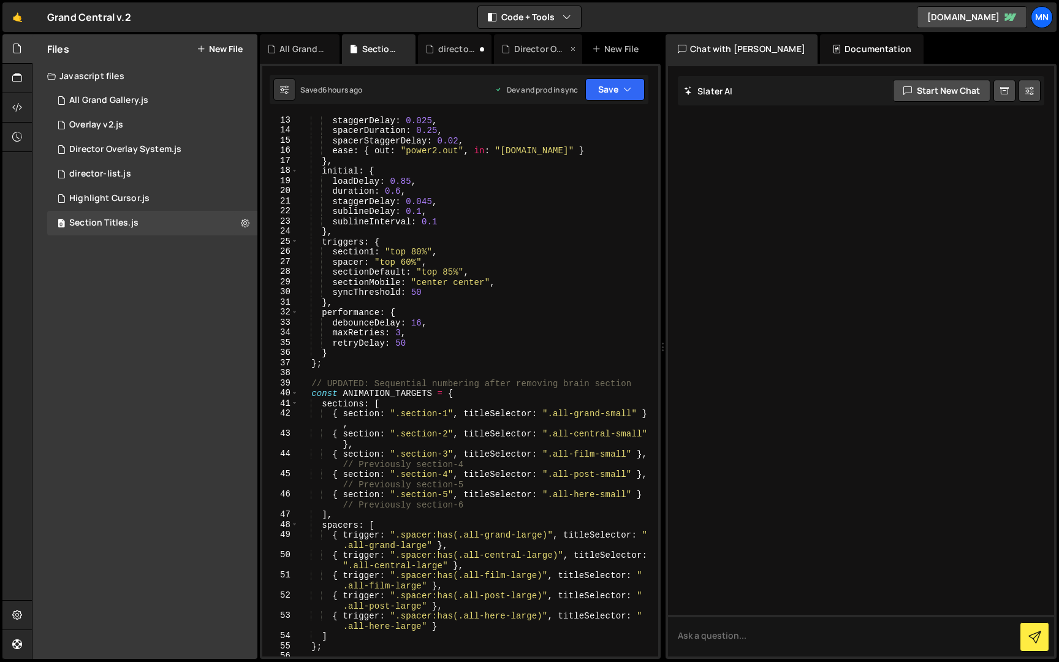
click at [520, 51] on div "Director Overlay System.js" at bounding box center [540, 49] width 53 height 12
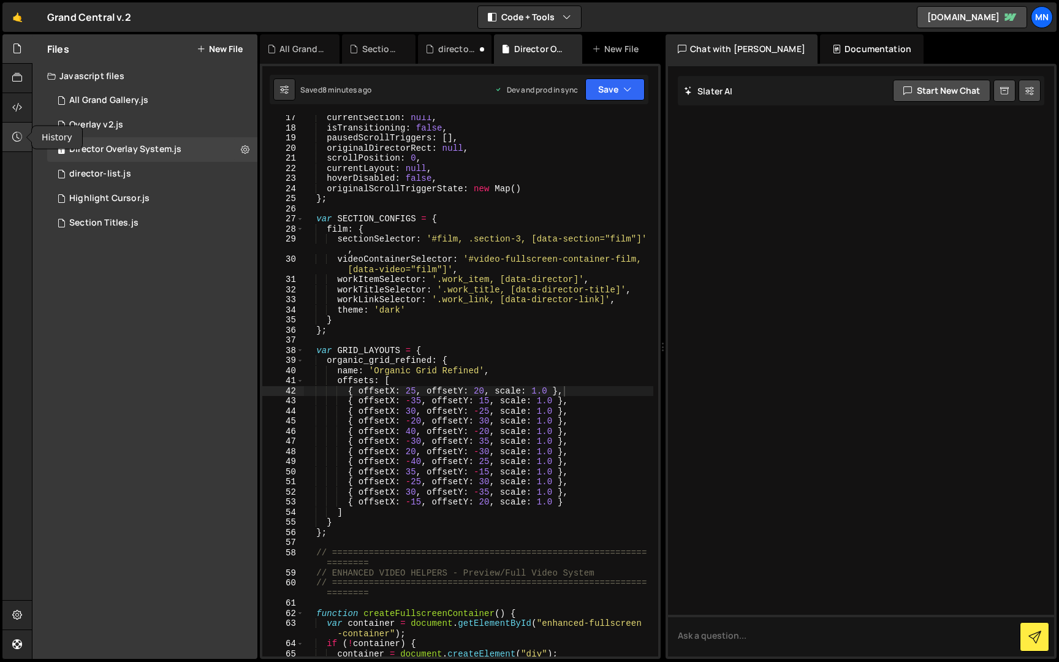
click at [16, 135] on icon at bounding box center [17, 136] width 10 height 13
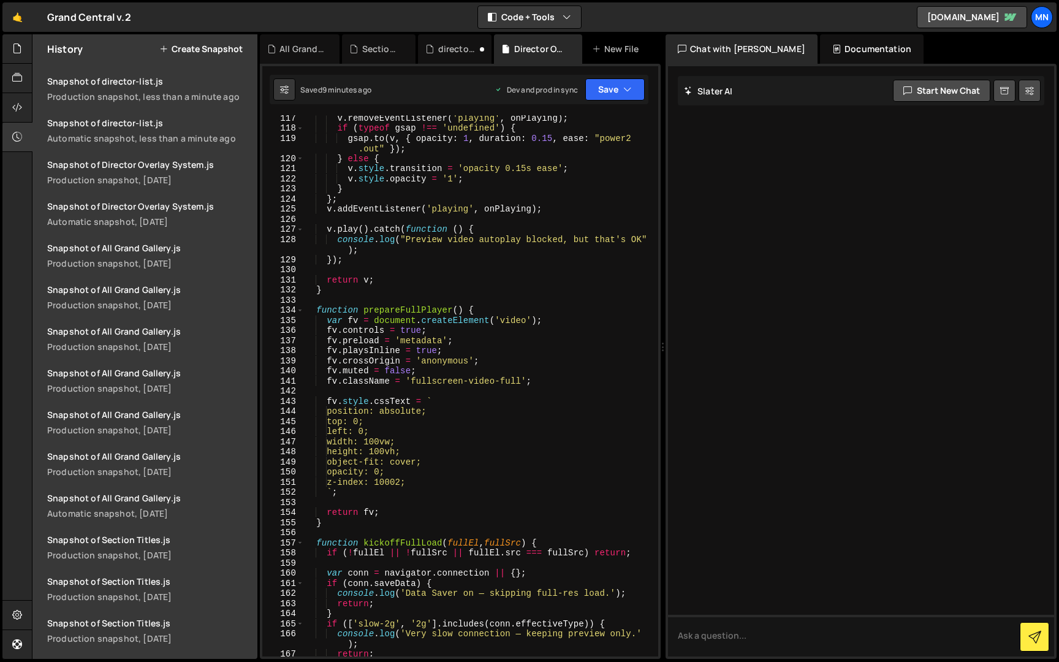
scroll to position [1559, 0]
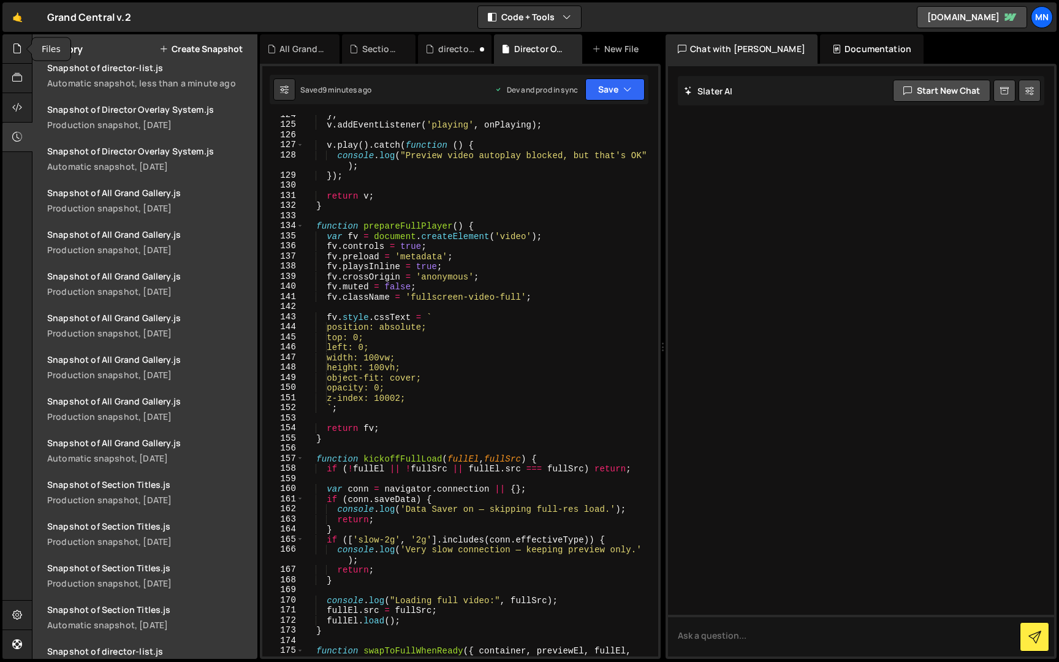
drag, startPoint x: 18, startPoint y: 50, endPoint x: 249, endPoint y: 248, distance: 304.3
click at [20, 50] on icon at bounding box center [17, 48] width 10 height 13
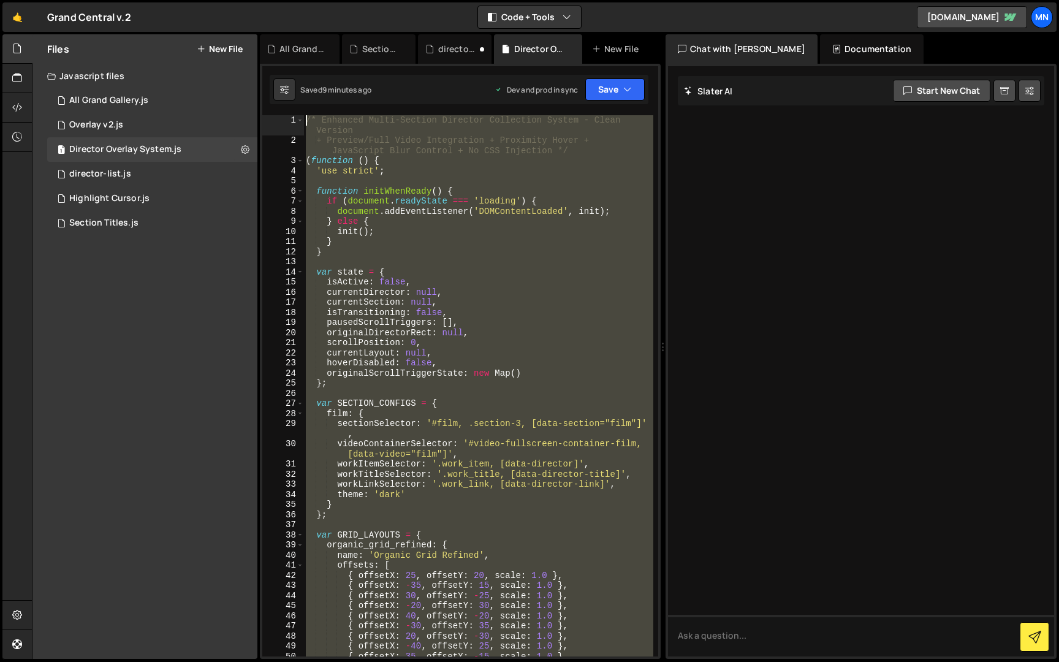
scroll to position [0, 0]
drag, startPoint x: 313, startPoint y: 561, endPoint x: 274, endPoint y: -23, distance: 585.3
click at [274, 0] on html "Projects Community Library Blog MN Projects Your Teams Invite team member Accou…" at bounding box center [529, 331] width 1059 height 662
paste textarea "})();"
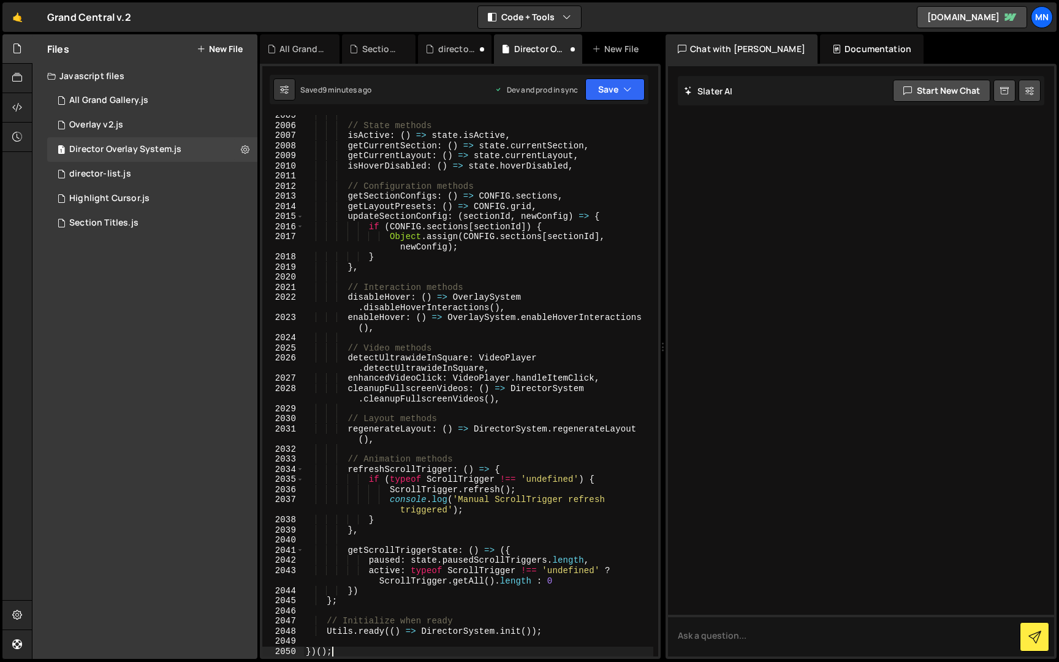
scroll to position [19541, 0]
click at [623, 85] on icon "button" at bounding box center [627, 89] width 9 height 12
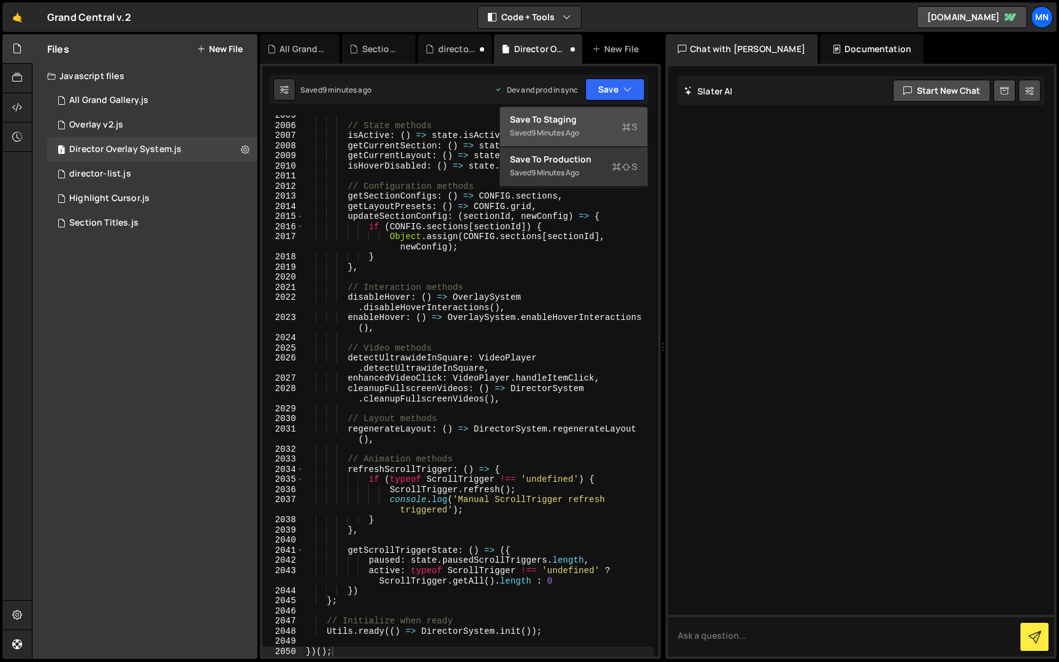
click at [584, 129] on div "Saved 9 minutes ago" at bounding box center [573, 133] width 127 height 15
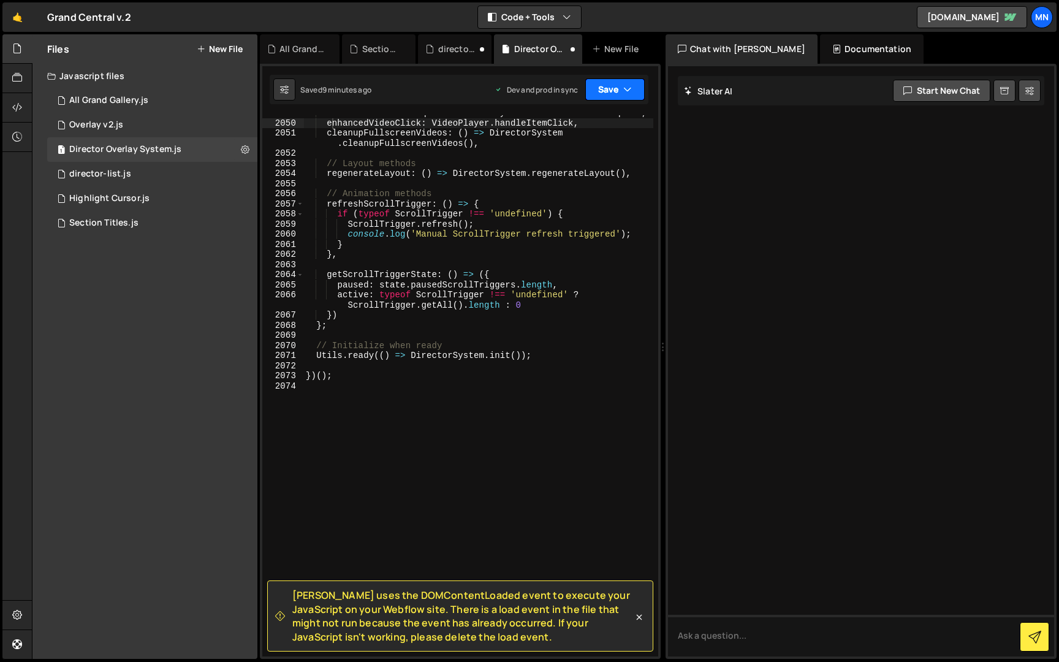
click at [621, 87] on button "Save" at bounding box center [614, 89] width 59 height 22
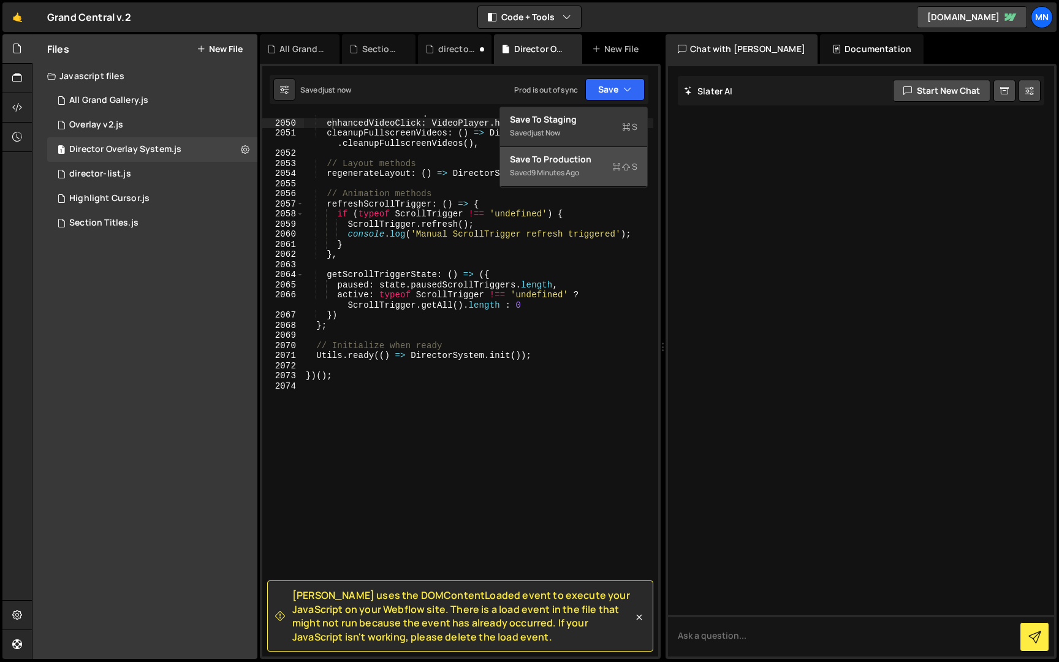
click at [582, 174] on div "Saved 9 minutes ago" at bounding box center [573, 172] width 127 height 15
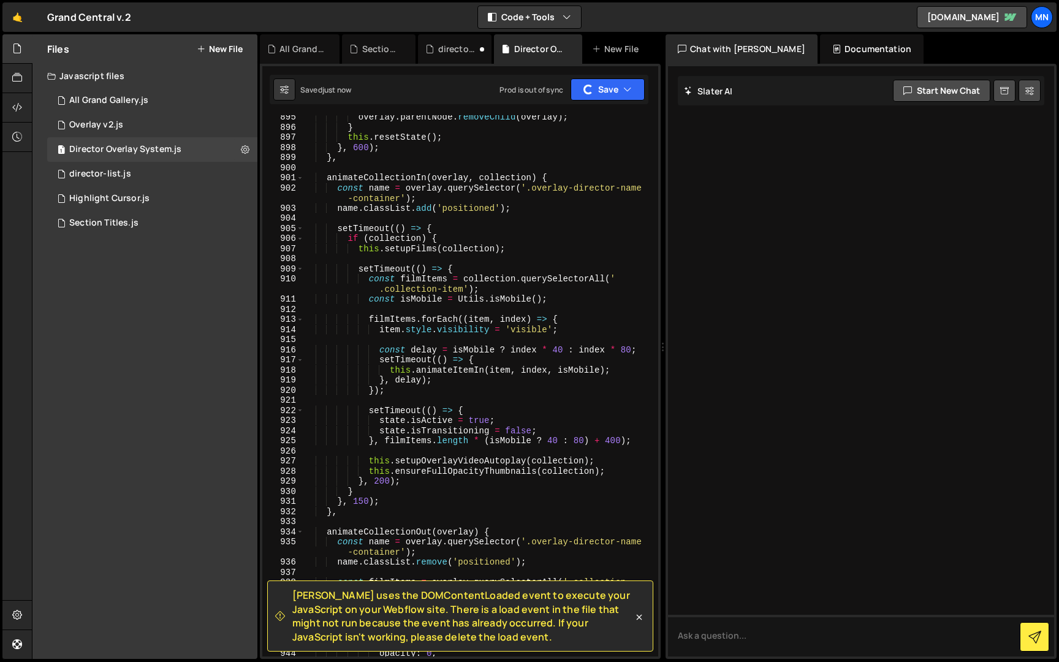
scroll to position [0, 0]
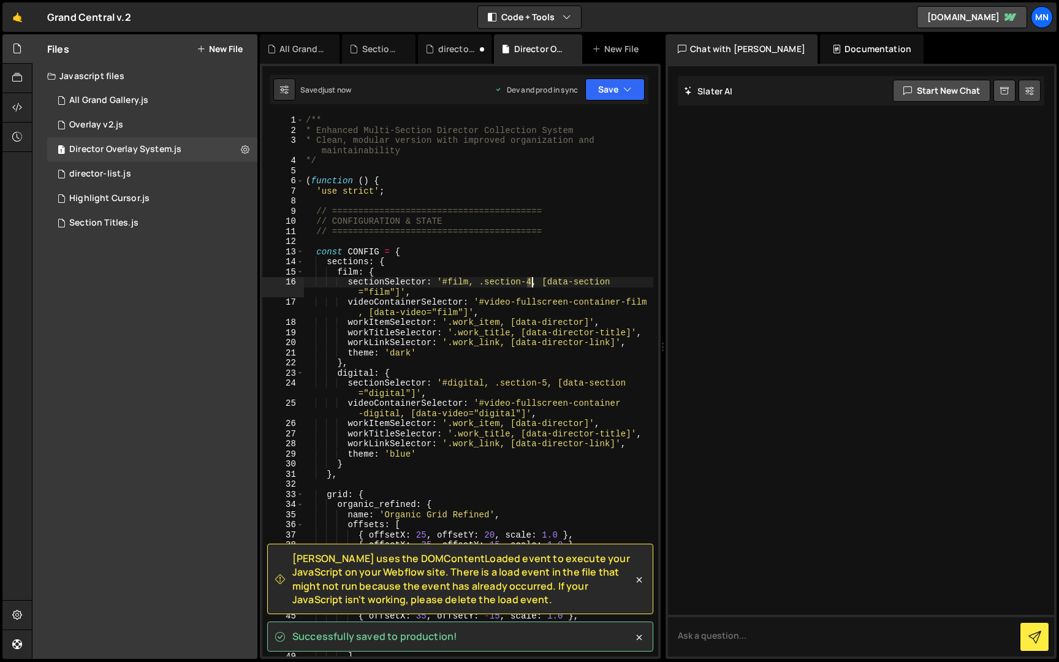
click at [532, 281] on div "/** * Enhanced Multi-Section Director Collection System * Clean, modular versio…" at bounding box center [478, 395] width 350 height 561
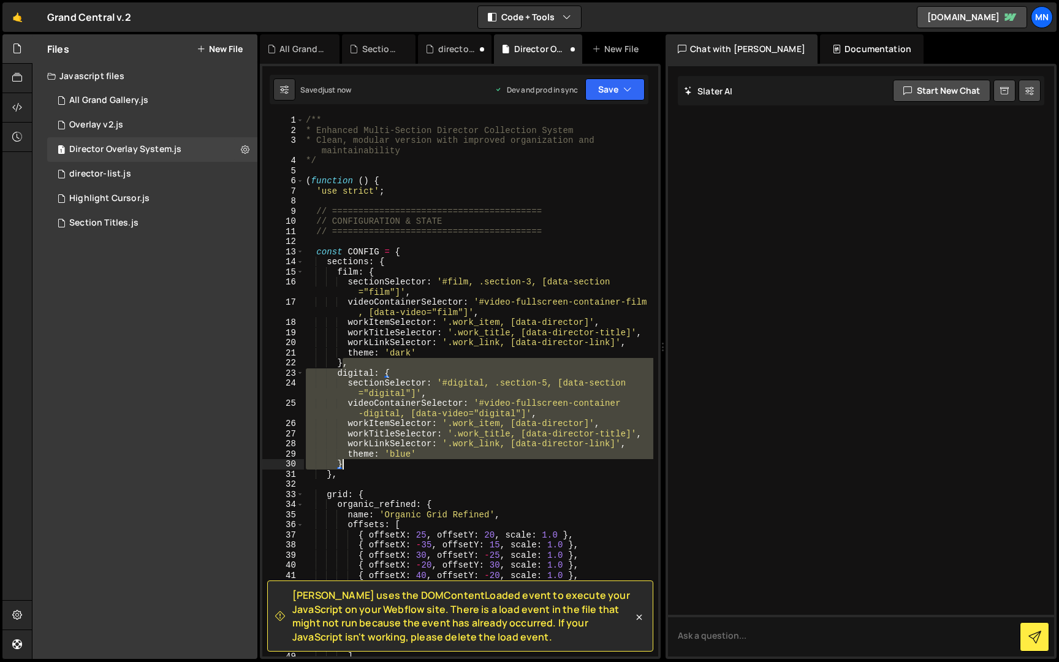
drag, startPoint x: 344, startPoint y: 363, endPoint x: 346, endPoint y: 463, distance: 99.9
click at [346, 463] on div "/** * Enhanced Multi-Section Director Collection System * Clean, modular versio…" at bounding box center [478, 395] width 350 height 561
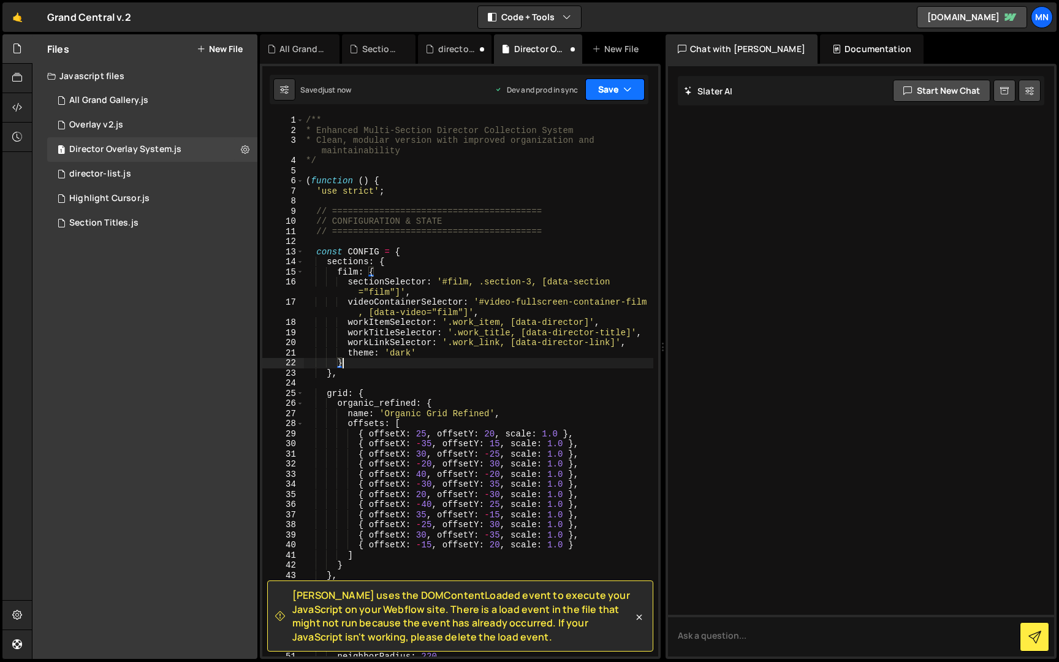
type textarea "}"
click at [615, 86] on button "Save" at bounding box center [614, 89] width 59 height 22
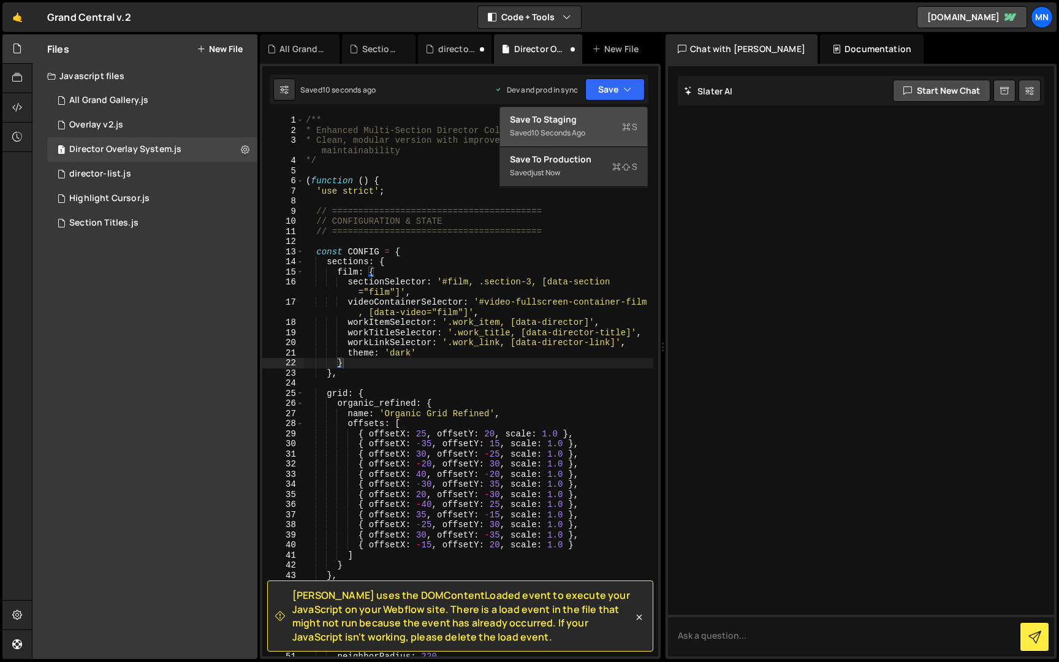
click at [614, 117] on div "Save to Staging S" at bounding box center [573, 119] width 127 height 12
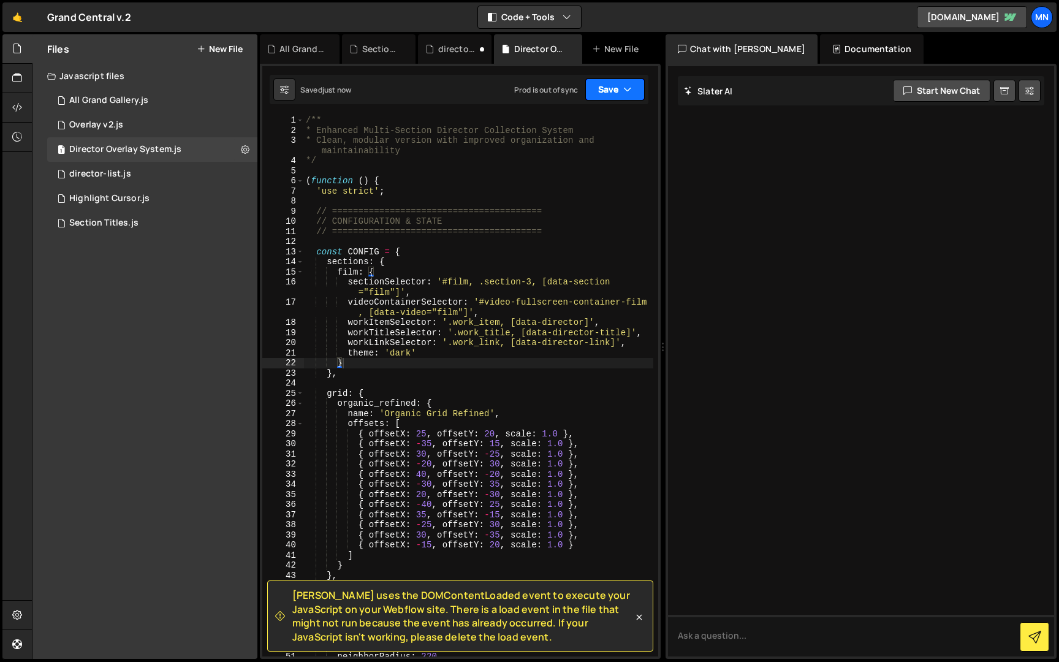
click at [623, 82] on button "Save" at bounding box center [614, 89] width 59 height 22
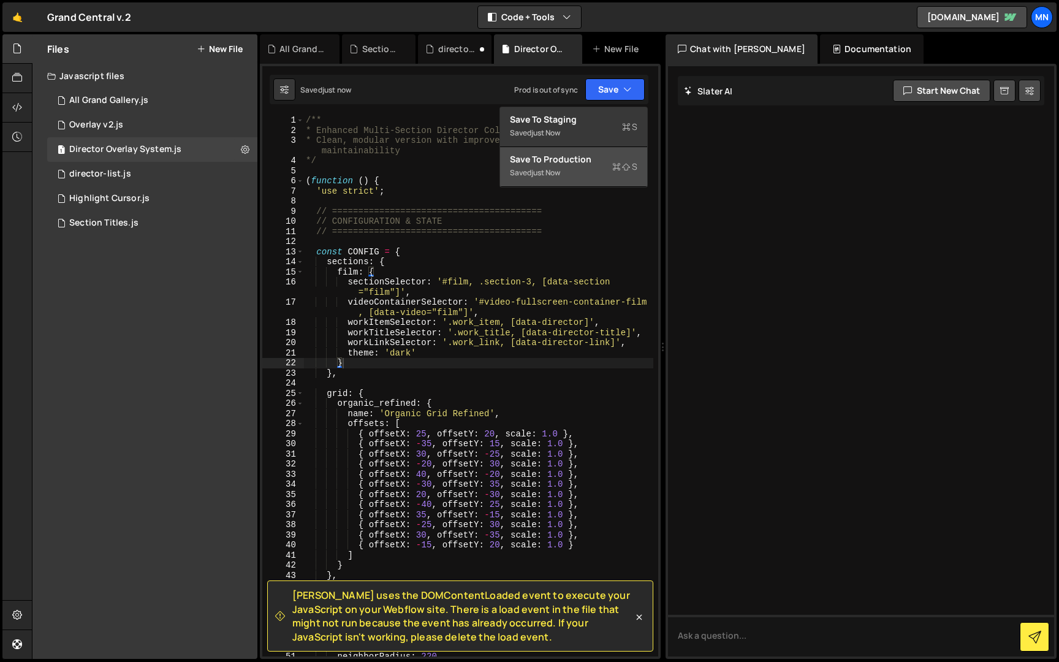
click at [603, 170] on div "Saved just now" at bounding box center [573, 172] width 127 height 15
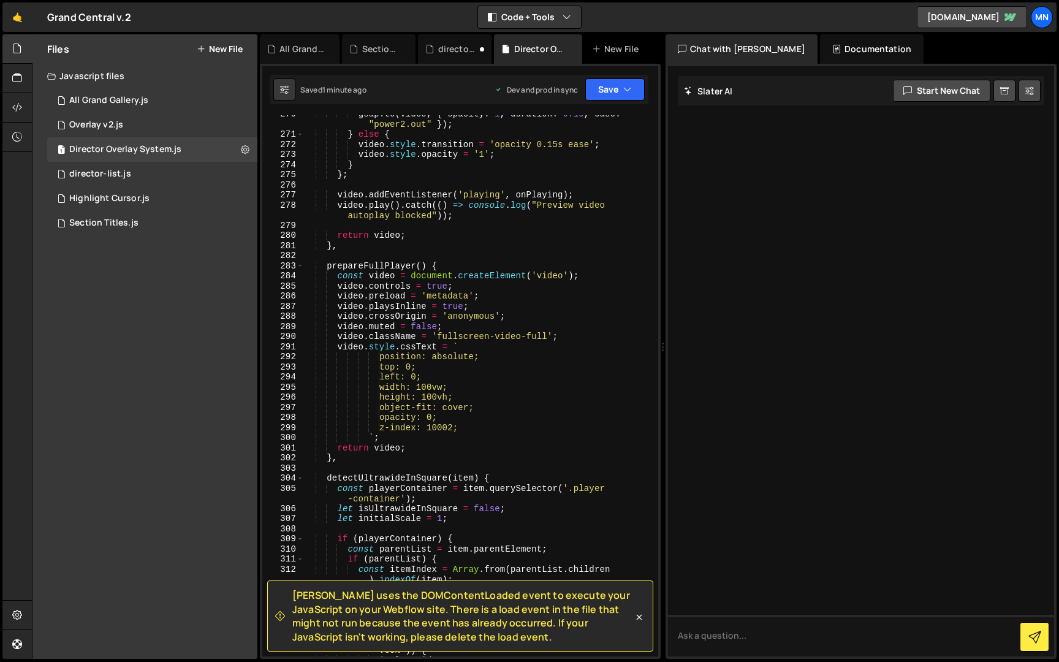
scroll to position [19541, 0]
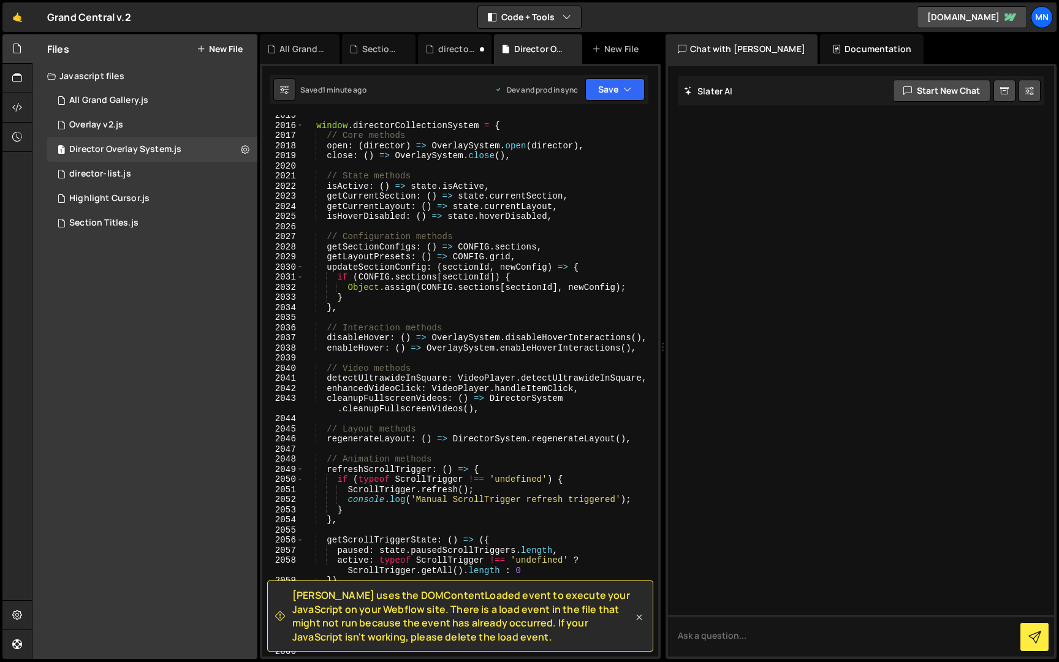
click at [640, 619] on icon at bounding box center [639, 617] width 12 height 12
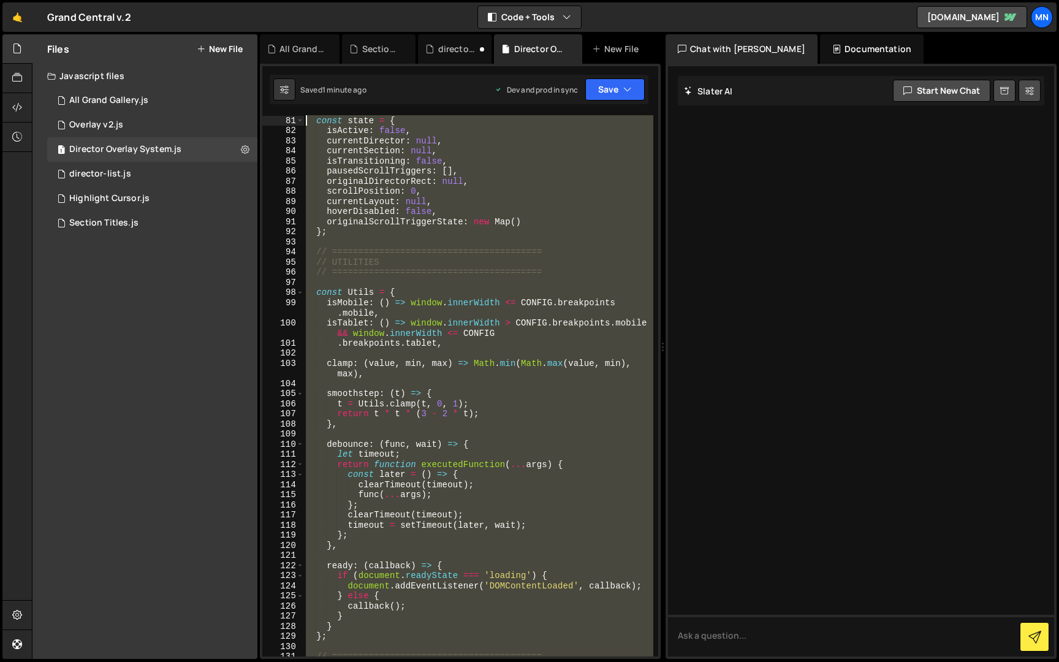
scroll to position [0, 0]
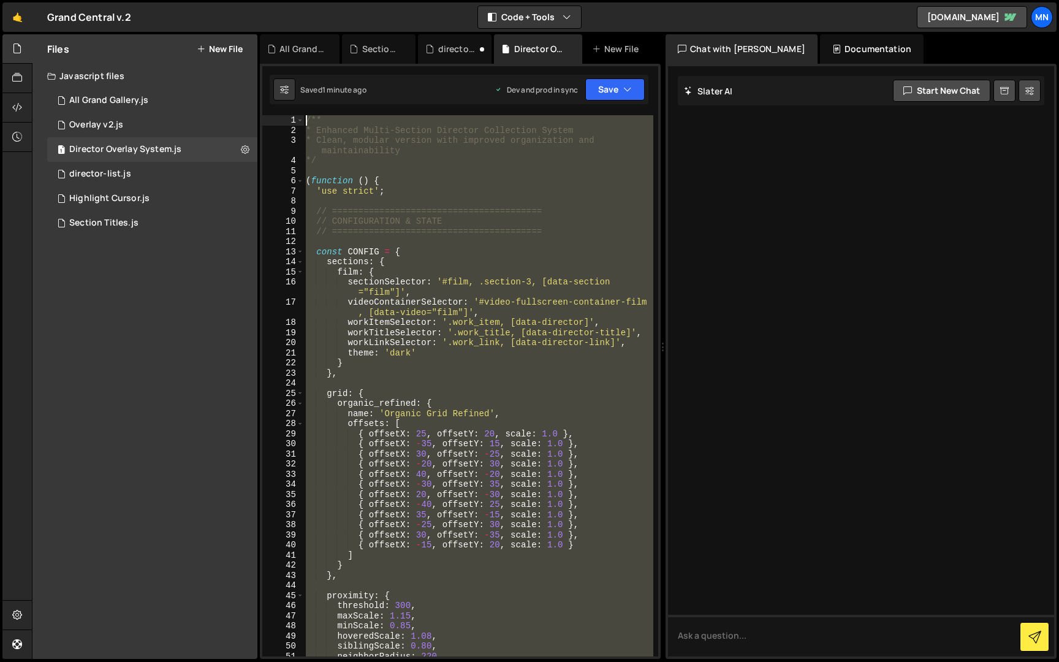
drag, startPoint x: 346, startPoint y: 648, endPoint x: 273, endPoint y: -23, distance: 674.4
click at [273, 0] on html "Projects Community Library Blog MN Projects Your Teams Invite team member Accou…" at bounding box center [529, 331] width 1059 height 662
paste textarea "})();"
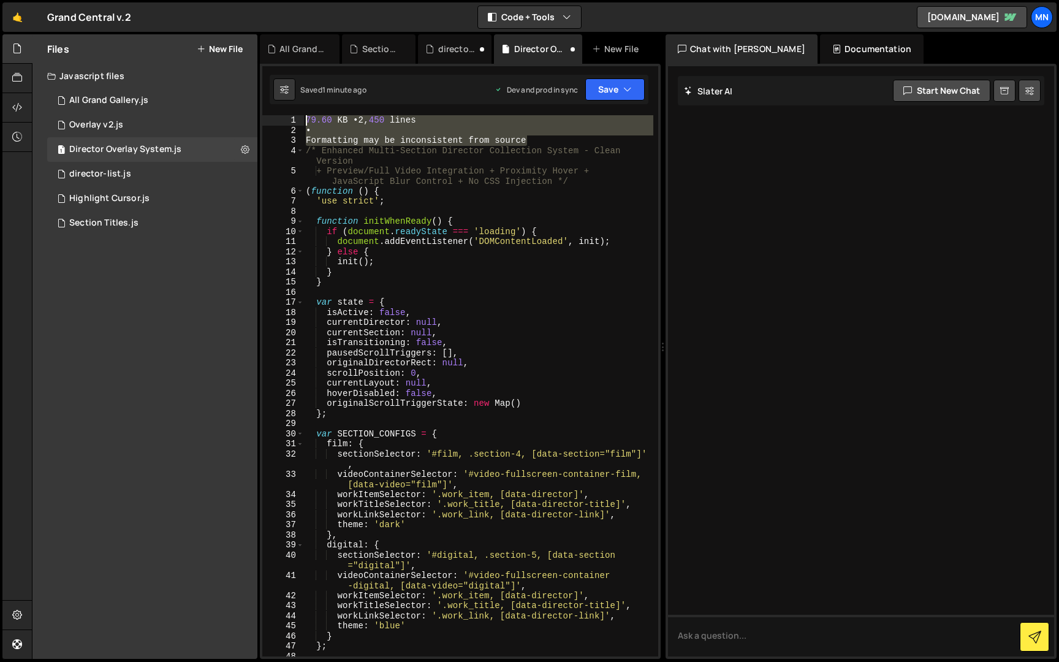
drag, startPoint x: 540, startPoint y: 142, endPoint x: 284, endPoint y: 114, distance: 257.0
click at [284, 114] on div "})(); 1 2 3 4 5 6 7 8 9 10 11 12 13 14 15 16 17 18 19 20 21 22 23 24 25 26 27 2…" at bounding box center [460, 361] width 401 height 595
type textarea "79.60 KB •2,450 lines •"
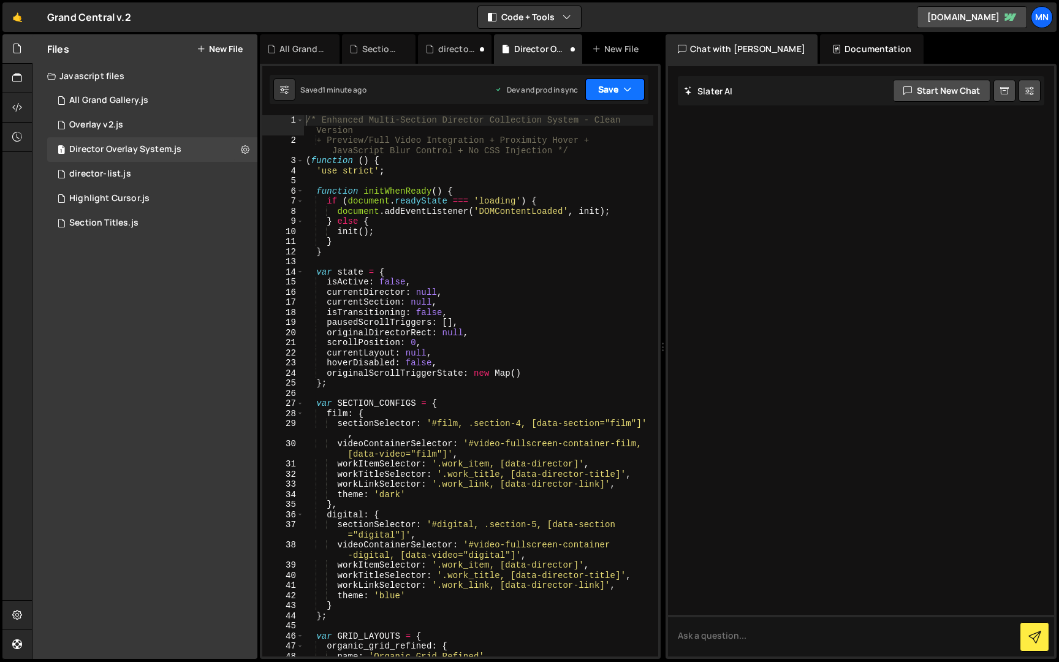
click at [617, 85] on button "Save" at bounding box center [614, 89] width 59 height 22
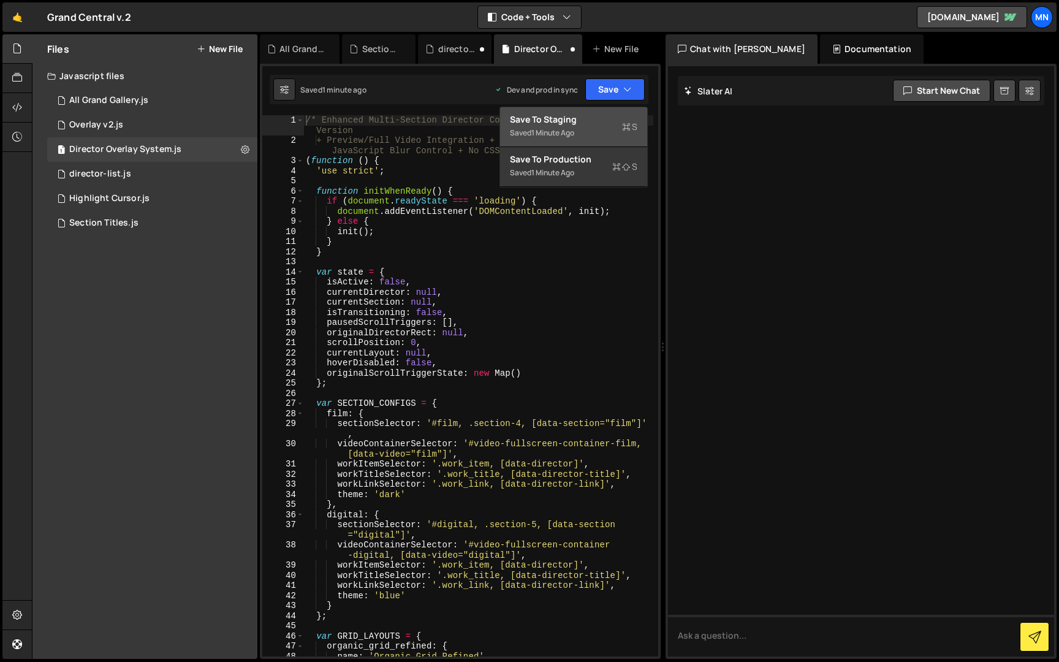
click at [609, 142] on button "Save to Staging S Saved 1 minute ago" at bounding box center [573, 127] width 147 height 40
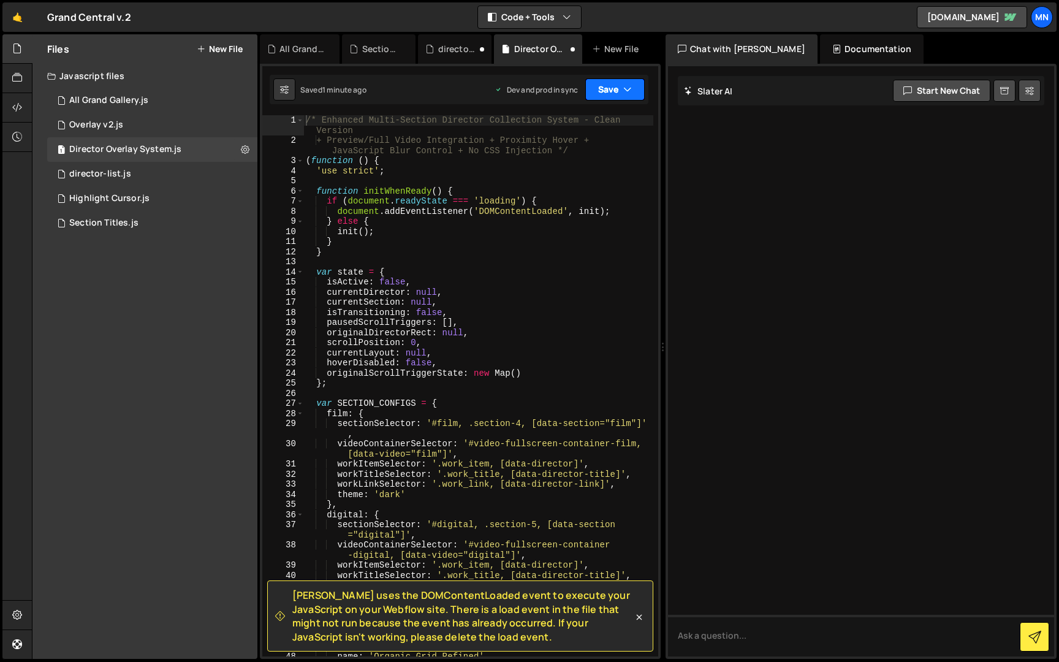
click at [622, 91] on button "Save" at bounding box center [614, 89] width 59 height 22
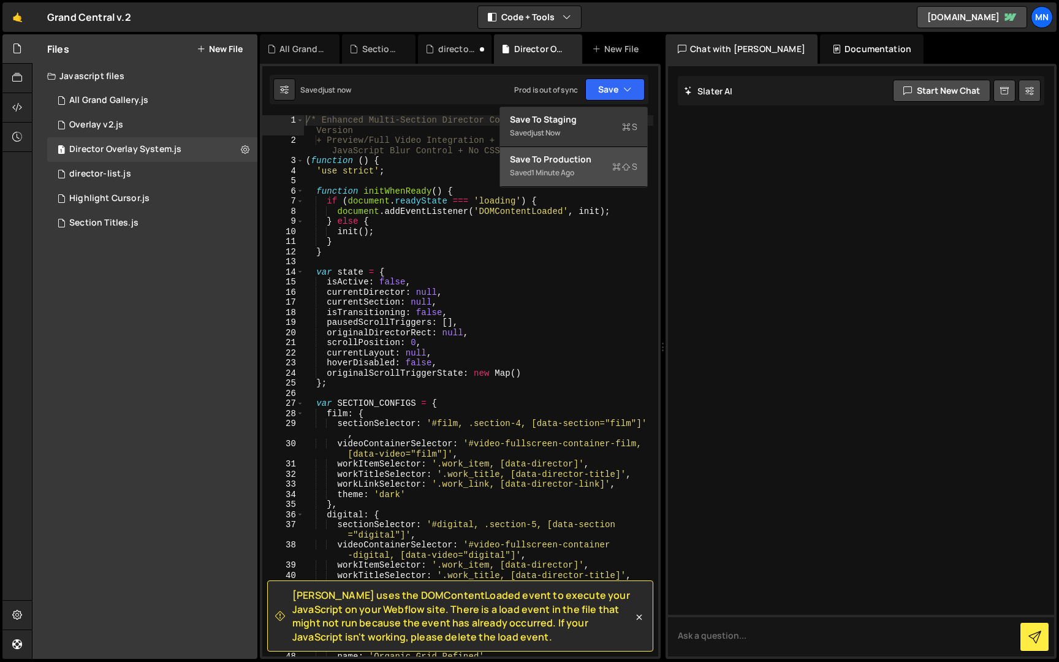
click at [599, 184] on button "Save to Production S Saved 1 minute ago" at bounding box center [573, 167] width 147 height 40
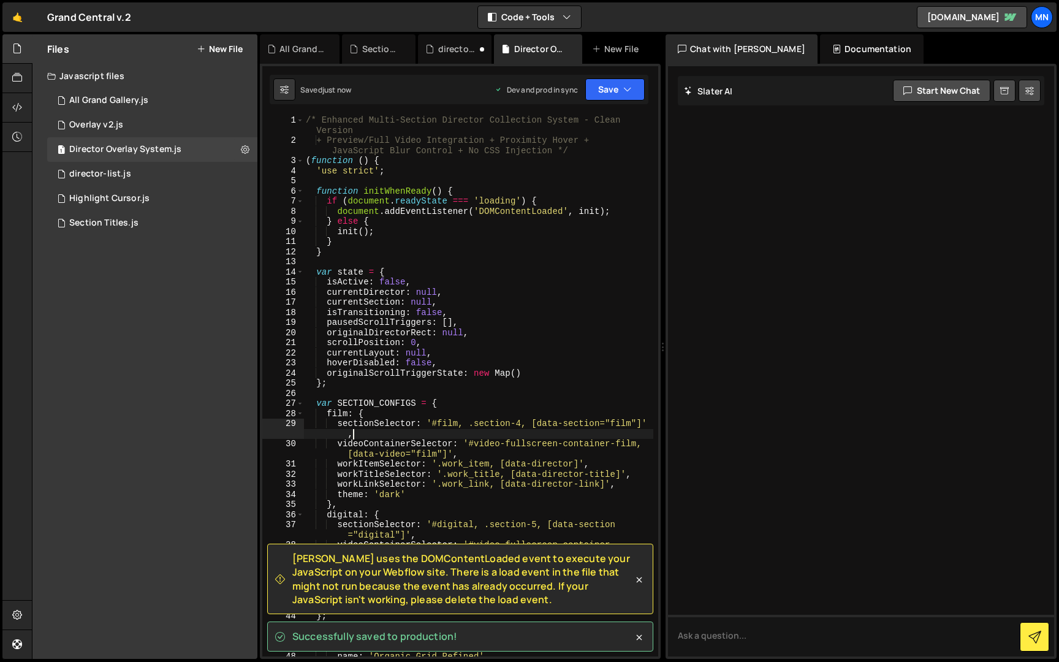
click at [508, 429] on div "/* Enhanced Multi-Section Director Collection System - Clean Version + Preview/…" at bounding box center [478, 401] width 350 height 572
click at [518, 422] on div "/* Enhanced Multi-Section Director Collection System - Clean Version + Preview/…" at bounding box center [478, 401] width 350 height 572
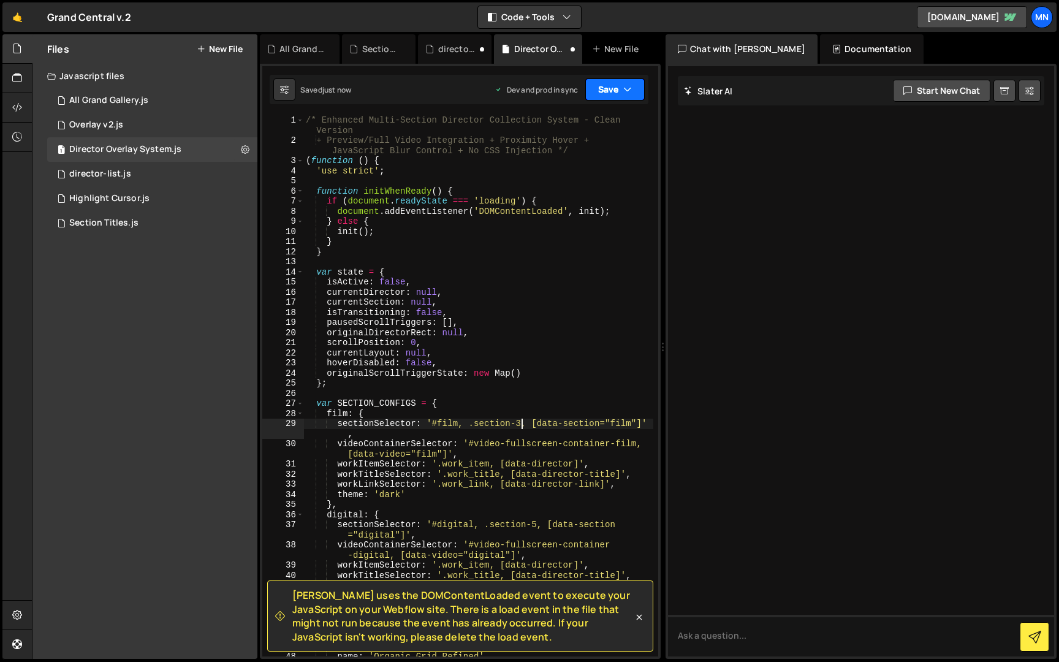
type textarea "sectionSelector: '#film, .section-3, [data-section="film"]',"
click at [614, 90] on button "Save" at bounding box center [614, 89] width 59 height 22
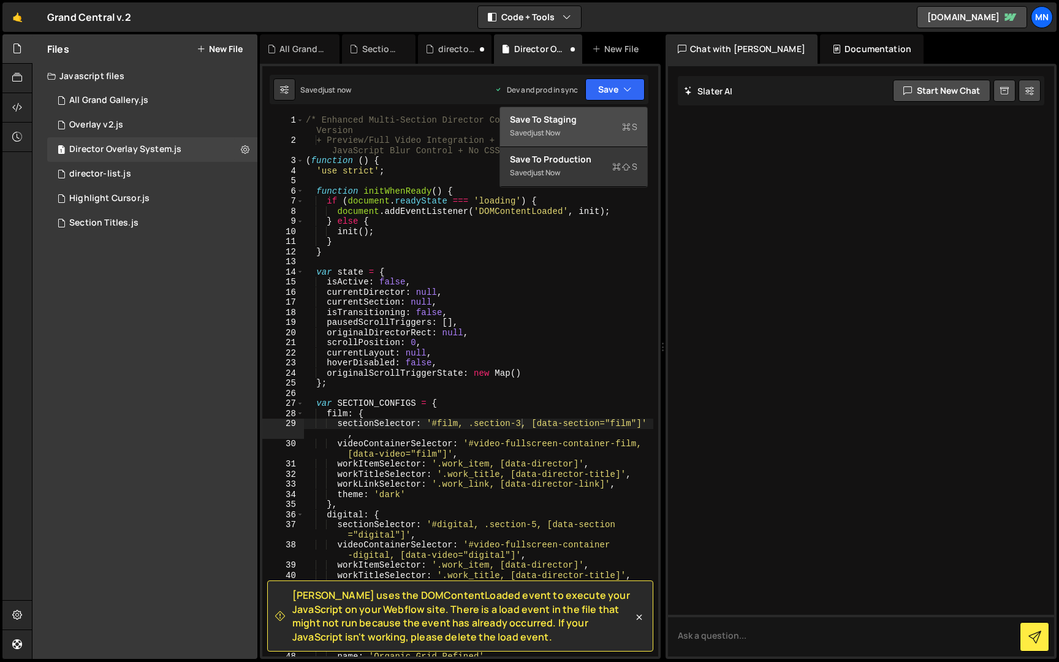
click at [592, 126] on div "Saved just now" at bounding box center [573, 133] width 127 height 15
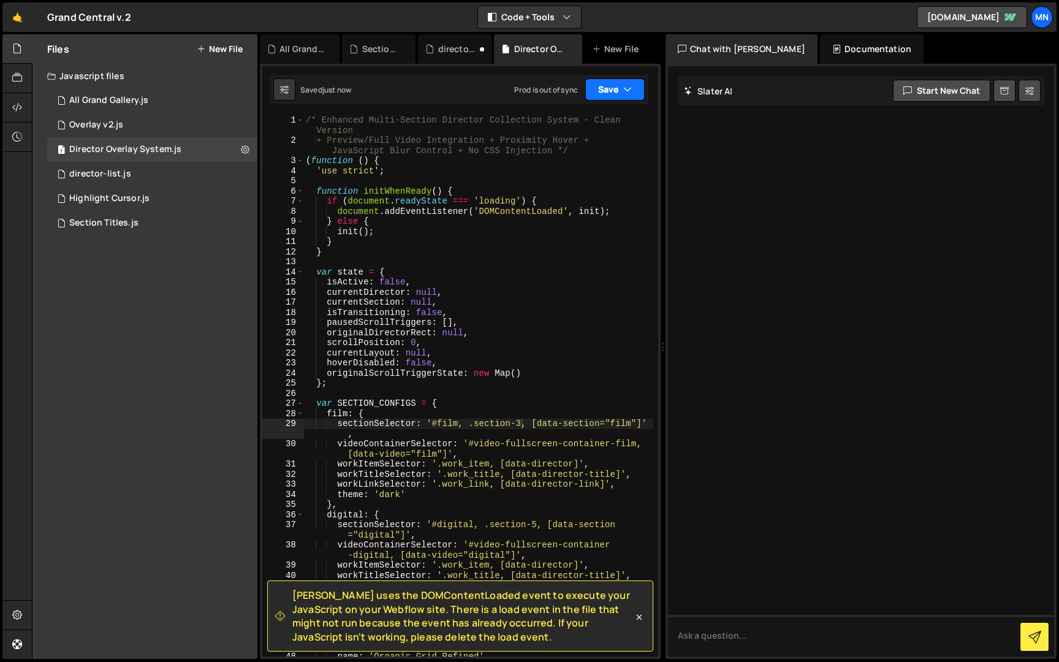
click at [610, 85] on button "Save" at bounding box center [614, 89] width 59 height 22
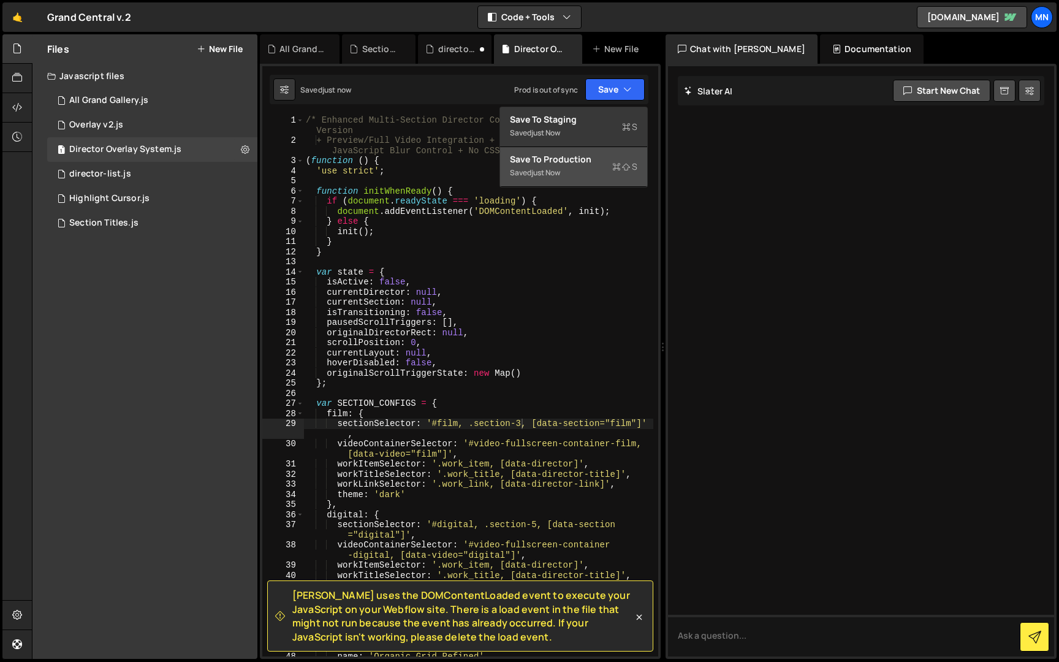
click at [584, 159] on div "Save to Production S" at bounding box center [573, 159] width 127 height 12
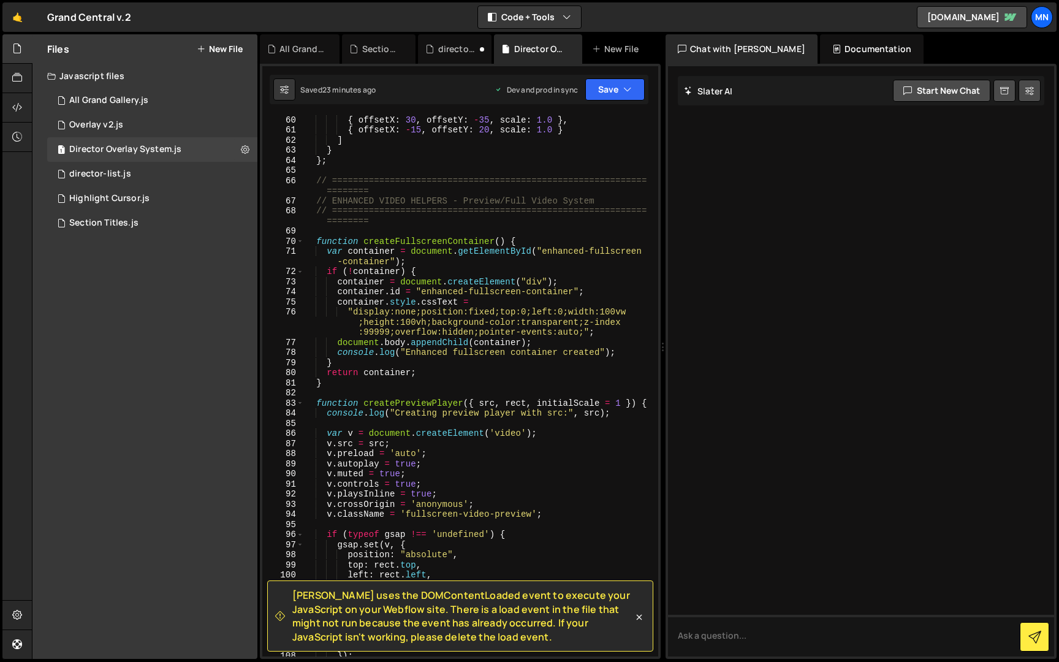
scroll to position [588, 0]
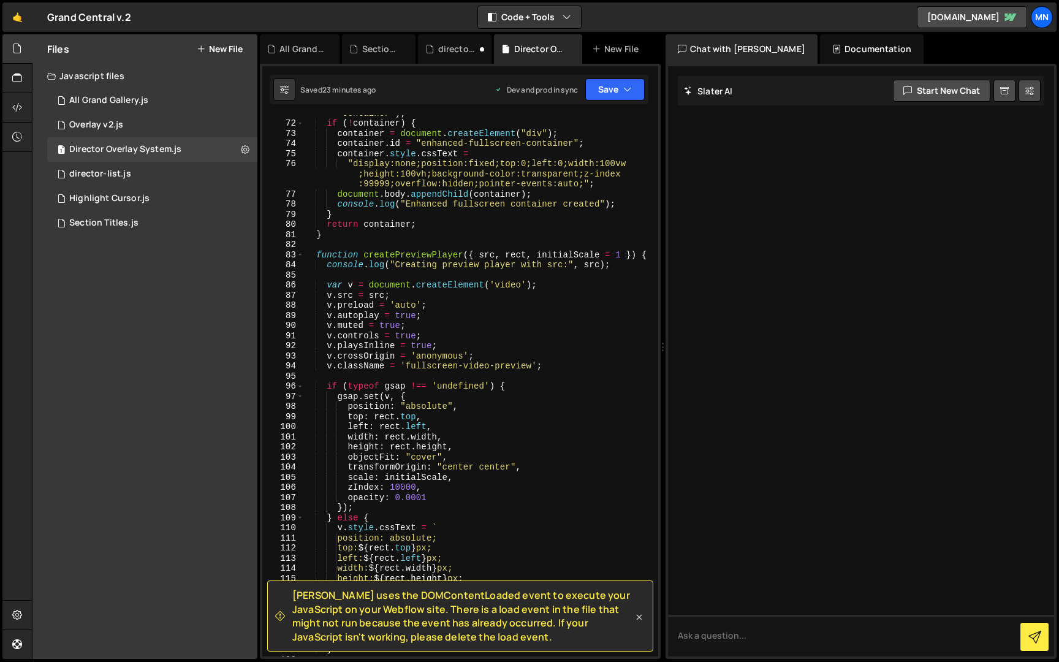
click at [639, 617] on icon at bounding box center [640, 617] width 6 height 6
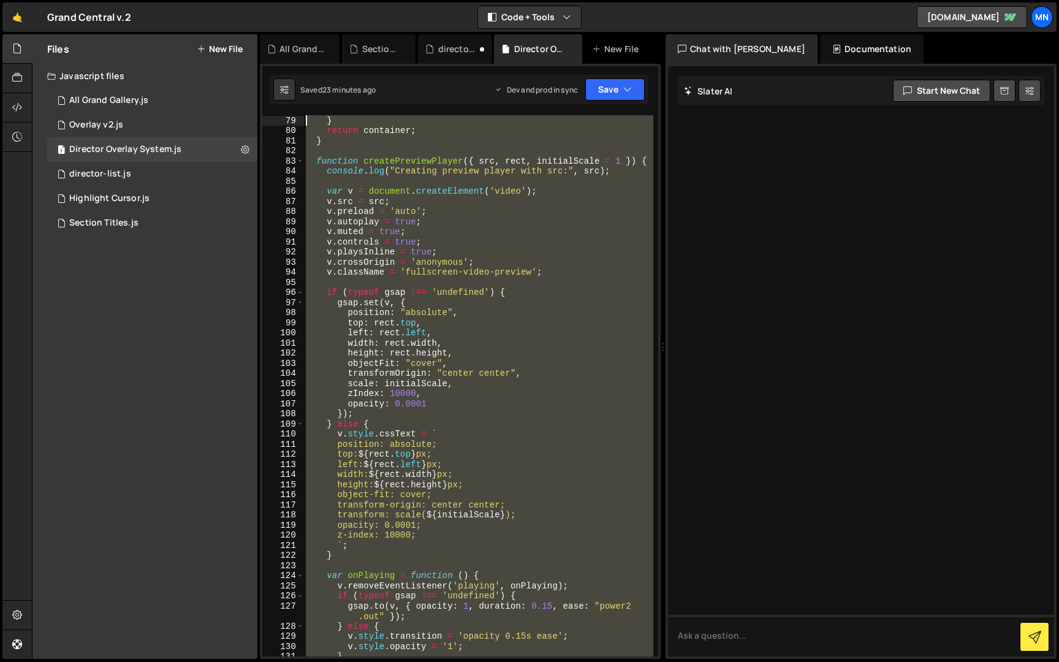
scroll to position [0, 0]
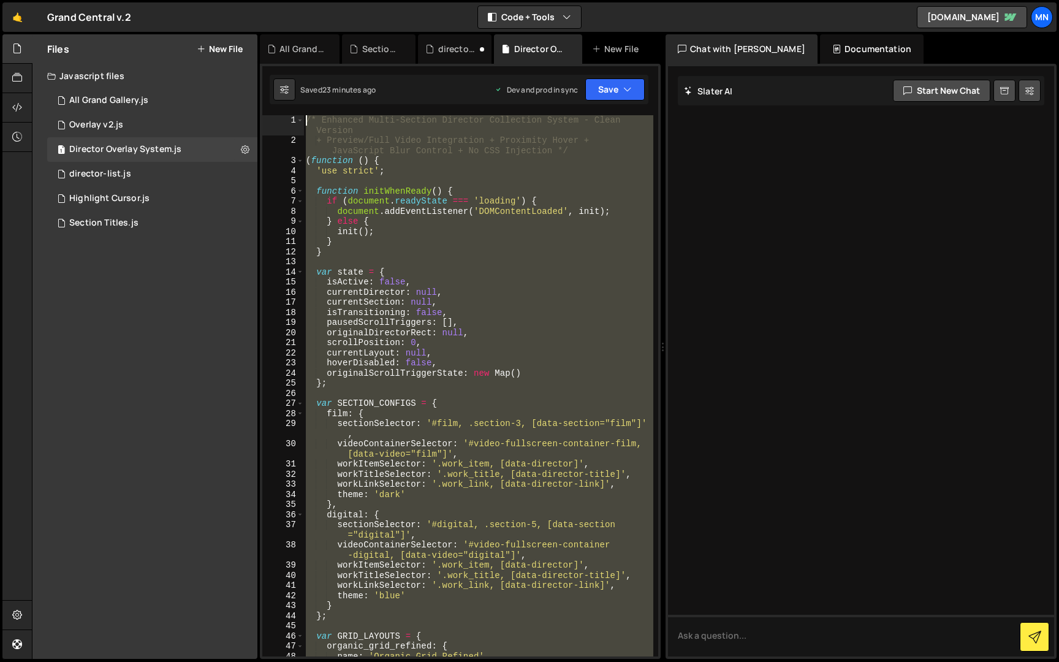
drag, startPoint x: 359, startPoint y: 650, endPoint x: 281, endPoint y: -23, distance: 676.7
click at [281, 0] on html "Projects Community Library Blog MN Projects Your Teams Invite team member Accou…" at bounding box center [529, 331] width 1059 height 662
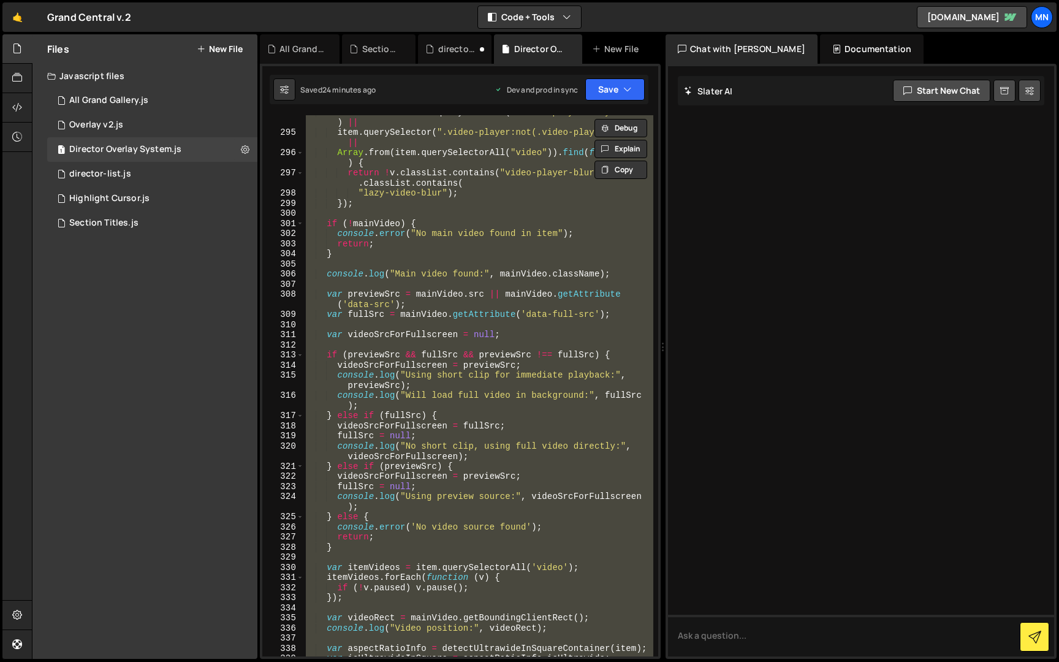
click at [493, 491] on div "var mainVideo = item . querySelector ( ".video-player.lazy-video" ) || item . q…" at bounding box center [478, 385] width 350 height 541
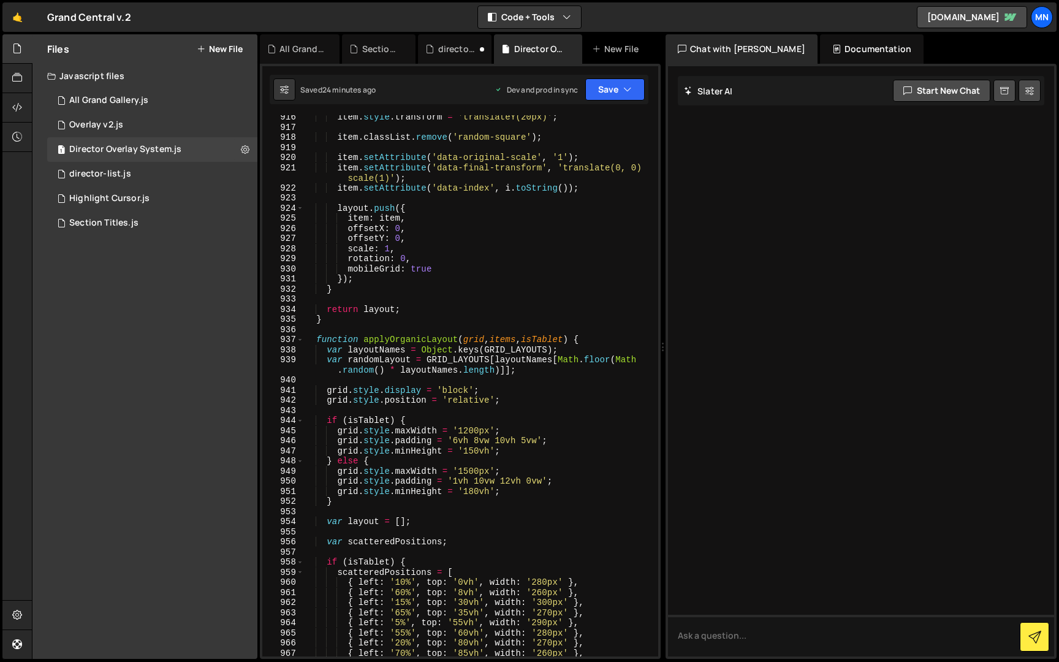
scroll to position [7437, 0]
drag, startPoint x: 460, startPoint y: 469, endPoint x: 490, endPoint y: 469, distance: 29.4
click at [490, 469] on div "item . style . transform = 'translateY(20px)' ; item . classList . remove ( 'ra…" at bounding box center [478, 390] width 350 height 561
drag, startPoint x: 465, startPoint y: 488, endPoint x: 490, endPoint y: 488, distance: 24.5
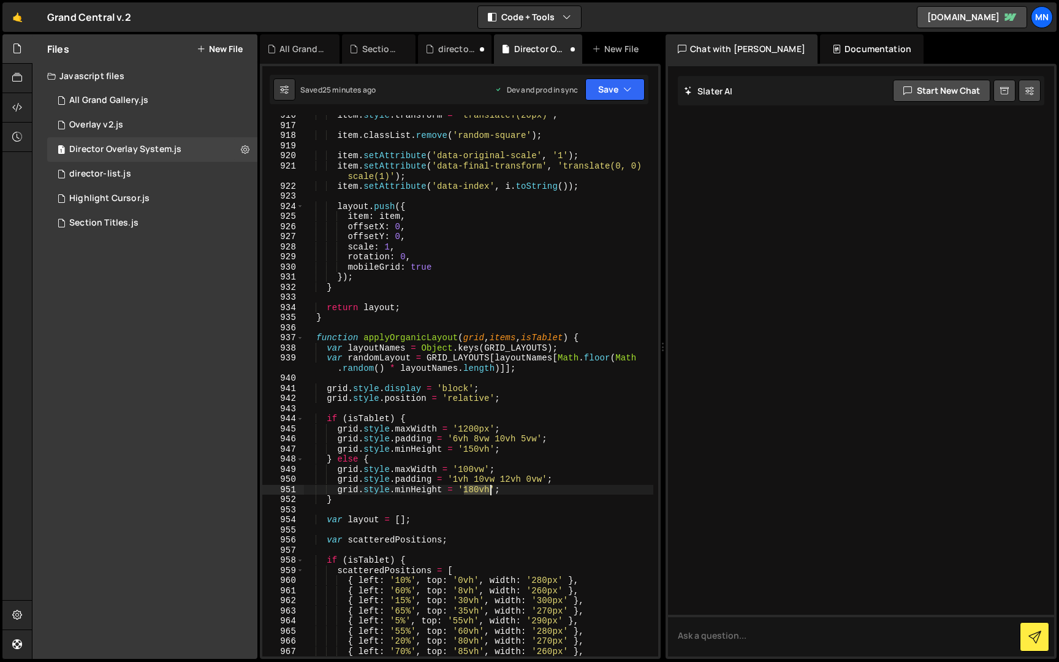
click at [490, 488] on div "item . style . transform = 'translateY(20px)' ; item . classList . remove ( 'ra…" at bounding box center [478, 390] width 350 height 561
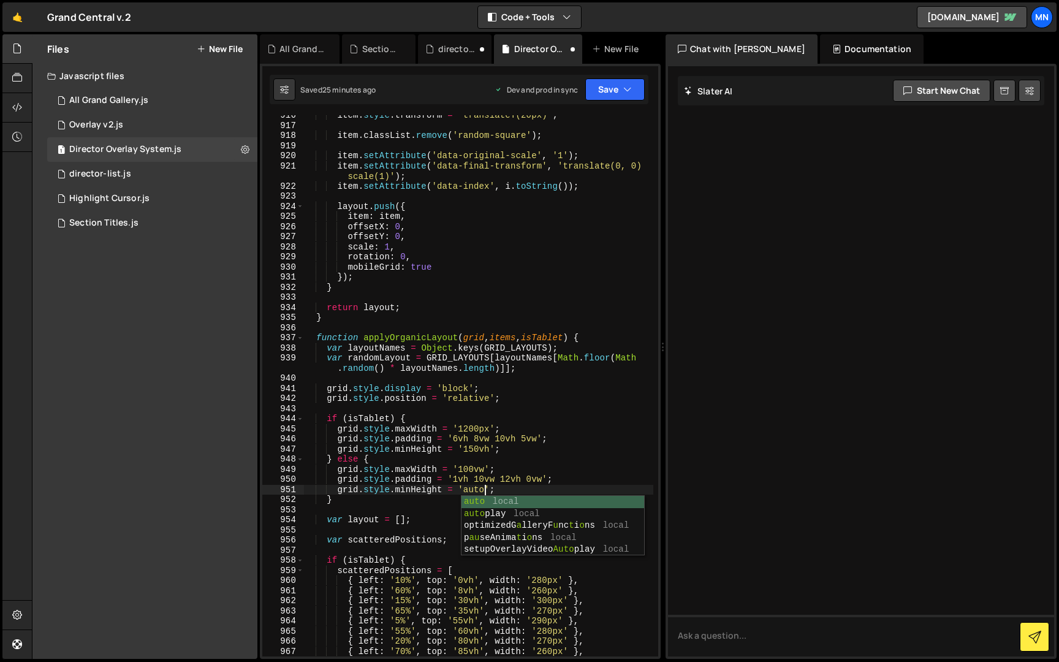
click at [579, 456] on div "item . style . transform = 'translateY(20px)' ; item . classList . remove ( 'ra…" at bounding box center [478, 390] width 350 height 561
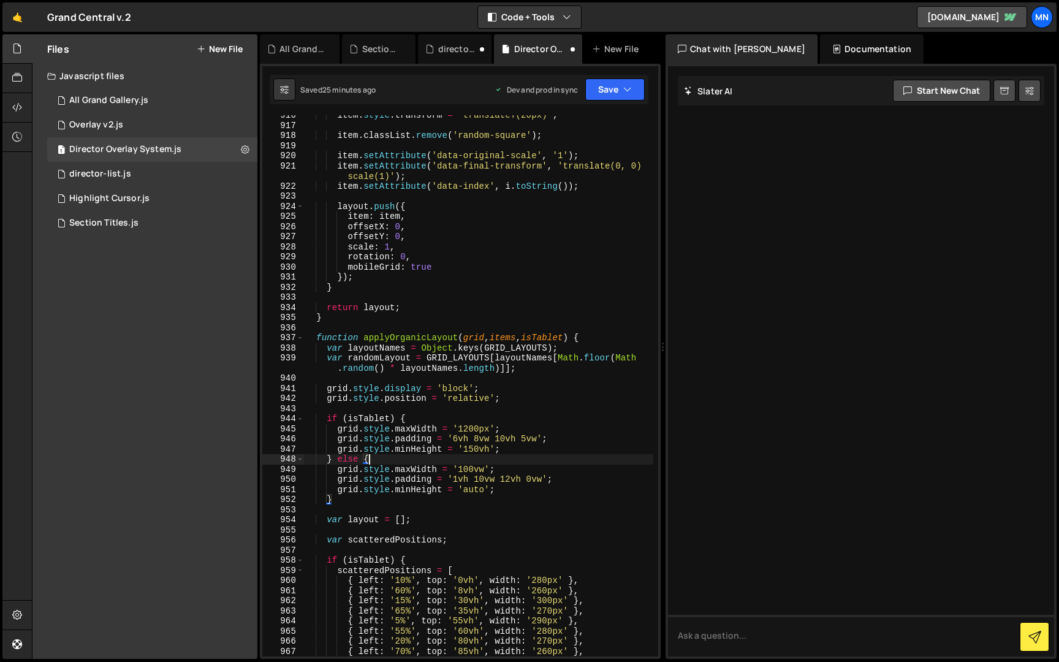
scroll to position [7463, 0]
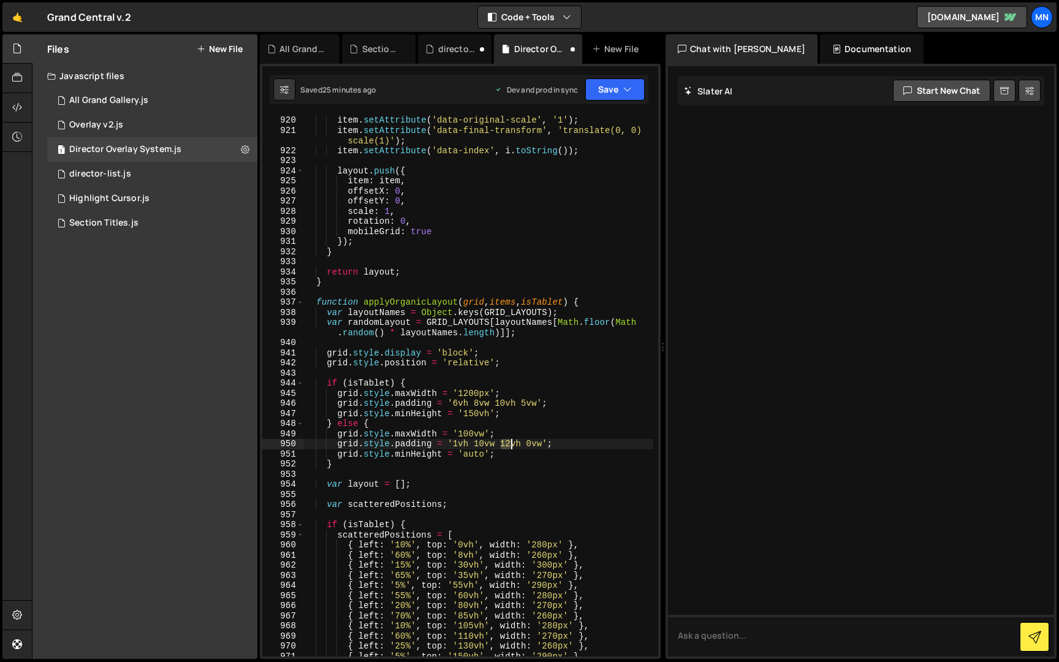
drag, startPoint x: 503, startPoint y: 442, endPoint x: 511, endPoint y: 442, distance: 8.6
click at [511, 442] on div "item . setAttribute ( 'data-original-scale' , '1' ) ; item . setAttribute ( 'da…" at bounding box center [478, 395] width 350 height 561
click at [516, 442] on div "item . setAttribute ( 'data-original-scale' , '1' ) ; item . setAttribute ( 'da…" at bounding box center [478, 395] width 350 height 561
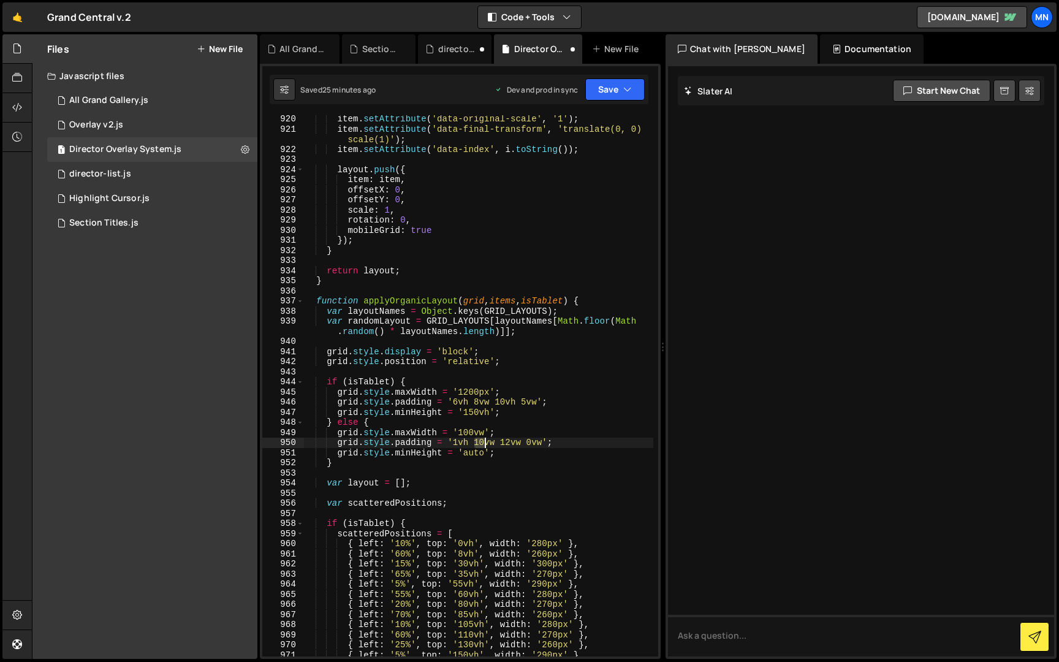
drag, startPoint x: 476, startPoint y: 440, endPoint x: 484, endPoint y: 440, distance: 8.6
click at [484, 440] on div "item . setAttribute ( 'data-original-scale' , '1' ) ; item . setAttribute ( 'da…" at bounding box center [478, 394] width 350 height 561
click at [536, 433] on div "item . setAttribute ( 'data-original-scale' , '1' ) ; item . setAttribute ( 'da…" at bounding box center [478, 394] width 350 height 561
drag, startPoint x: 515, startPoint y: 442, endPoint x: 522, endPoint y: 440, distance: 6.4
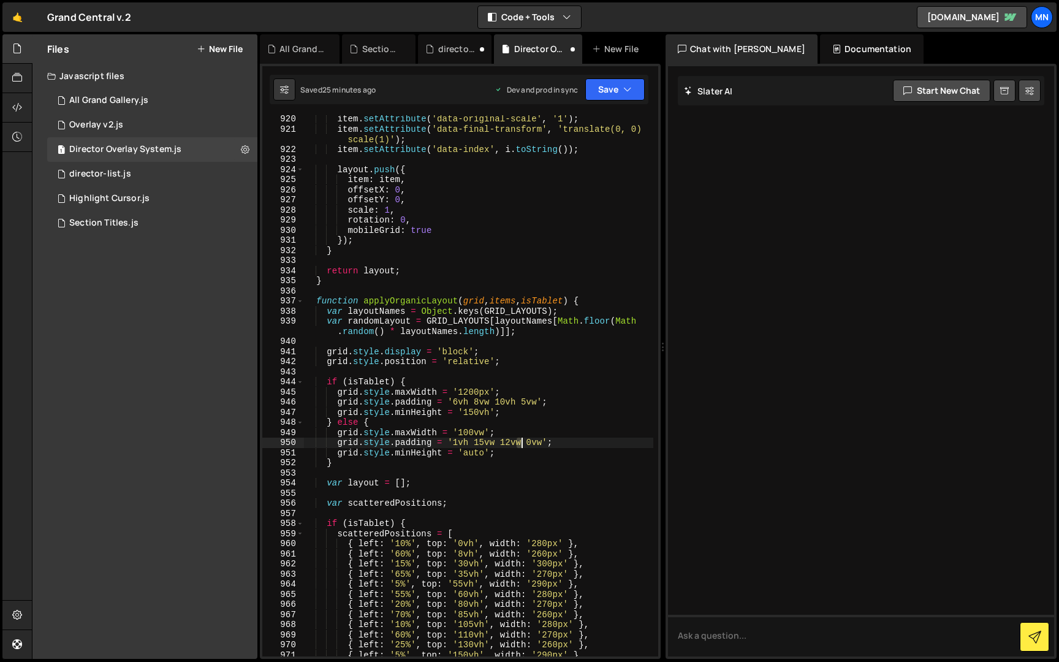
click at [520, 442] on div "item . setAttribute ( 'data-original-scale' , '1' ) ; item . setAttribute ( 'da…" at bounding box center [478, 394] width 350 height 561
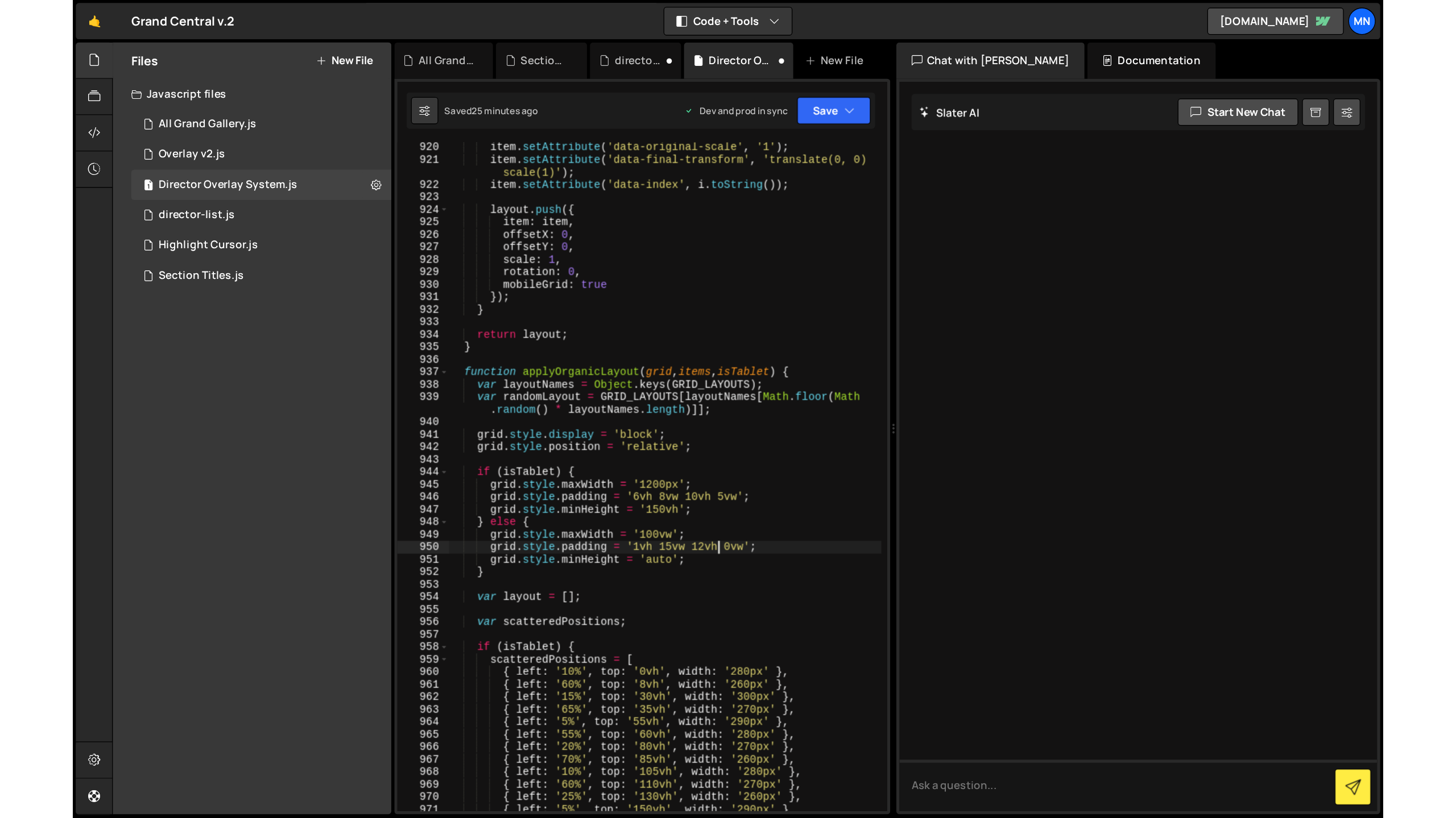
scroll to position [0, 14]
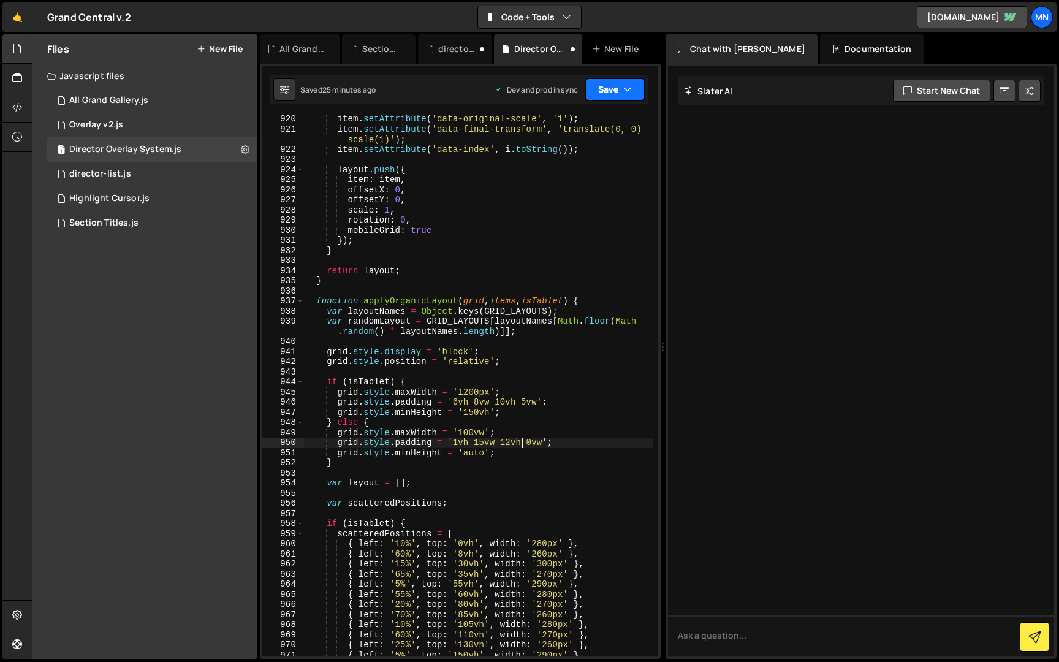
type textarea "grid.style.padding = '1vh 15vw 12vh 0vw';"
drag, startPoint x: 622, startPoint y: 91, endPoint x: 606, endPoint y: 119, distance: 32.4
click at [621, 92] on button "Save" at bounding box center [614, 89] width 59 height 22
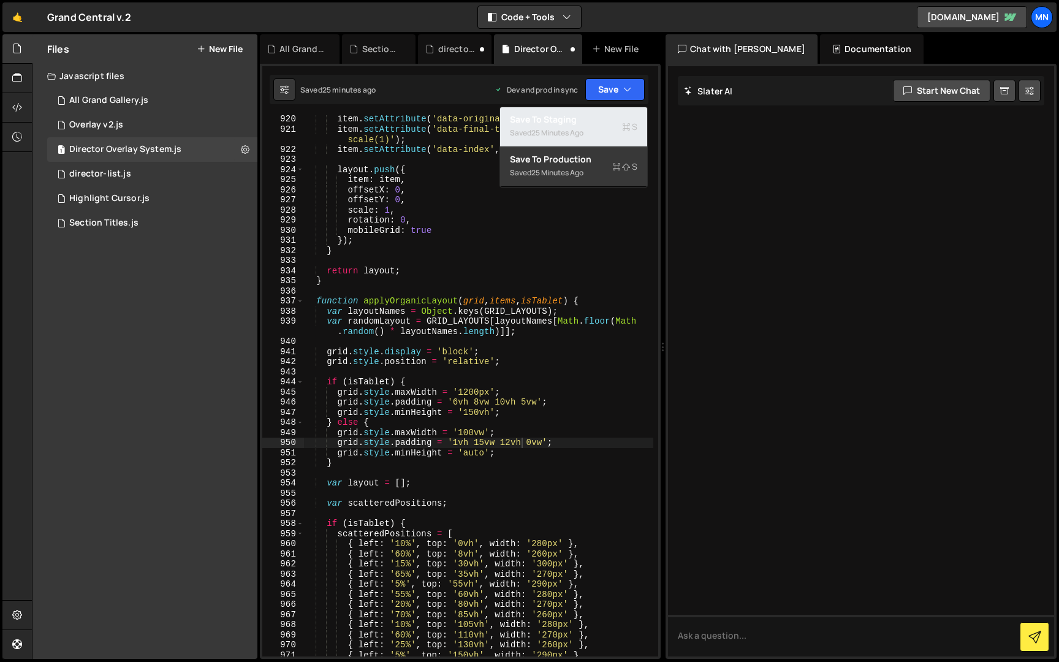
drag, startPoint x: 606, startPoint y: 119, endPoint x: 617, endPoint y: 115, distance: 11.8
click at [607, 118] on div "Save to Staging S" at bounding box center [573, 119] width 127 height 12
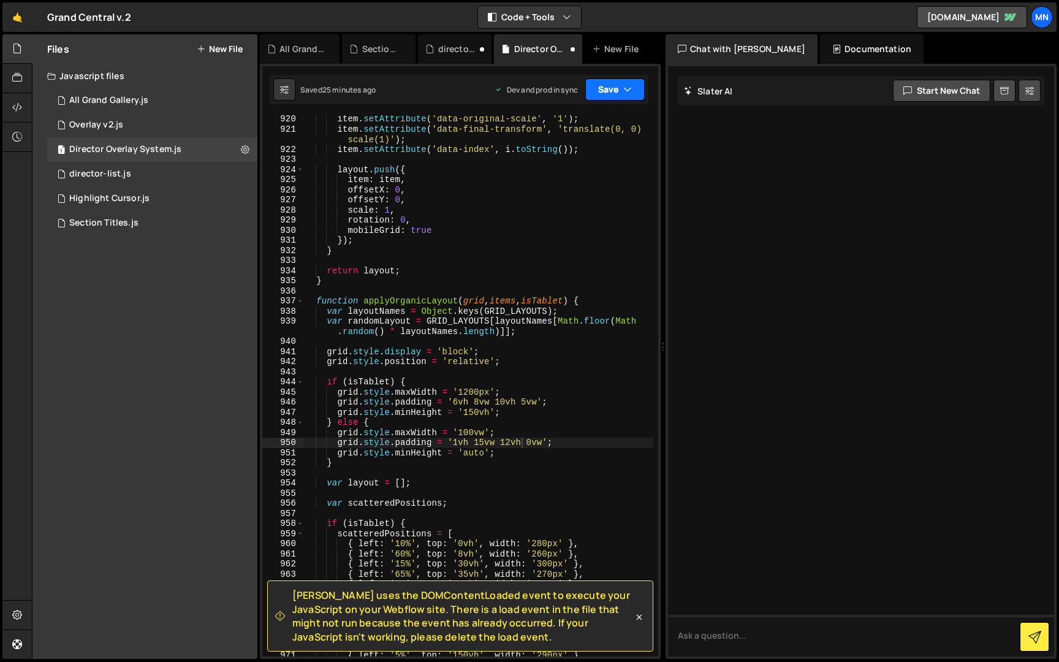
click at [627, 92] on icon "button" at bounding box center [627, 89] width 9 height 12
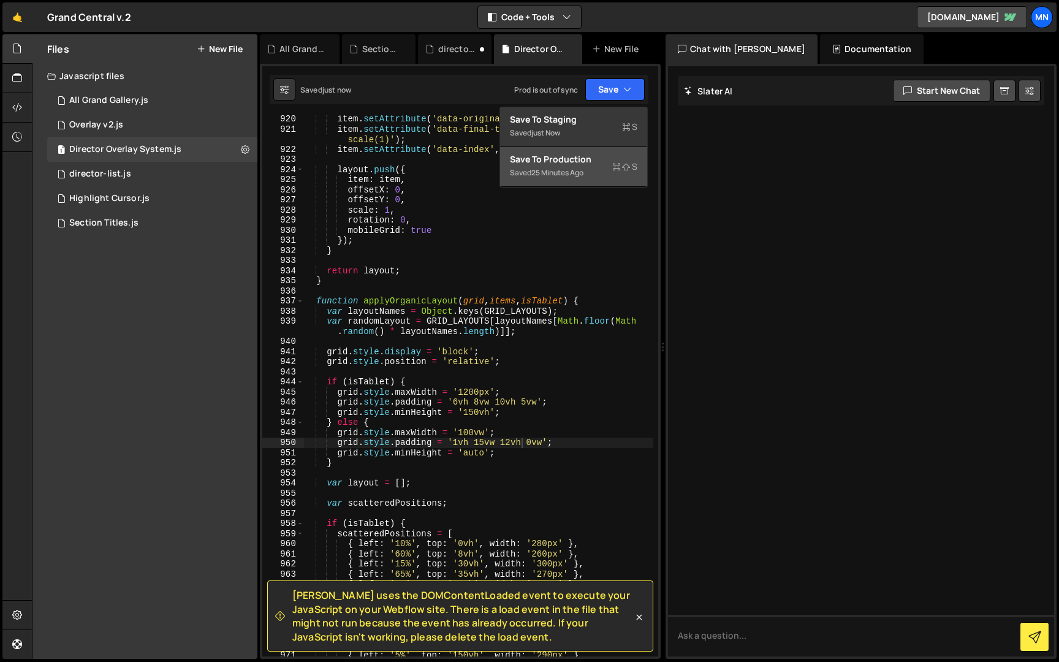
click at [615, 164] on icon at bounding box center [616, 167] width 9 height 12
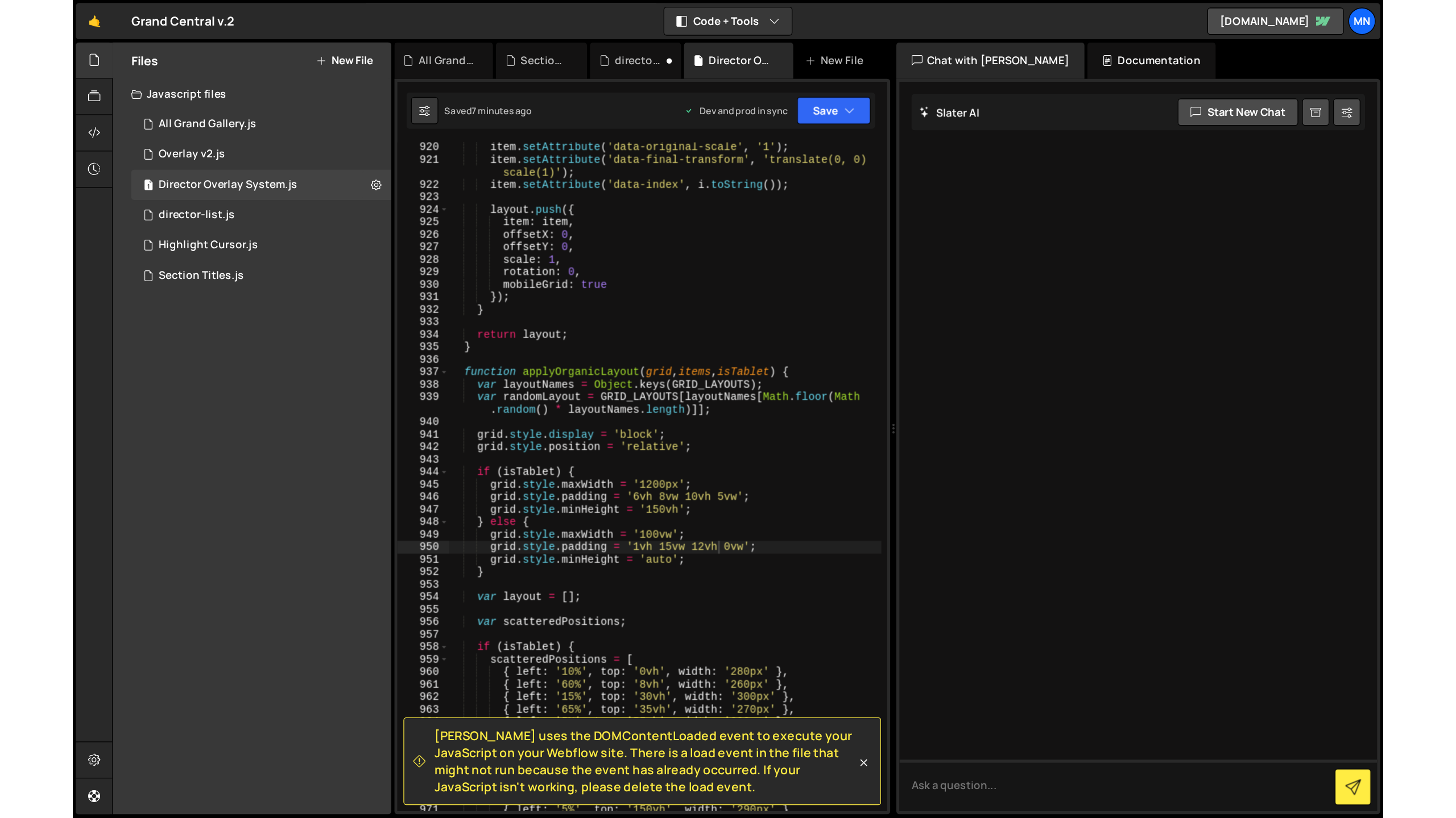
scroll to position [7284, 0]
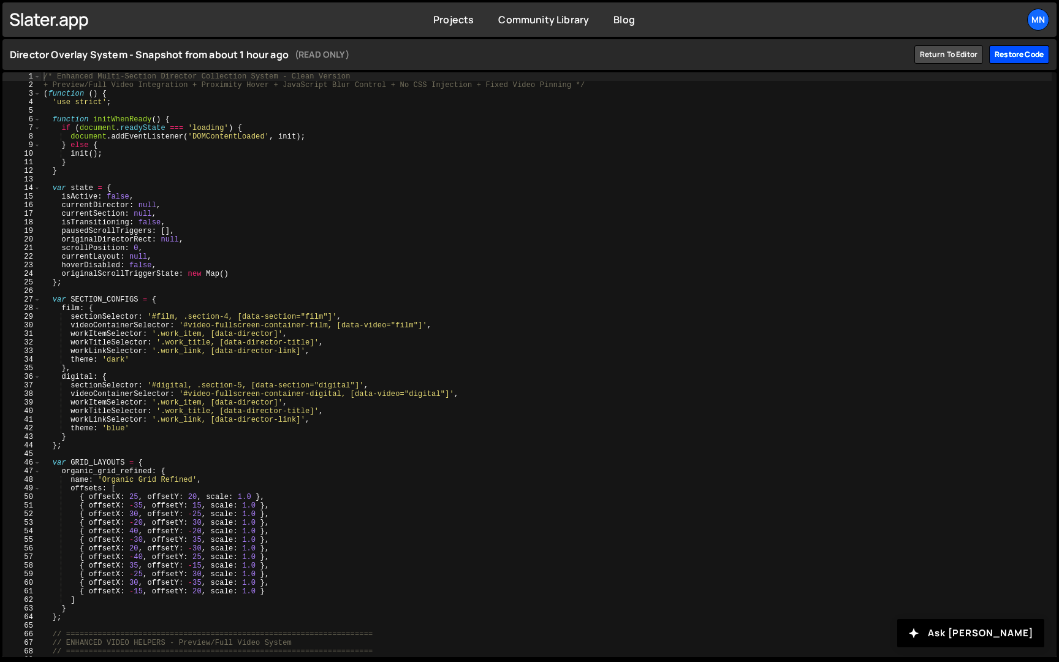
click at [1004, 57] on div "Restore code" at bounding box center [1019, 54] width 60 height 18
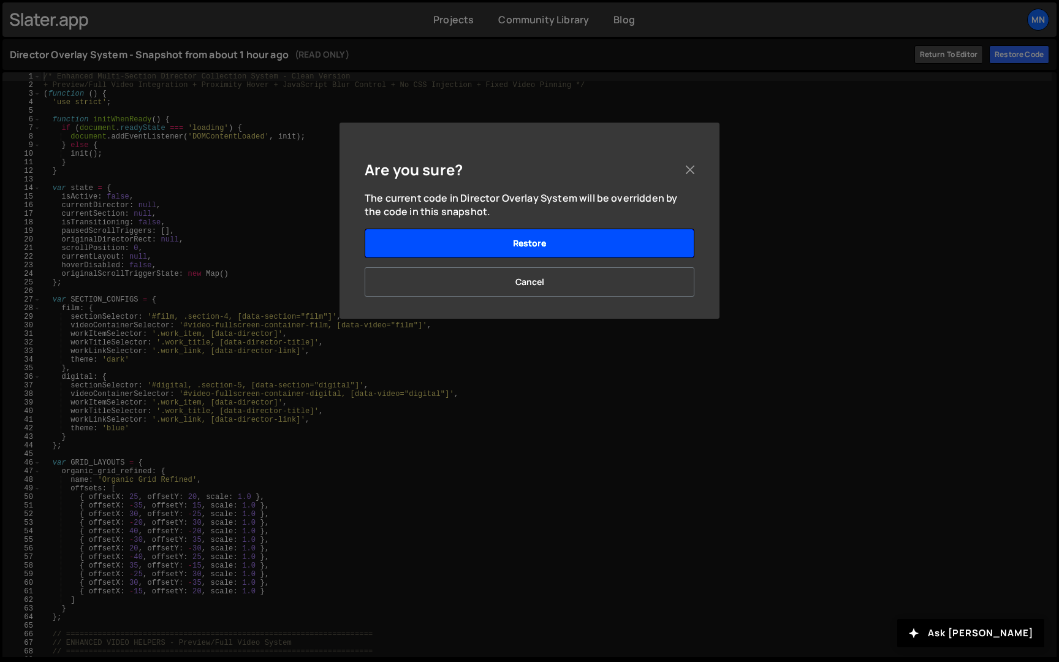
click at [606, 239] on button "Restore" at bounding box center [530, 243] width 330 height 29
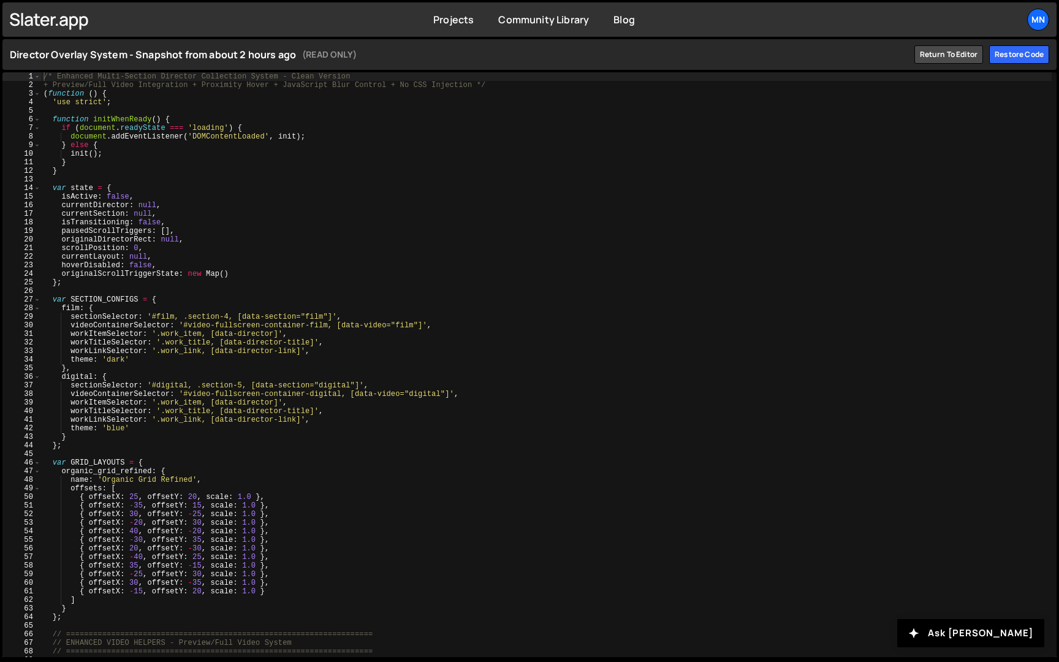
drag, startPoint x: 1006, startPoint y: 57, endPoint x: 1000, endPoint y: 65, distance: 10.1
click at [1006, 57] on div "Restore code" at bounding box center [1019, 54] width 60 height 18
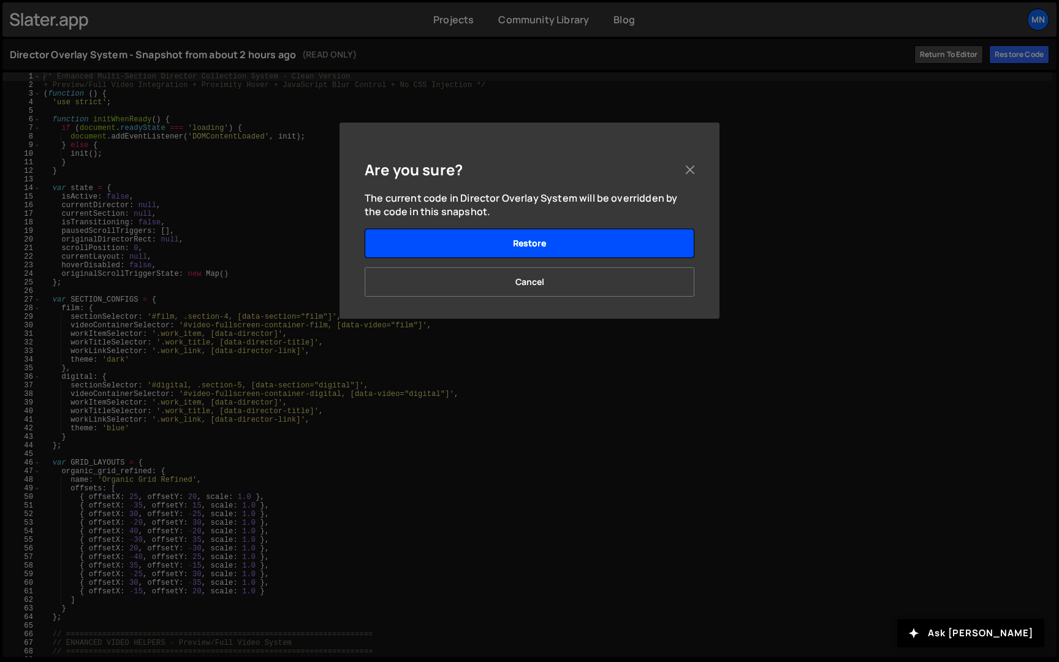
click at [626, 238] on button "Restore" at bounding box center [530, 243] width 330 height 29
